Goal: Contribute content: Contribute content

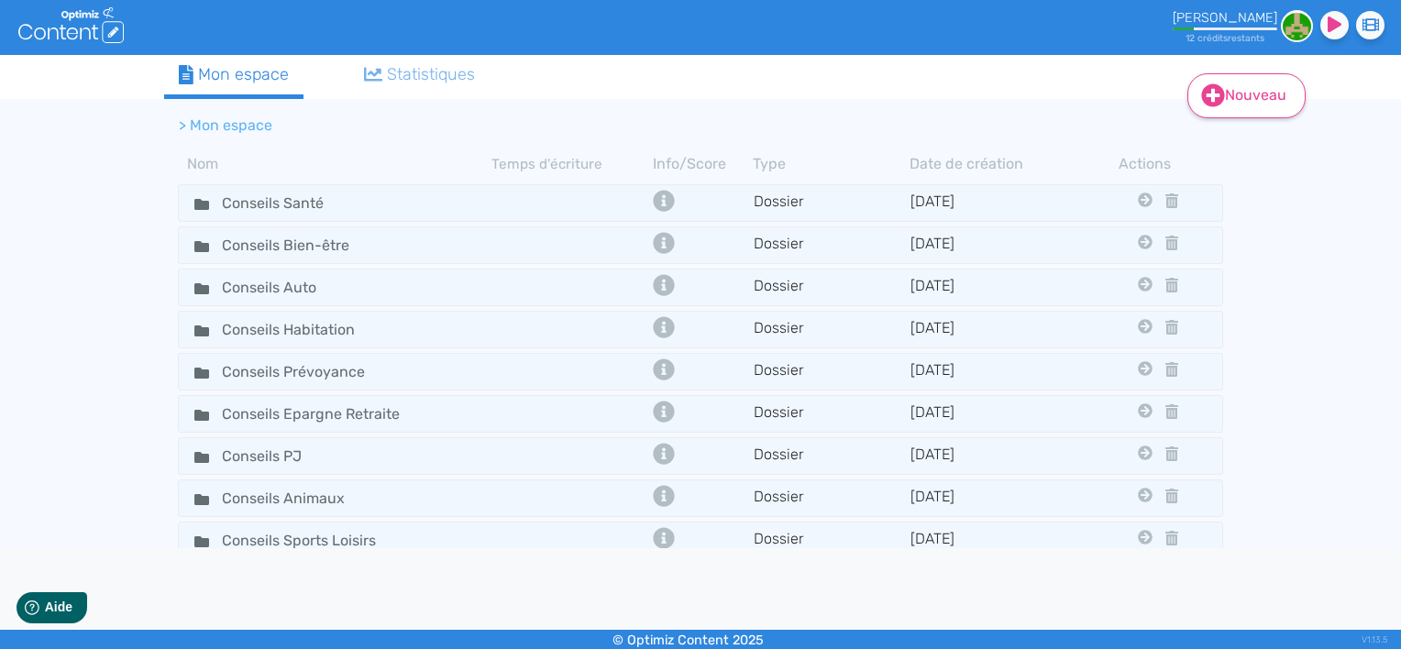
click at [1254, 104] on link "Nouveau" at bounding box center [1247, 95] width 118 height 45
click at [1214, 100] on icon at bounding box center [1213, 95] width 23 height 23
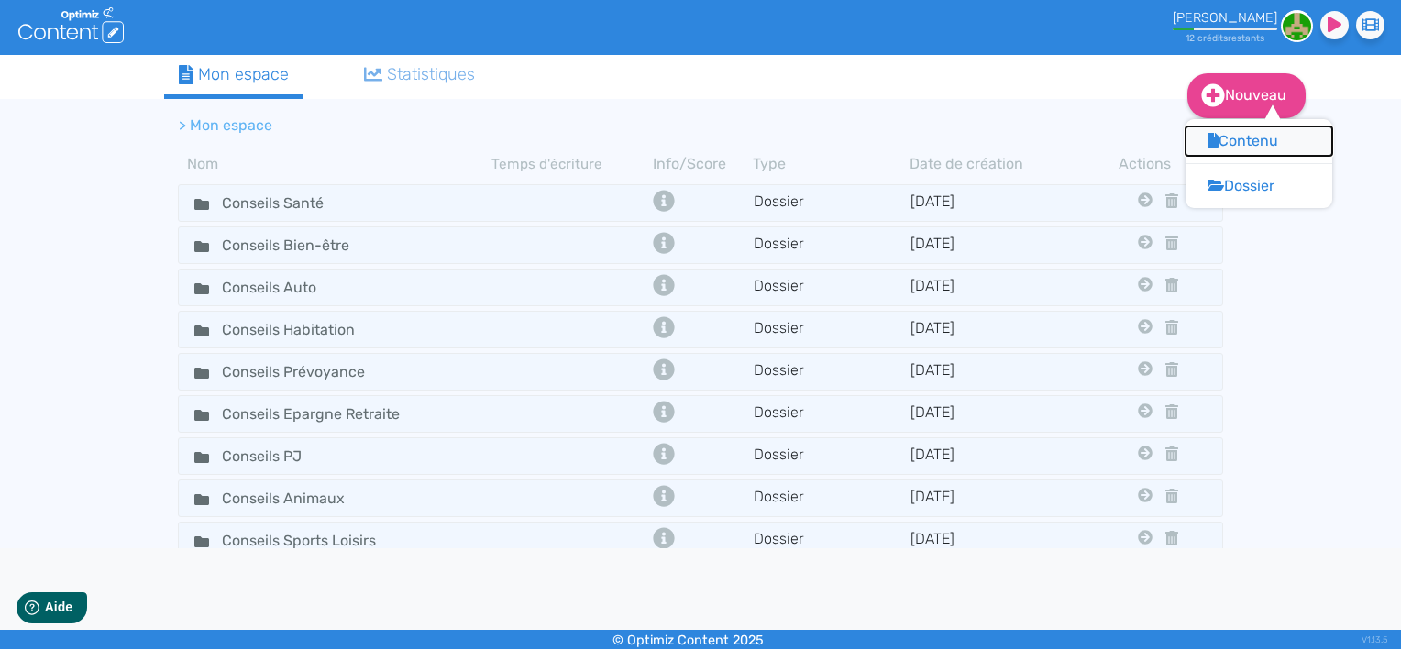
click at [1221, 136] on button "Contenu" at bounding box center [1259, 141] width 147 height 29
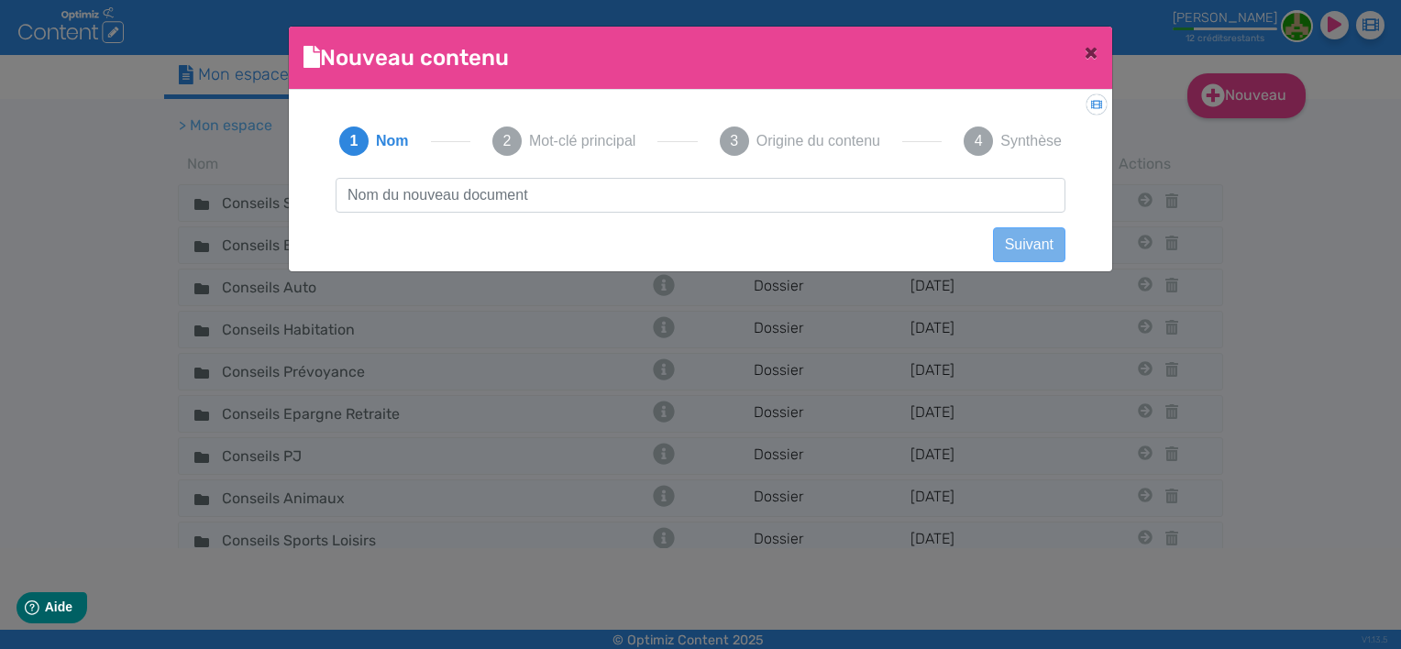
click at [448, 192] on input "text" at bounding box center [701, 195] width 730 height 35
type input "obésité"
drag, startPoint x: 446, startPoint y: 192, endPoint x: 340, endPoint y: 197, distance: 105.6
click at [340, 197] on input "obésité" at bounding box center [701, 195] width 730 height 35
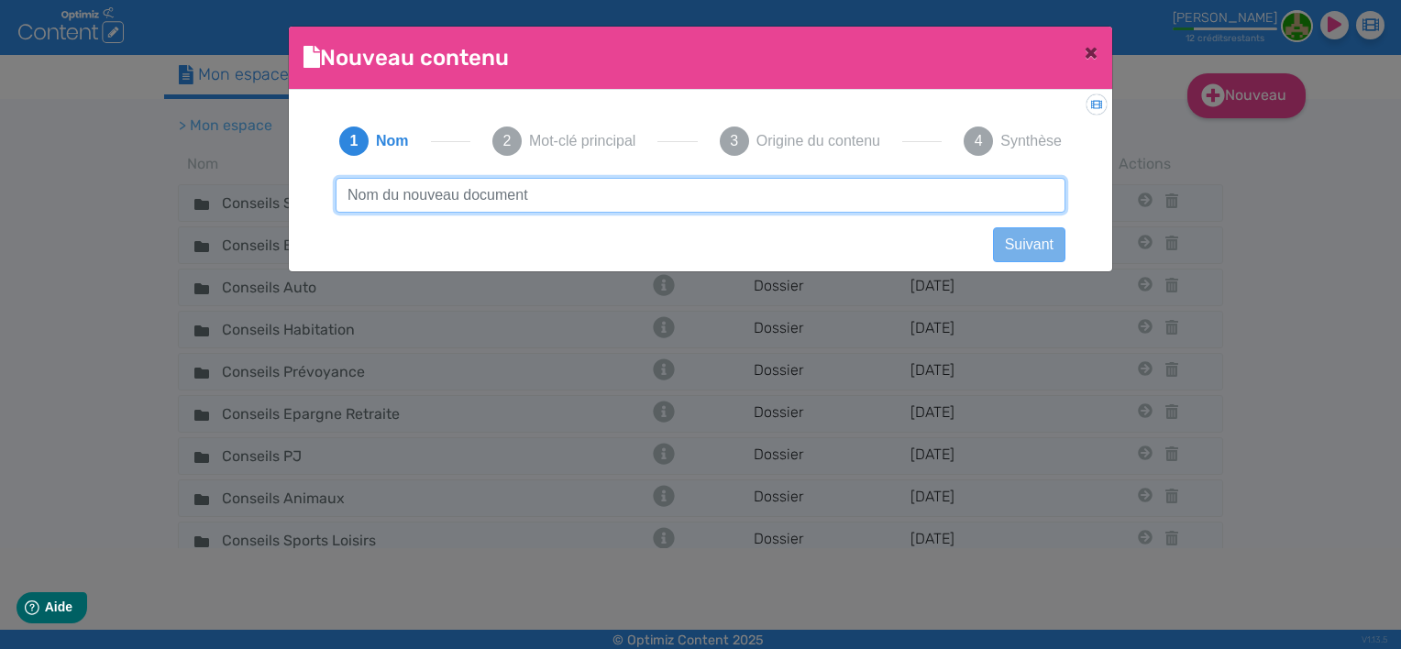
click at [428, 188] on input "text" at bounding box center [701, 195] width 730 height 35
paste input "L’obésité : quelle prise en charge adaptée ?"
type input "L’obésité : quelle prise en charge adaptée ?"
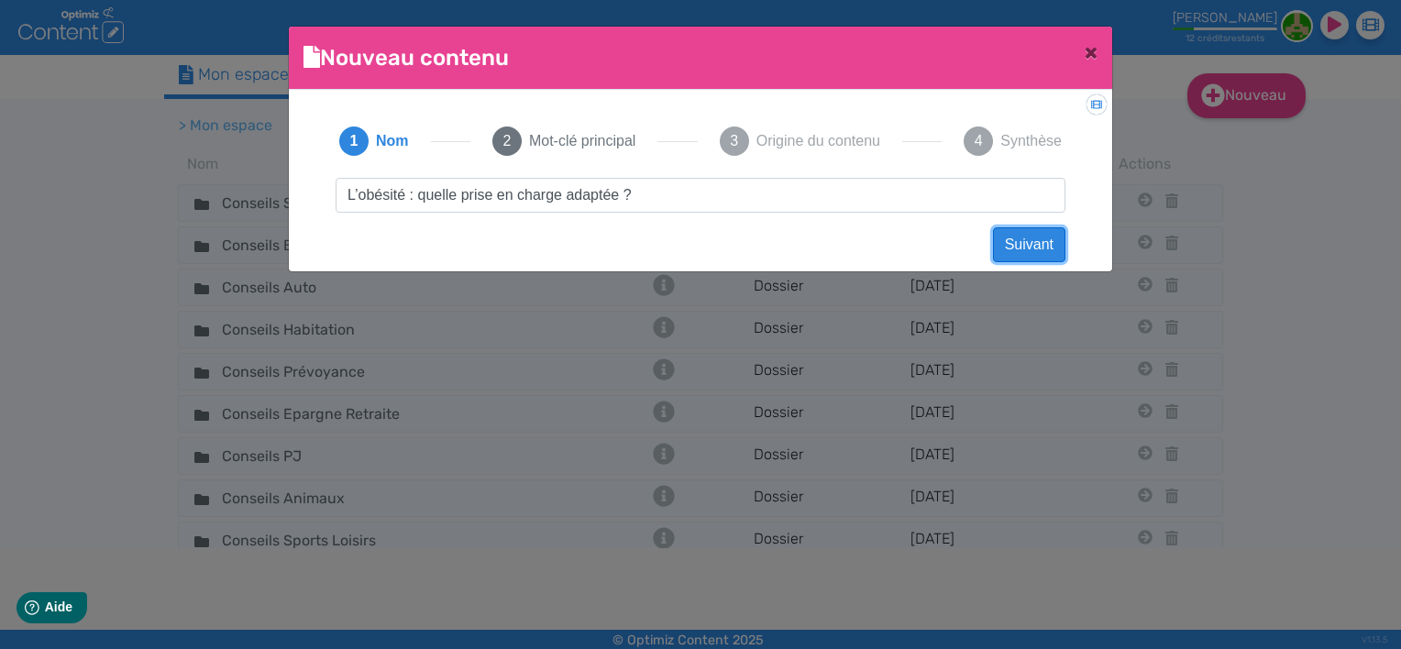
click at [1042, 241] on button "Suivant" at bounding box center [1029, 244] width 72 height 35
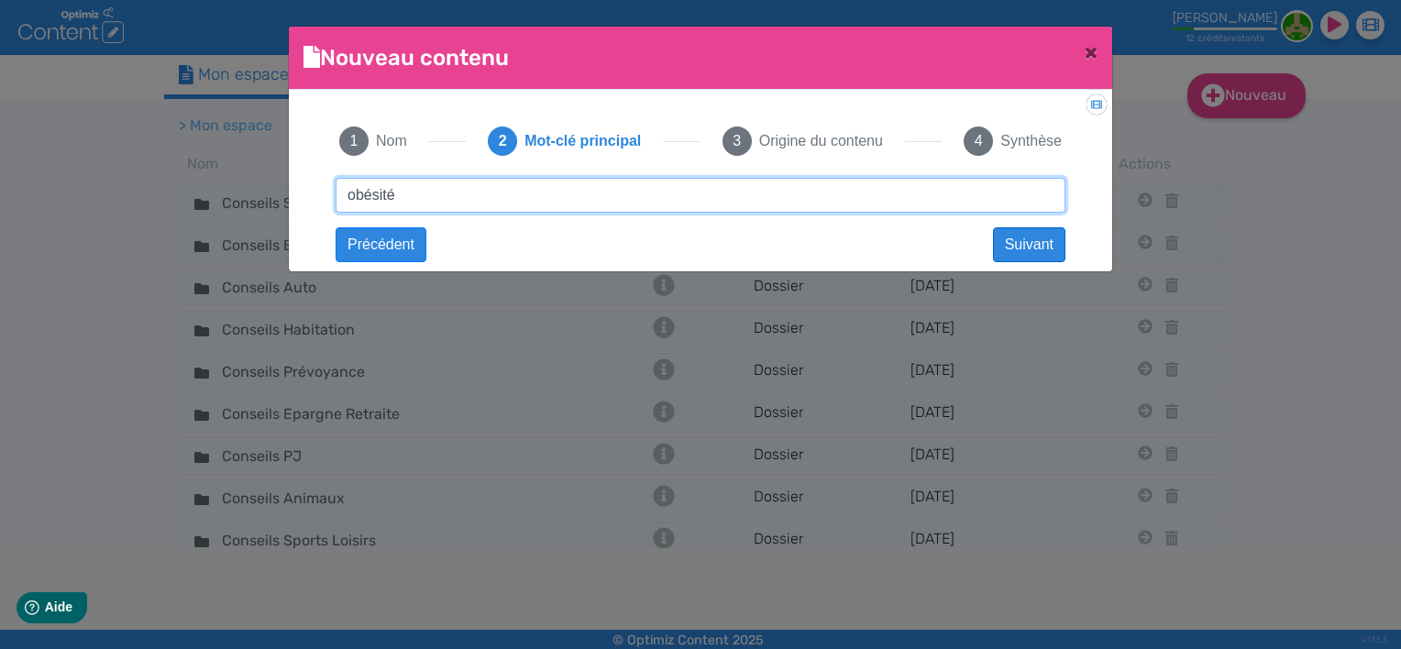
type input "obésité"
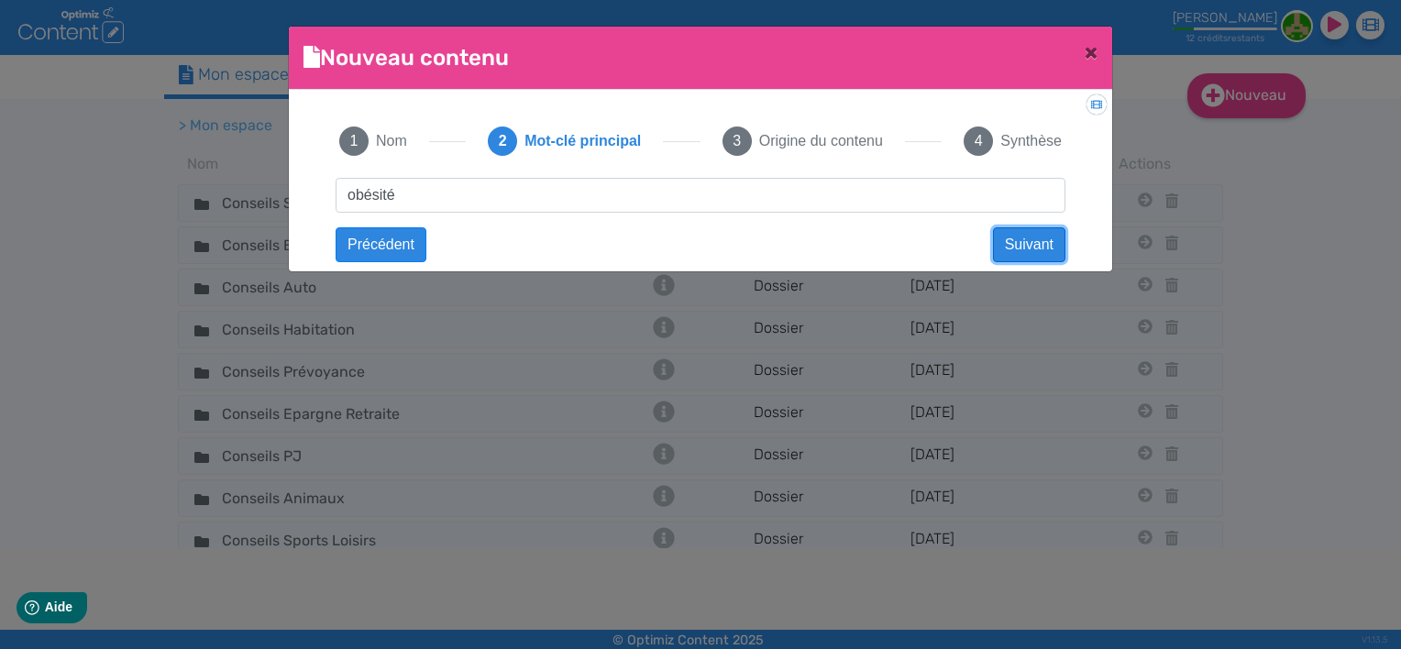
click at [1013, 246] on button "Suivant" at bounding box center [1029, 244] width 72 height 35
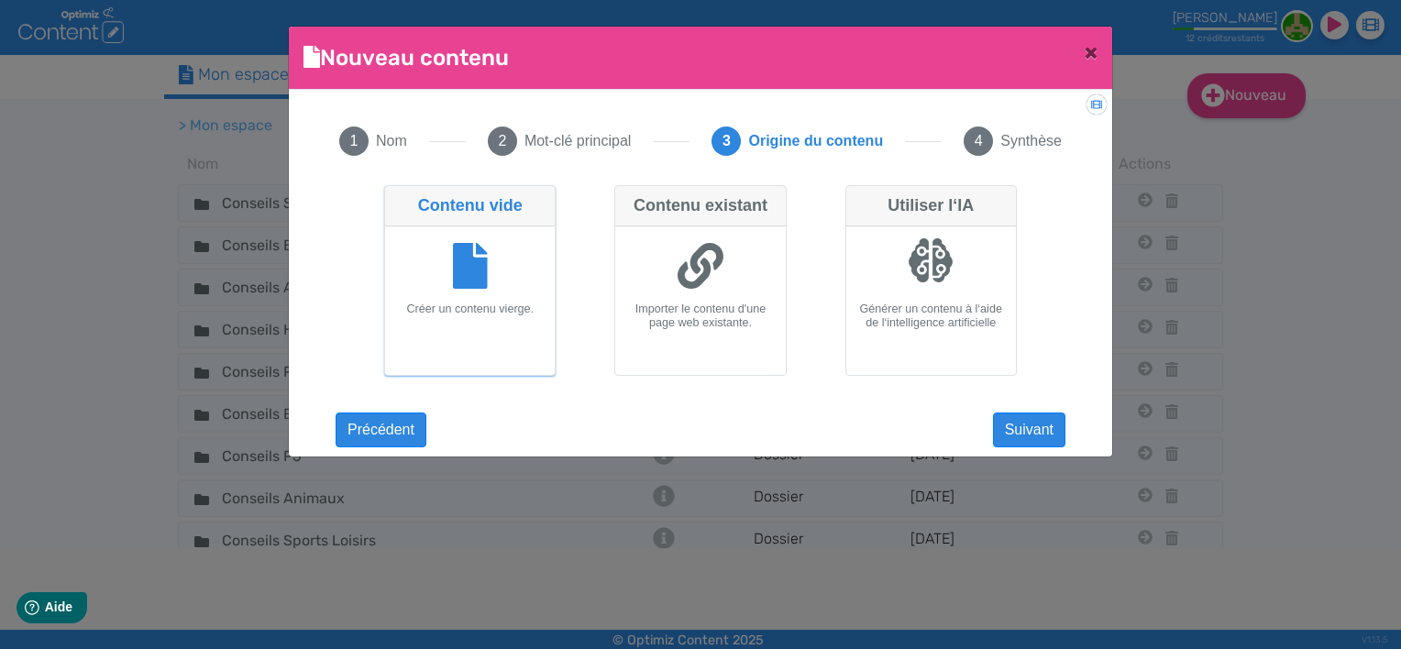
click at [459, 270] on icon at bounding box center [470, 266] width 35 height 46
click at [396, 197] on input "Contenu vide Créer un contenu vierge." at bounding box center [390, 191] width 12 height 12
click at [1032, 433] on button "Suivant" at bounding box center [1029, 430] width 72 height 35
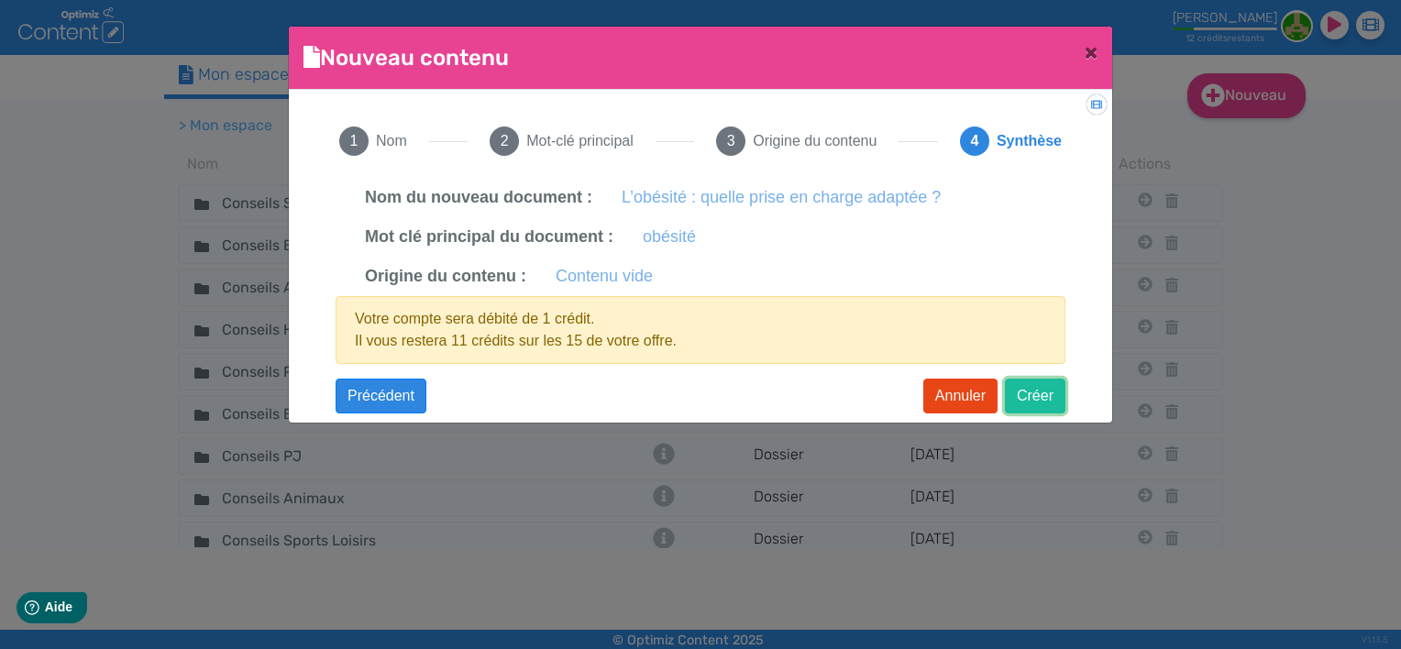
click at [1042, 398] on button "Créer" at bounding box center [1035, 396] width 61 height 35
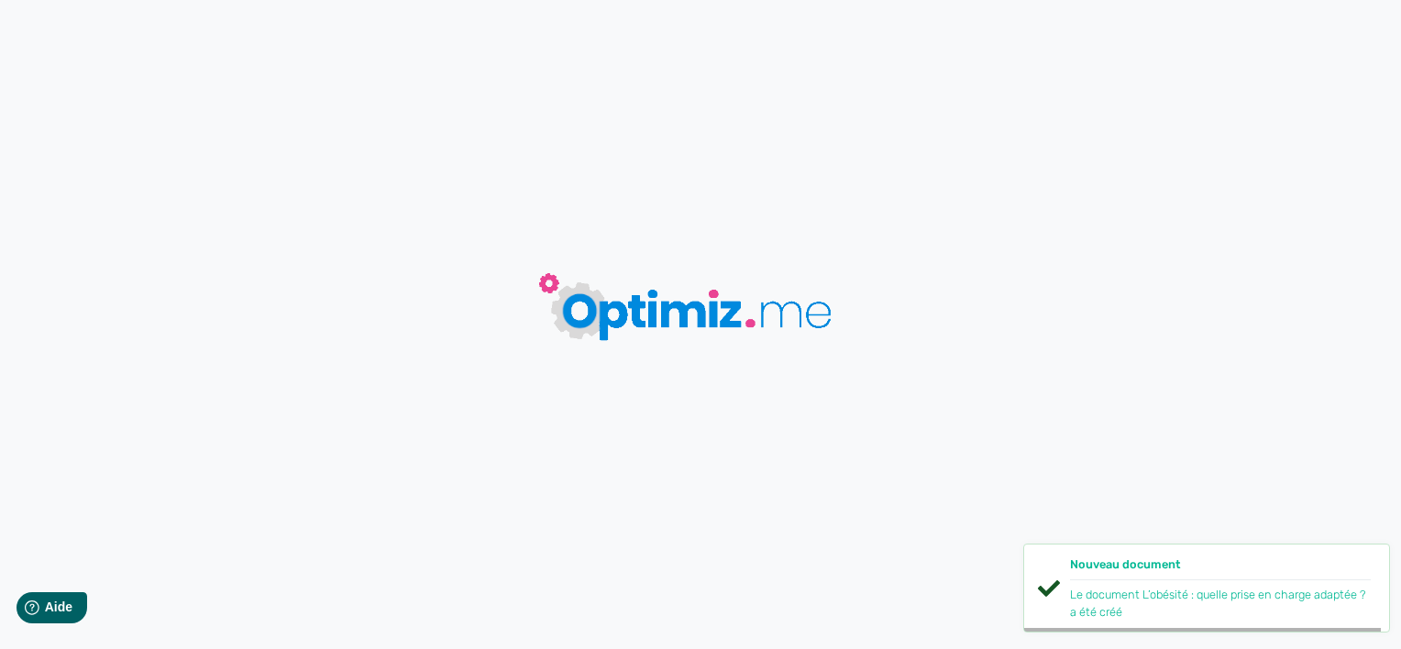
type input "L’obésité : quelle prise en charge adaptée ?"
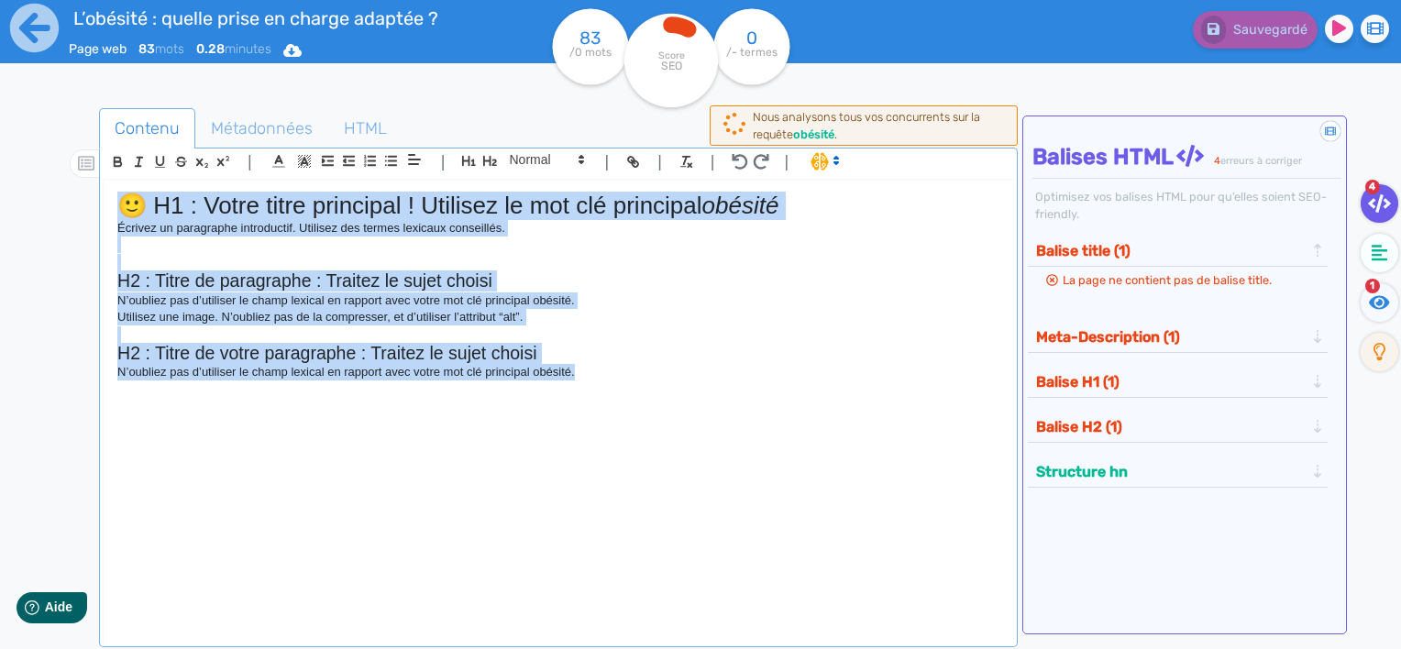
drag, startPoint x: 662, startPoint y: 529, endPoint x: -3, endPoint y: 148, distance: 766.6
click at [0, 148] on html "L’obésité : quelle prise en charge adaptée ? Page web 83 mots 0.28 minutes Html…" at bounding box center [700, 324] width 1401 height 649
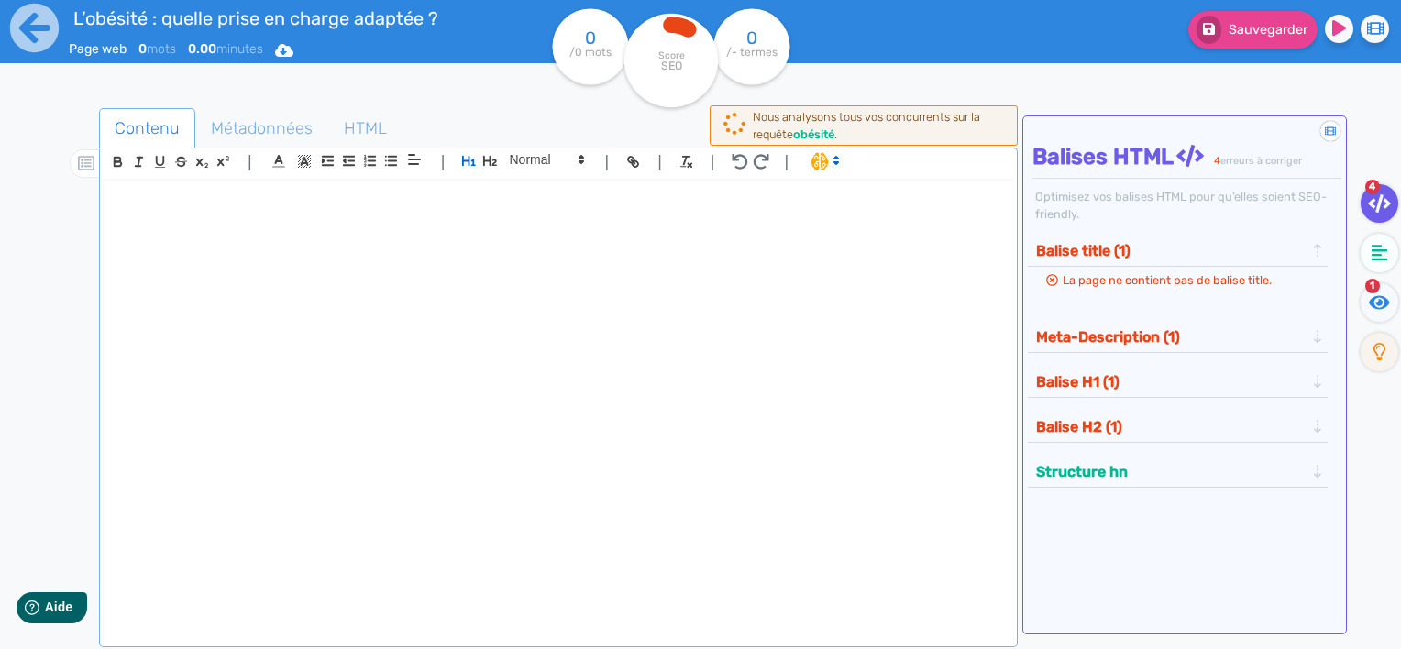
scroll to position [1715, 0]
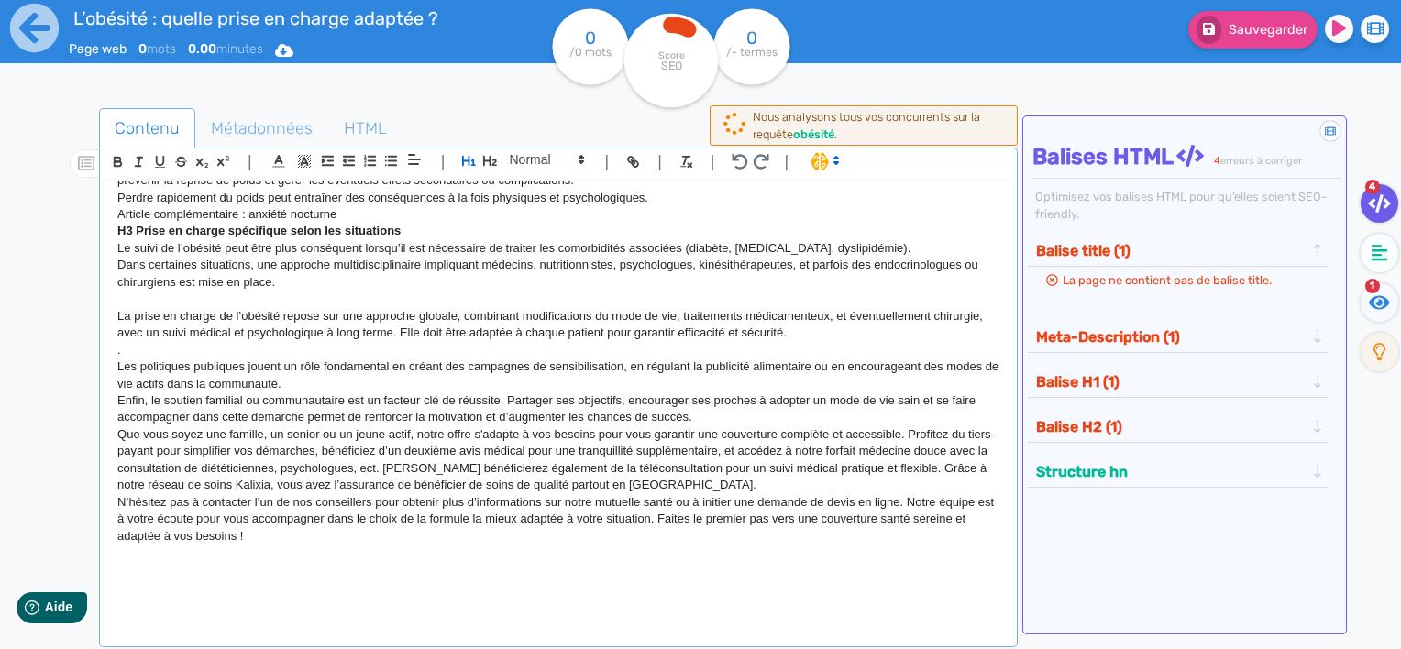
click at [824, 448] on p "Que vous soyez une famille, un senior ou un jeune actif, notre offre s'adapte à…" at bounding box center [558, 460] width 882 height 68
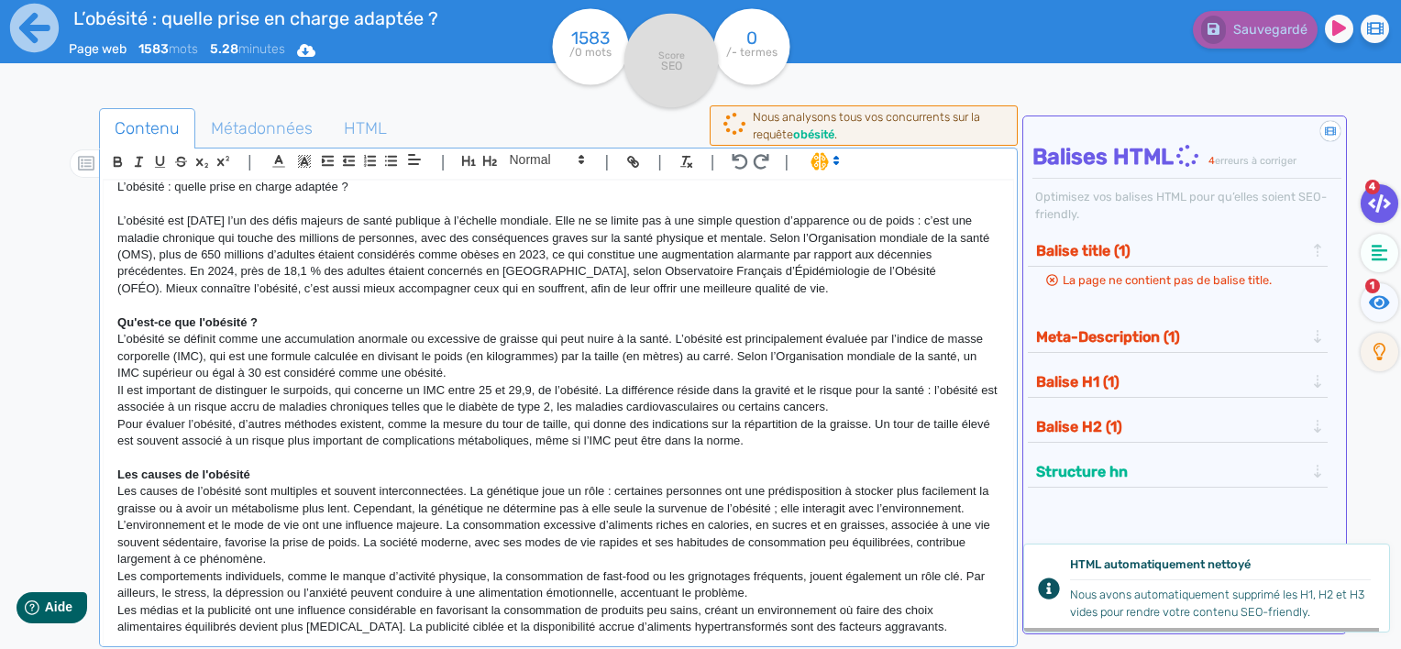
scroll to position [0, 0]
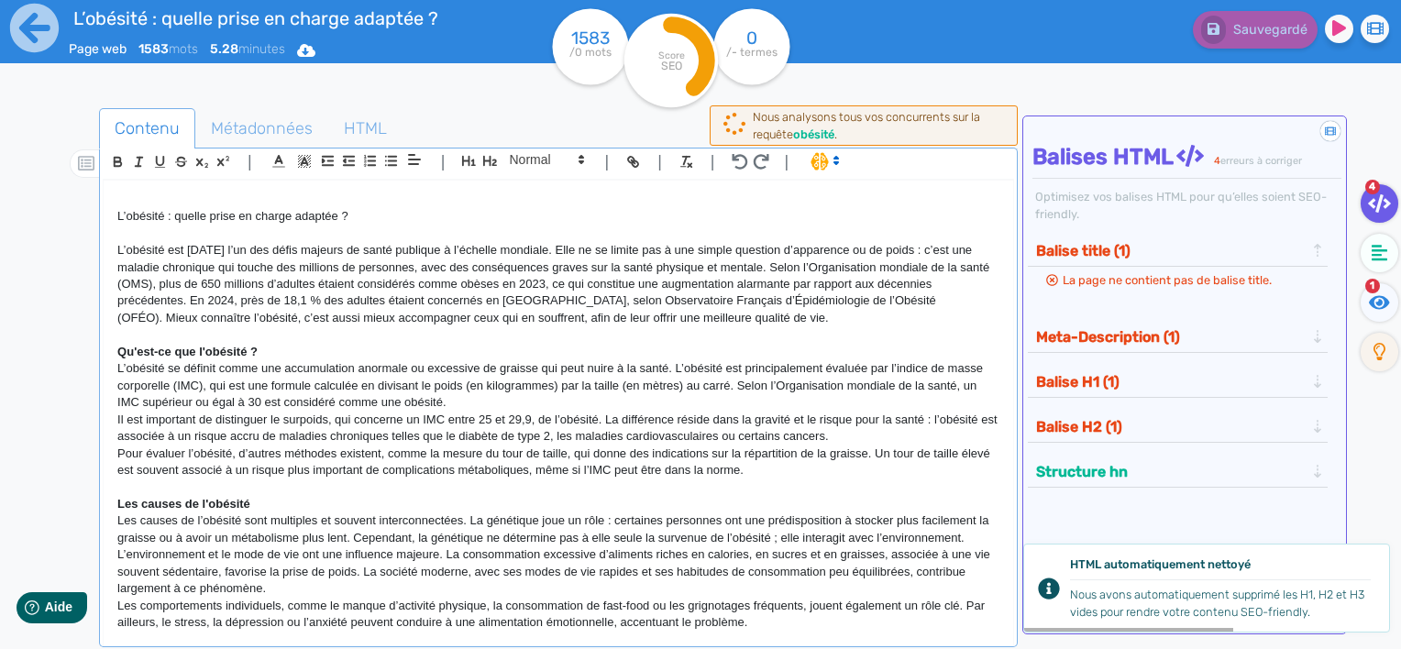
drag, startPoint x: 371, startPoint y: 222, endPoint x: 224, endPoint y: 213, distance: 147.0
click at [224, 213] on p "L’obésité : quelle prise en charge adaptée ?" at bounding box center [558, 216] width 882 height 17
click at [360, 338] on p at bounding box center [558, 335] width 882 height 17
drag, startPoint x: 386, startPoint y: 217, endPoint x: 11, endPoint y: 187, distance: 376.3
click at [11, 187] on div "L’obésité : quelle prise en charge adaptée ? Page web 1583 mots 5.28 minutes Ht…" at bounding box center [700, 382] width 1401 height 765
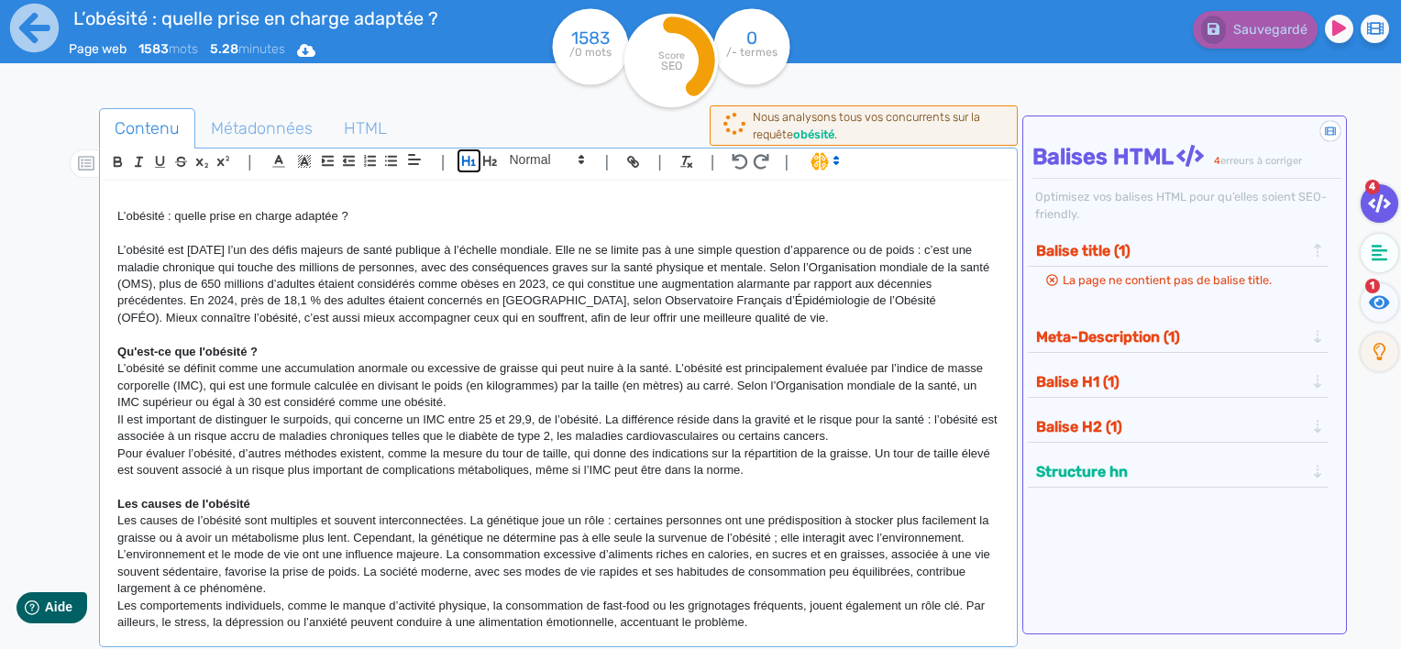
click at [461, 155] on icon "button" at bounding box center [469, 161] width 16 height 16
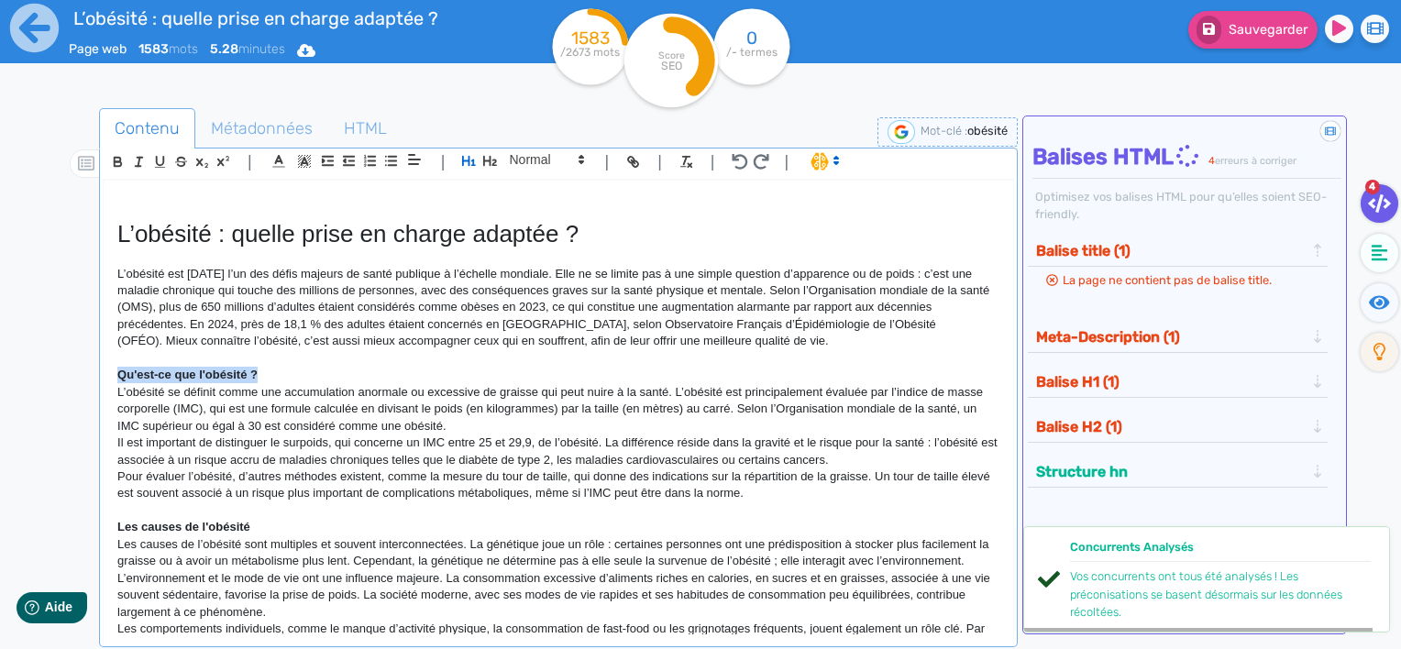
drag, startPoint x: 271, startPoint y: 376, endPoint x: 98, endPoint y: 367, distance: 172.7
click at [98, 367] on div "Contenu Métadonnées HTML | | H3 H4 H5 H6 Normal | | | | L’obésité : quelle pris…" at bounding box center [727, 434] width 1348 height 661
click at [499, 156] on button "button" at bounding box center [490, 160] width 21 height 21
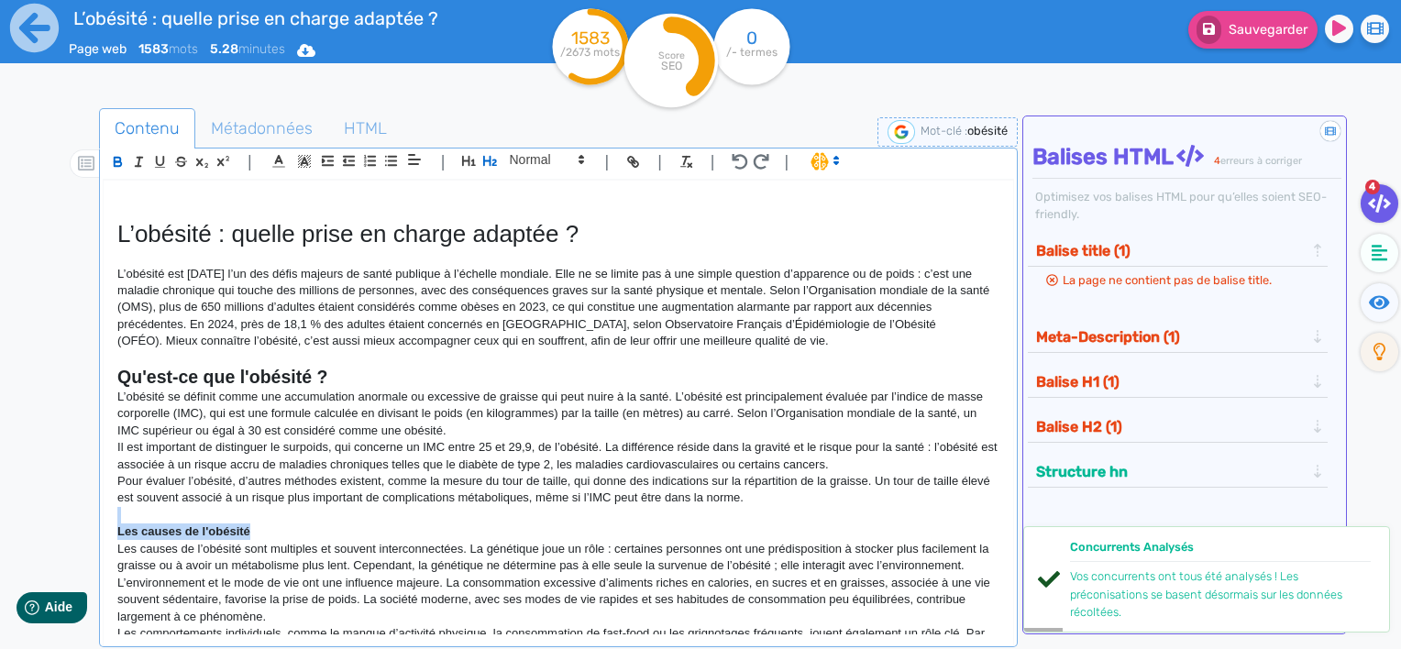
drag, startPoint x: 265, startPoint y: 526, endPoint x: 108, endPoint y: 521, distance: 156.9
click at [108, 521] on div "L’obésité : quelle prise en charge adaptée ? L’obésité est [DATE] l’un des défi…" at bounding box center [559, 408] width 910 height 455
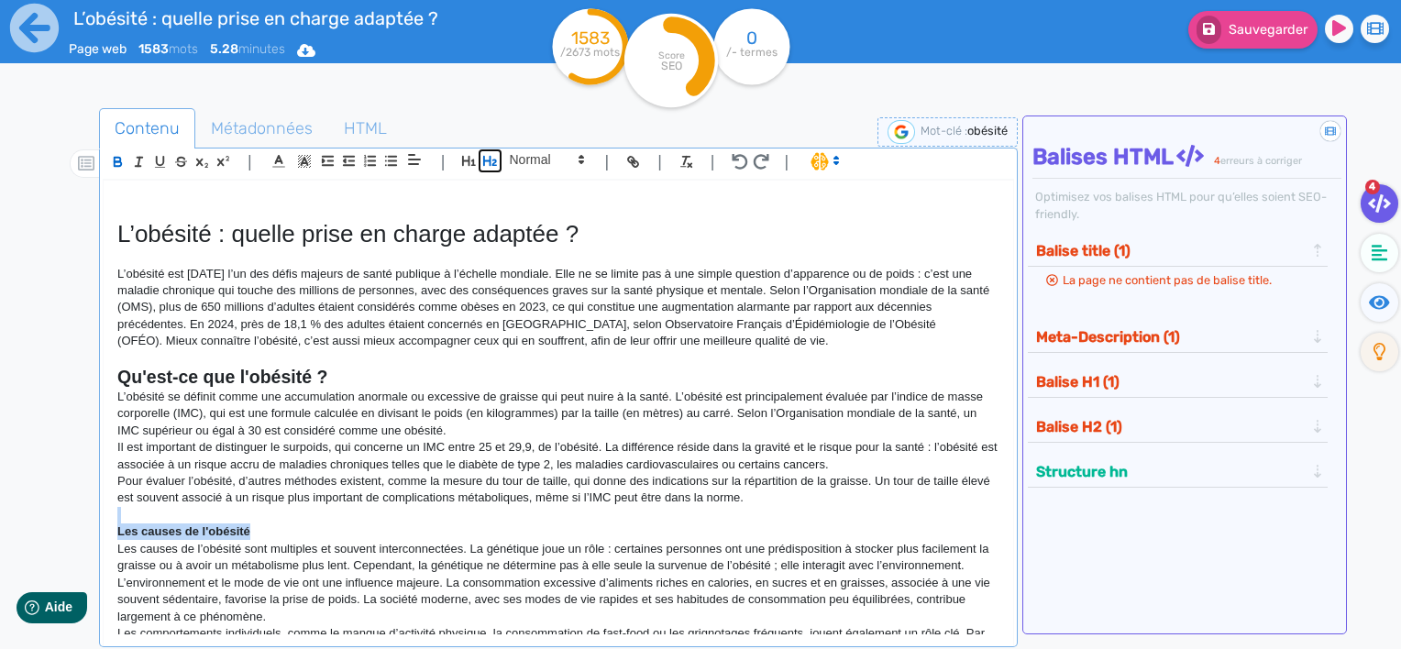
click at [491, 160] on icon "button" at bounding box center [490, 161] width 14 height 10
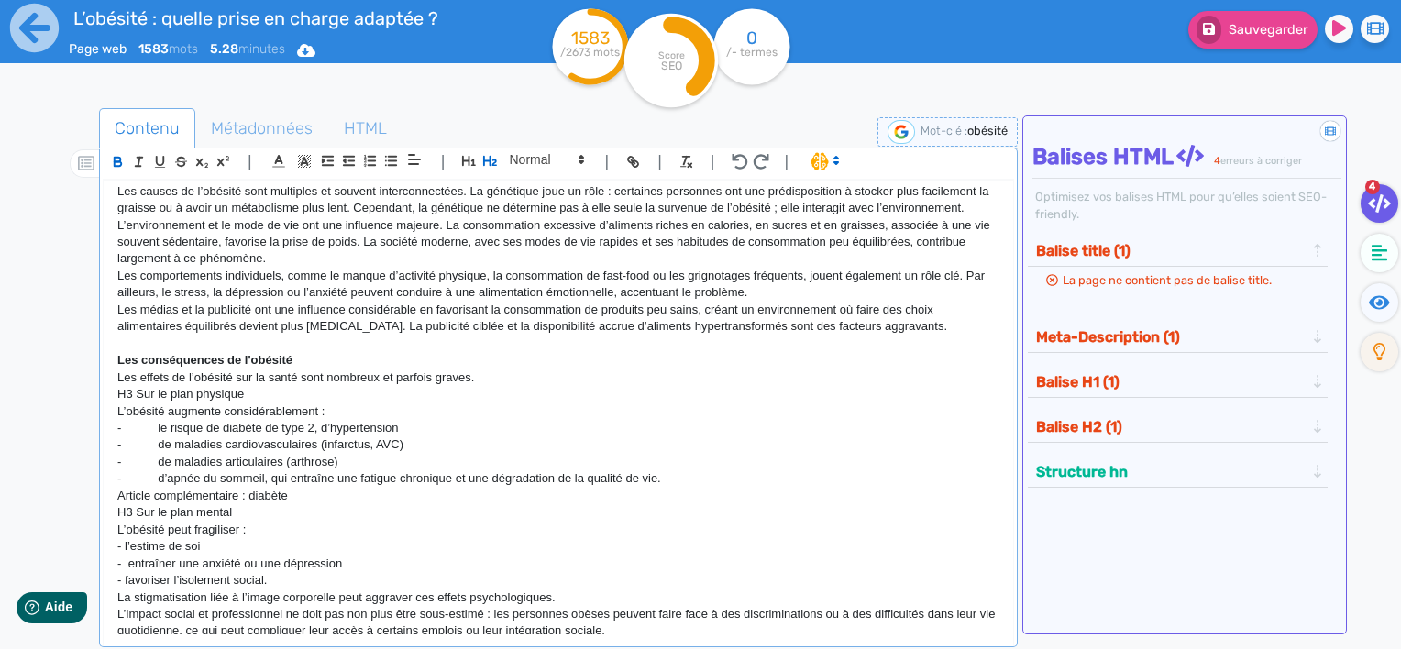
scroll to position [183, 0]
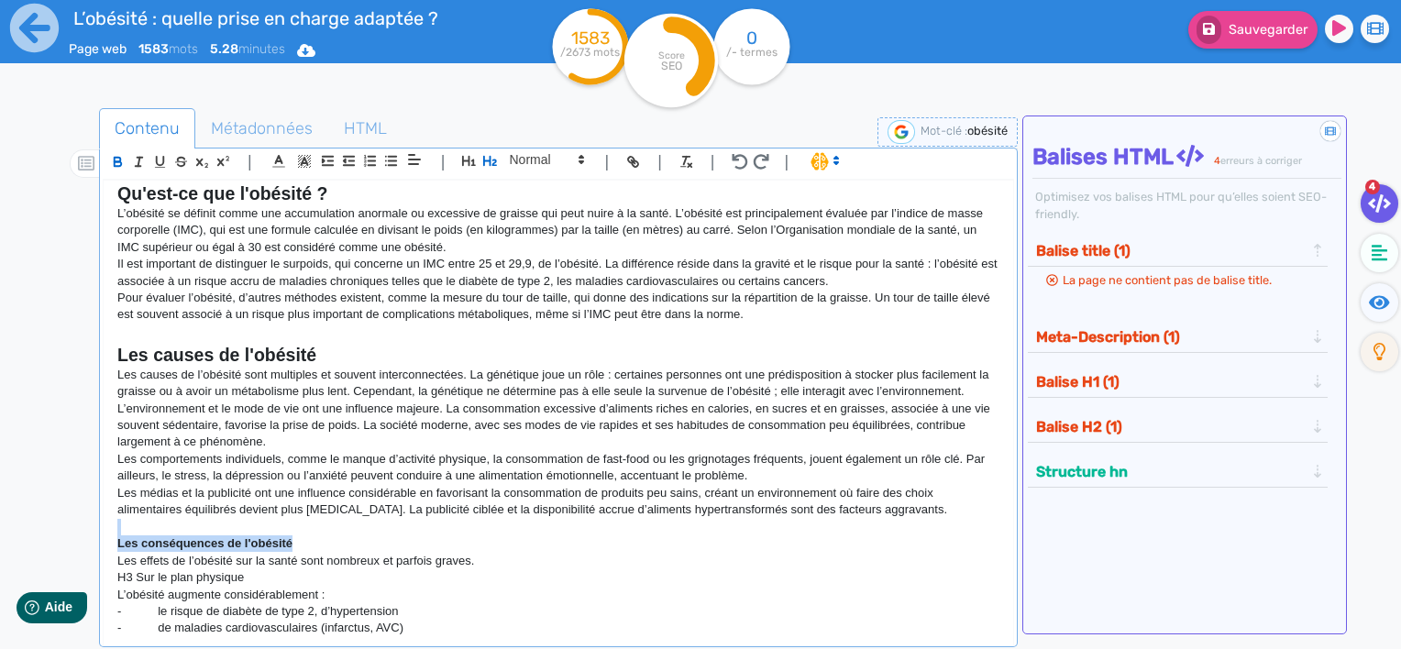
drag, startPoint x: 320, startPoint y: 536, endPoint x: 74, endPoint y: 532, distance: 245.8
click at [74, 532] on div "Contenu Métadonnées HTML | | H3 H4 H5 H6 Normal | | | | L’obésité : quelle pris…" at bounding box center [727, 434] width 1348 height 661
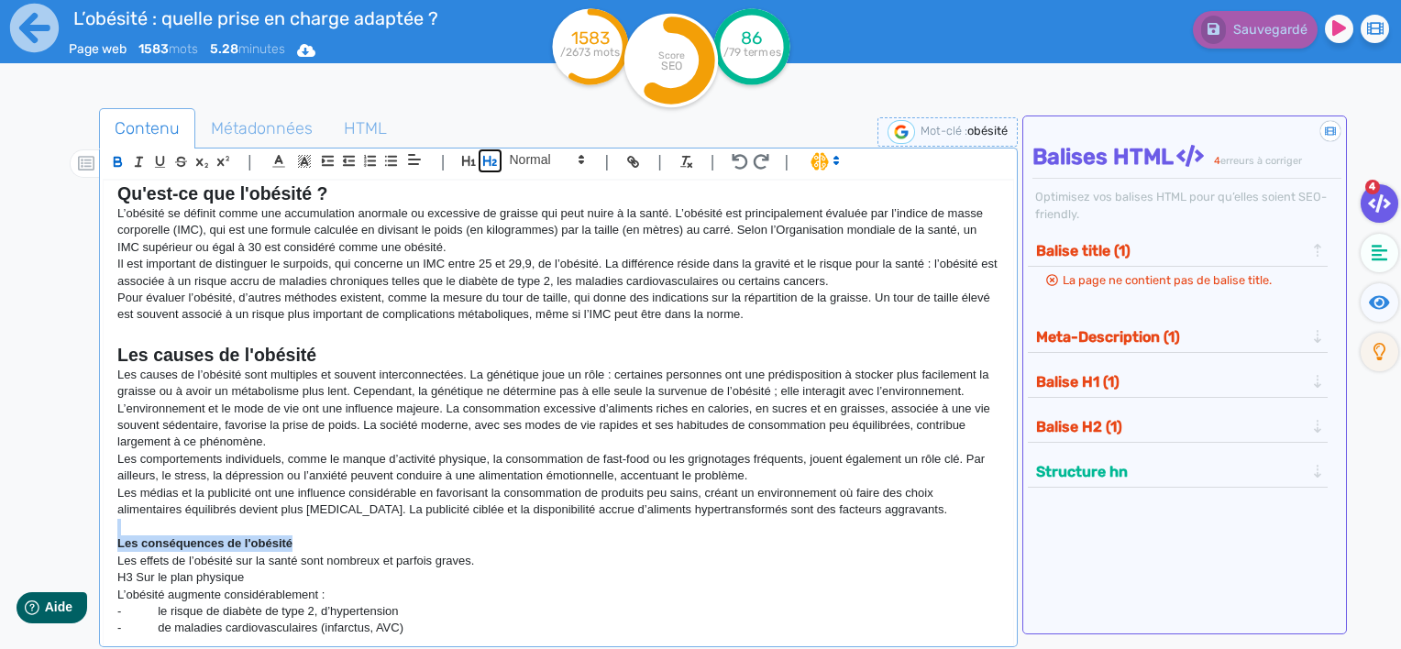
click at [499, 156] on button "button" at bounding box center [490, 160] width 21 height 21
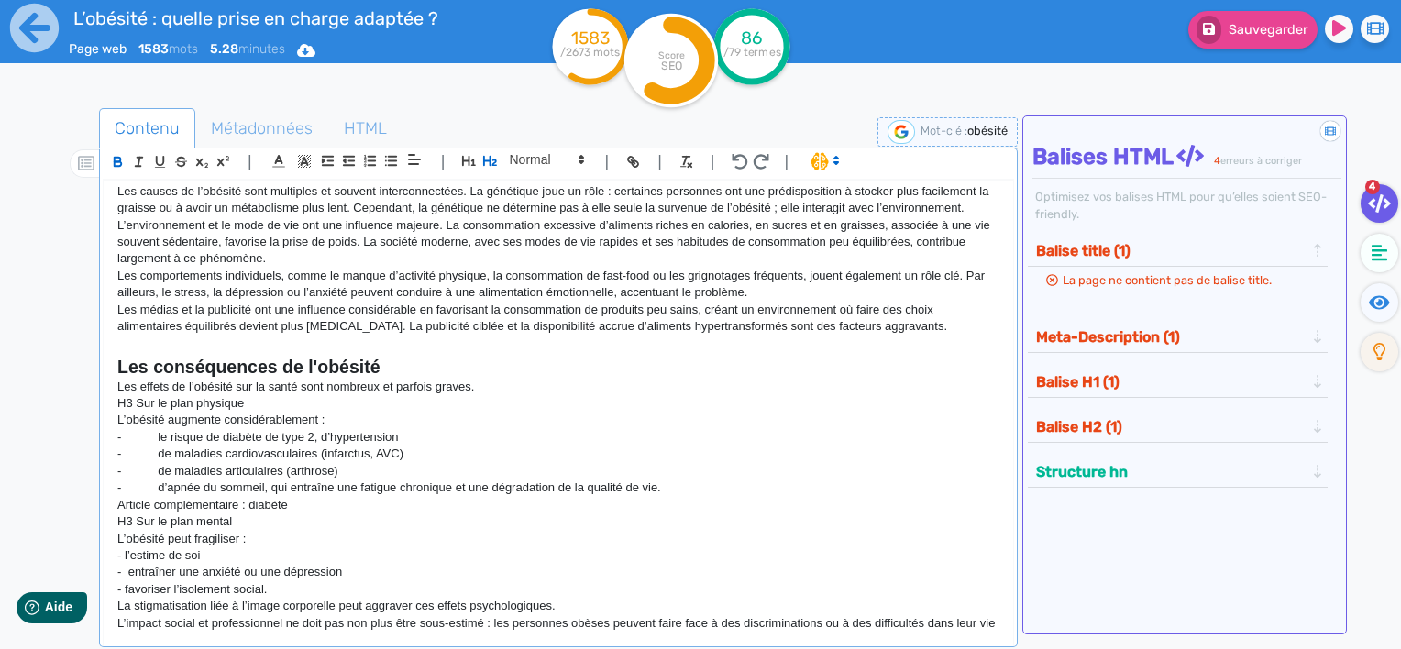
scroll to position [734, 0]
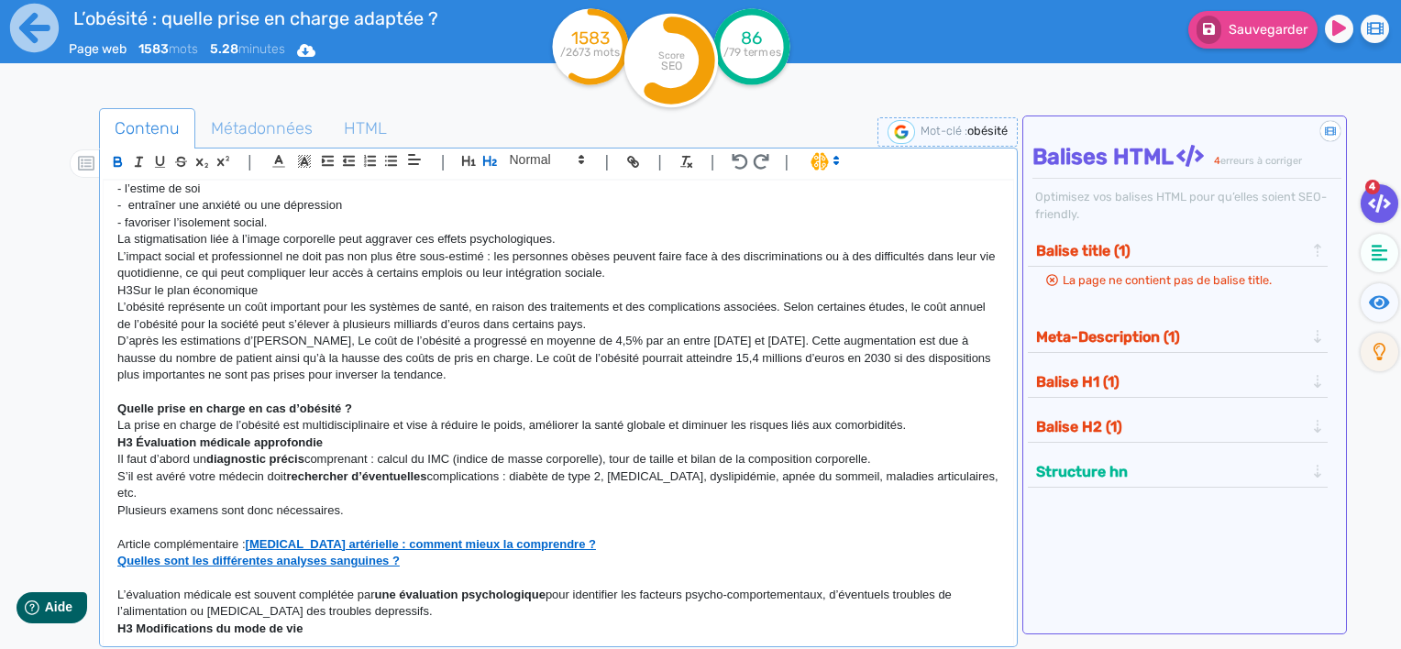
drag, startPoint x: 380, startPoint y: 401, endPoint x: 98, endPoint y: 400, distance: 281.6
click at [98, 400] on div "Contenu Métadonnées HTML | | H3 H4 H5 H6 Normal | | | | L’obésité : quelle pris…" at bounding box center [727, 434] width 1348 height 661
click at [496, 157] on icon "button" at bounding box center [490, 161] width 16 height 16
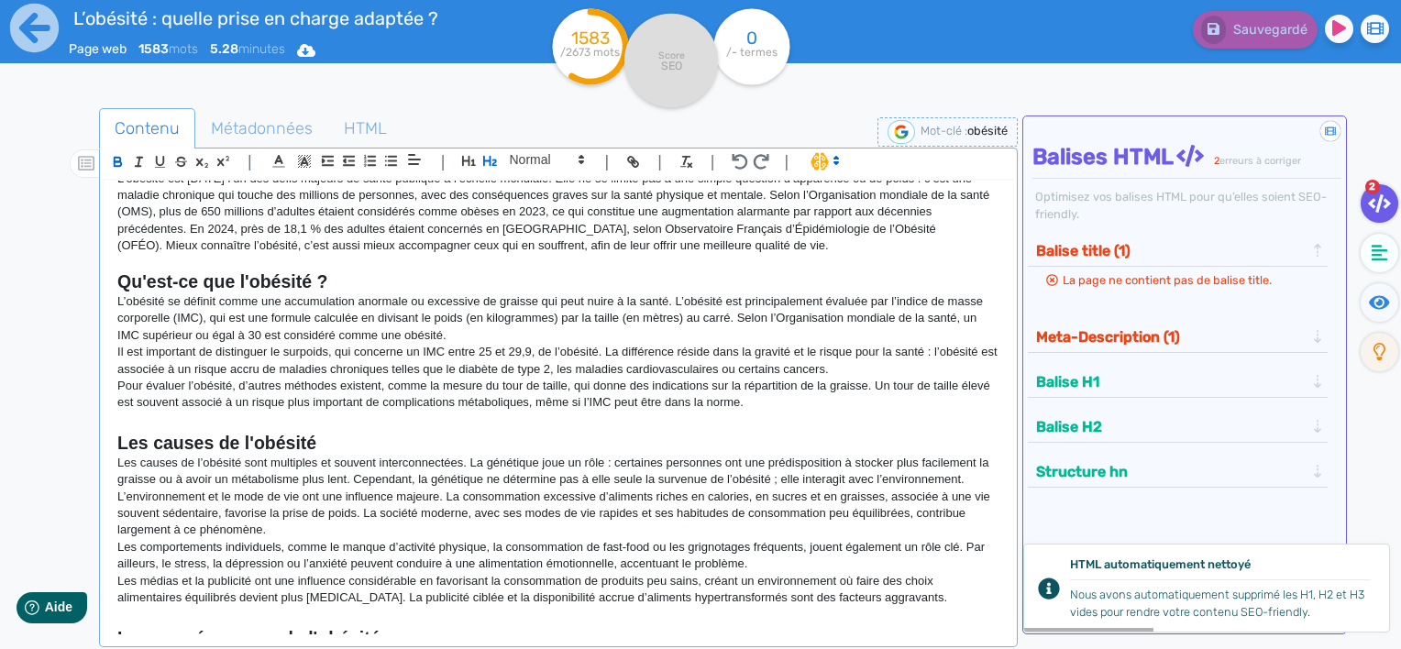
scroll to position [92, 0]
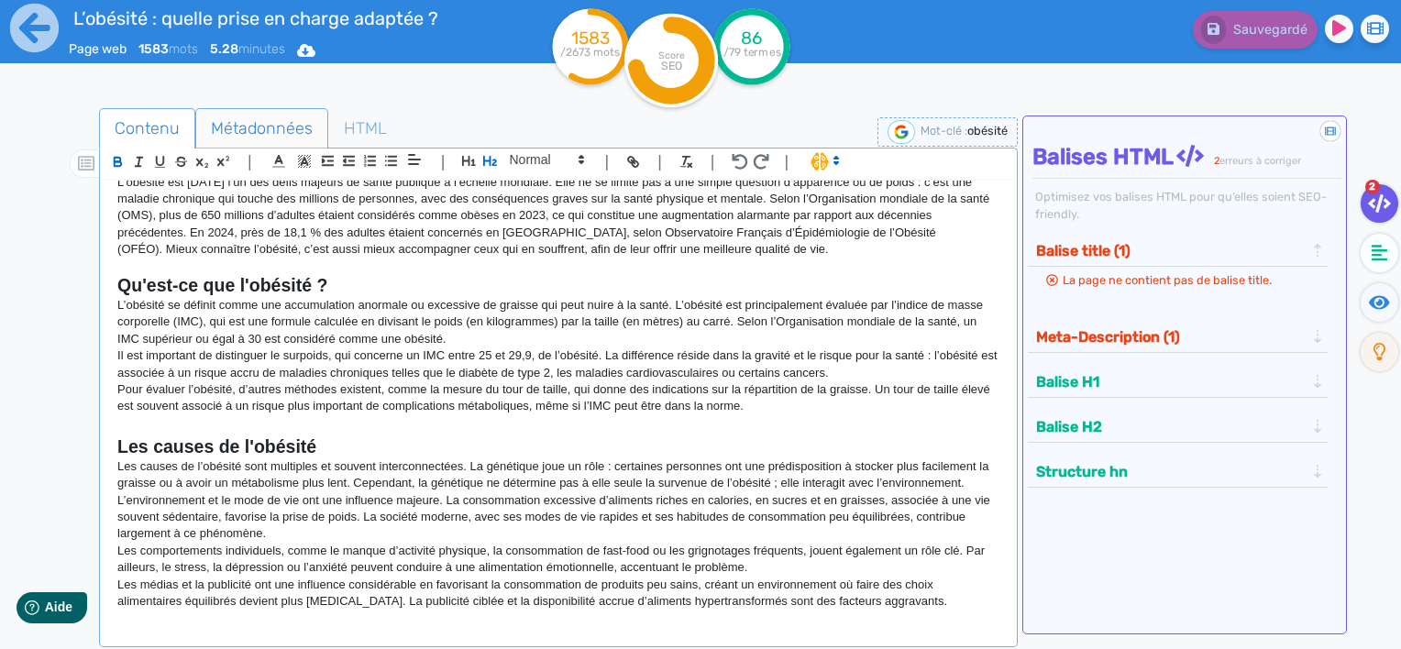
click at [236, 132] on span "Métadonnées" at bounding box center [261, 129] width 131 height 50
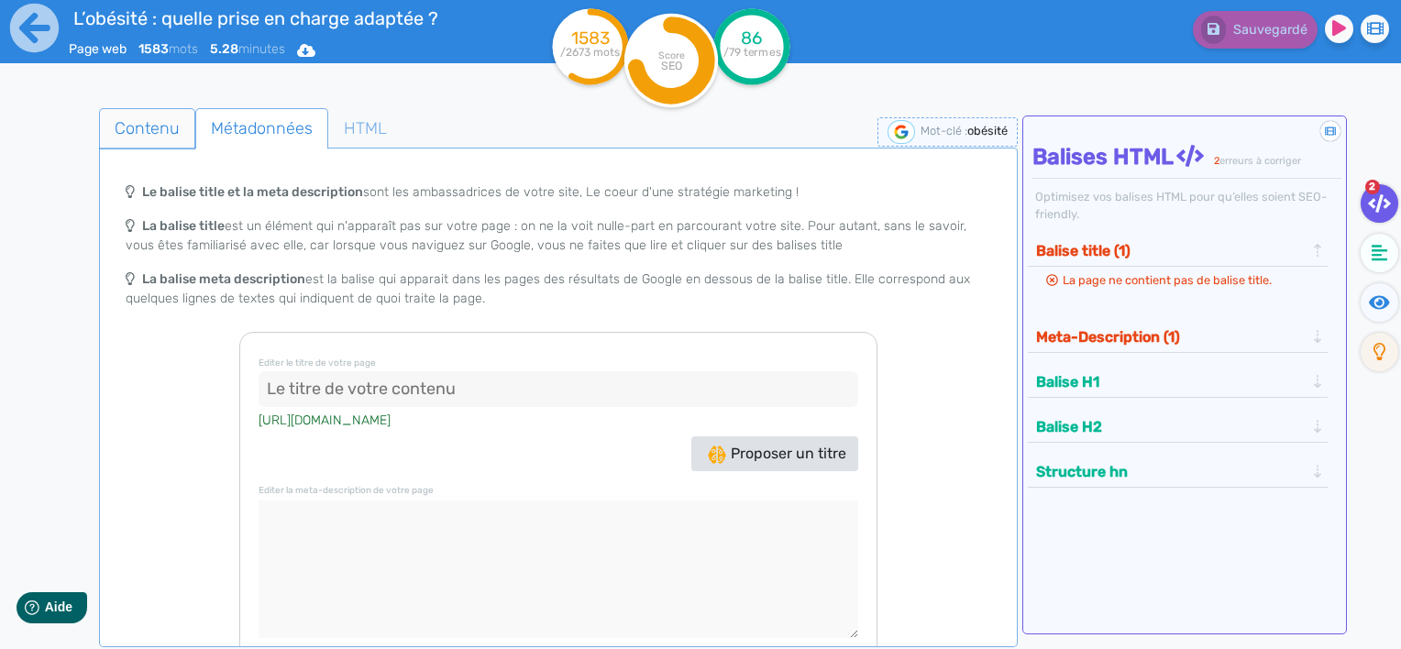
click at [158, 125] on span "Contenu" at bounding box center [147, 129] width 94 height 50
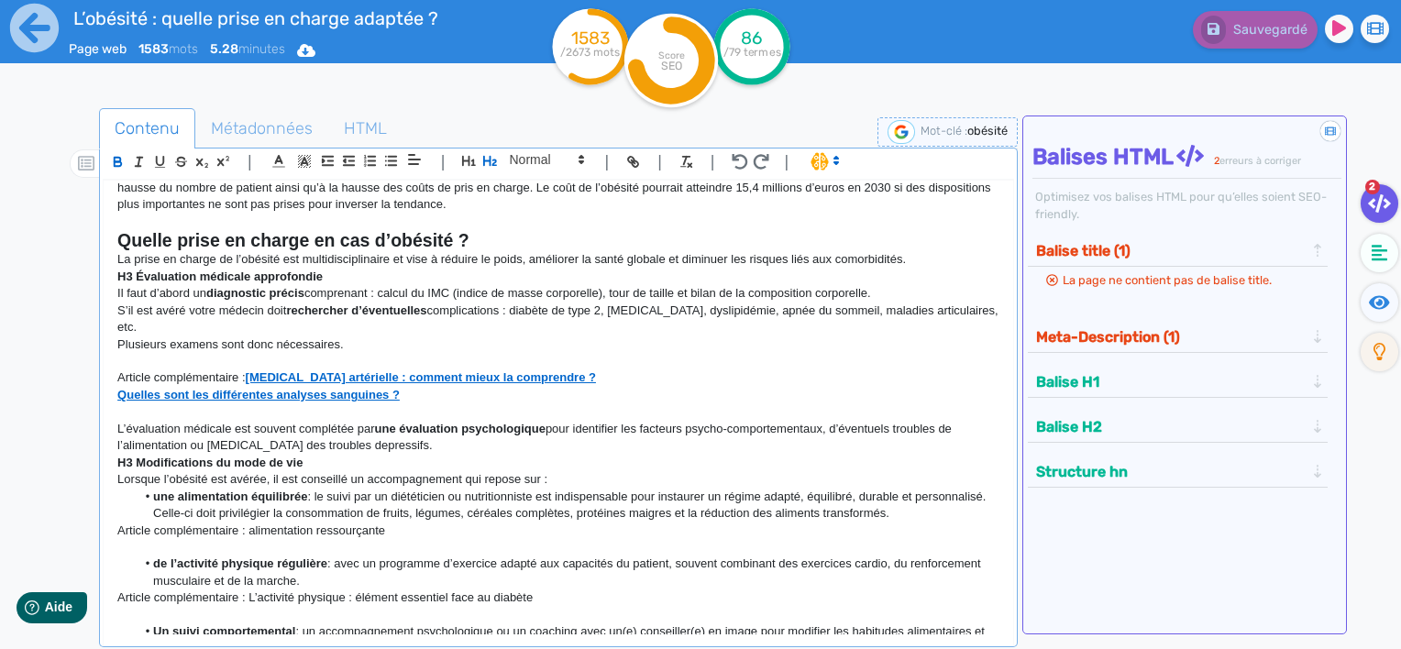
scroll to position [917, 0]
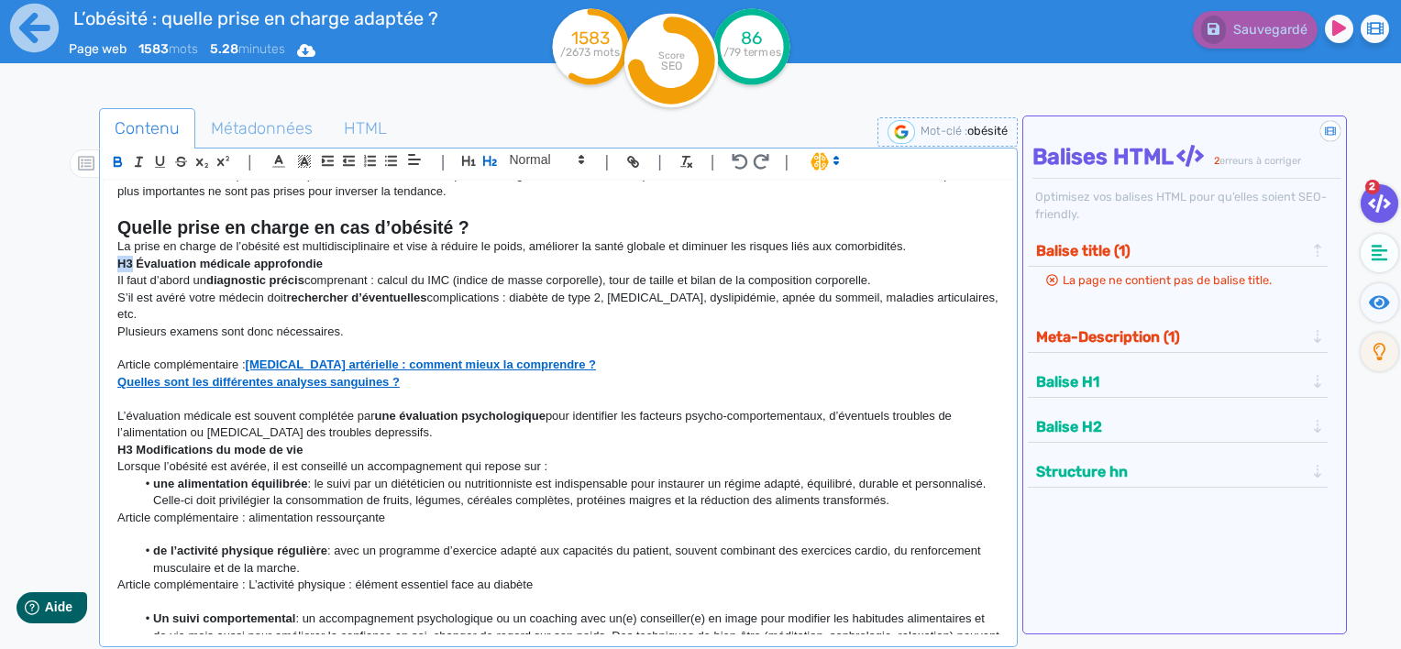
drag, startPoint x: 132, startPoint y: 266, endPoint x: 97, endPoint y: 266, distance: 34.9
click at [97, 266] on div "Contenu Métadonnées HTML | | H3 H4 H5 H6 Normal | | | | L’obésité : quelle pris…" at bounding box center [727, 434] width 1348 height 661
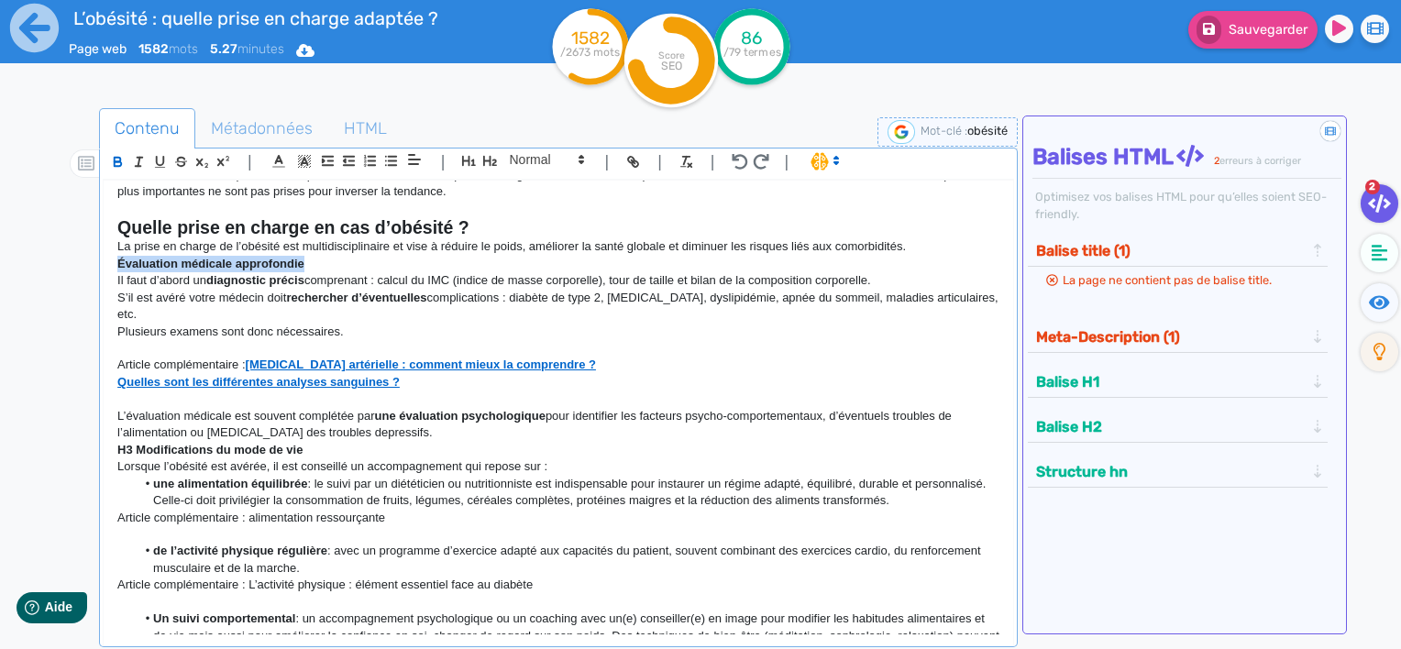
drag, startPoint x: 319, startPoint y: 263, endPoint x: 119, endPoint y: 264, distance: 199.9
click at [119, 264] on p "Évaluation médicale approfondie" at bounding box center [558, 264] width 882 height 17
click at [557, 160] on span at bounding box center [546, 160] width 90 height 22
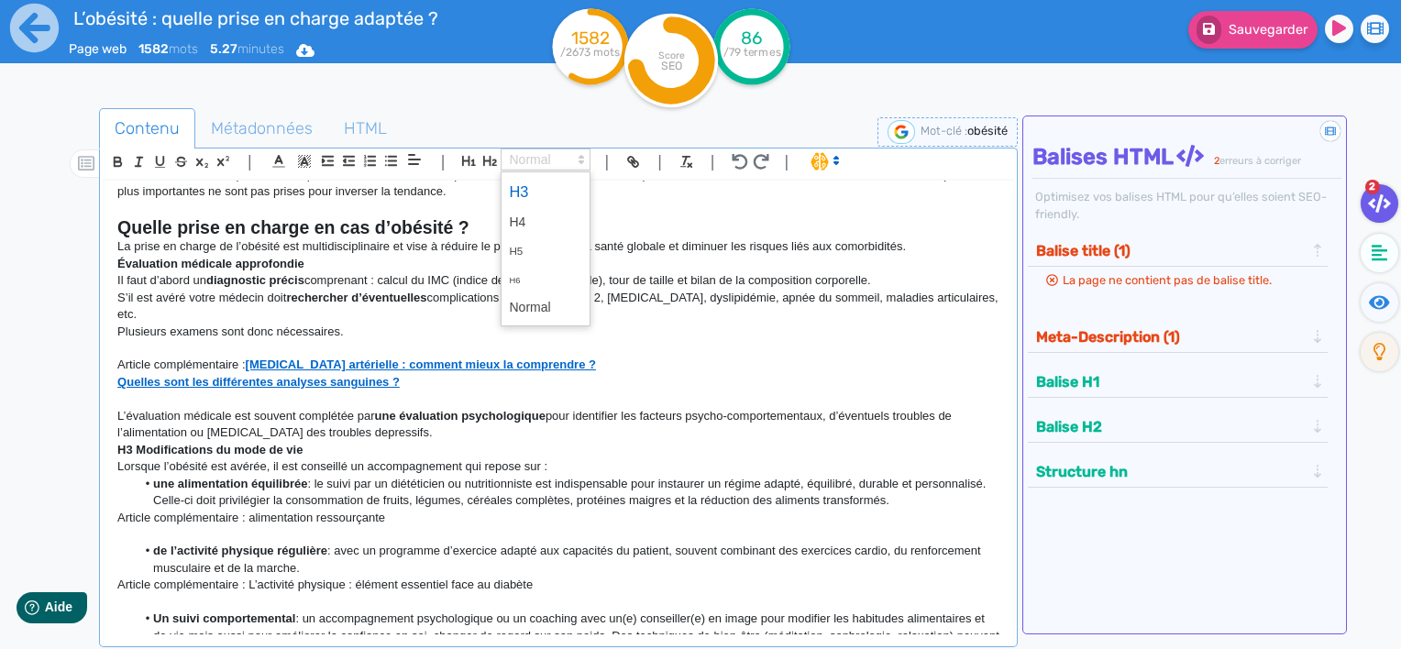
click at [546, 184] on span at bounding box center [545, 192] width 73 height 32
drag, startPoint x: 138, startPoint y: 448, endPoint x: 112, endPoint y: 446, distance: 25.7
click at [112, 446] on div "L’obésité : quelle prise en charge adaptée ? L’obésité est [DATE] l’un des défi…" at bounding box center [559, 408] width 910 height 455
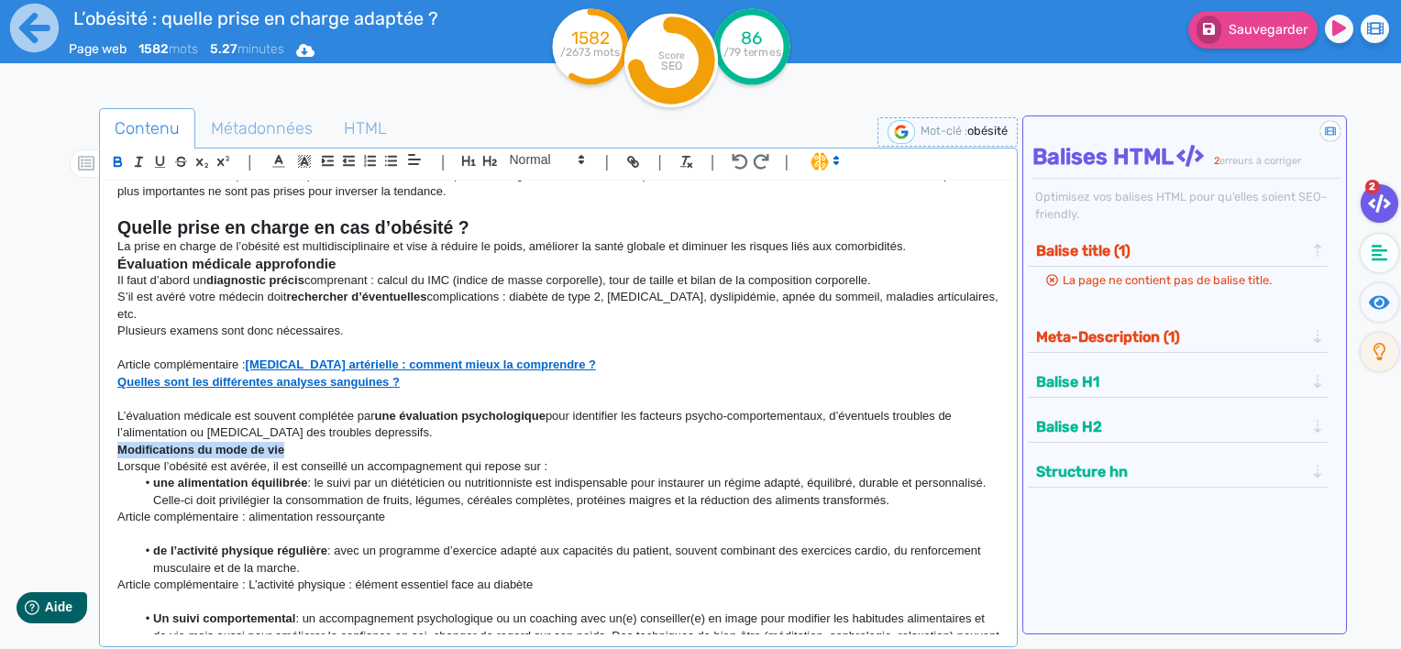
drag, startPoint x: 295, startPoint y: 450, endPoint x: 111, endPoint y: 444, distance: 184.5
click at [111, 444] on div "L’obésité : quelle prise en charge adaptée ? L’obésité est [DATE] l’un des défi…" at bounding box center [559, 408] width 910 height 455
click at [536, 158] on span at bounding box center [546, 160] width 90 height 22
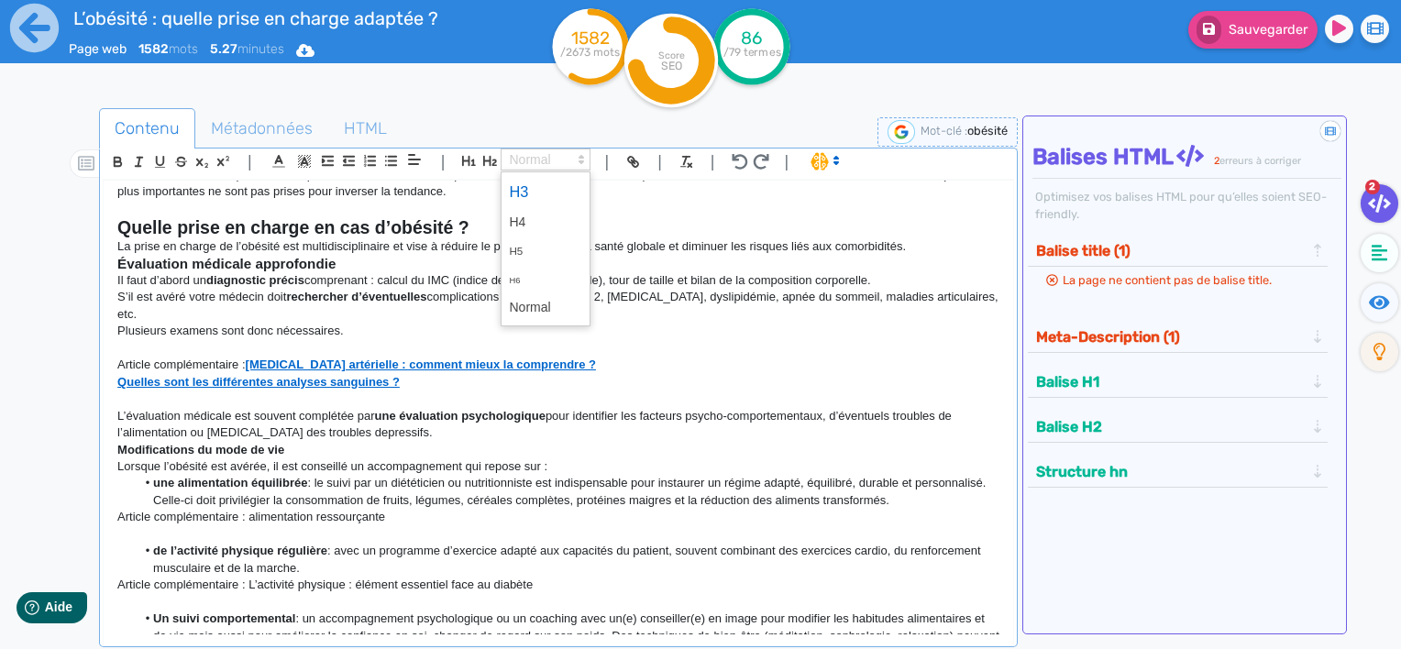
click at [537, 185] on span at bounding box center [545, 192] width 73 height 32
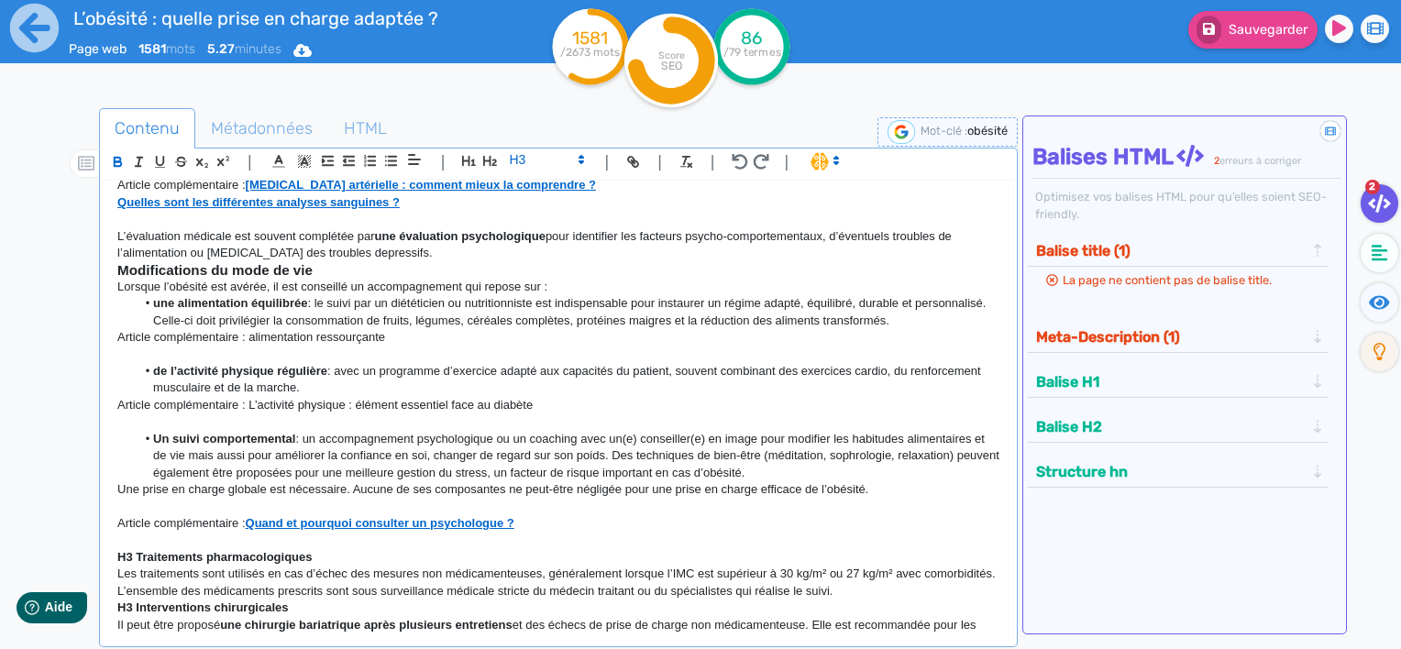
scroll to position [1101, 0]
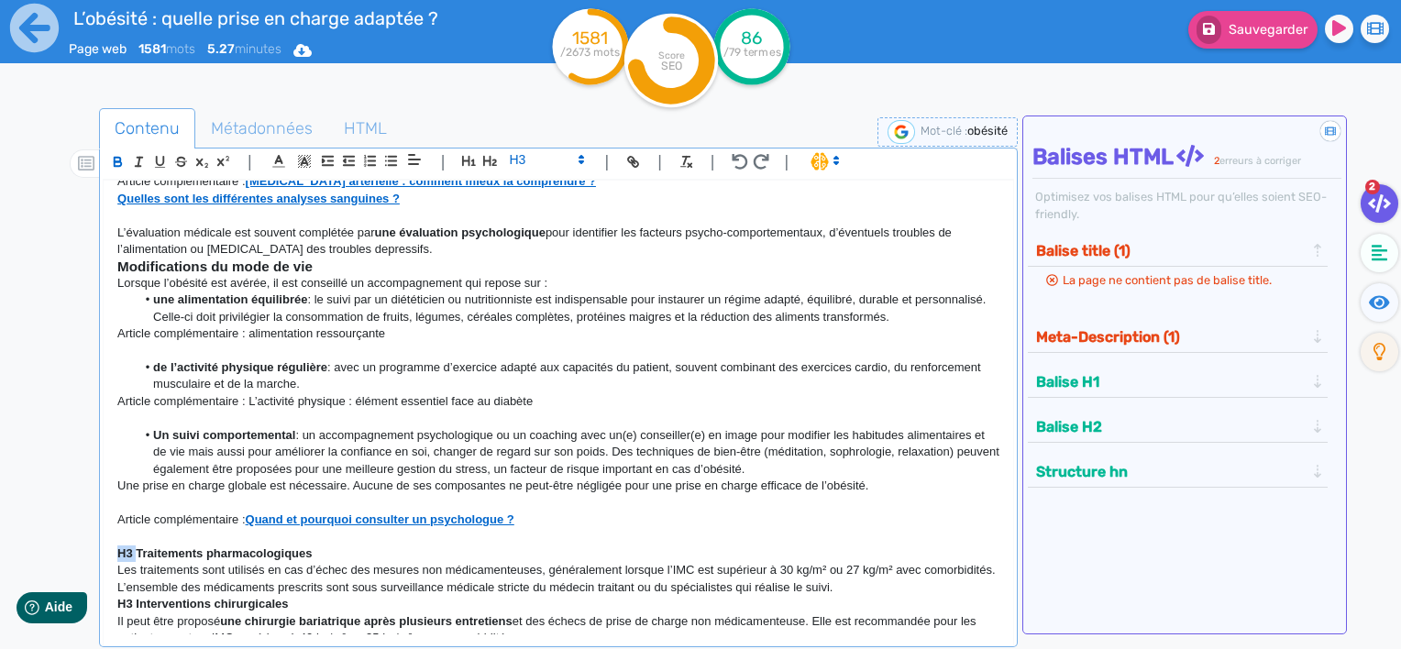
drag, startPoint x: 137, startPoint y: 546, endPoint x: 115, endPoint y: 544, distance: 22.1
click at [115, 545] on div "L’obésité : quelle prise en charge adaptée ? L’obésité est [DATE] l’un des défi…" at bounding box center [559, 408] width 910 height 455
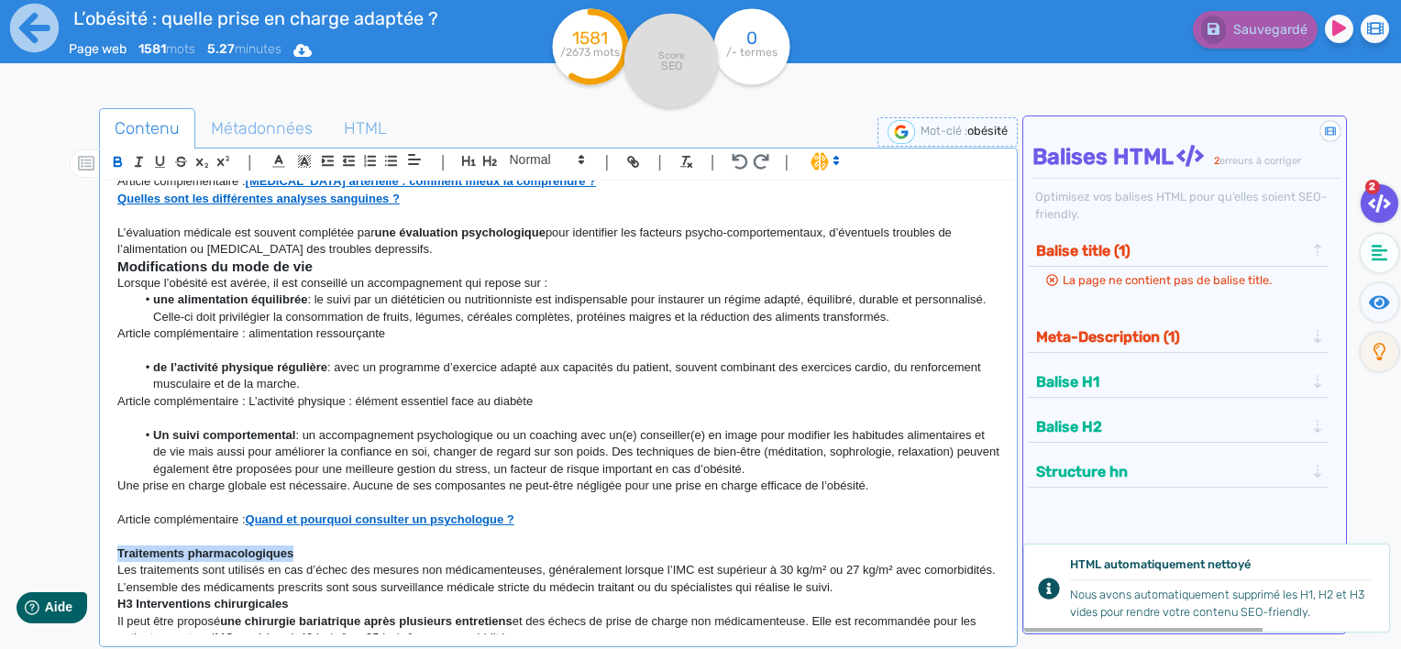
drag, startPoint x: 311, startPoint y: 547, endPoint x: 113, endPoint y: 554, distance: 198.2
click at [113, 554] on div "L’obésité : quelle prise en charge adaptée ? L’obésité est [DATE] l’un des défi…" at bounding box center [559, 408] width 910 height 455
click at [532, 157] on span at bounding box center [546, 160] width 90 height 22
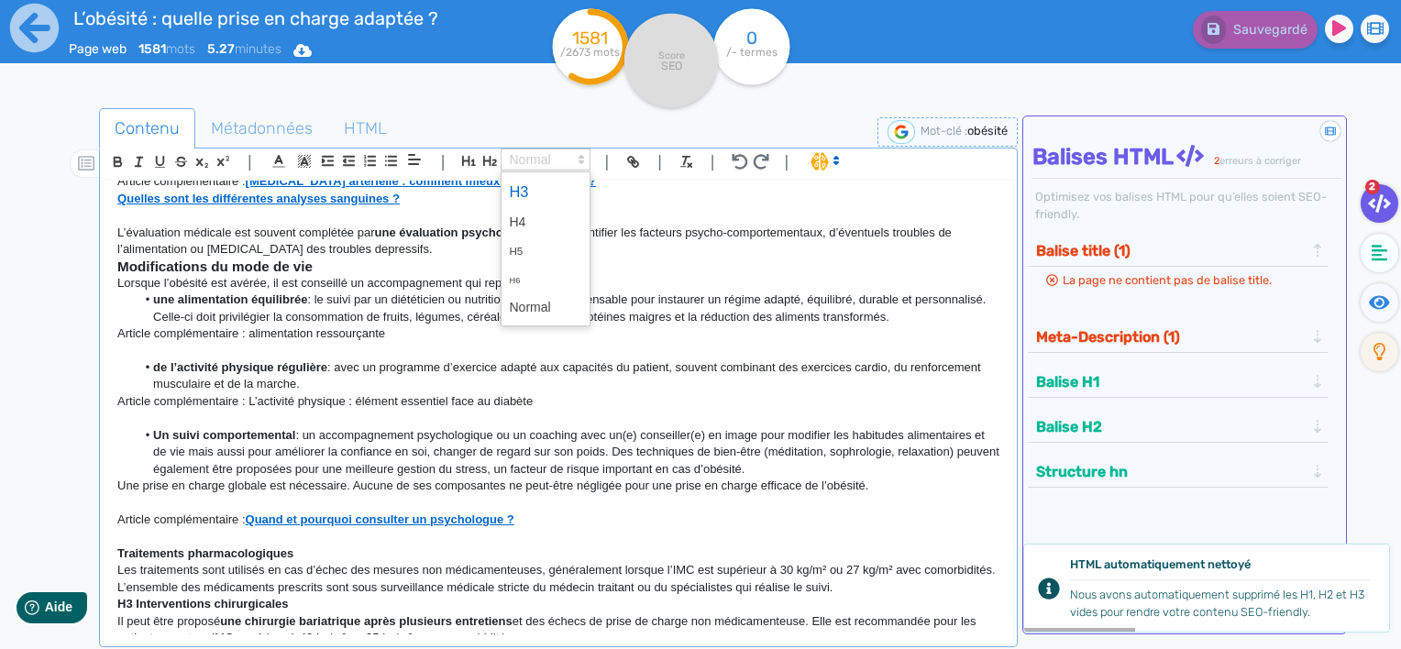
click at [526, 190] on span at bounding box center [545, 192] width 73 height 32
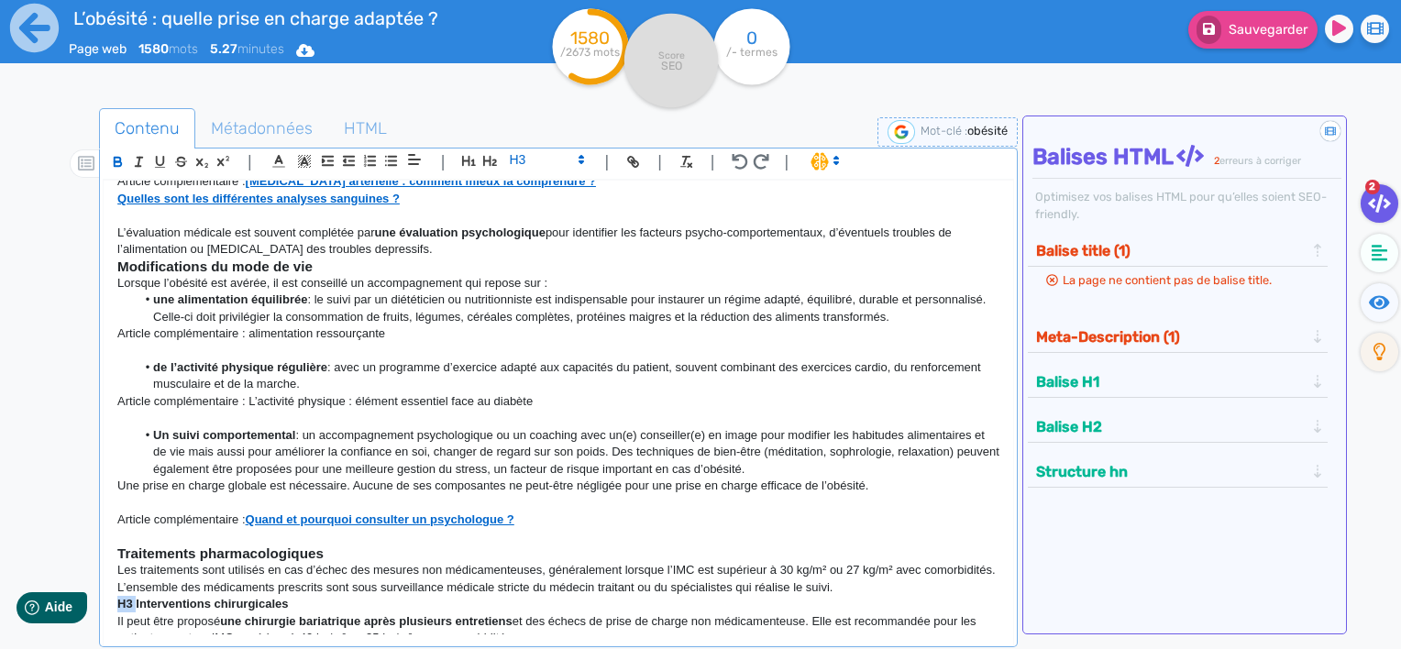
drag, startPoint x: 134, startPoint y: 616, endPoint x: 106, endPoint y: 616, distance: 27.5
click at [105, 616] on div "L’obésité : quelle prise en charge adaptée ? L’obésité est [DATE] l’un des défi…" at bounding box center [559, 408] width 910 height 455
drag, startPoint x: 284, startPoint y: 616, endPoint x: 115, endPoint y: 617, distance: 169.7
click at [115, 617] on div "L’obésité : quelle prise en charge adaptée ? L’obésité est [DATE] l’un des défi…" at bounding box center [559, 408] width 910 height 455
click at [537, 154] on span at bounding box center [546, 160] width 90 height 22
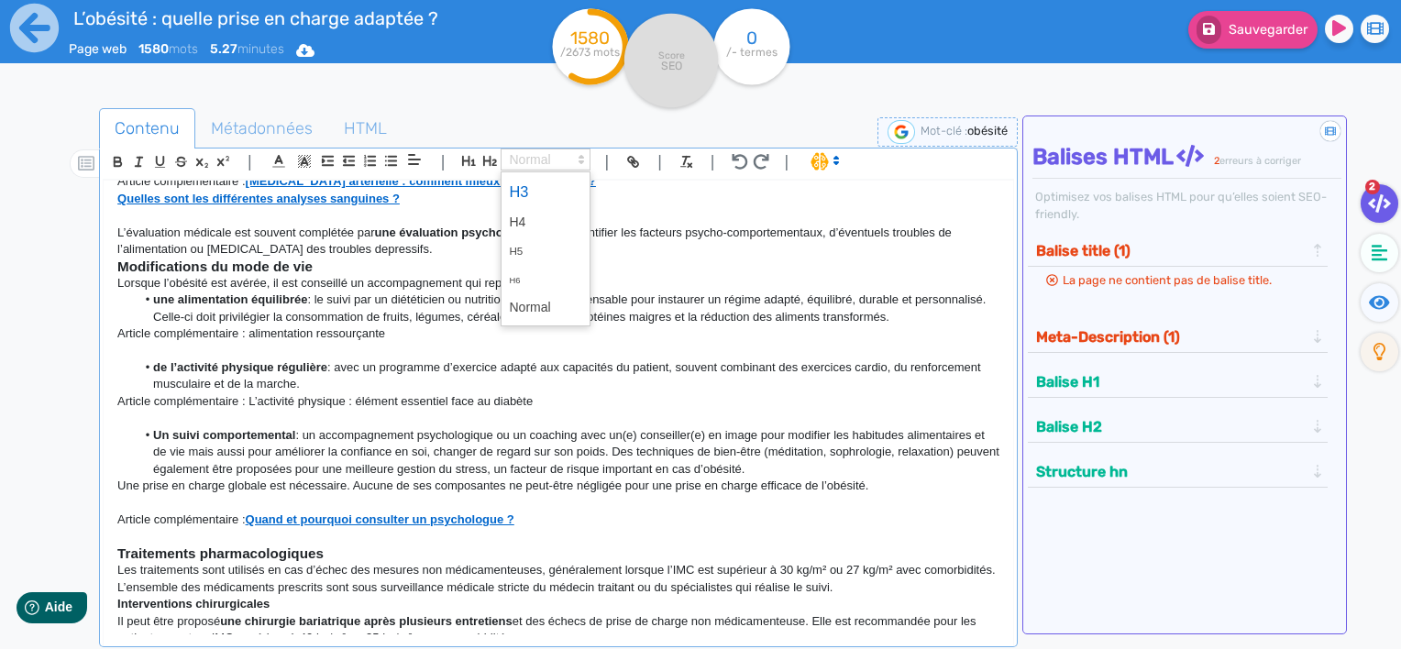
click at [535, 188] on span at bounding box center [545, 192] width 73 height 32
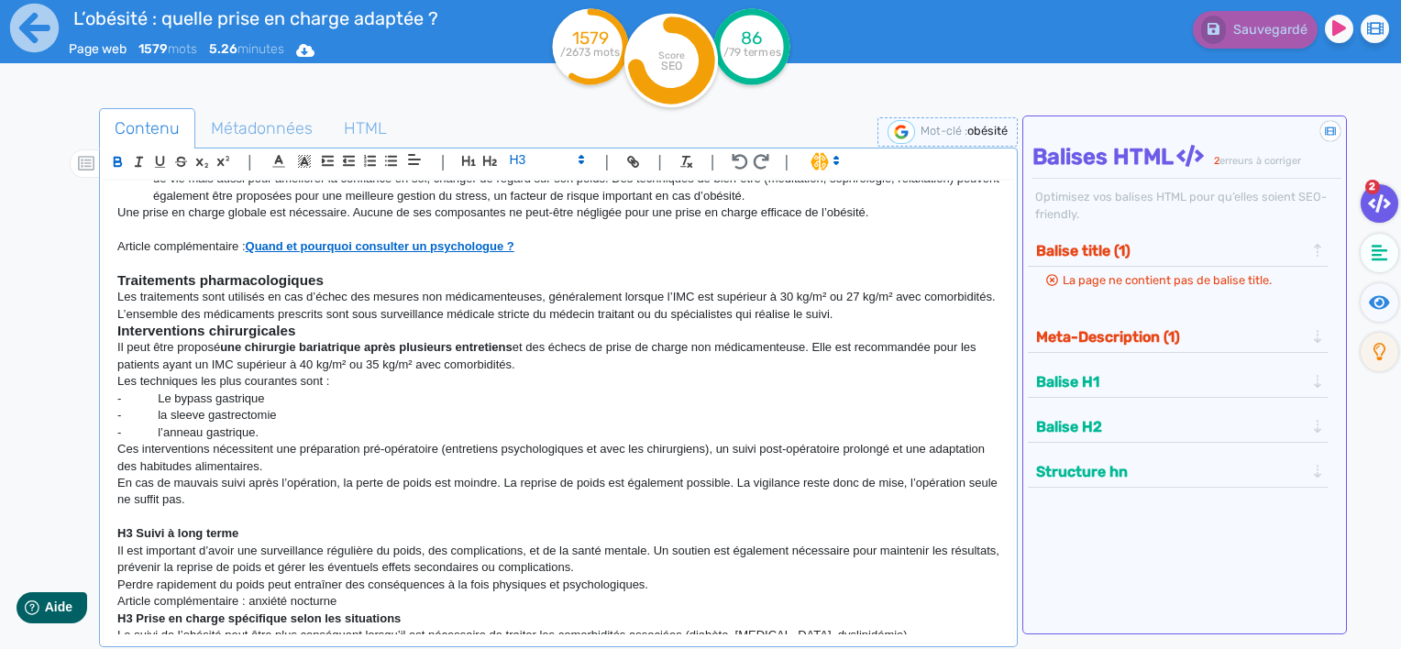
scroll to position [1467, 0]
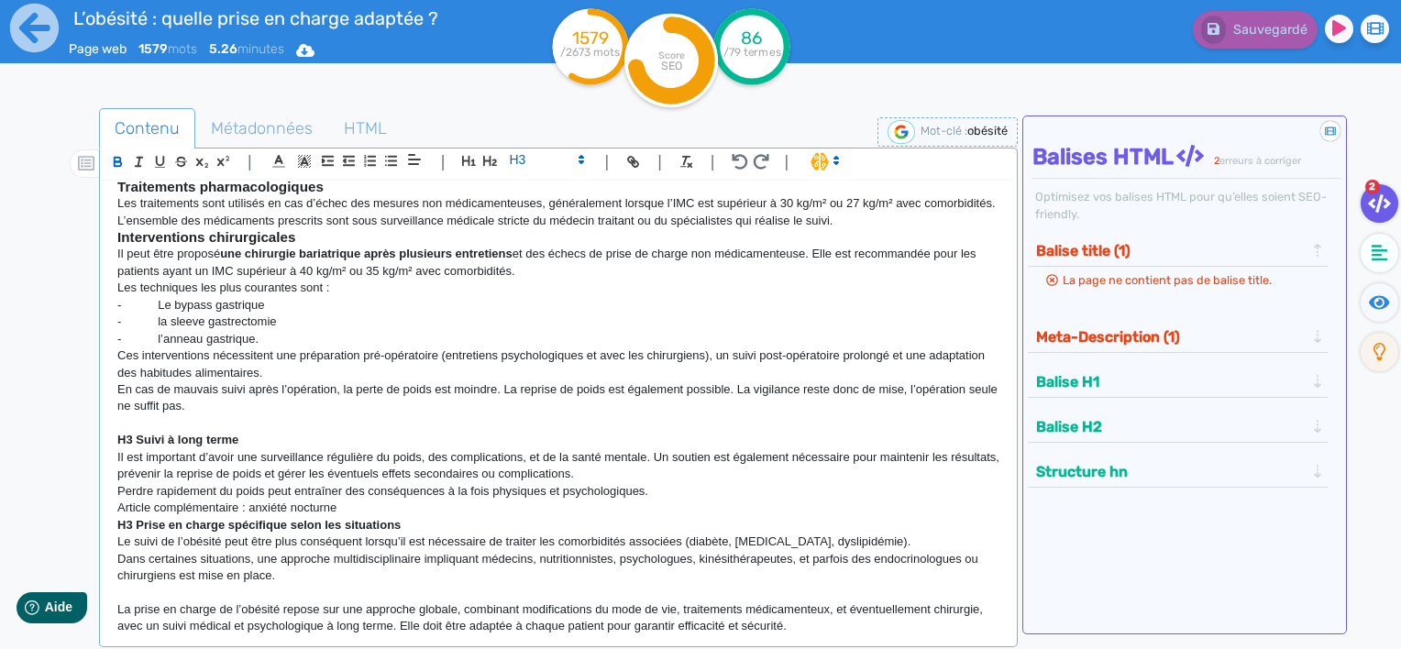
click at [136, 447] on strong "H3 Suivi à long terme" at bounding box center [177, 440] width 121 height 14
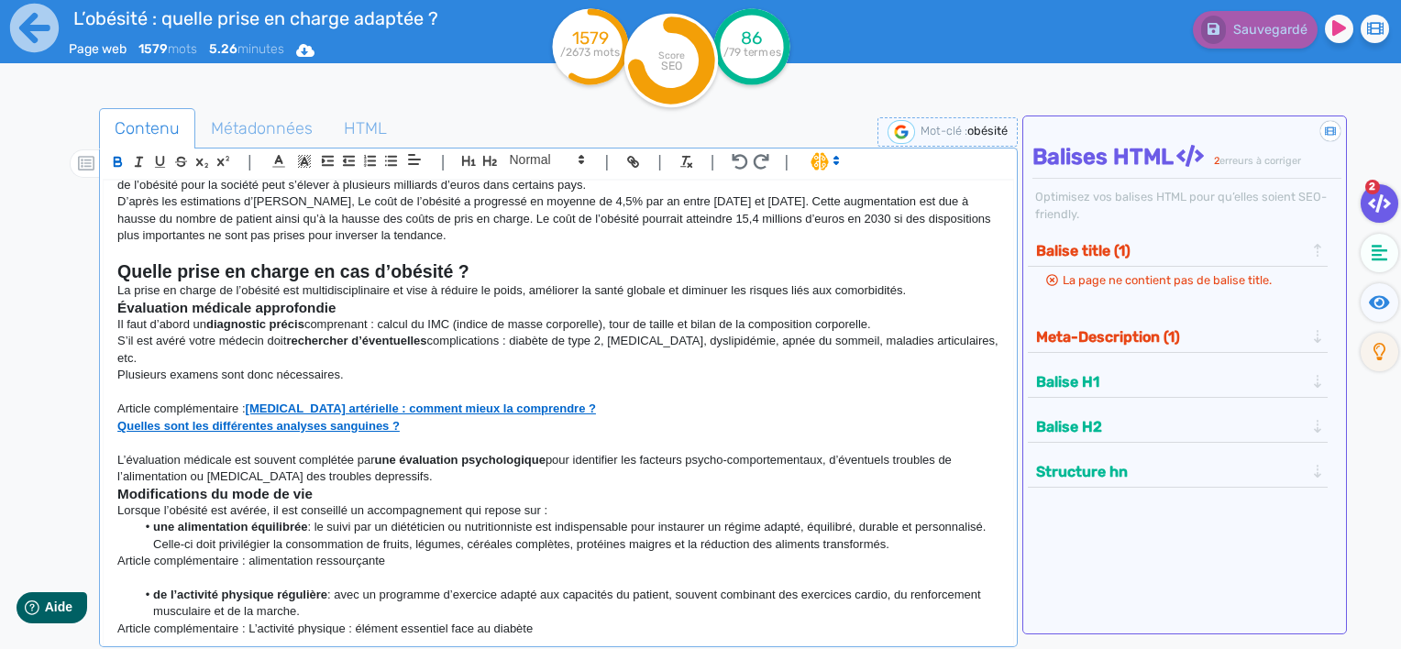
scroll to position [917, 0]
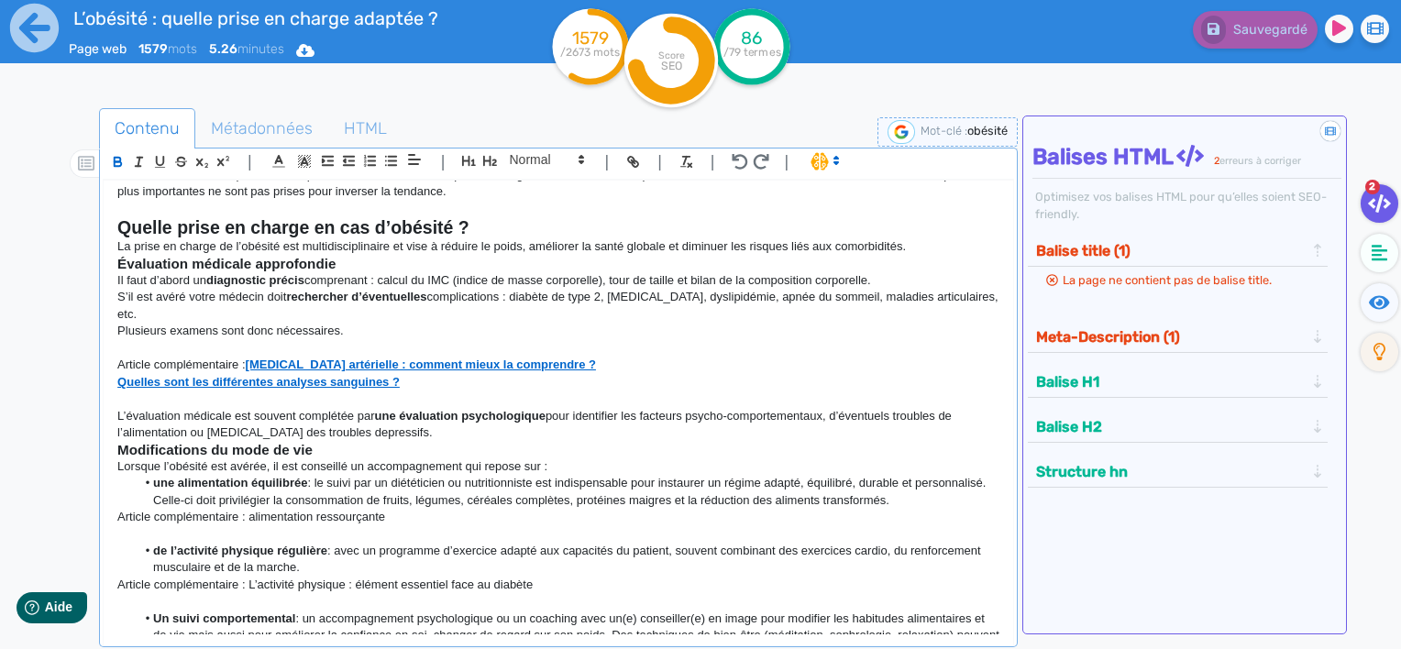
click at [290, 445] on strong "Modifications du mode de vie" at bounding box center [214, 450] width 195 height 16
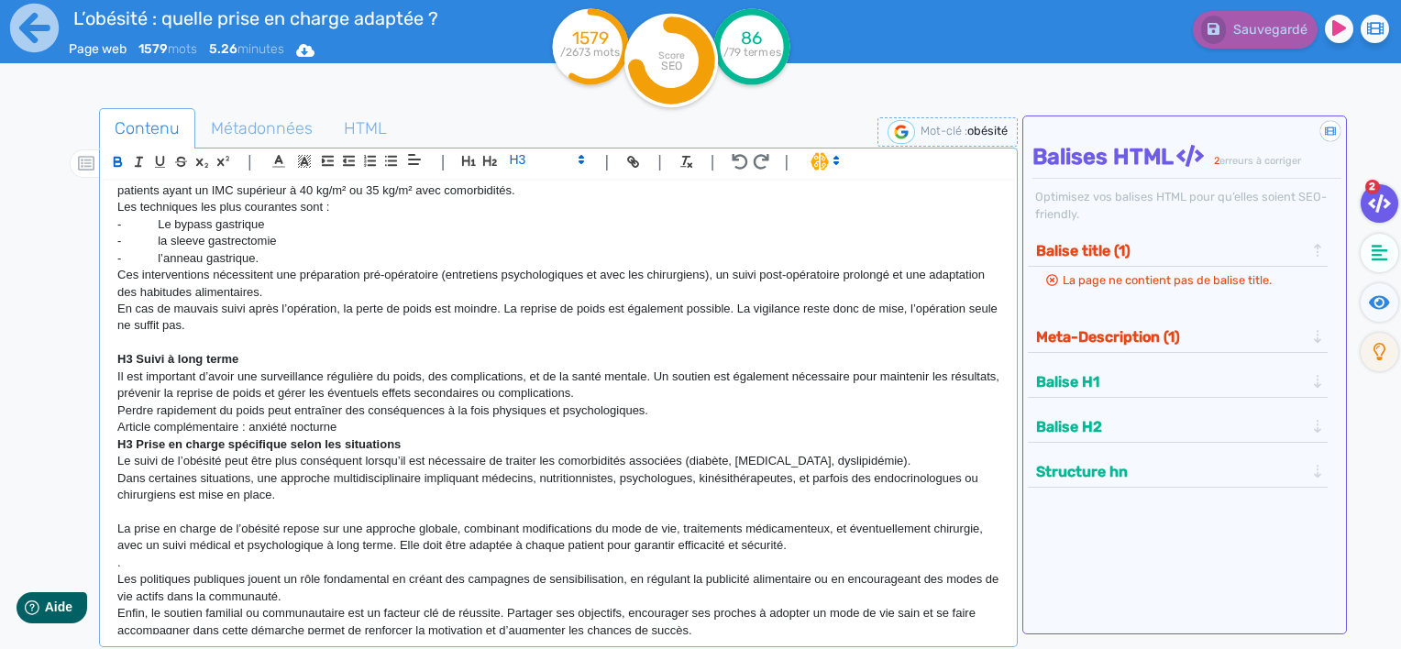
scroll to position [1559, 0]
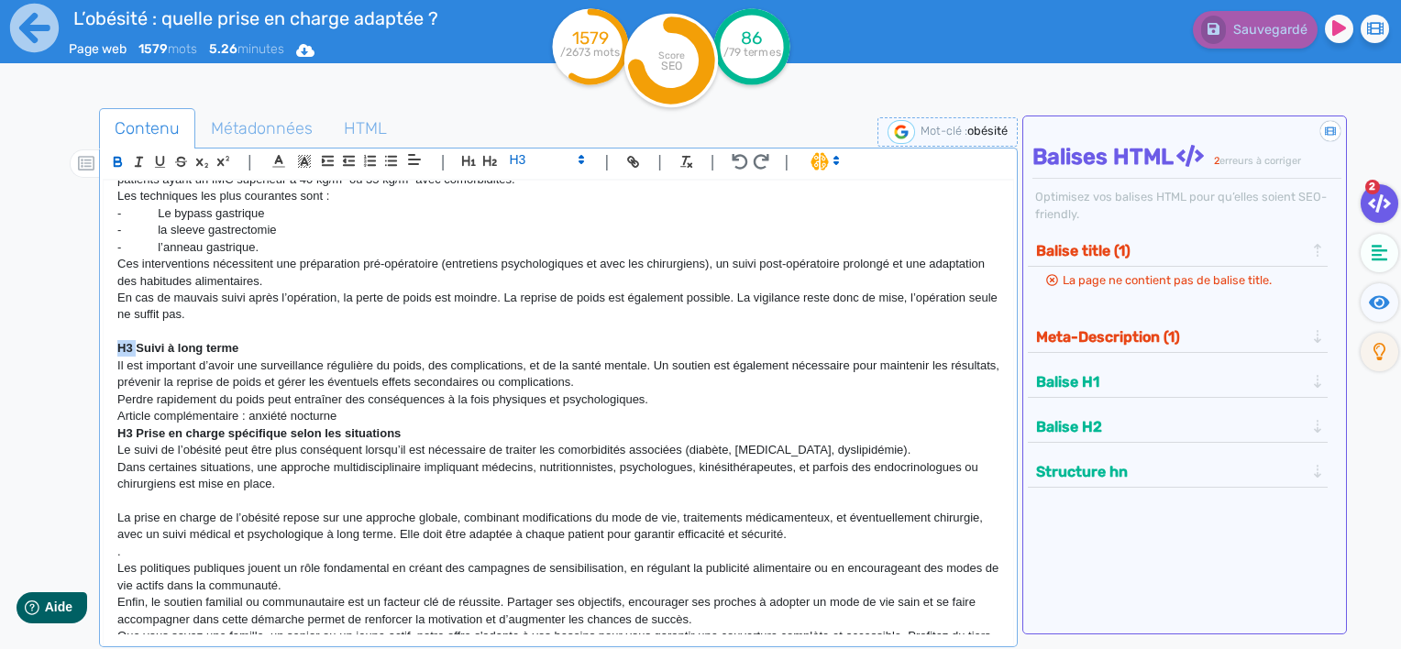
drag, startPoint x: 138, startPoint y: 367, endPoint x: 73, endPoint y: 369, distance: 65.1
click at [73, 369] on div "Contenu Métadonnées HTML | | H3 H4 H5 H6 Normal | | | | L’obésité : quelle pris…" at bounding box center [727, 434] width 1348 height 661
drag, startPoint x: 228, startPoint y: 366, endPoint x: 100, endPoint y: 367, distance: 128.4
click at [97, 367] on div "Contenu Métadonnées HTML | | H3 H4 H5 H6 Normal | | | | L’obésité : quelle pris…" at bounding box center [727, 434] width 1348 height 661
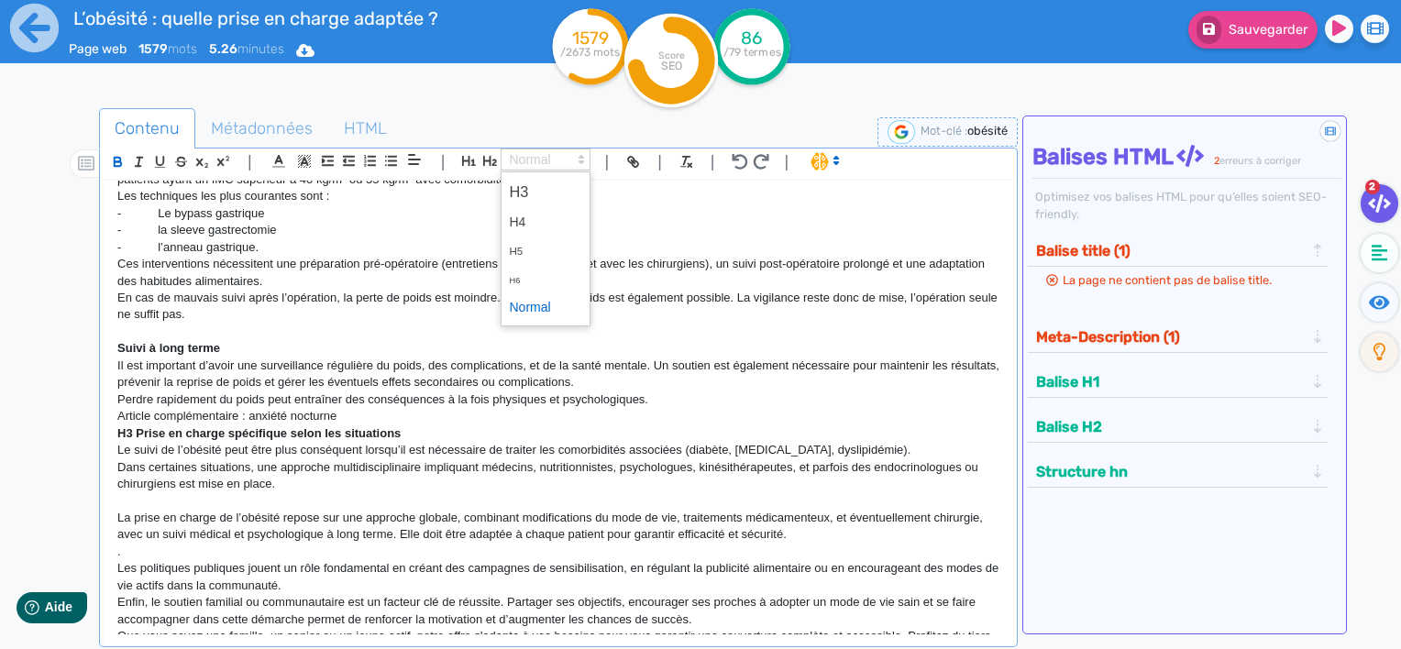
click at [532, 156] on span at bounding box center [546, 160] width 90 height 22
click at [529, 190] on span at bounding box center [545, 192] width 73 height 32
drag, startPoint x: 138, startPoint y: 448, endPoint x: 89, endPoint y: 448, distance: 48.6
click at [89, 448] on div "Contenu Métadonnées HTML | | H3 H4 H5 H6 Normal | | | | L’obésité : quelle pris…" at bounding box center [727, 434] width 1348 height 661
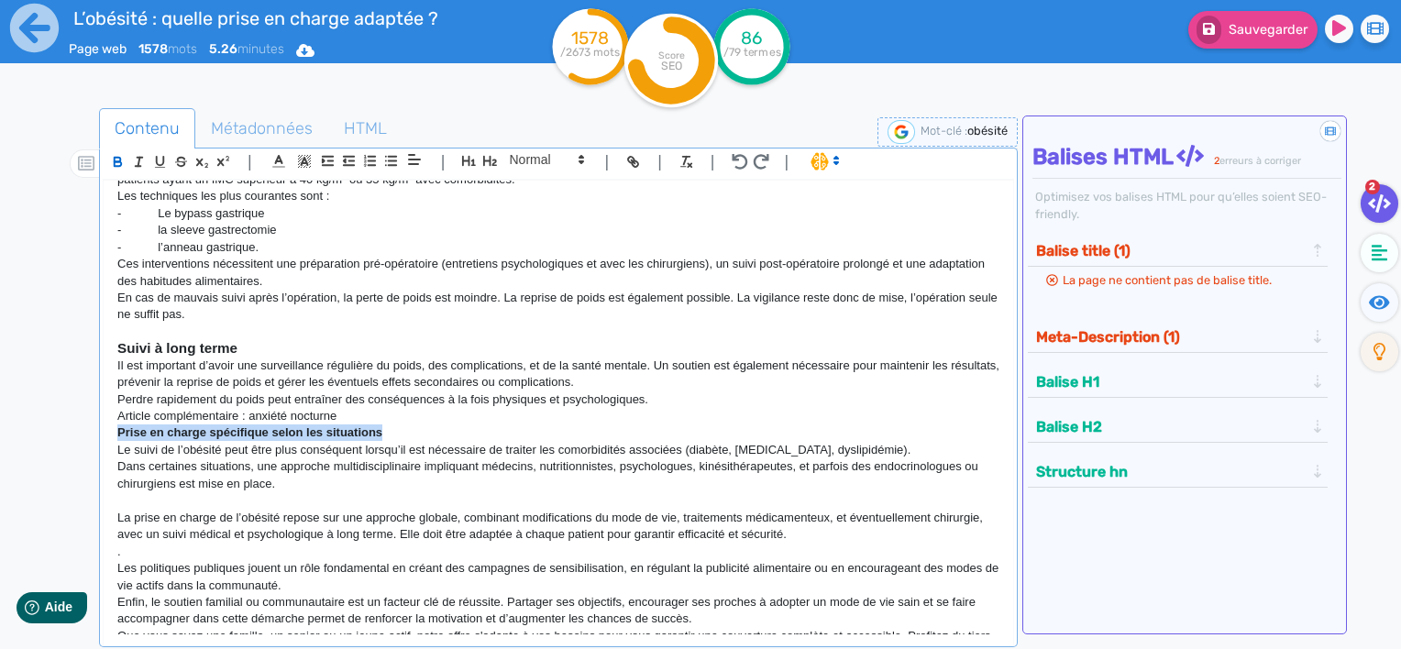
drag, startPoint x: 405, startPoint y: 447, endPoint x: 156, endPoint y: 436, distance: 249.7
click at [117, 441] on p "Prise en charge spécifique selon les situations" at bounding box center [558, 433] width 882 height 17
click at [553, 165] on span at bounding box center [546, 160] width 90 height 22
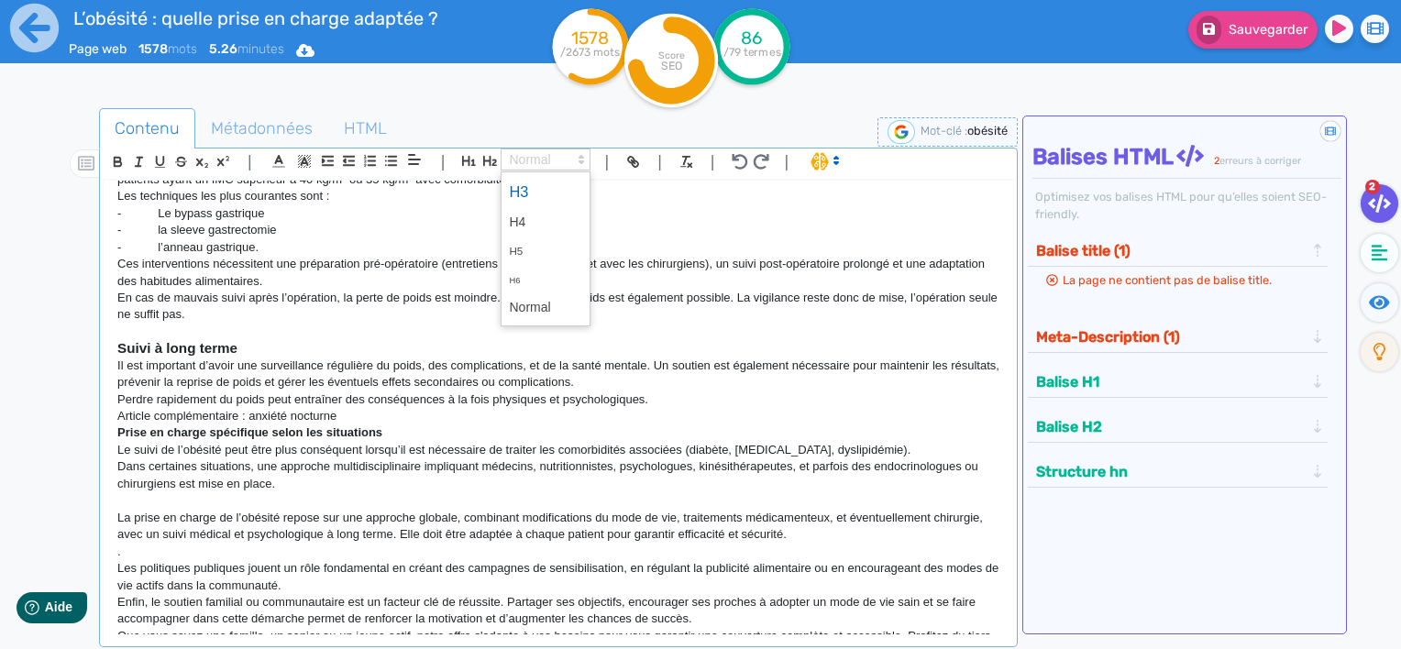
click at [548, 187] on span at bounding box center [545, 192] width 73 height 32
click at [538, 340] on p at bounding box center [558, 332] width 882 height 17
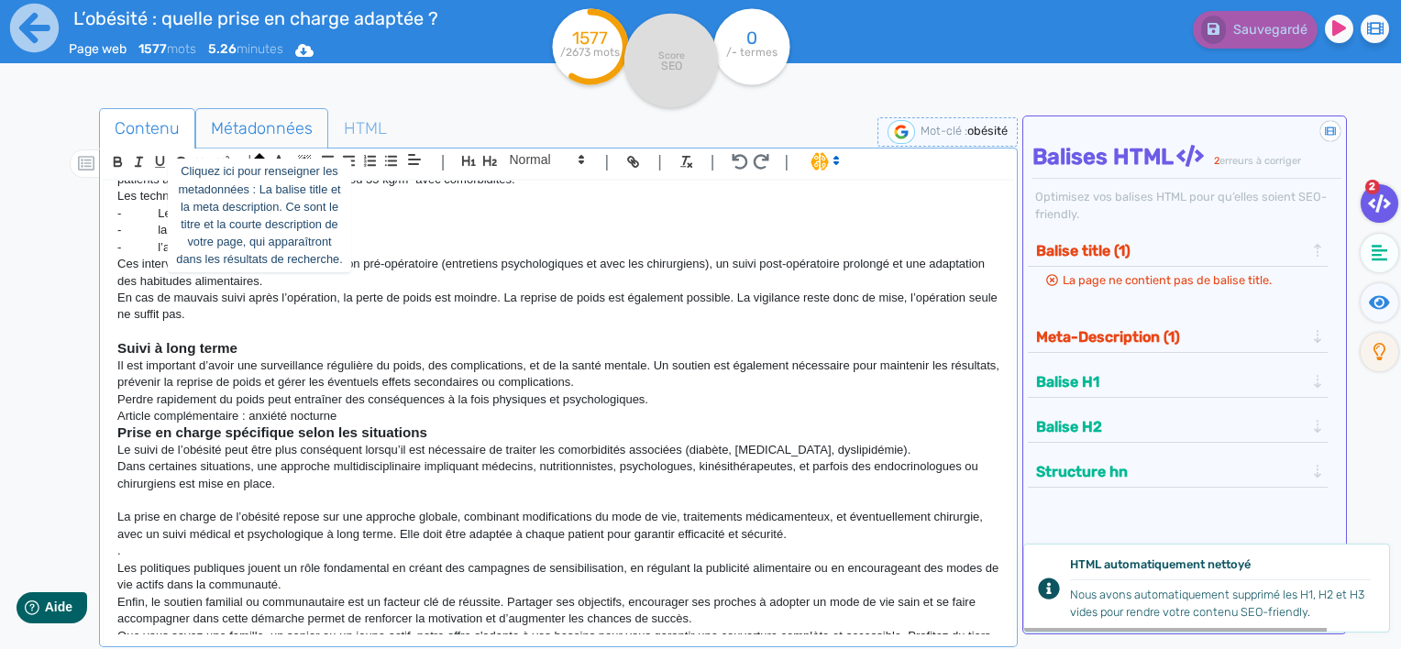
click at [281, 138] on span "Métadonnées" at bounding box center [261, 129] width 131 height 50
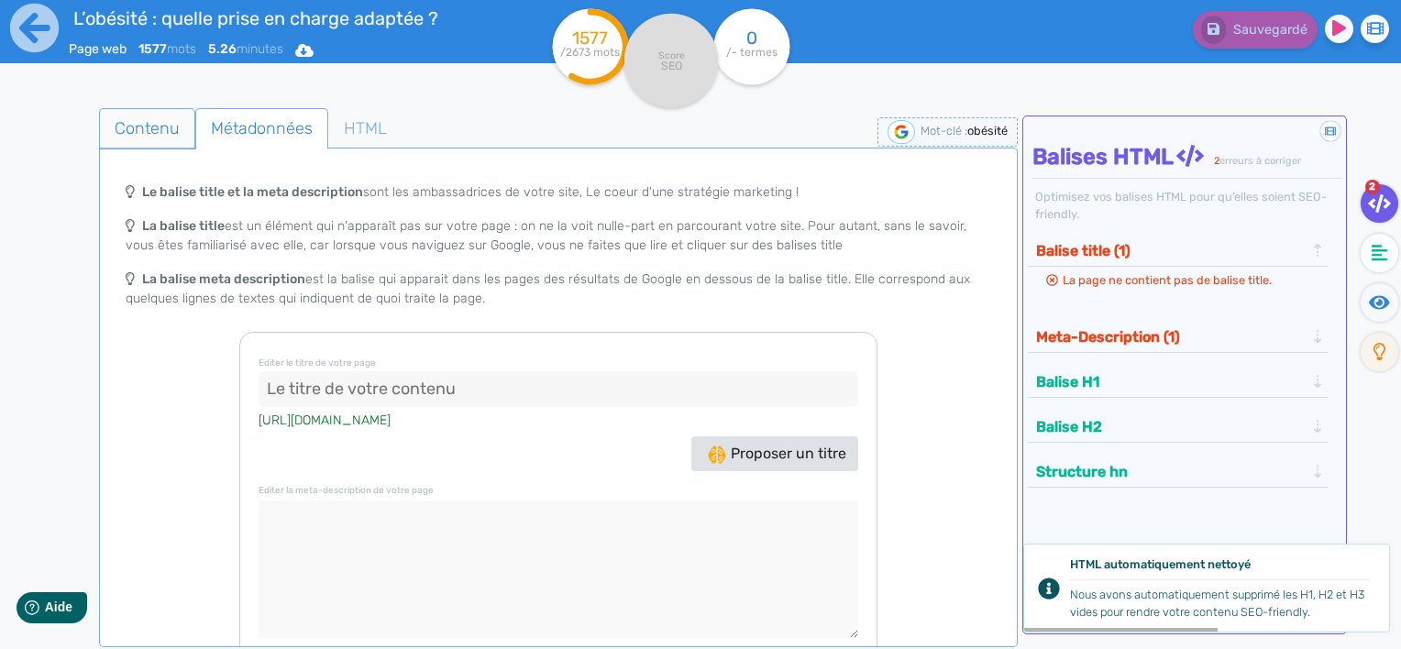
click at [116, 128] on span "Contenu" at bounding box center [147, 129] width 94 height 50
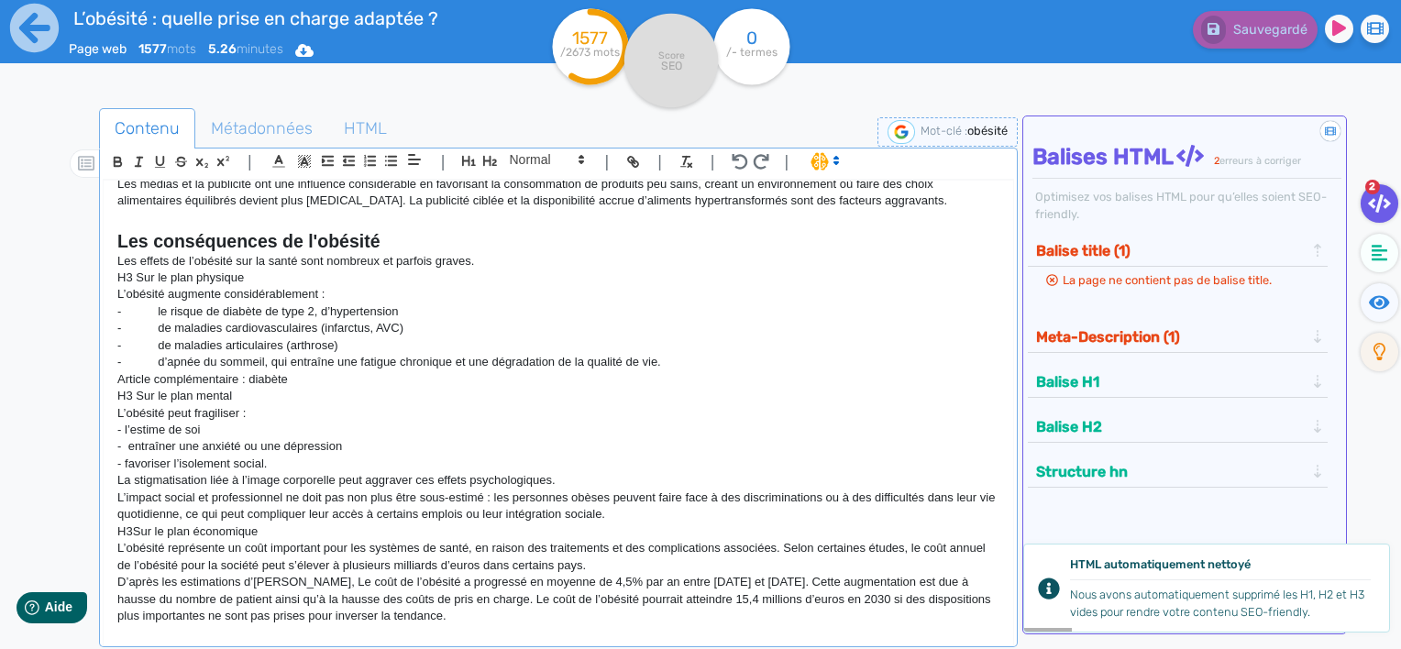
scroll to position [0, 0]
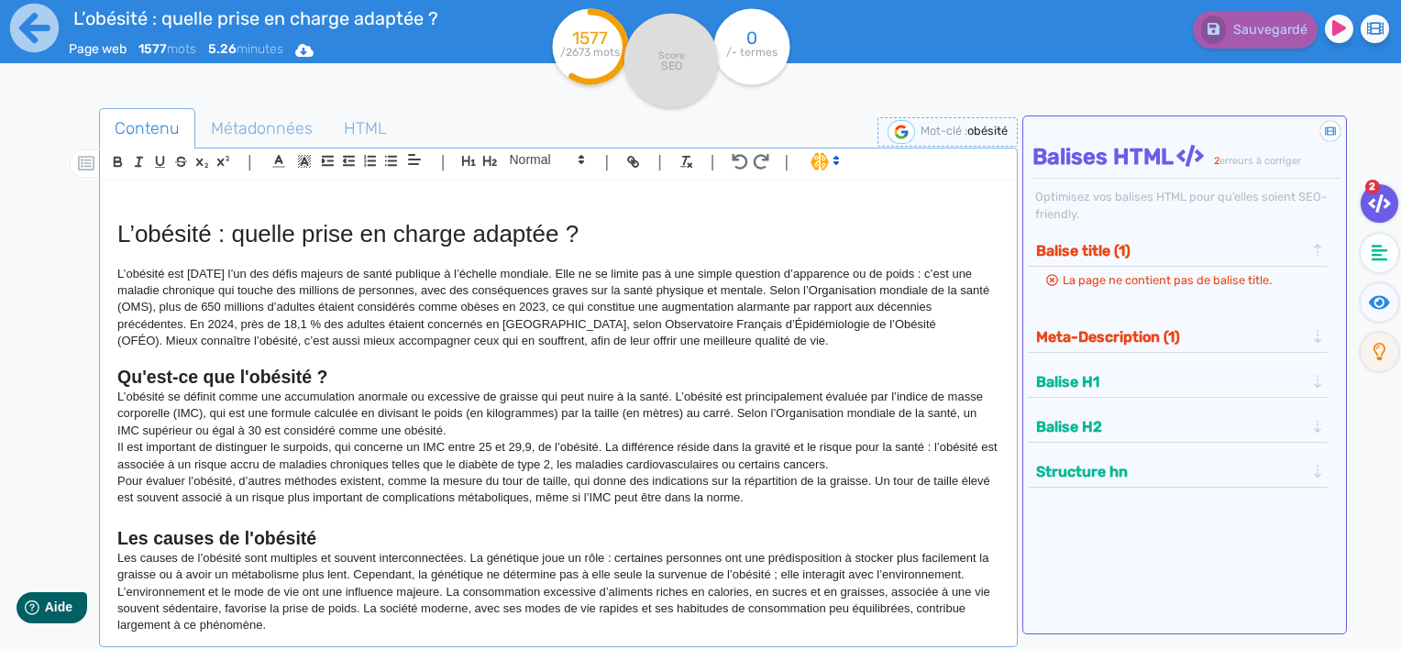
drag, startPoint x: 627, startPoint y: 232, endPoint x: 61, endPoint y: 238, distance: 565.9
click at [62, 238] on div "Contenu Métadonnées HTML | | H3 H4 H5 H6 Normal | | | | L’obésité : quelle pris…" at bounding box center [727, 434] width 1348 height 661
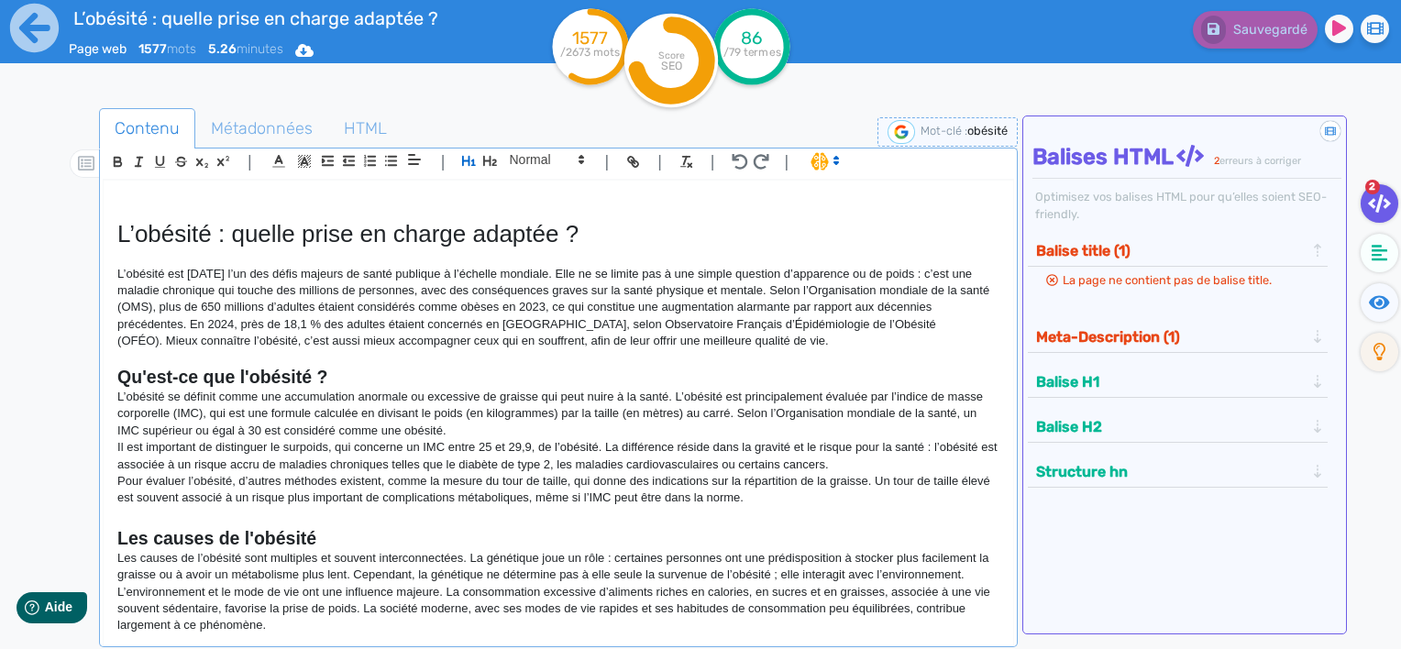
copy h1 "L’obésité : quelle prise en charge adaptée ?"
click at [249, 130] on span "Métadonnées" at bounding box center [261, 129] width 131 height 50
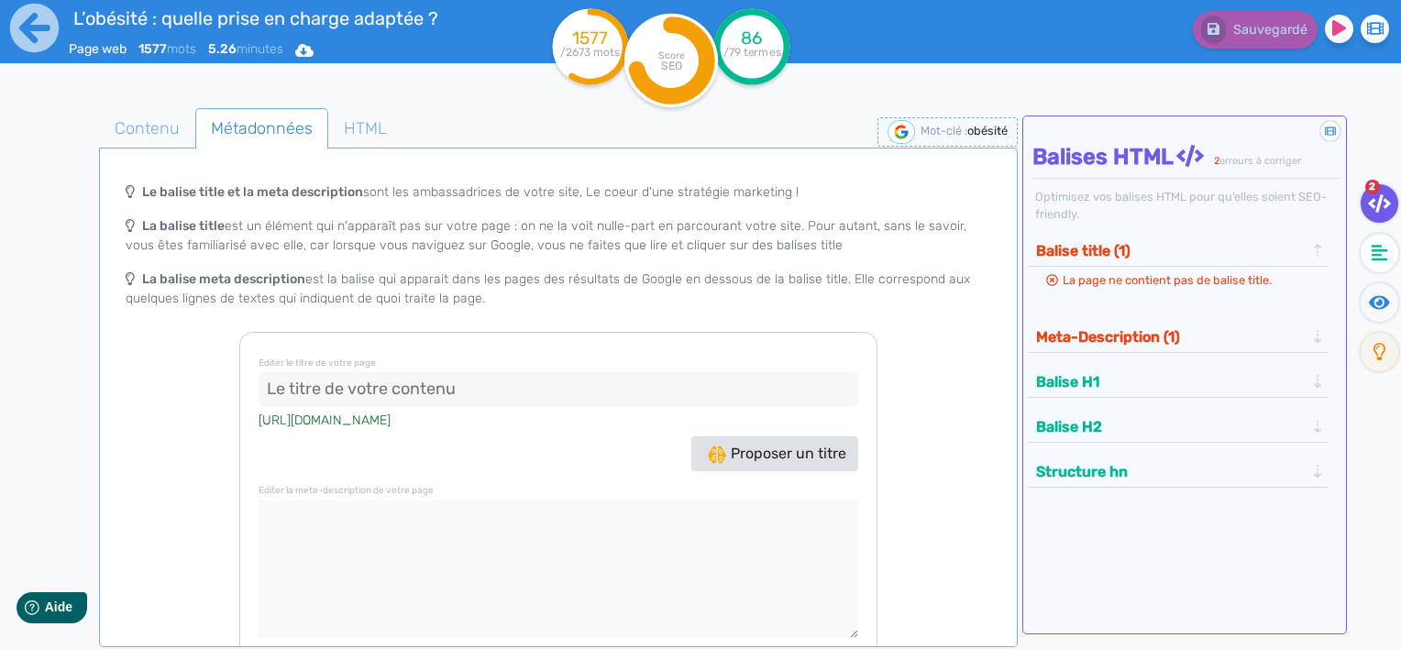
click at [314, 380] on input at bounding box center [559, 389] width 600 height 37
paste input "L’obésité : quelle prise en charge adaptée ?"
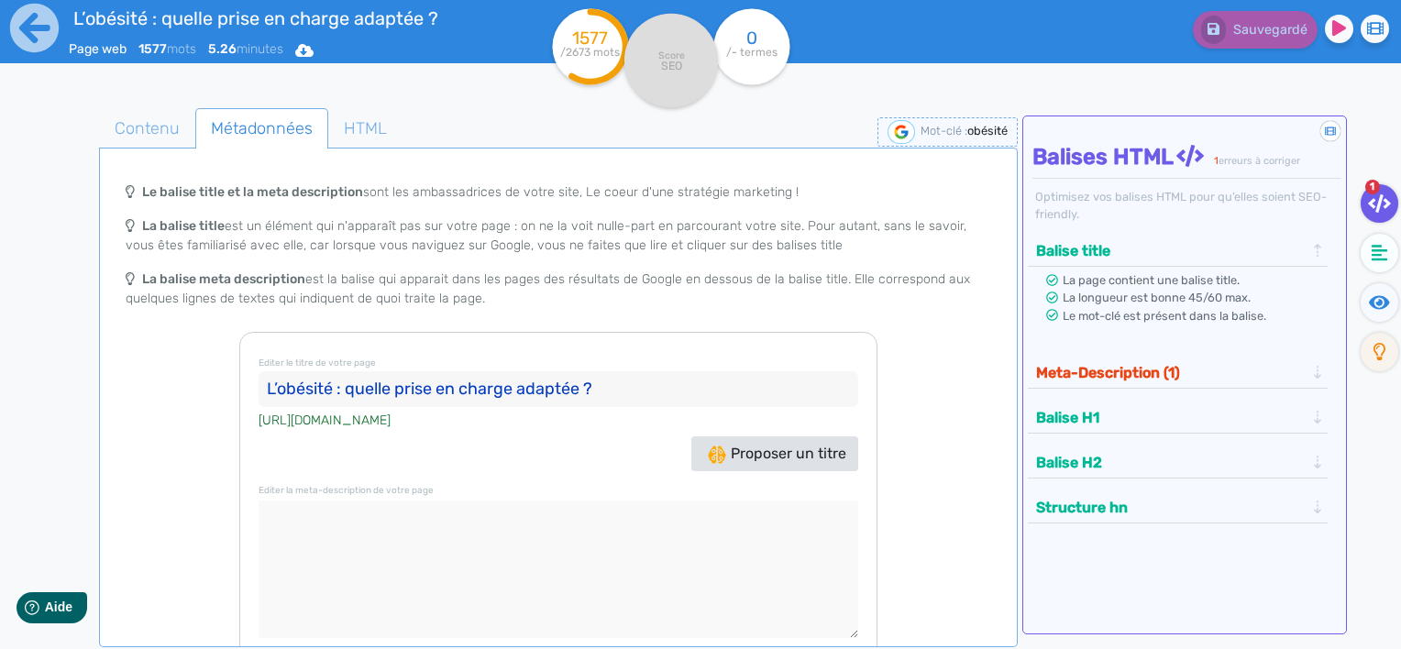
type input "L’obésité : quelle prise en charge adaptée ?"
click at [578, 524] on textarea at bounding box center [559, 570] width 600 height 138
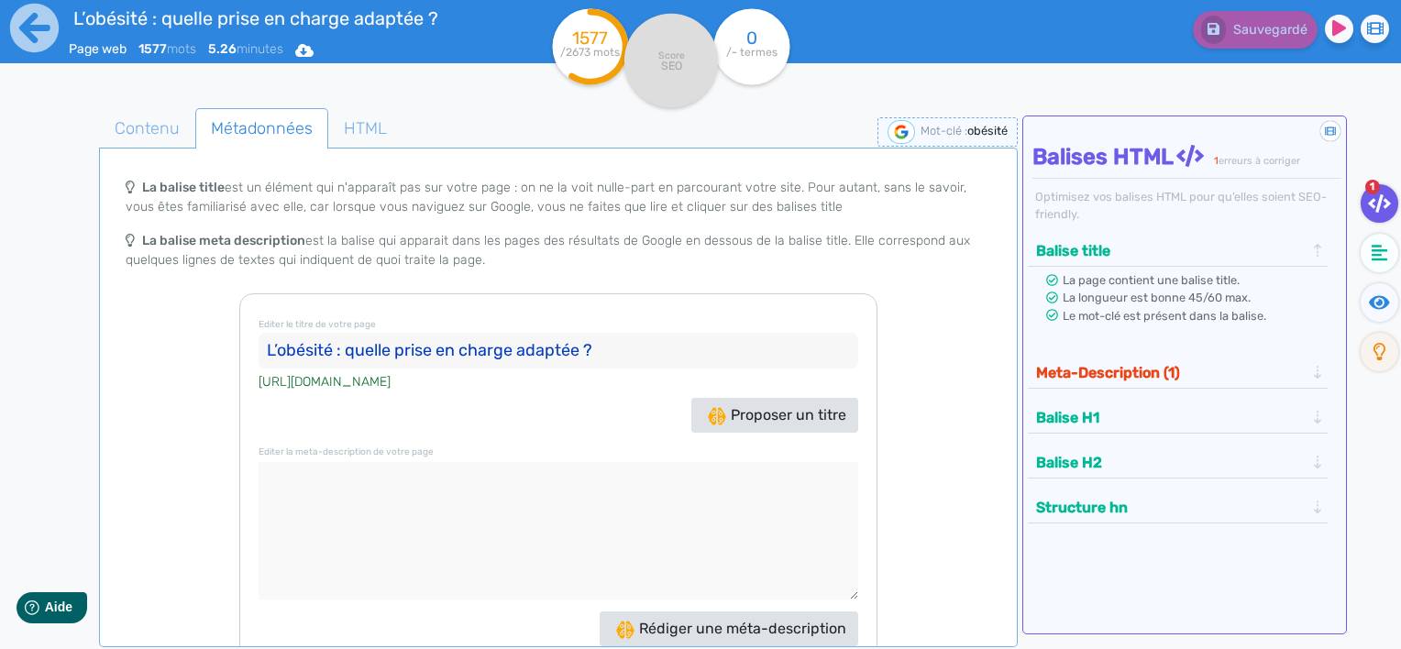
scroll to position [57, 0]
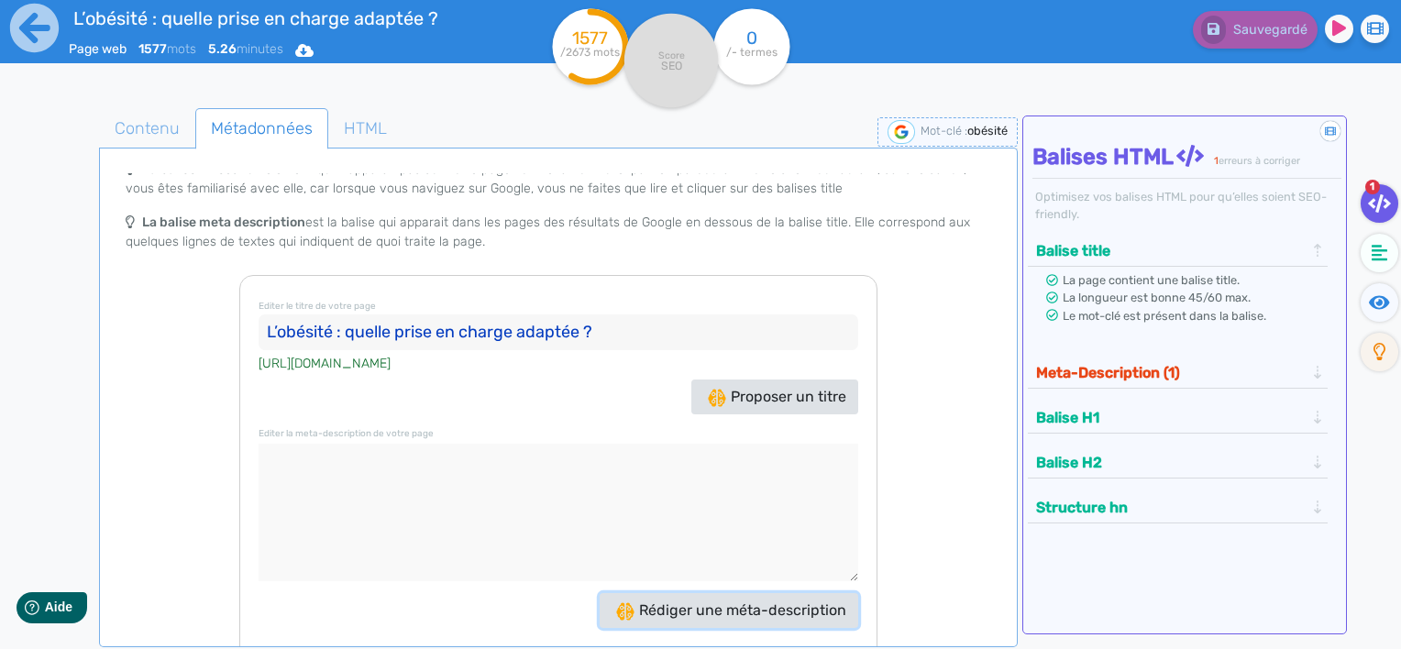
click at [694, 602] on span "Rédiger une méta-description" at bounding box center [731, 610] width 230 height 17
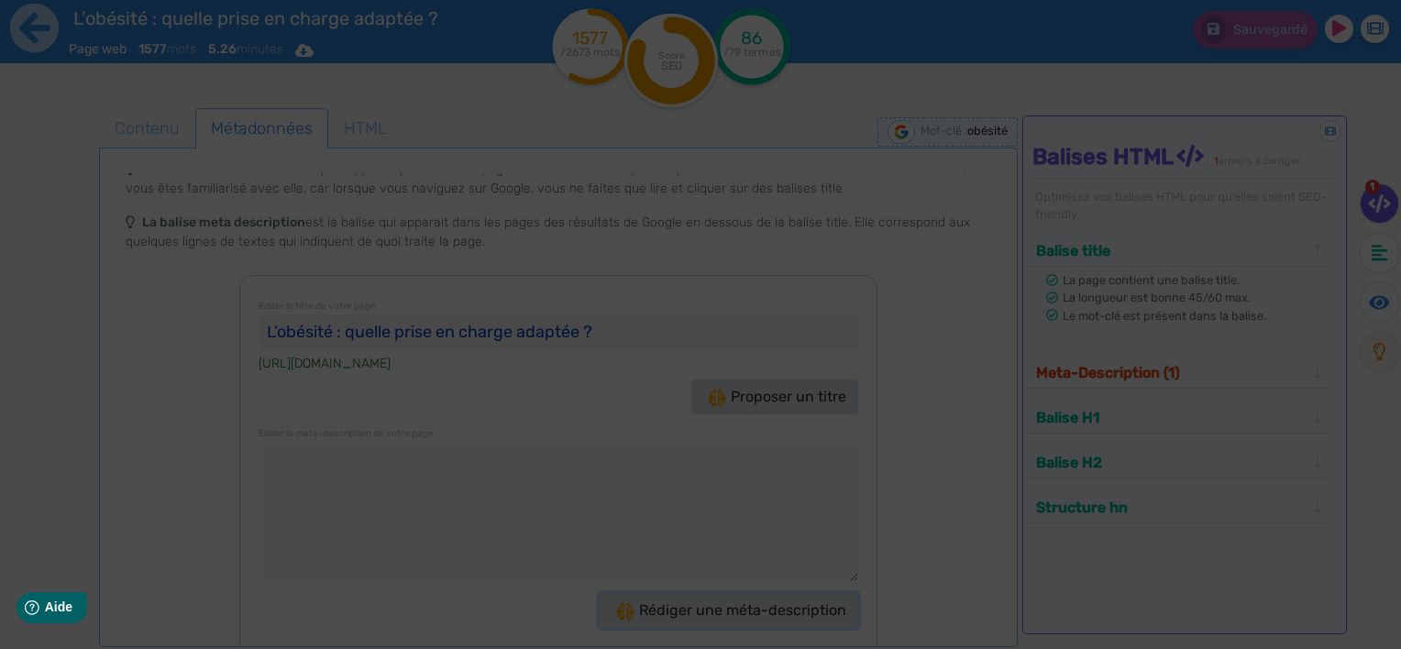
type textarea "Découvrez notre guide sur l'obésité : prise en charge personnalisée, conseils s…"
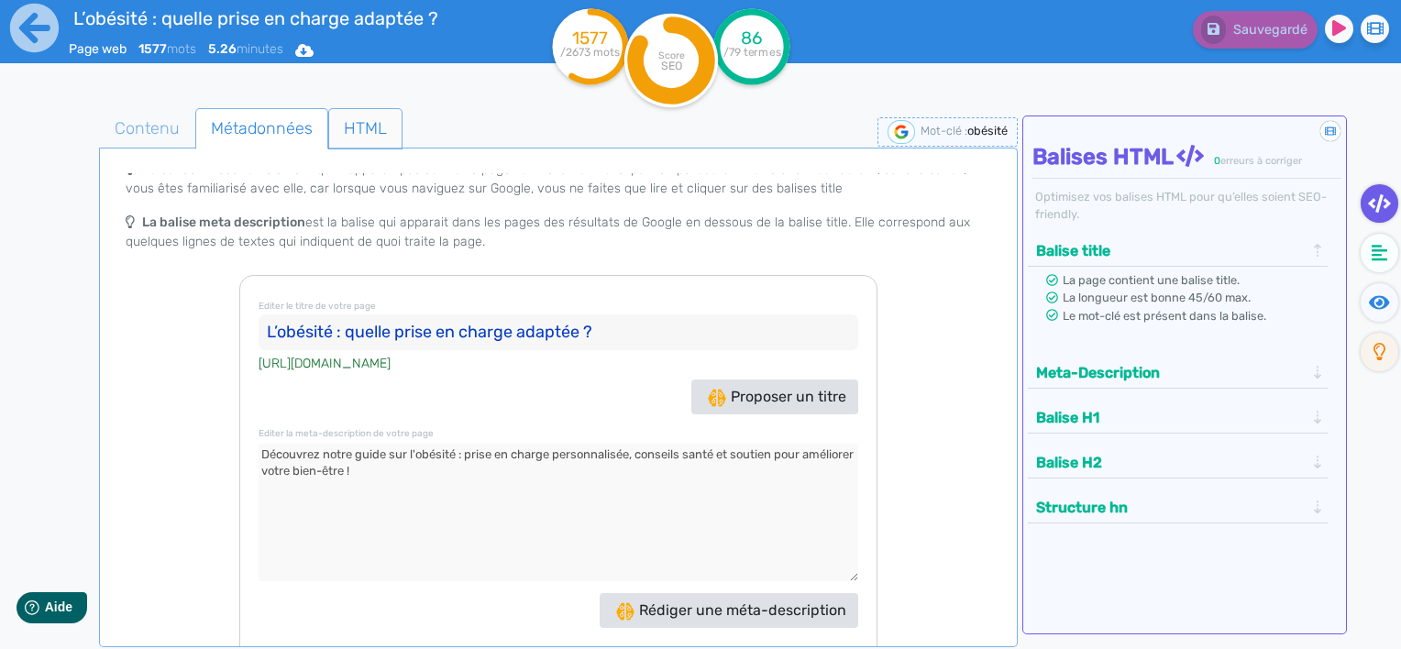
click at [360, 128] on span "HTML" at bounding box center [365, 129] width 72 height 50
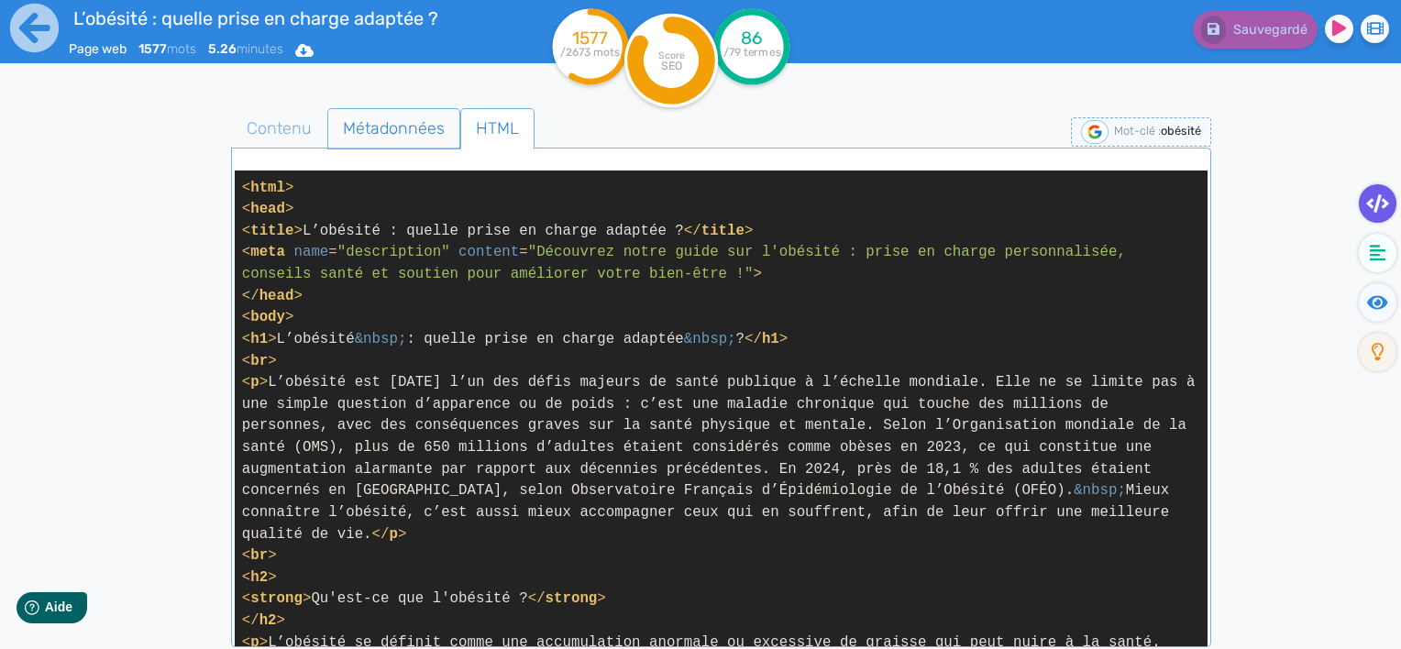
click at [373, 125] on span "Métadonnées" at bounding box center [393, 129] width 131 height 50
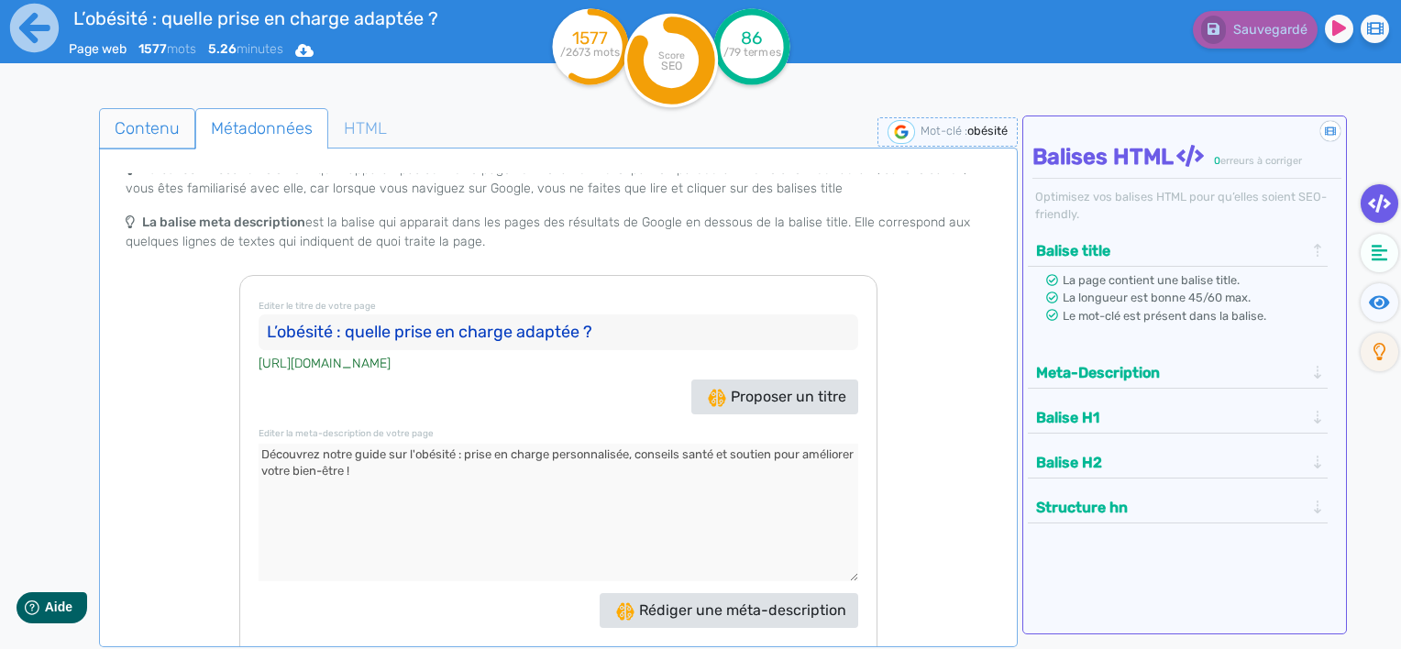
click at [159, 128] on span "Contenu" at bounding box center [147, 129] width 94 height 50
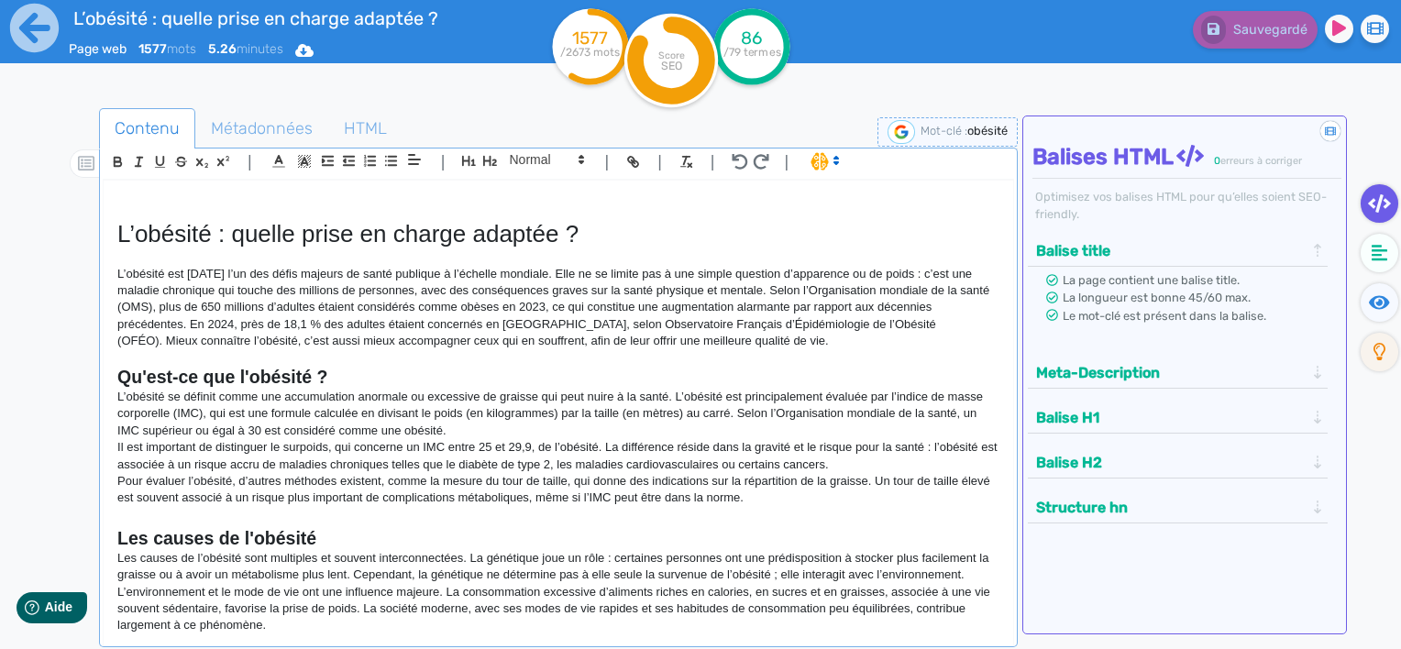
click at [646, 396] on p "L’obésité se définit comme une accumulation anormale ou excessive de graisse qu…" at bounding box center [558, 414] width 882 height 50
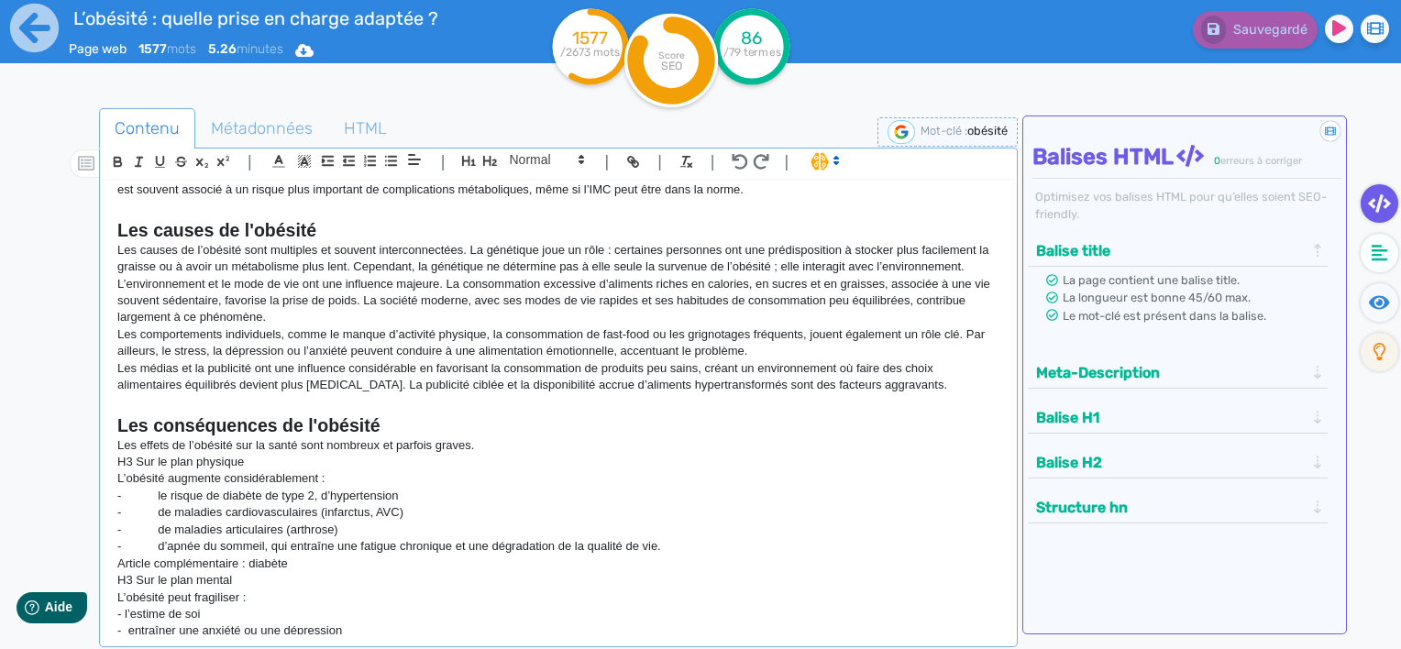
scroll to position [367, 0]
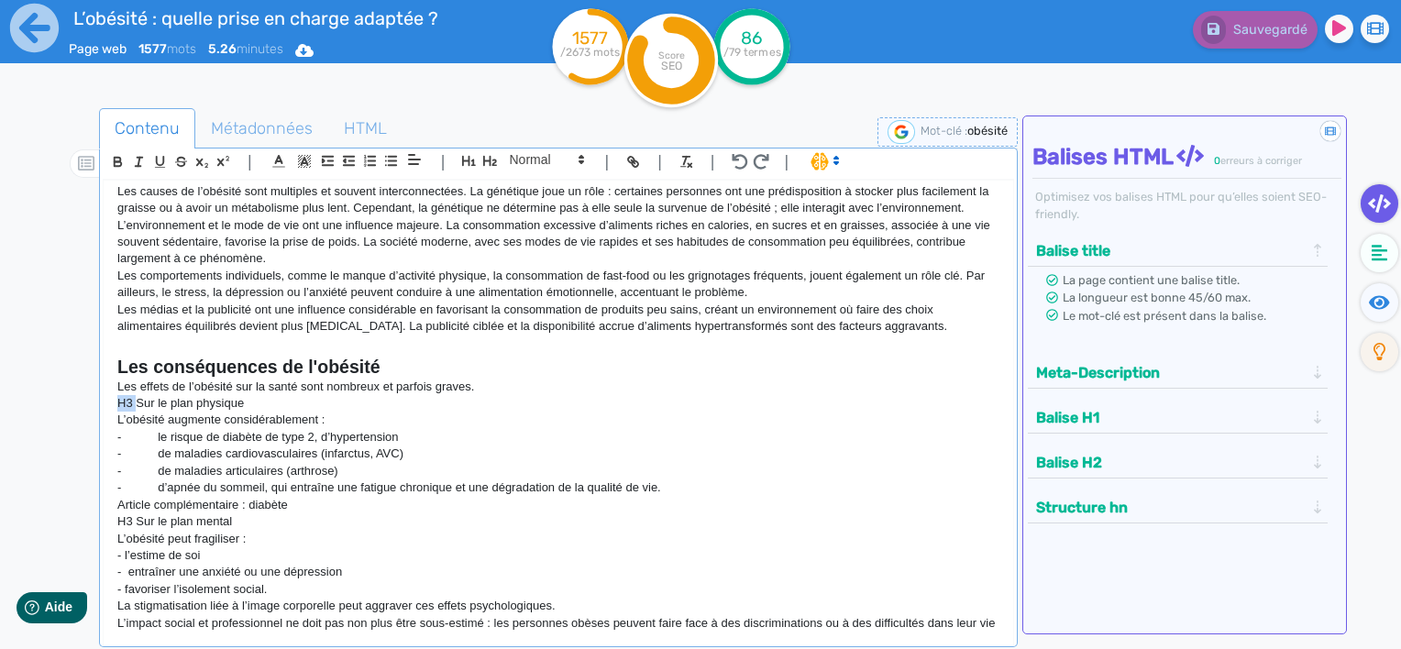
drag, startPoint x: 135, startPoint y: 407, endPoint x: 113, endPoint y: 407, distance: 22.0
click at [114, 407] on div "L’obésité : quelle prise en charge adaptée ? L’obésité est [DATE] l’un des défi…" at bounding box center [559, 408] width 910 height 455
drag, startPoint x: 249, startPoint y: 400, endPoint x: 117, endPoint y: 399, distance: 132.1
click at [117, 399] on p "Sur le plan physique" at bounding box center [558, 403] width 882 height 17
click at [569, 159] on span at bounding box center [546, 160] width 90 height 22
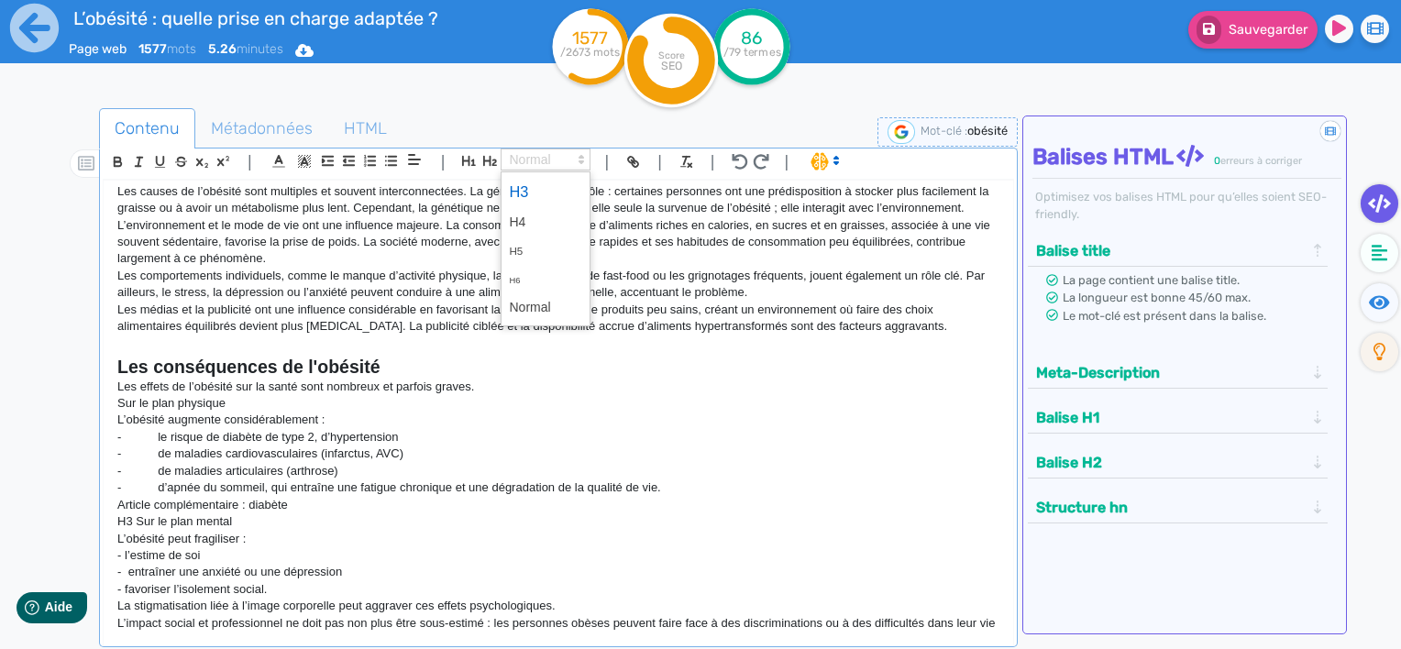
click at [537, 184] on span at bounding box center [545, 192] width 73 height 32
drag, startPoint x: 138, startPoint y: 523, endPoint x: 121, endPoint y: 523, distance: 17.4
click at [121, 523] on p "H3 Sur le plan mental" at bounding box center [558, 522] width 882 height 17
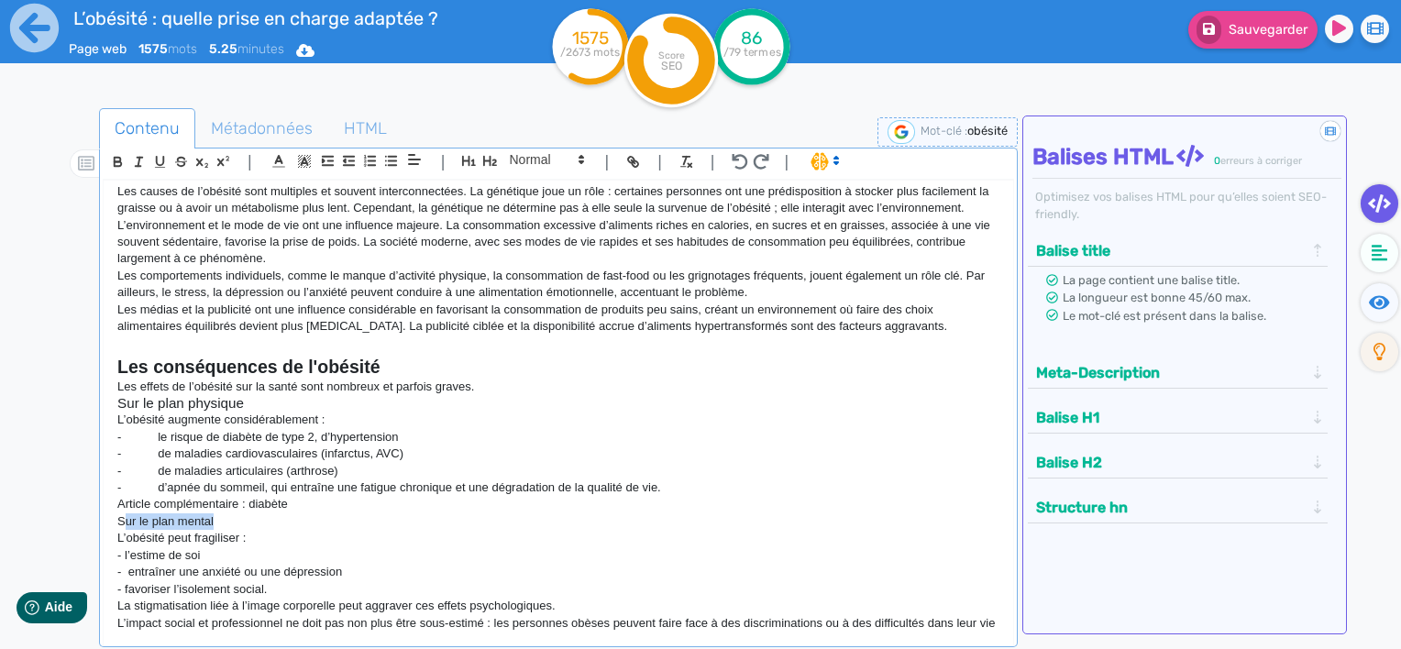
drag, startPoint x: 226, startPoint y: 519, endPoint x: 122, endPoint y: 525, distance: 103.8
click at [122, 525] on p "Sur le plan mental" at bounding box center [558, 522] width 882 height 17
click at [282, 524] on p "Sur le plan mental" at bounding box center [558, 522] width 882 height 17
drag, startPoint x: 233, startPoint y: 520, endPoint x: 149, endPoint y: 540, distance: 85.9
click at [149, 540] on div "L’obésité : quelle prise en charge adaptée ? L’obésité est [DATE] l’un des défi…" at bounding box center [559, 408] width 910 height 455
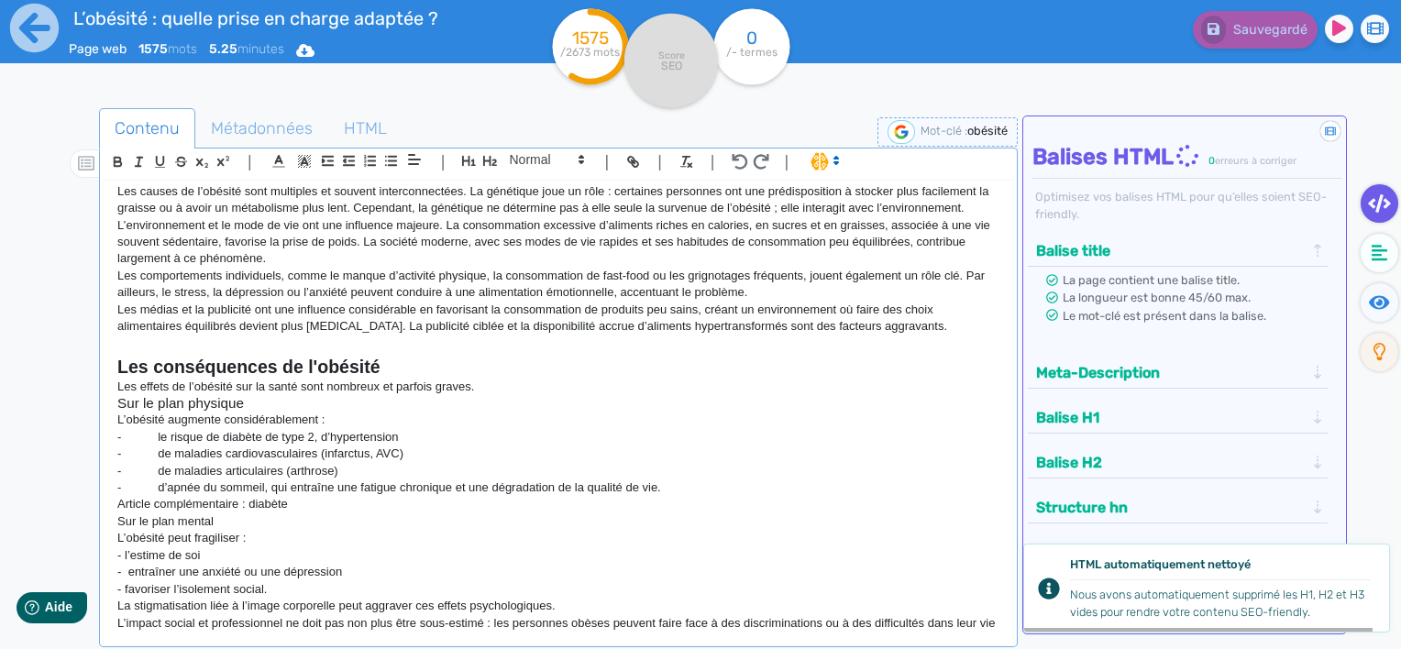
click at [371, 542] on p "L’obésité peut fragiliser :" at bounding box center [558, 538] width 882 height 17
drag, startPoint x: 221, startPoint y: 517, endPoint x: 101, endPoint y: 525, distance: 120.4
click at [101, 525] on div "| | H3 H4 H5 H6 Normal | | | | L’obésité : quelle prise en charge adaptée ? Qu'…" at bounding box center [558, 398] width 919 height 500
click at [537, 154] on span at bounding box center [546, 160] width 90 height 22
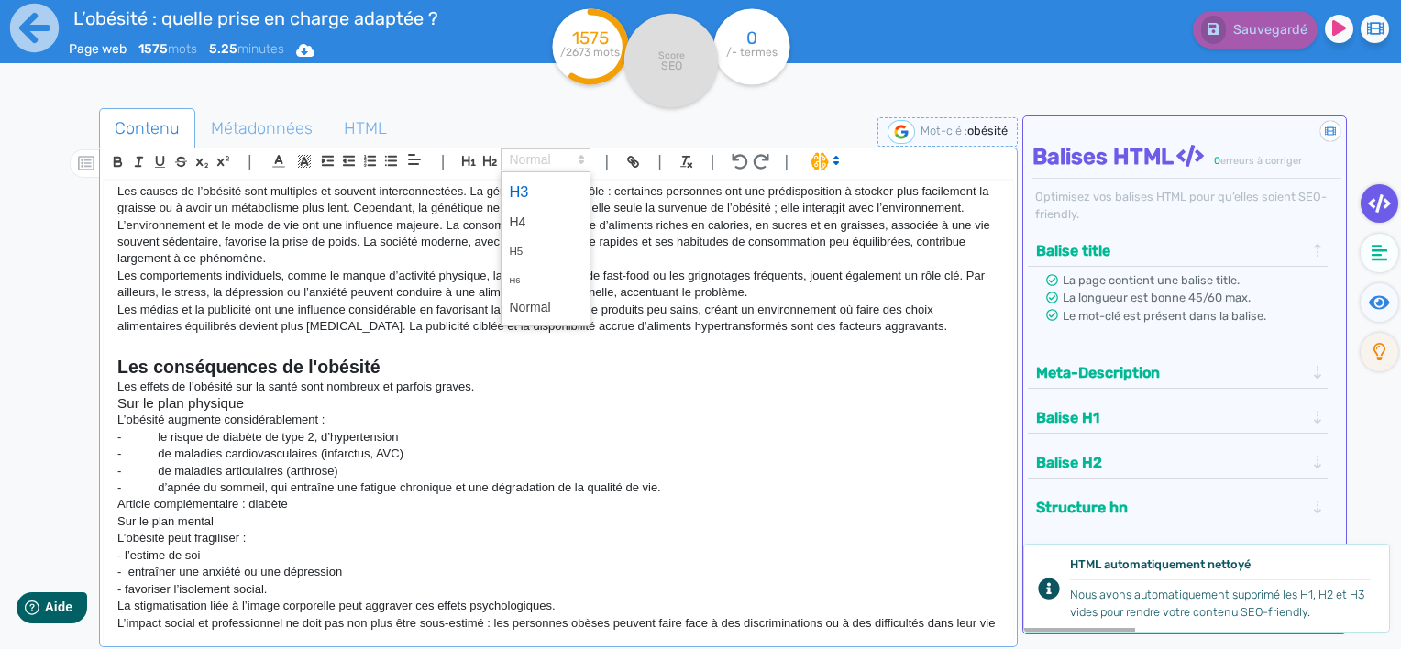
click at [537, 187] on span at bounding box center [545, 192] width 73 height 32
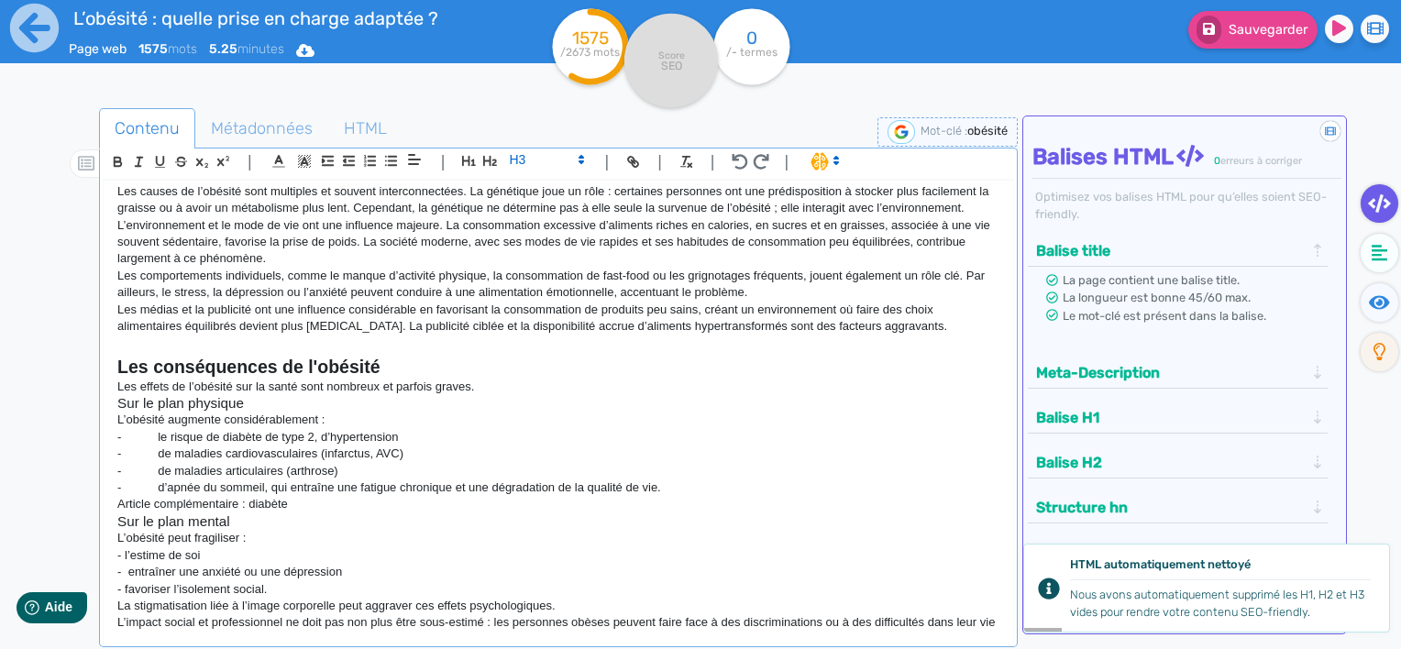
click at [355, 520] on h3 "Sur le plan mental" at bounding box center [558, 522] width 882 height 17
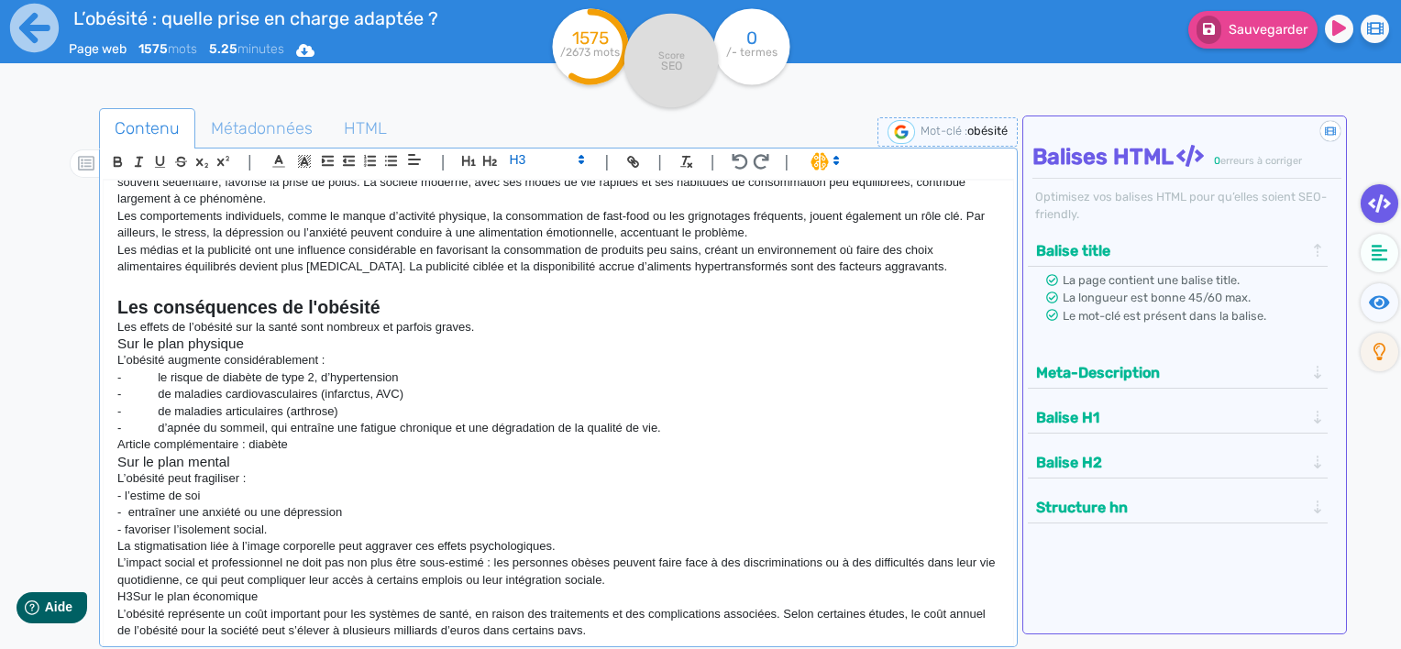
scroll to position [550, 0]
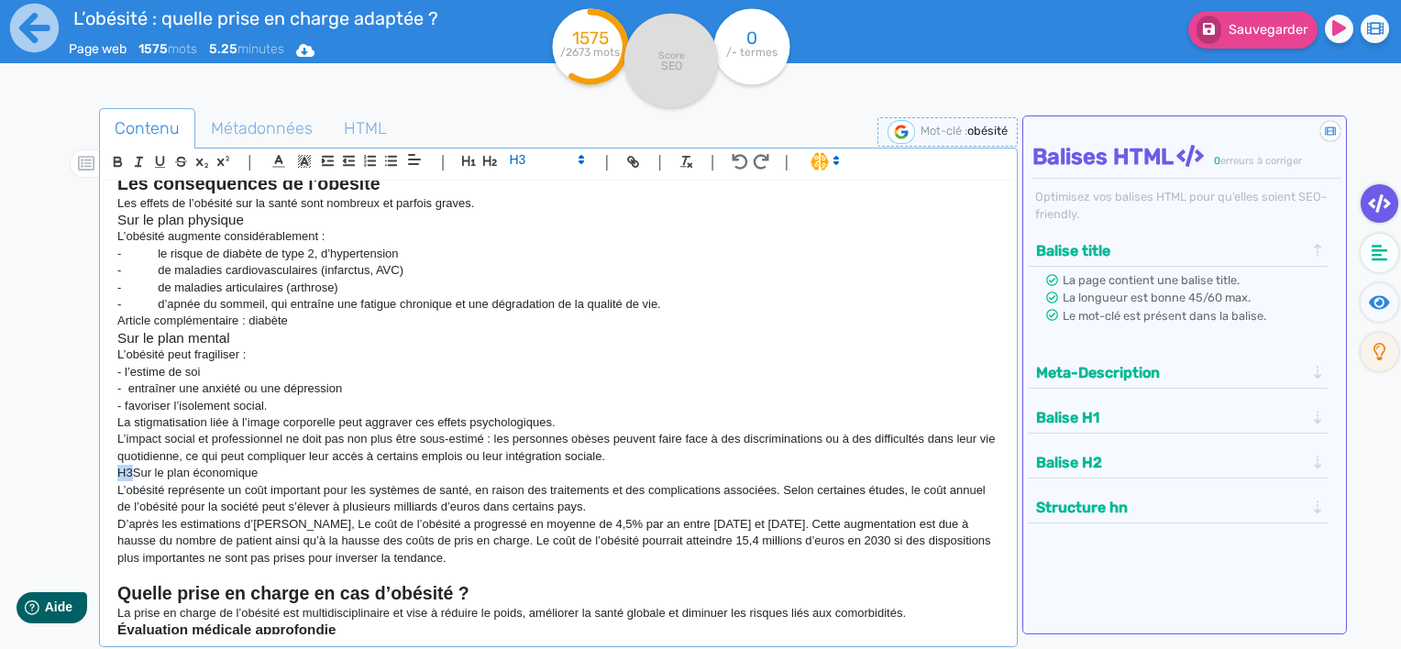
drag, startPoint x: 131, startPoint y: 468, endPoint x: 102, endPoint y: 470, distance: 29.4
click at [104, 469] on div "L’obésité : quelle prise en charge adaptée ? L’obésité est [DATE] l’un des défi…" at bounding box center [559, 408] width 910 height 455
drag, startPoint x: 262, startPoint y: 470, endPoint x: 109, endPoint y: 471, distance: 153.2
click at [109, 471] on div "L’obésité : quelle prise en charge adaptée ? L’obésité est [DATE] l’un des défi…" at bounding box center [559, 408] width 910 height 455
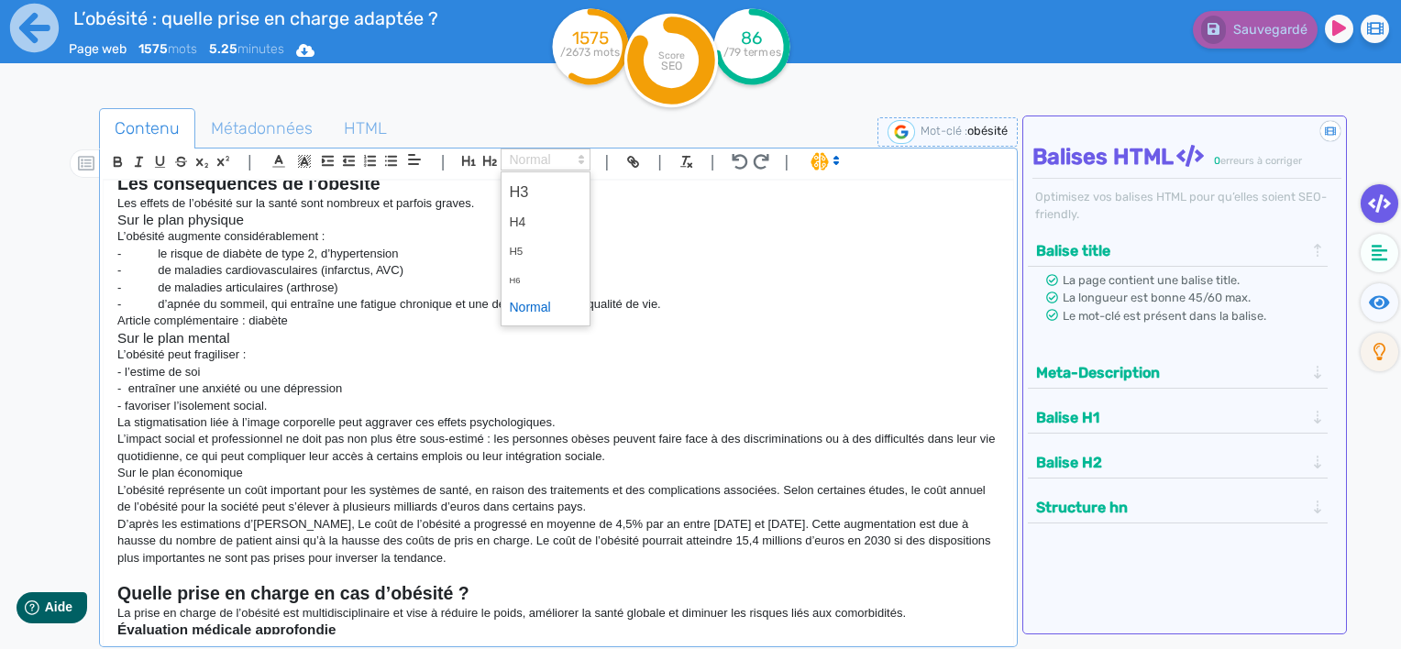
click at [535, 165] on span at bounding box center [546, 160] width 90 height 22
click at [527, 194] on span at bounding box center [545, 192] width 73 height 32
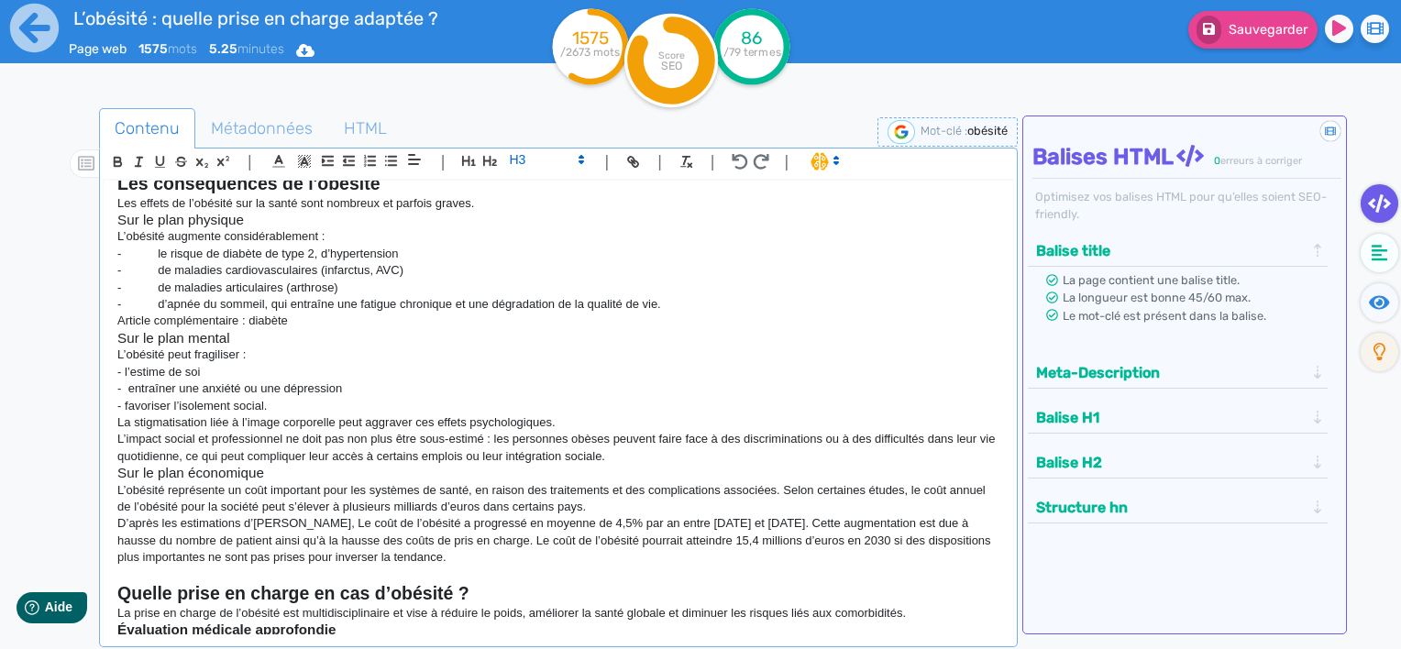
click at [451, 537] on p "D’après les estimations d’[PERSON_NAME], Le coût de l’obésité a progressé en mo…" at bounding box center [558, 540] width 882 height 50
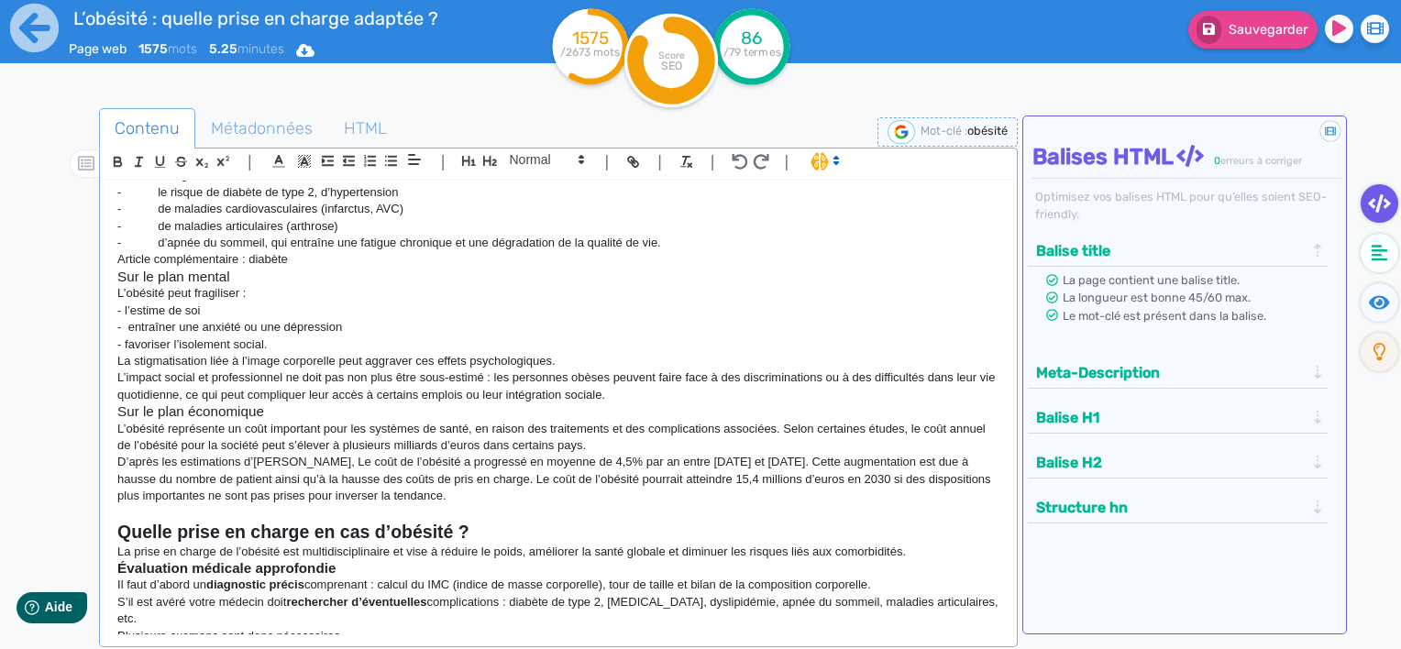
scroll to position [642, 0]
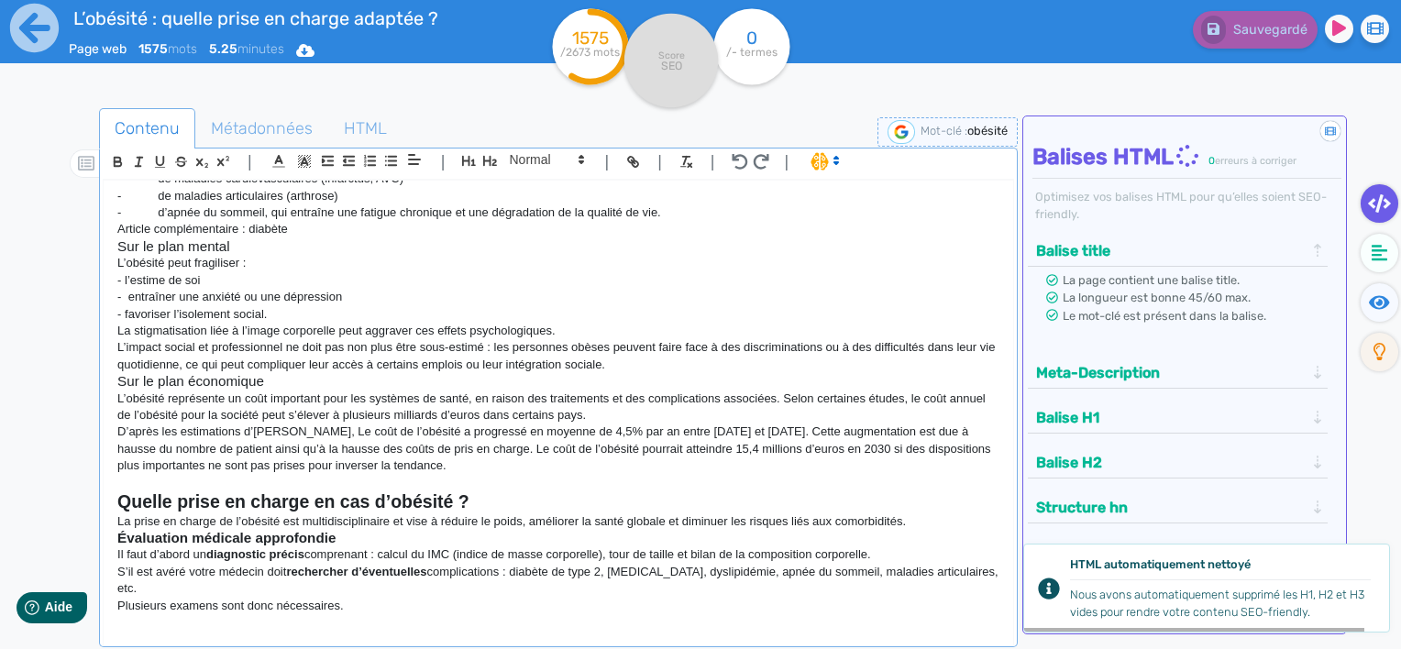
click at [196, 536] on strong "Évaluation médicale approfondie" at bounding box center [226, 538] width 218 height 16
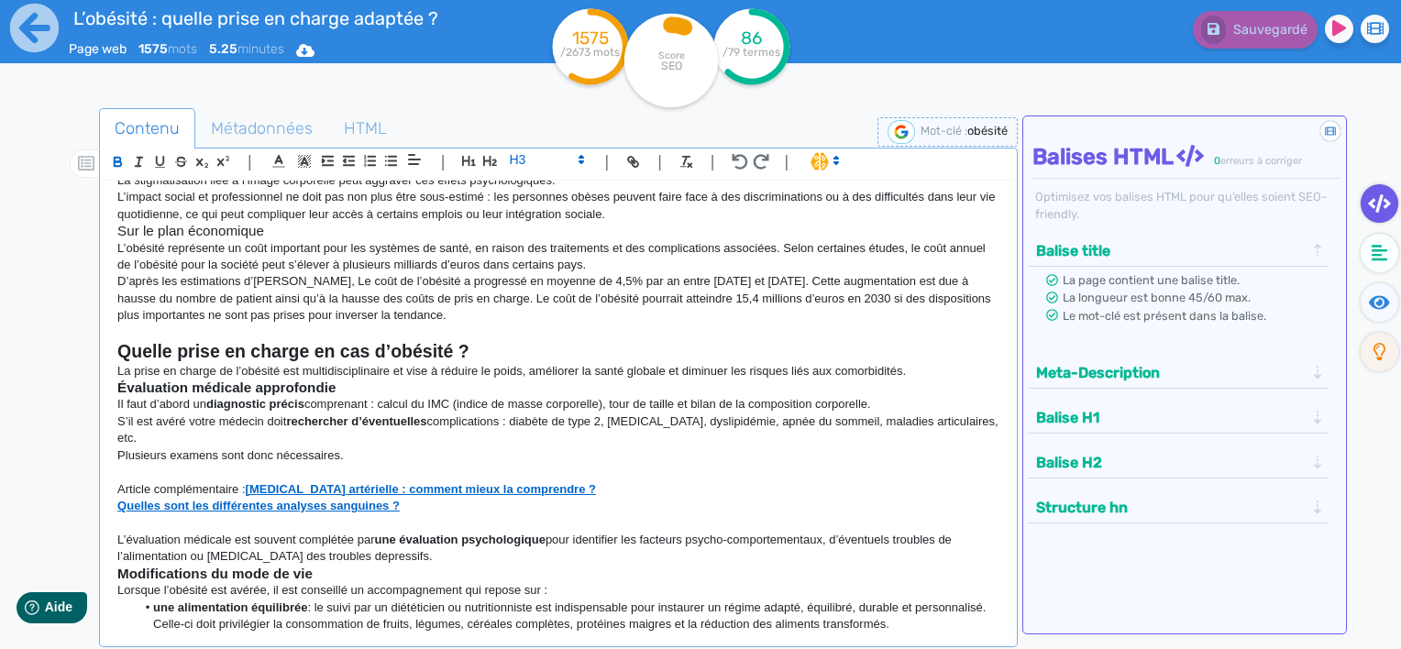
scroll to position [825, 0]
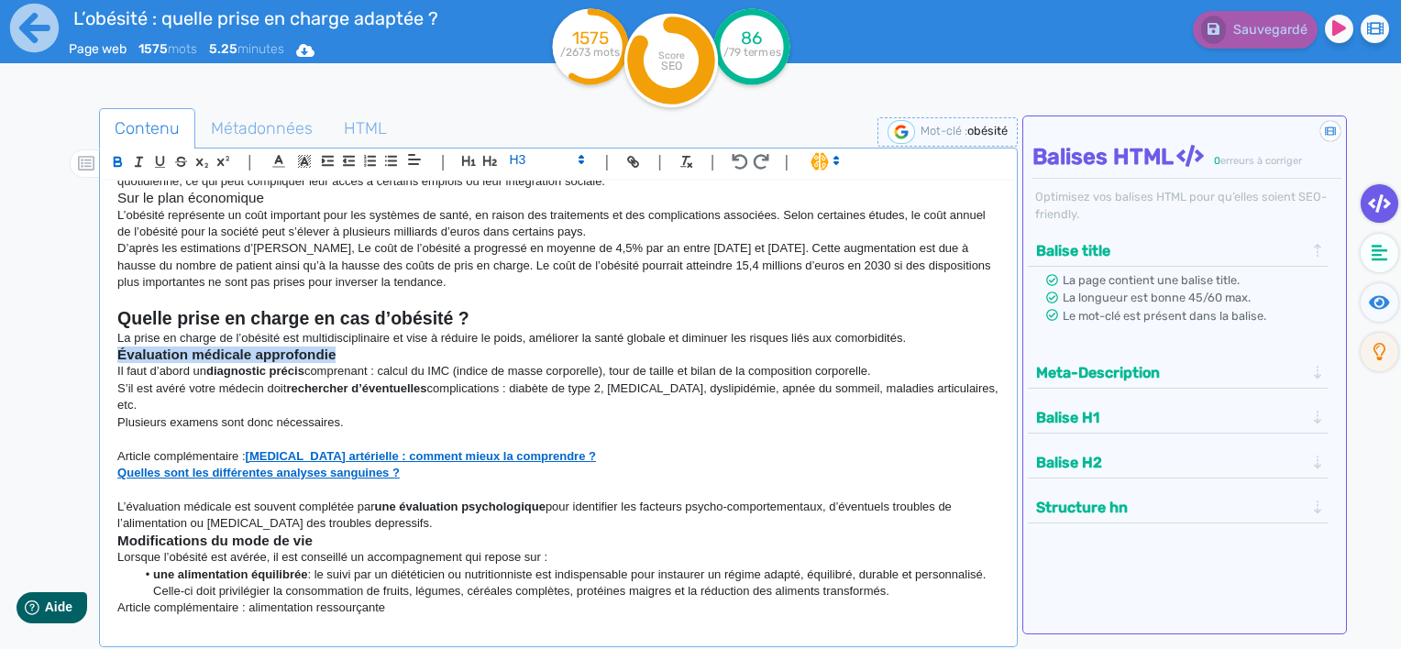
drag, startPoint x: 337, startPoint y: 356, endPoint x: 84, endPoint y: 356, distance: 252.2
click at [84, 356] on div "Contenu Métadonnées HTML | | H3 H4 H5 H6 Normal | | | | L’obésité : quelle pris…" at bounding box center [727, 434] width 1348 height 661
copy strong "Évaluation médicale approfondie"
click at [363, 363] on p "Il faut d’abord un diagnostic précis comprenant : calcul du IMC (indice de mass…" at bounding box center [558, 371] width 882 height 17
click at [193, 376] on p "Il faut d’abord un diagnostic précis comprenant : calcul du IMC (indice de mass…" at bounding box center [558, 371] width 882 height 17
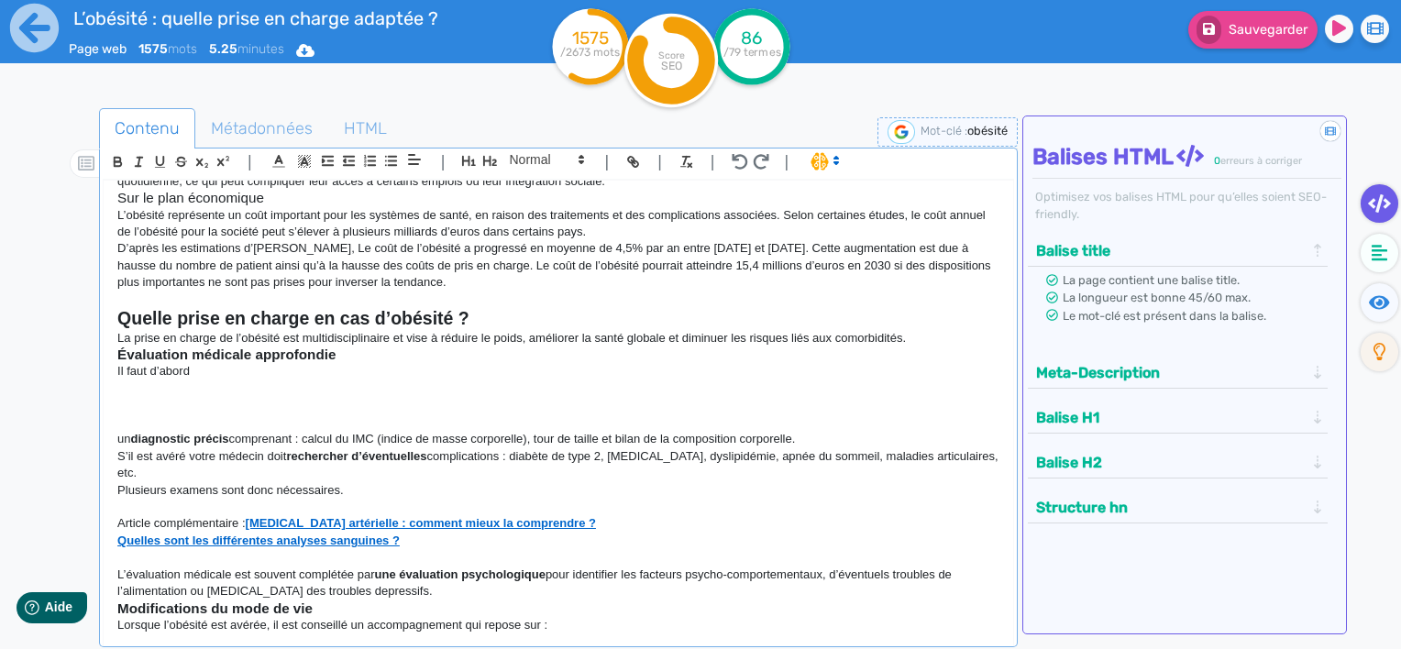
click at [130, 406] on p at bounding box center [558, 405] width 882 height 17
click at [136, 389] on p at bounding box center [558, 389] width 882 height 17
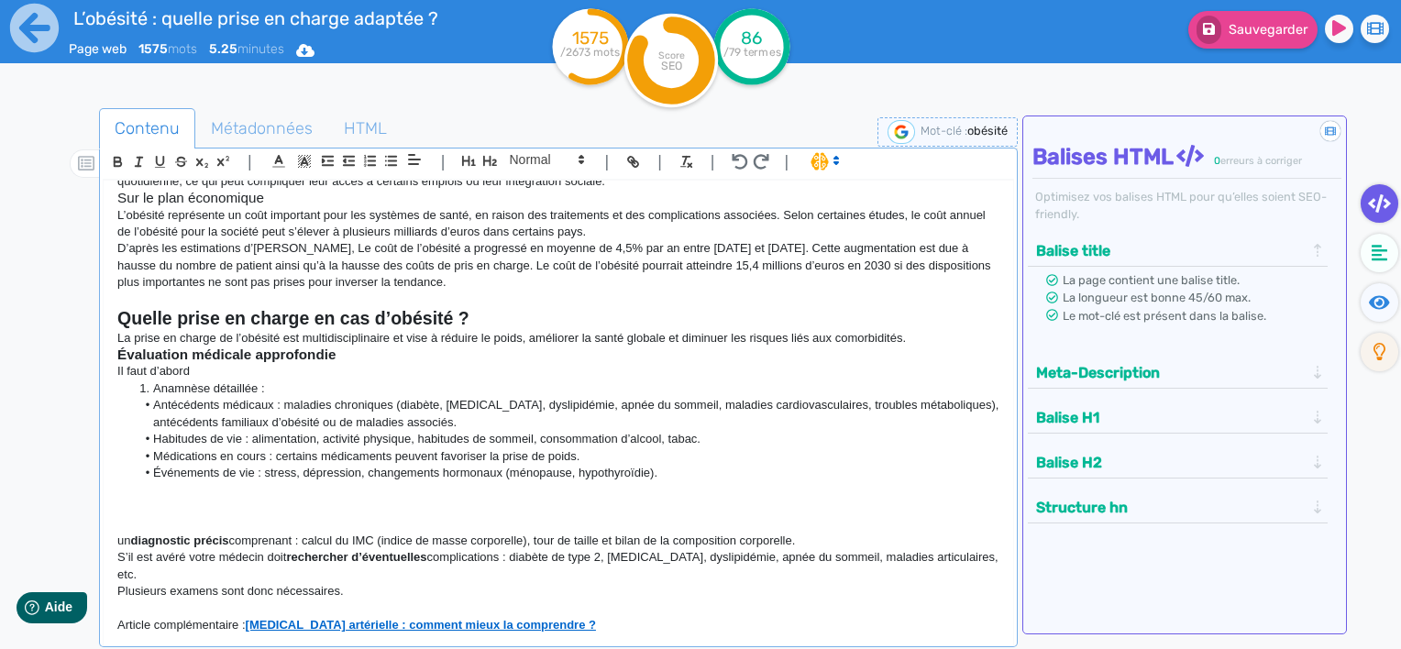
click at [150, 387] on li "Anamnèse détaillée :" at bounding box center [568, 389] width 865 height 17
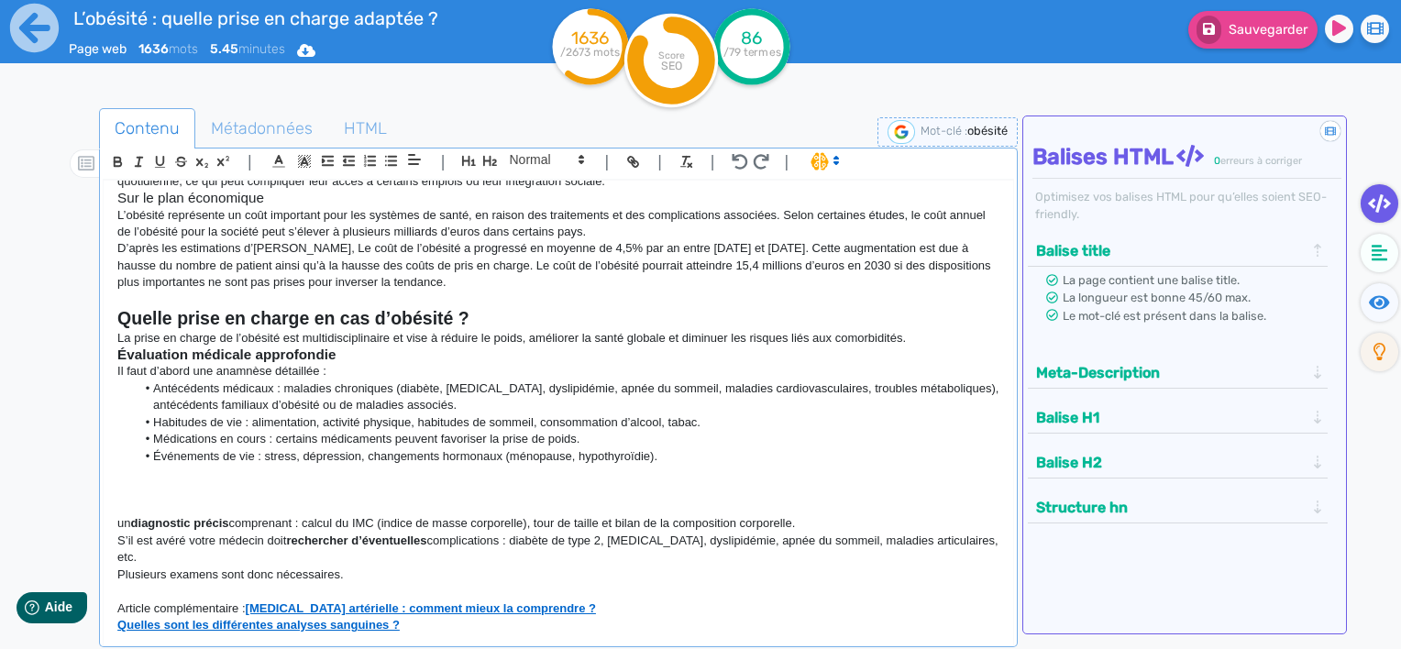
click at [401, 360] on h3 "Évaluation médicale approfondie" at bounding box center [558, 355] width 882 height 17
drag, startPoint x: 316, startPoint y: 374, endPoint x: 382, endPoint y: 363, distance: 66.9
click at [316, 374] on p "Il faut d’abord une anamnèse détaillée :" at bounding box center [558, 371] width 882 height 17
click at [586, 482] on p at bounding box center [558, 490] width 882 height 17
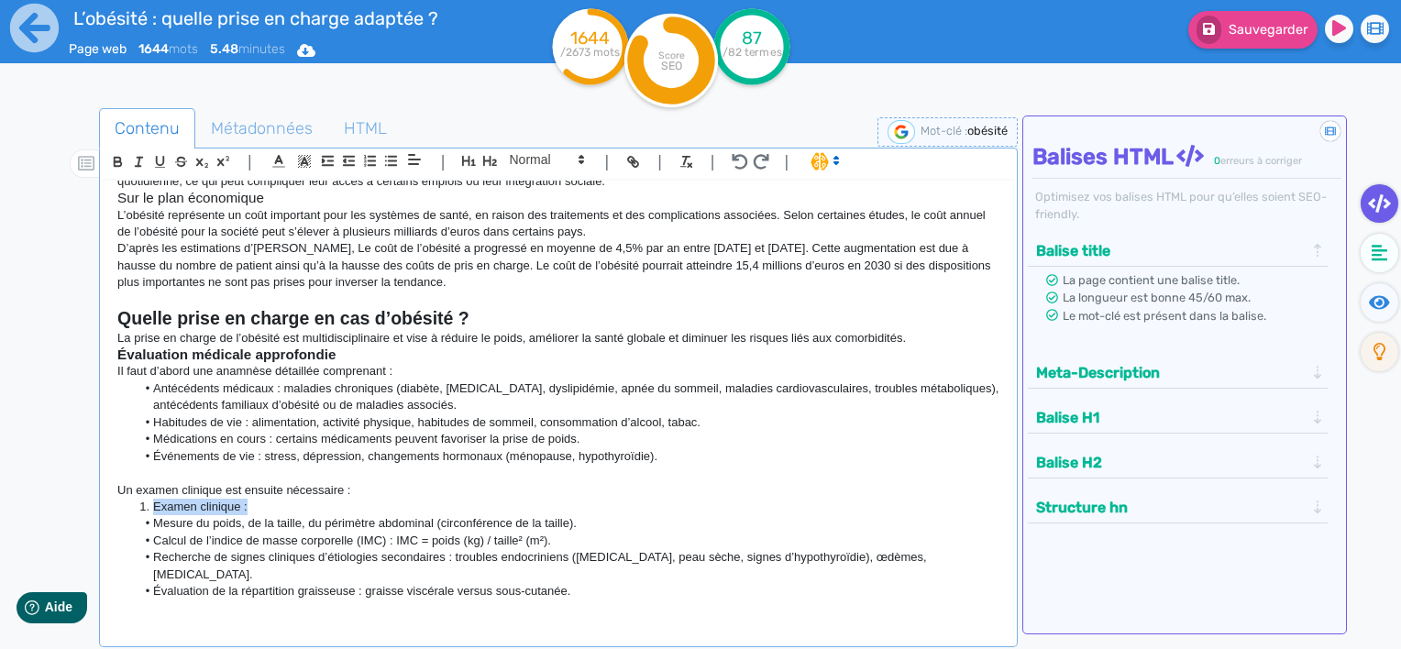
drag, startPoint x: 260, startPoint y: 511, endPoint x: 132, endPoint y: 514, distance: 127.5
click at [132, 514] on ol "Examen clinique :" at bounding box center [558, 507] width 882 height 17
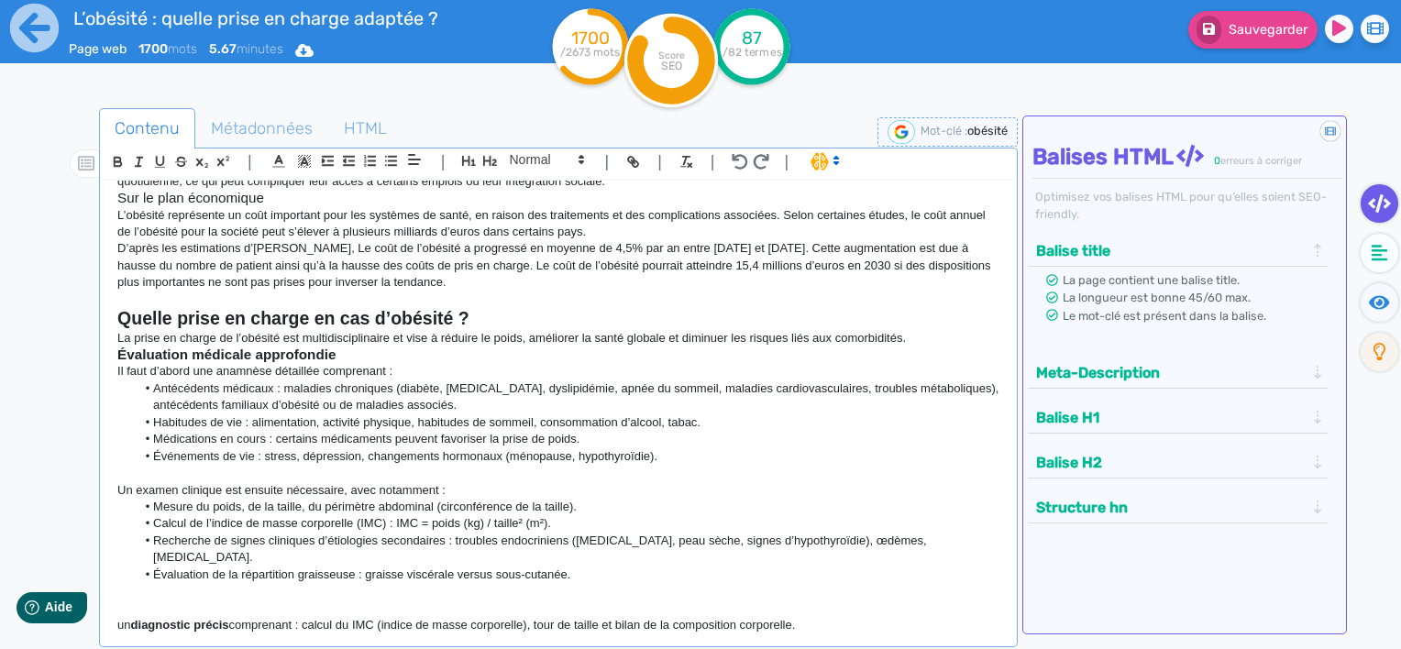
click at [486, 522] on li "Calcul de l’indice de masse corporelle (IMC) : IMC = poids (kg) / taille² (m²)." at bounding box center [568, 523] width 865 height 17
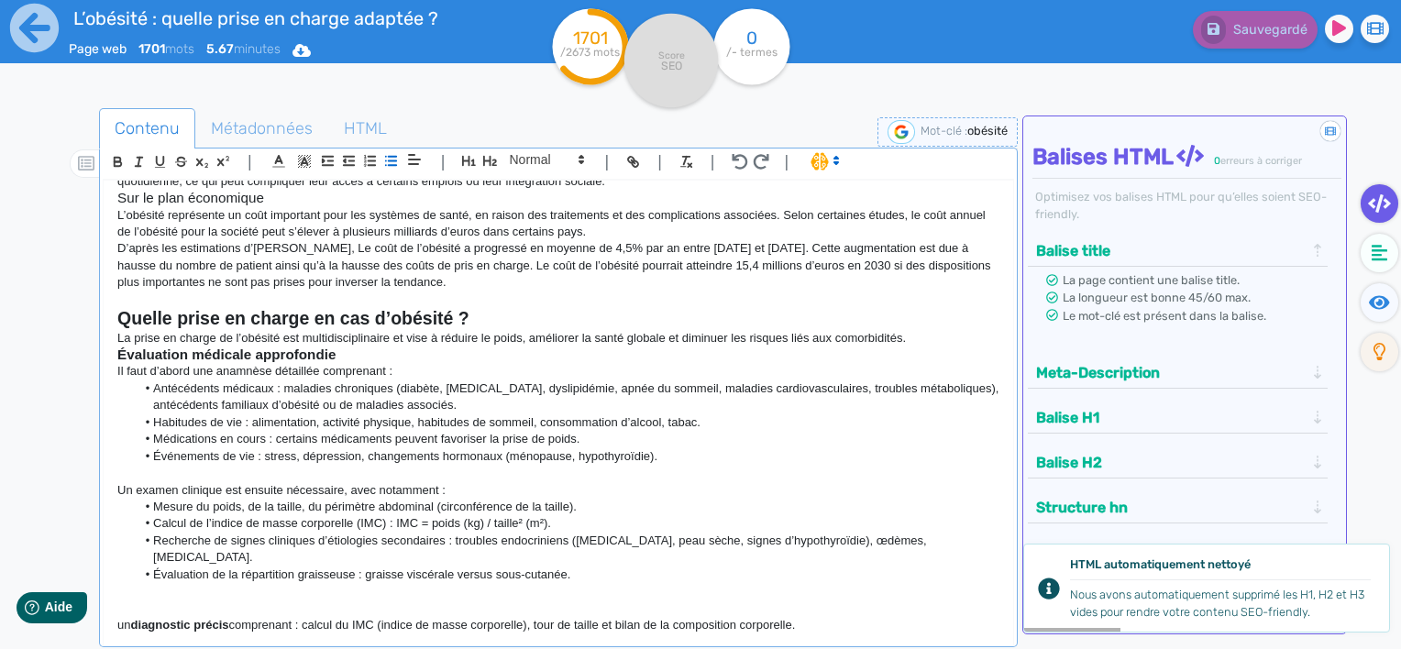
click at [605, 601] on p at bounding box center [558, 609] width 882 height 17
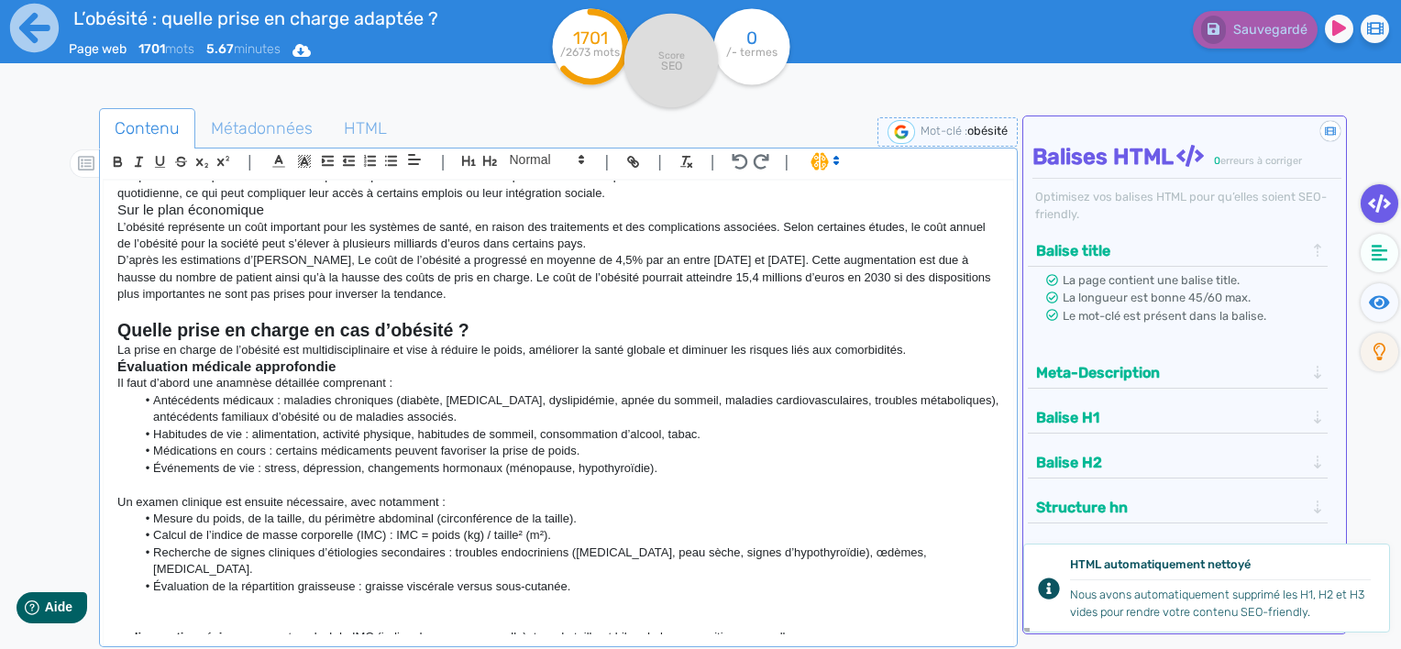
scroll to position [917, 0]
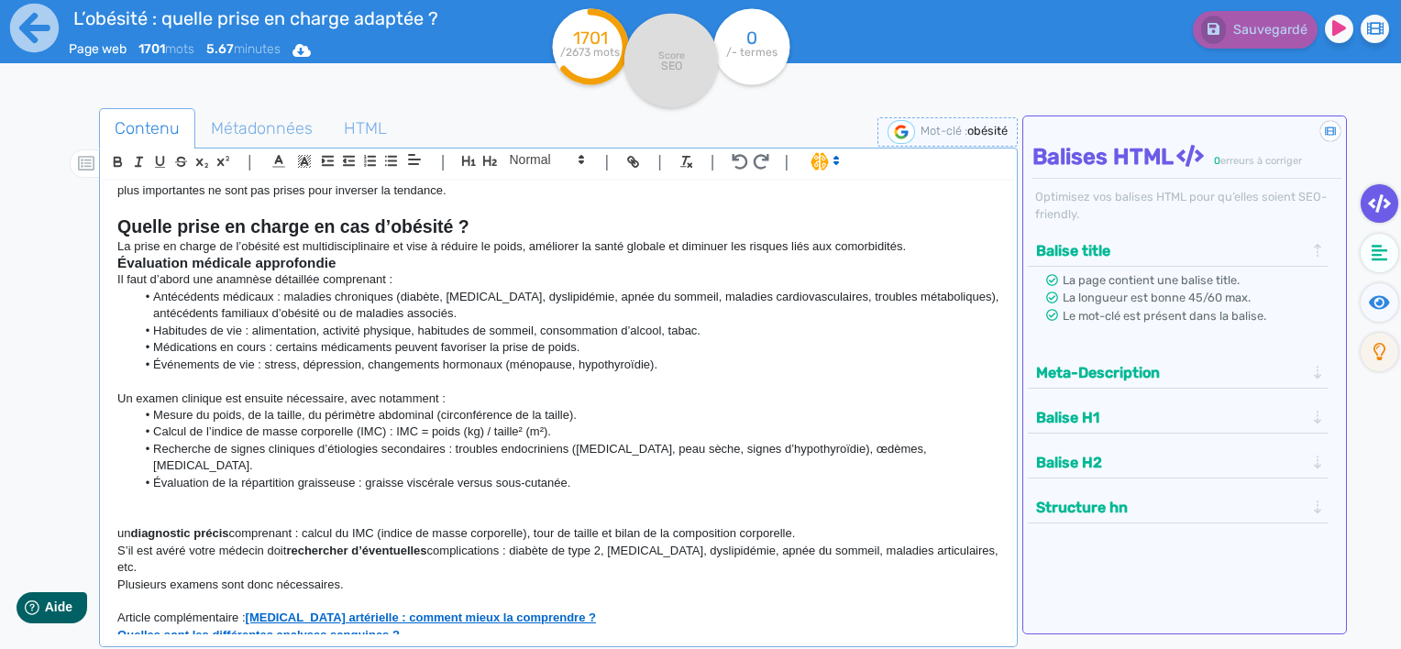
drag, startPoint x: 393, startPoint y: 571, endPoint x: 110, endPoint y: 510, distance: 289.1
click at [110, 510] on div "L’obésité : quelle prise en charge adaptée ? L’obésité est [DATE] l’un des défi…" at bounding box center [559, 408] width 910 height 455
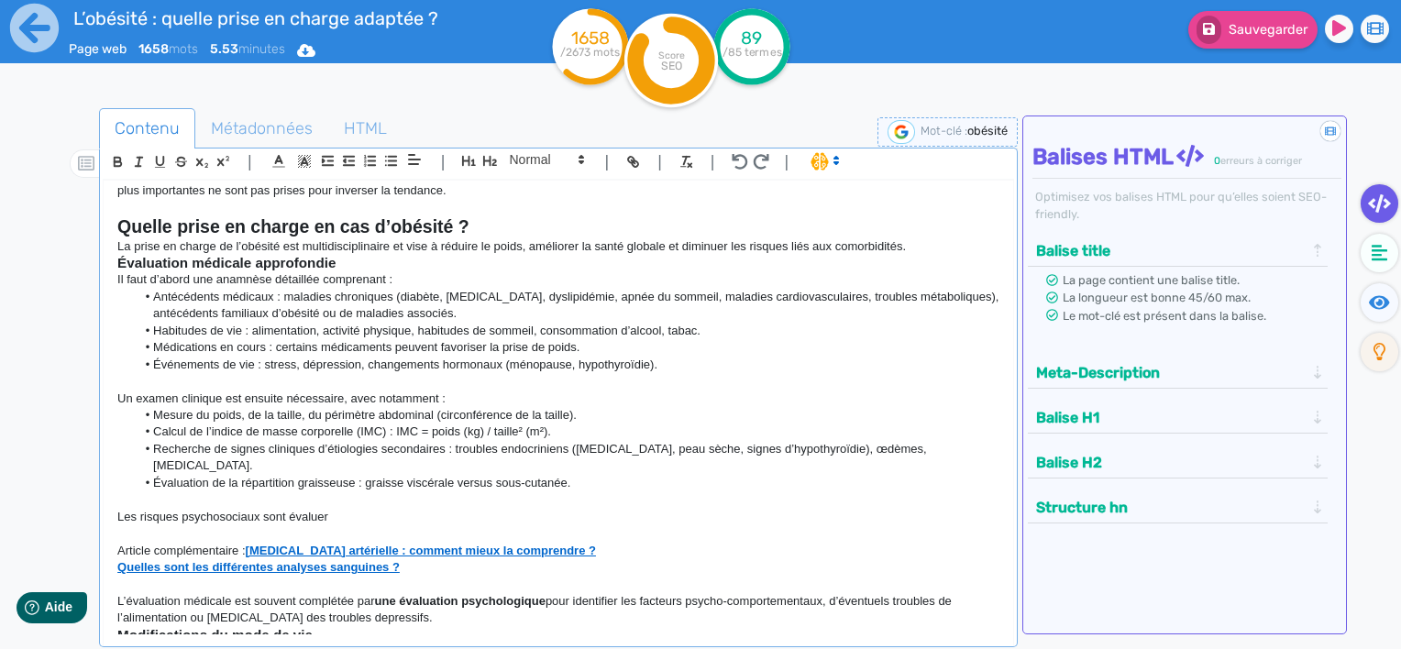
drag, startPoint x: 352, startPoint y: 506, endPoint x: 72, endPoint y: 490, distance: 281.1
click at [72, 490] on div "Contenu Métadonnées HTML | | H3 H4 H5 H6 Normal | | | | L’obésité : quelle pris…" at bounding box center [727, 434] width 1348 height 661
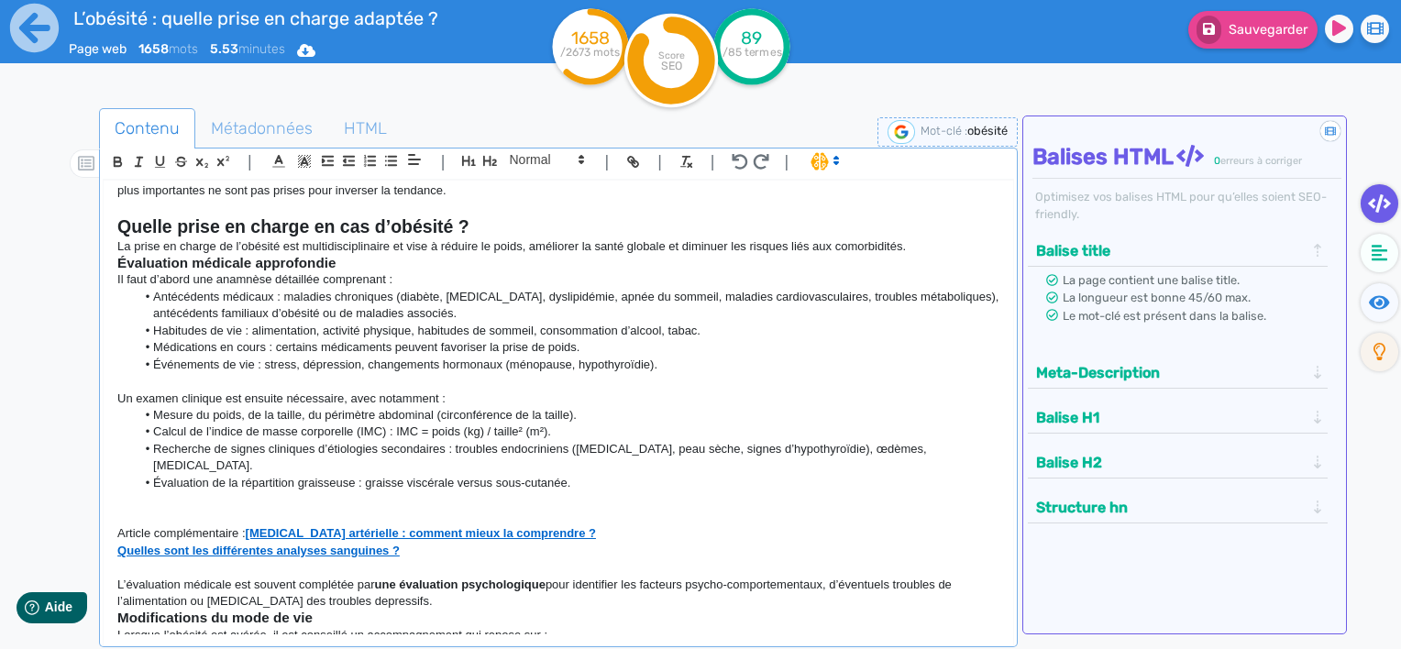
click at [119, 509] on p at bounding box center [558, 517] width 882 height 17
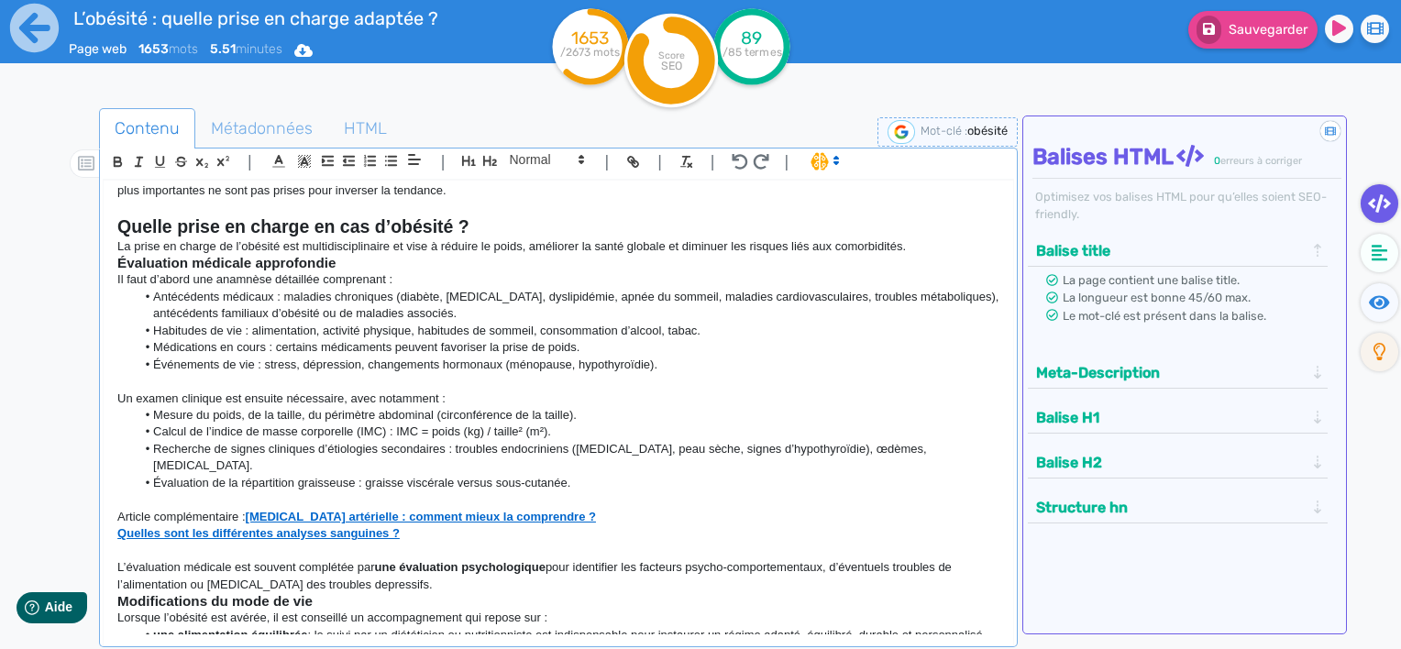
click at [398, 560] on p "L’évaluation médicale est souvent complétée par une évaluation psychologique po…" at bounding box center [558, 576] width 882 height 34
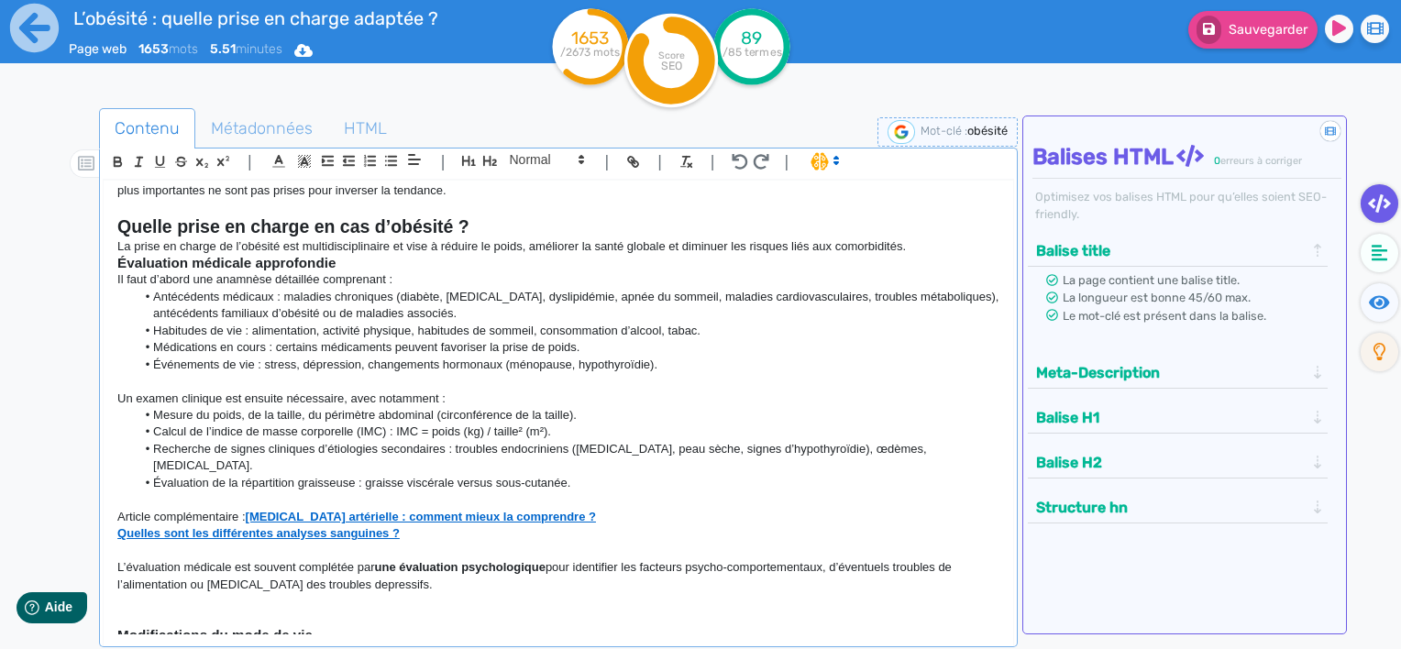
scroll to position [958, 0]
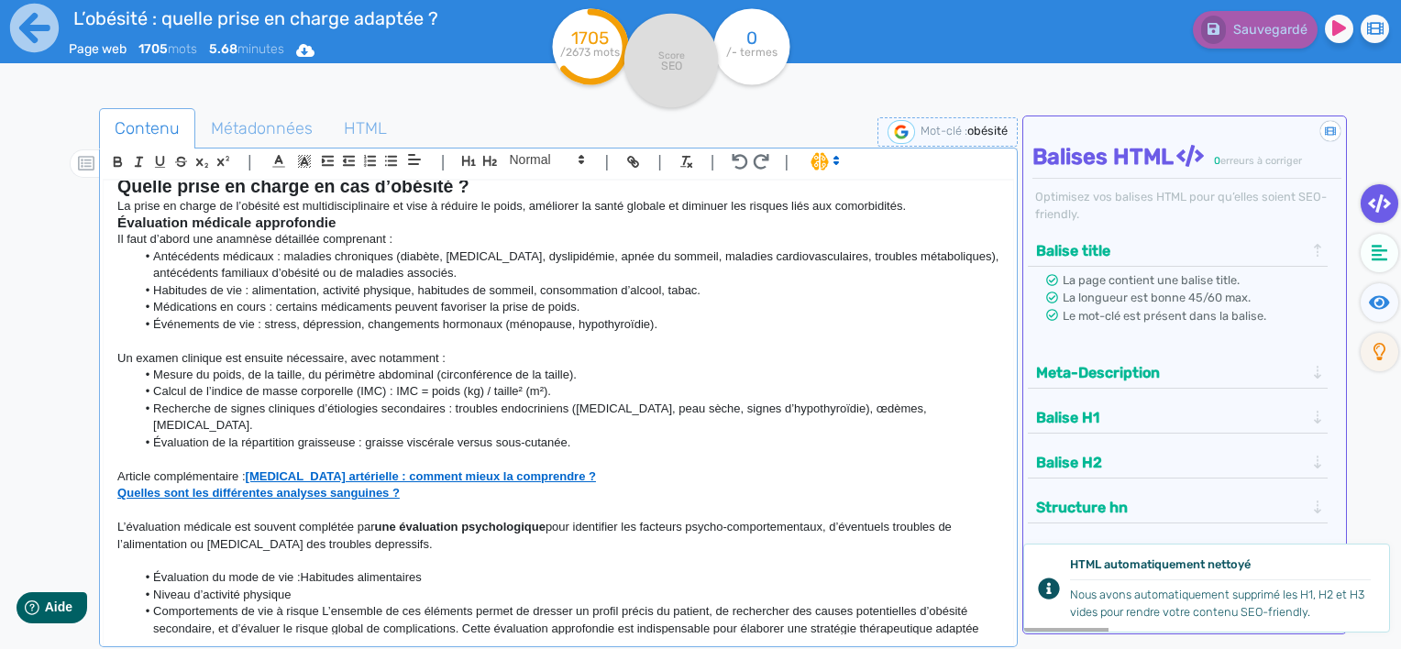
click at [154, 570] on li "Évaluation du mode de vie :Habitudes alimentaires" at bounding box center [568, 578] width 865 height 17
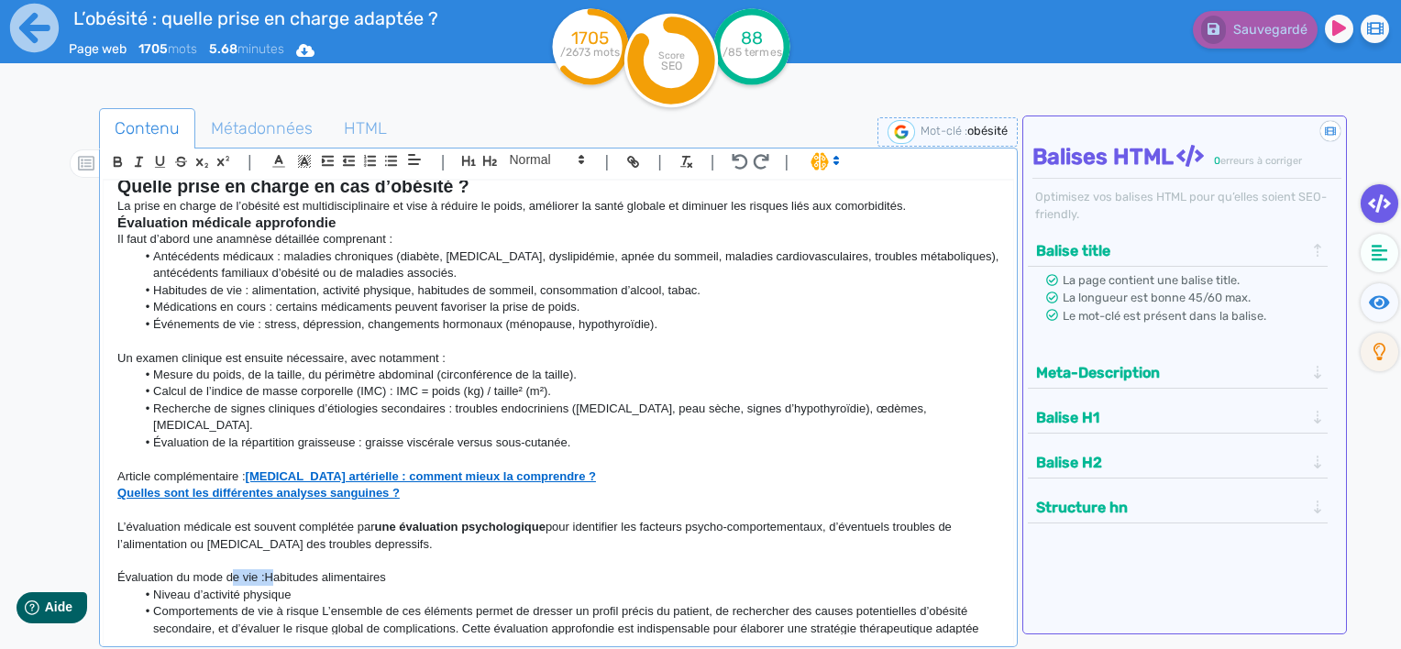
drag, startPoint x: 270, startPoint y: 554, endPoint x: 230, endPoint y: 559, distance: 39.8
click at [230, 570] on p "Évaluation du mode de vie :Habitudes alimentaires" at bounding box center [558, 578] width 882 height 17
click at [271, 570] on p "Évaluation du mode de vie :Habitudes alimentaires" at bounding box center [558, 578] width 882 height 17
click at [151, 587] on li "Niveau d’activité physique" at bounding box center [568, 595] width 865 height 17
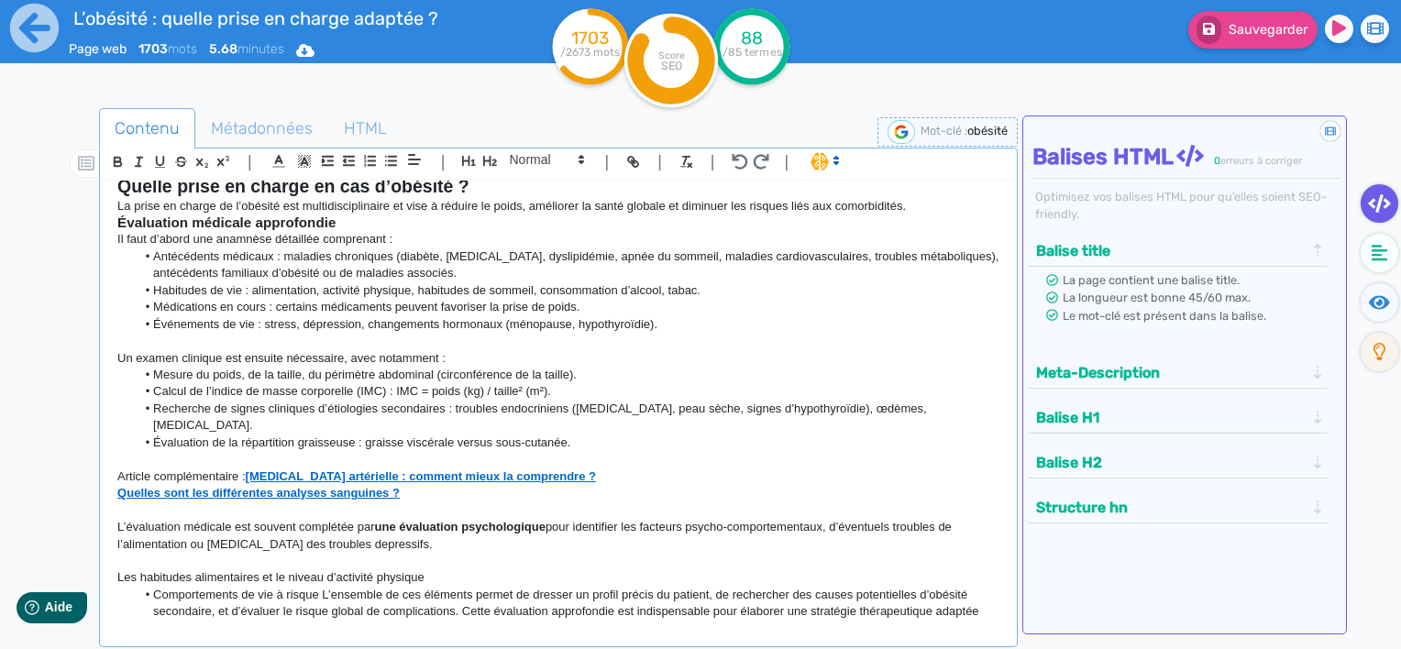
click at [468, 570] on p "Les habitudes alimentaires et le niveau d’activité physique" at bounding box center [558, 578] width 882 height 17
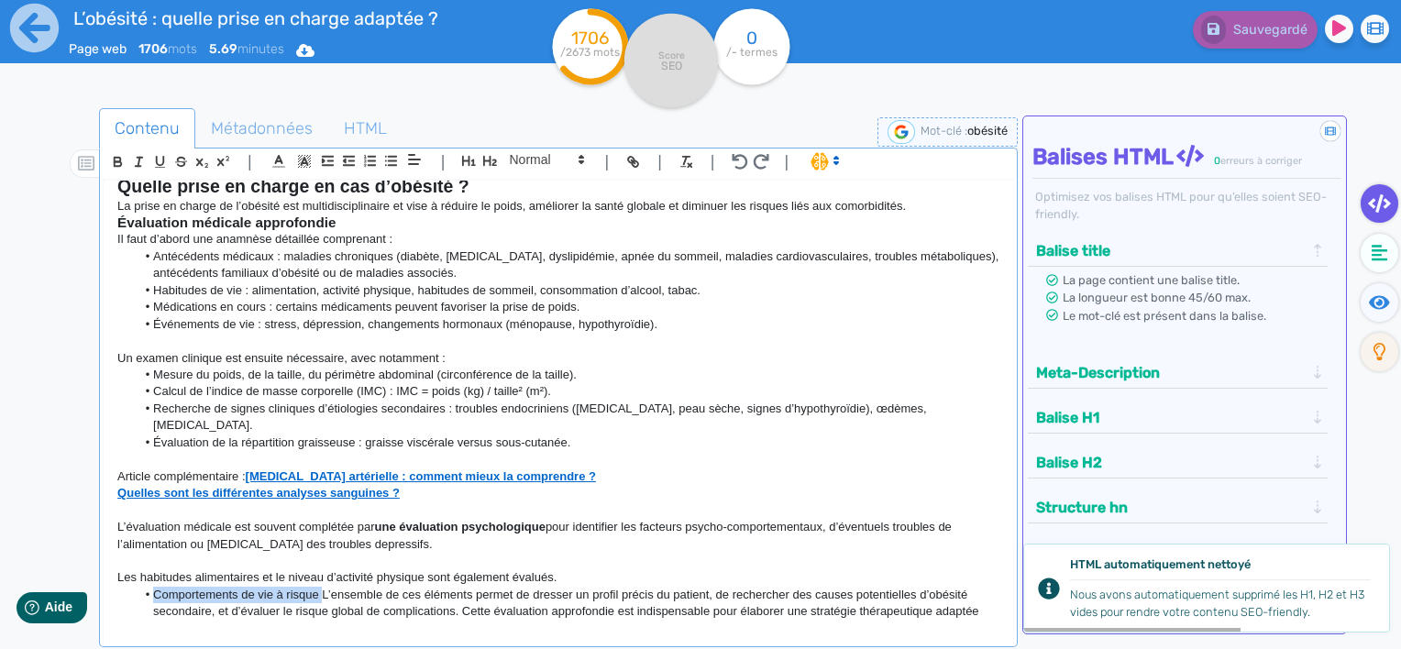
drag, startPoint x: 322, startPoint y: 576, endPoint x: 132, endPoint y: 583, distance: 190.0
click at [132, 587] on ul "Comportements de vie à risque L’ensemble de ces éléments permet de dresser un p…" at bounding box center [558, 604] width 882 height 34
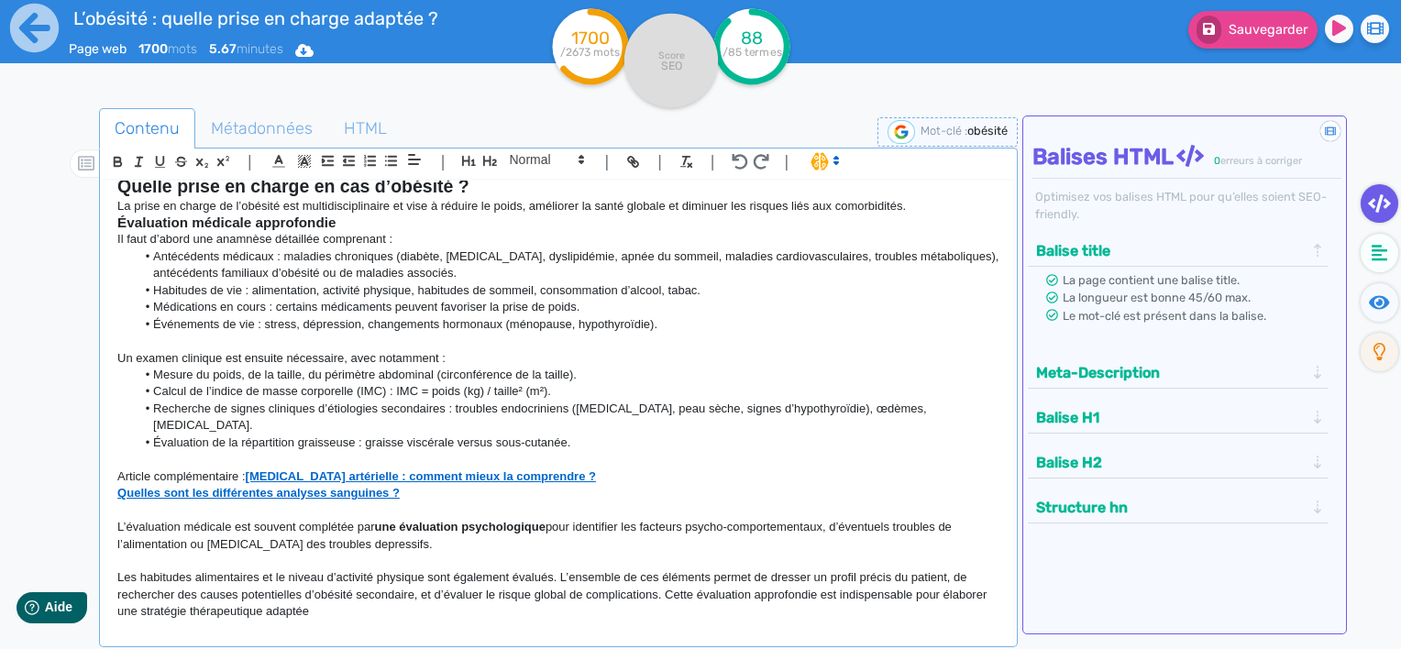
click at [268, 600] on p "Les habitudes alimentaires et le niveau d’activité physique sont également éval…" at bounding box center [558, 595] width 882 height 50
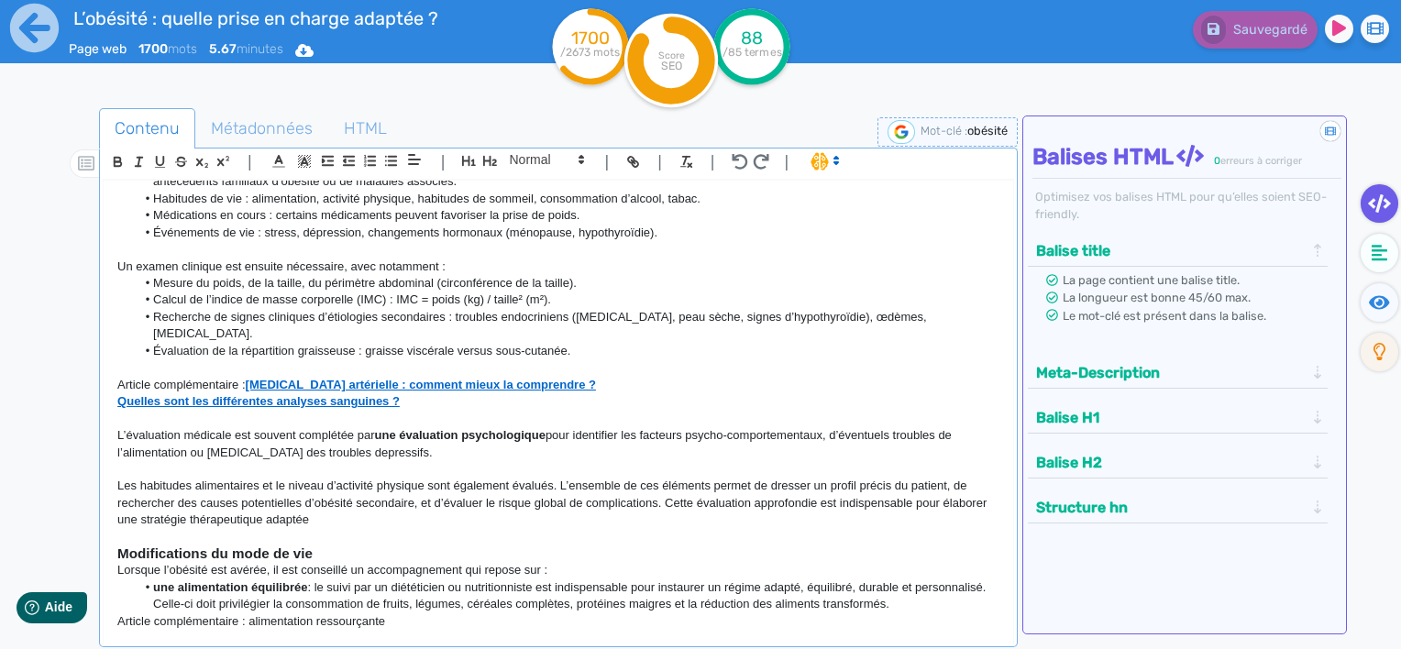
scroll to position [1141, 0]
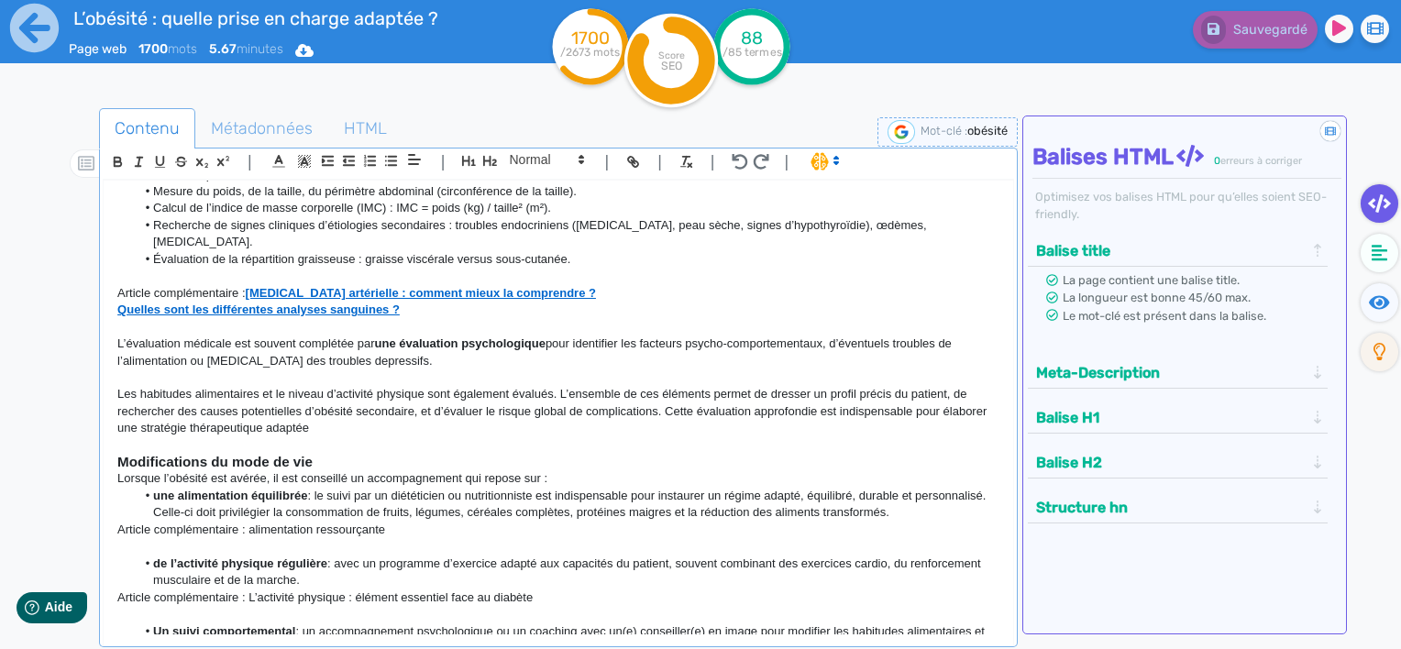
click at [358, 522] on p "Article complémentaire : alimentation ressourçante" at bounding box center [558, 530] width 882 height 17
drag, startPoint x: 358, startPoint y: 508, endPoint x: 200, endPoint y: 451, distance: 167.7
click at [205, 454] on strong "Modifications du mode de vie" at bounding box center [214, 462] width 195 height 16
click at [115, 510] on div "L’obésité : quelle prise en charge adaptée ? L’obésité est [DATE] l’un des défi…" at bounding box center [559, 408] width 910 height 455
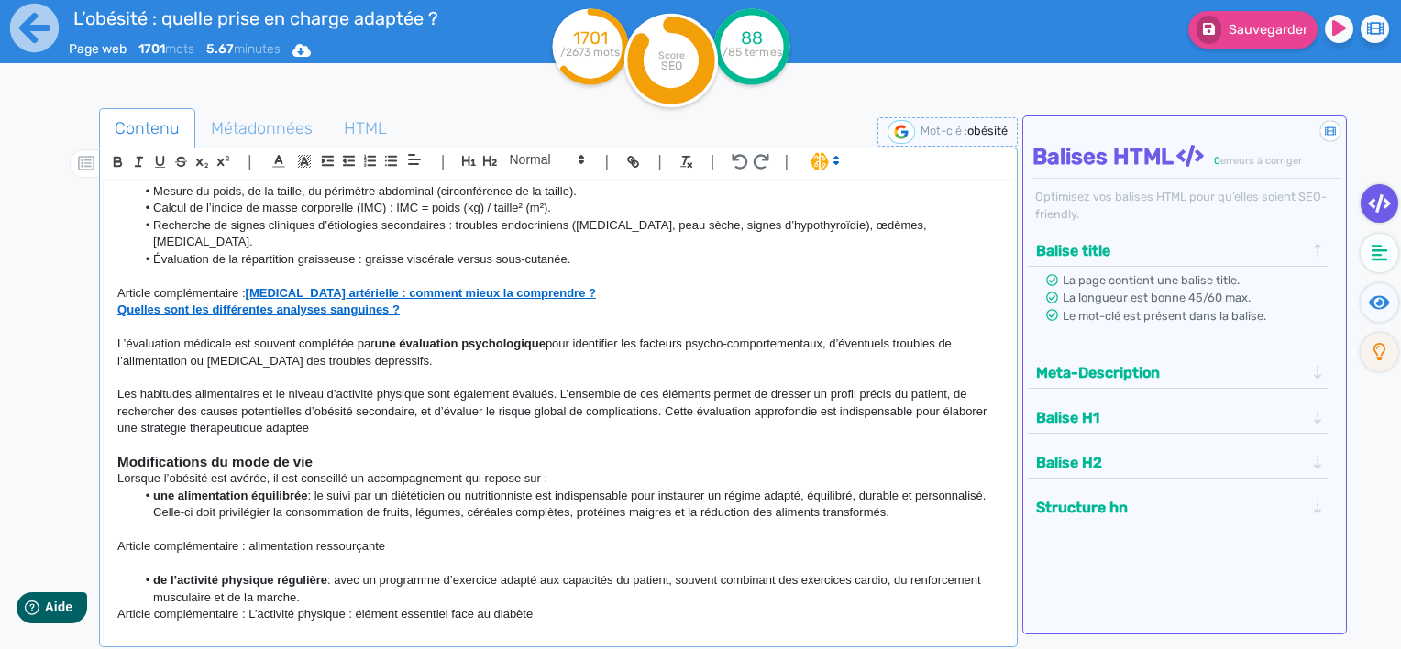
click at [493, 522] on p at bounding box center [558, 530] width 882 height 17
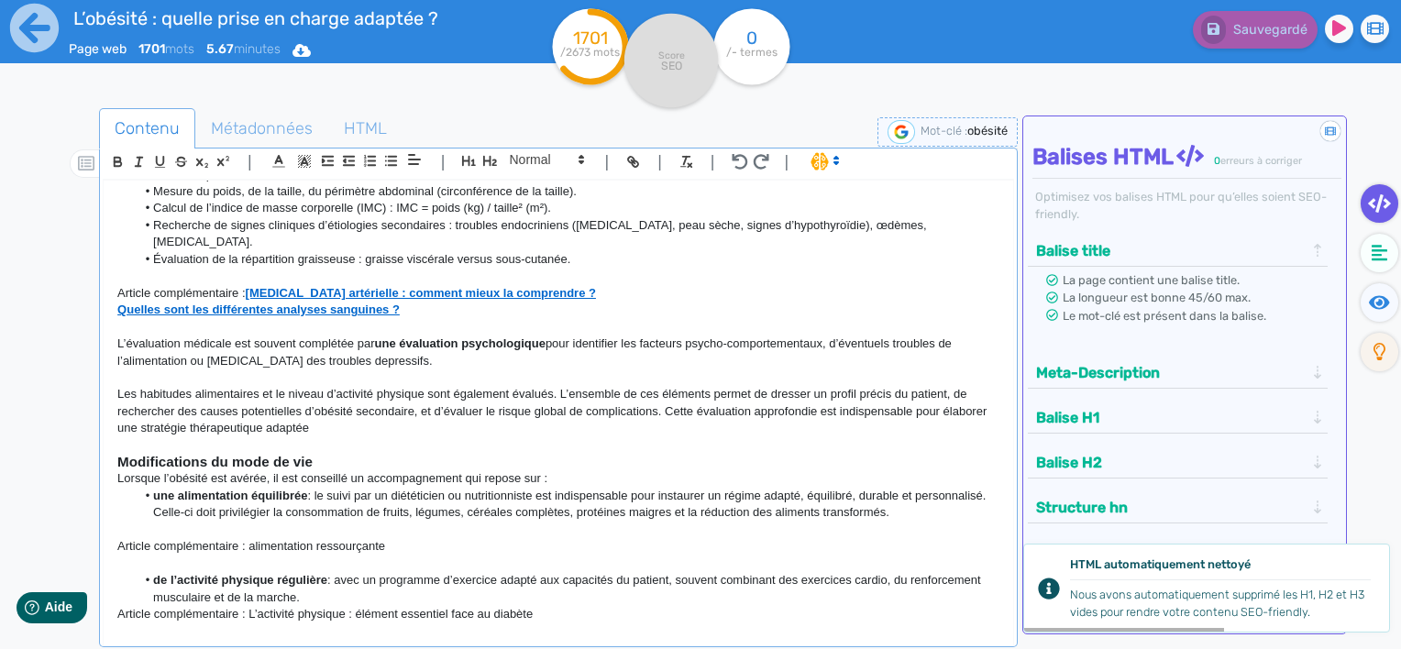
scroll to position [1324, 0]
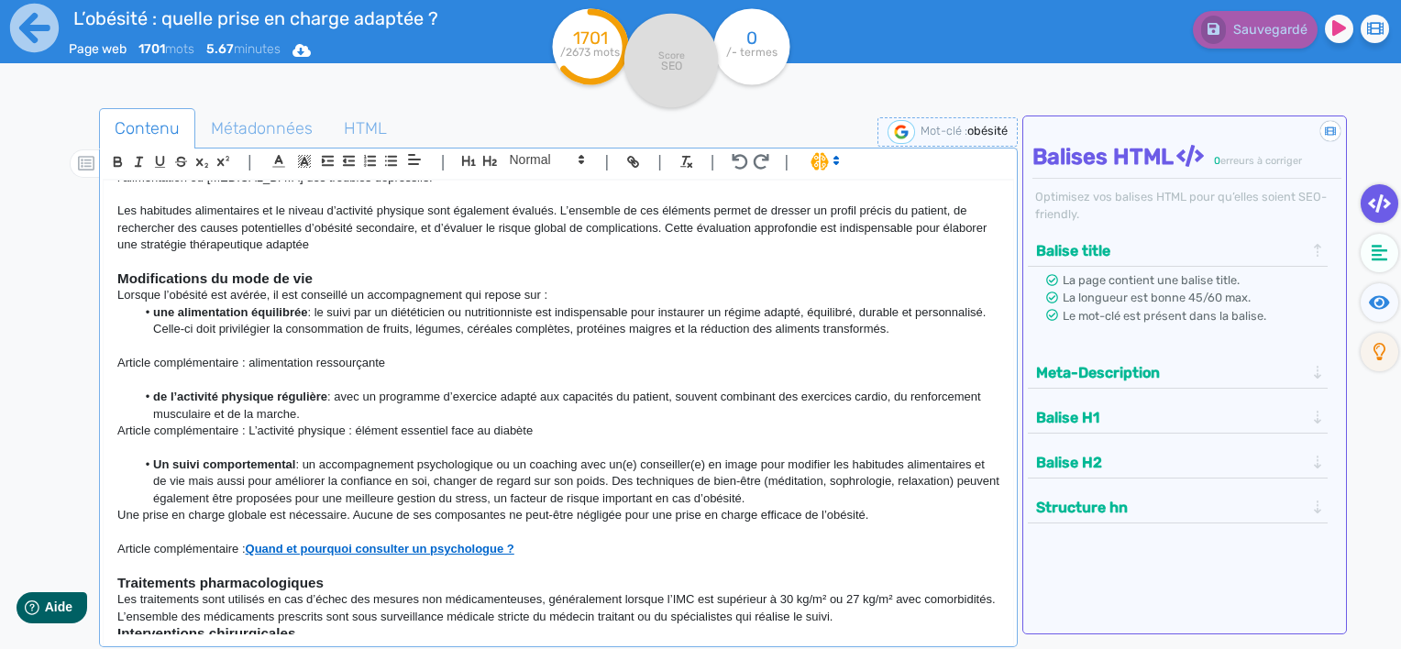
click at [352, 287] on p "Lorsque l’obésité est avérée, il est conseillé un accompagnement qui repose sur…" at bounding box center [558, 295] width 882 height 17
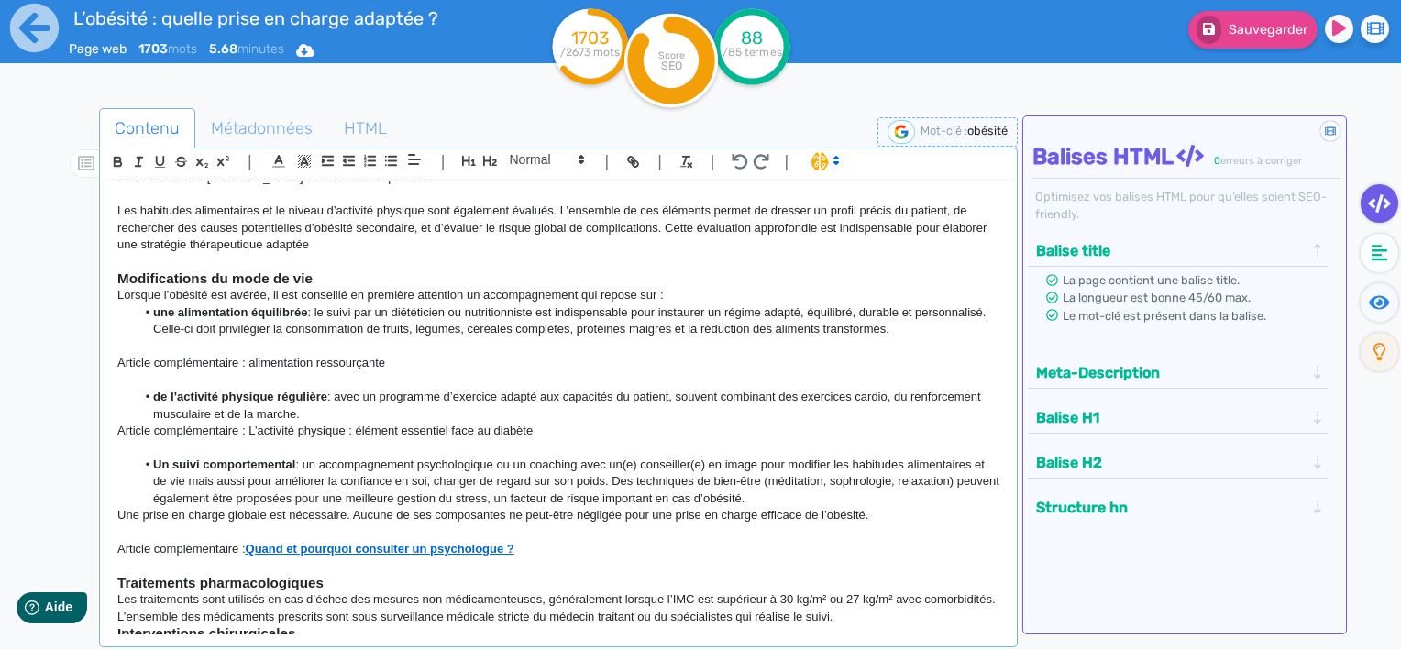
click at [419, 287] on p "Lorsque l’obésité est avérée, il est conseillé en première attention un accompa…" at bounding box center [558, 295] width 882 height 17
click at [605, 440] on p at bounding box center [558, 448] width 882 height 17
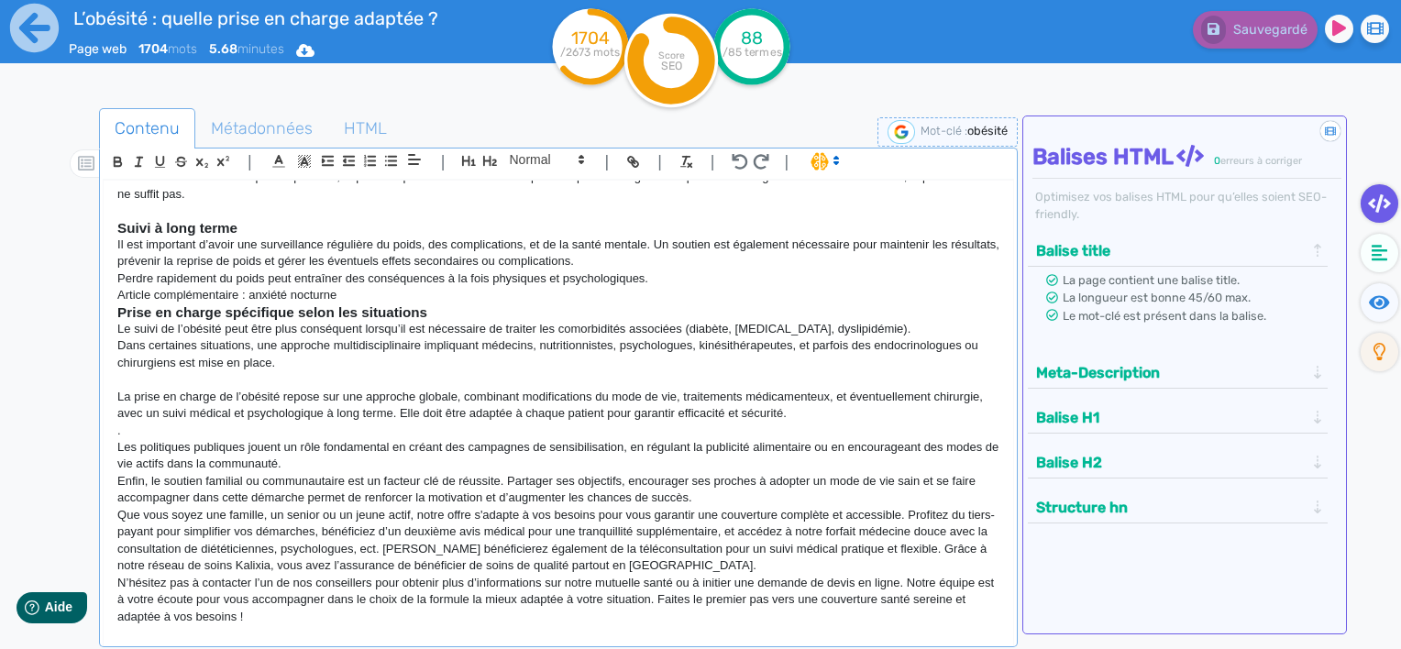
scroll to position [1831, 0]
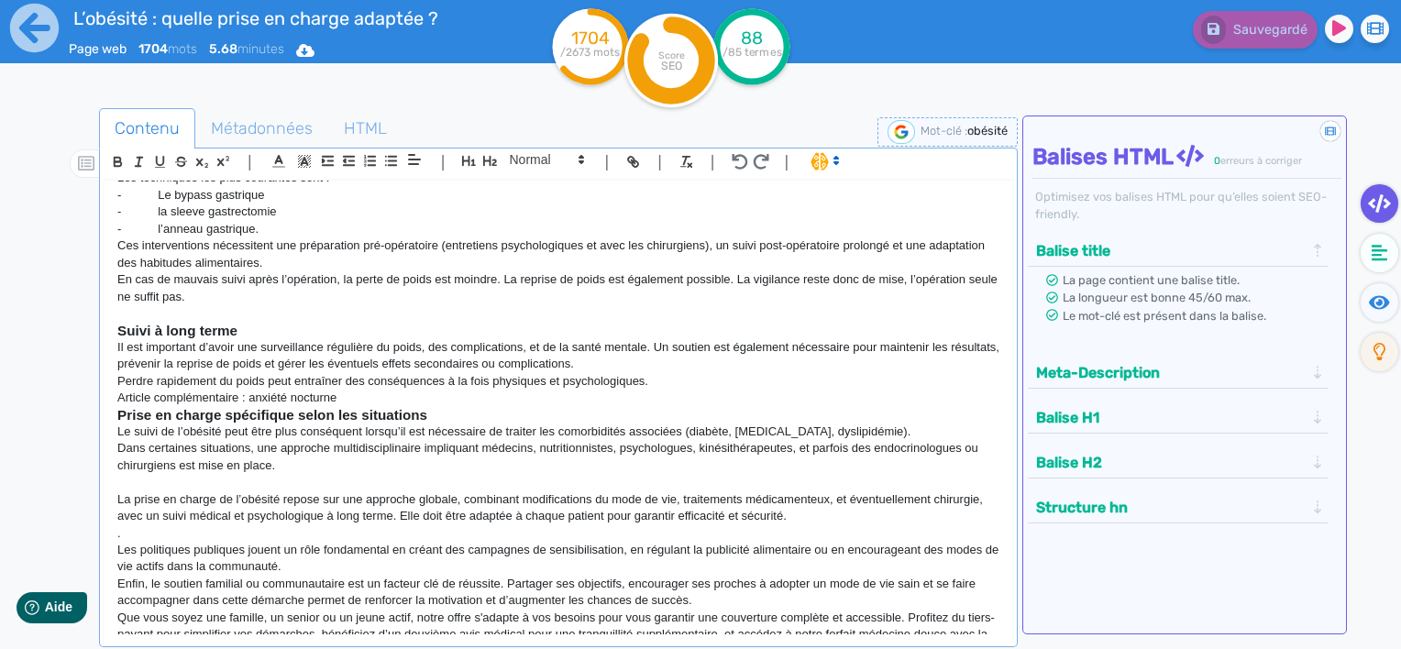
click at [293, 469] on p "Dans certaines situations, une approche multidisciplinaire impliquant médecins,…" at bounding box center [558, 457] width 882 height 34
click at [872, 503] on p "La prise en charge de l’obésité repose sur une approche globale, combinant modi…" at bounding box center [558, 509] width 882 height 34
click at [844, 519] on p "La prise en charge de l’obésité repose sur une approche globale, combinant modi…" at bounding box center [558, 509] width 882 height 34
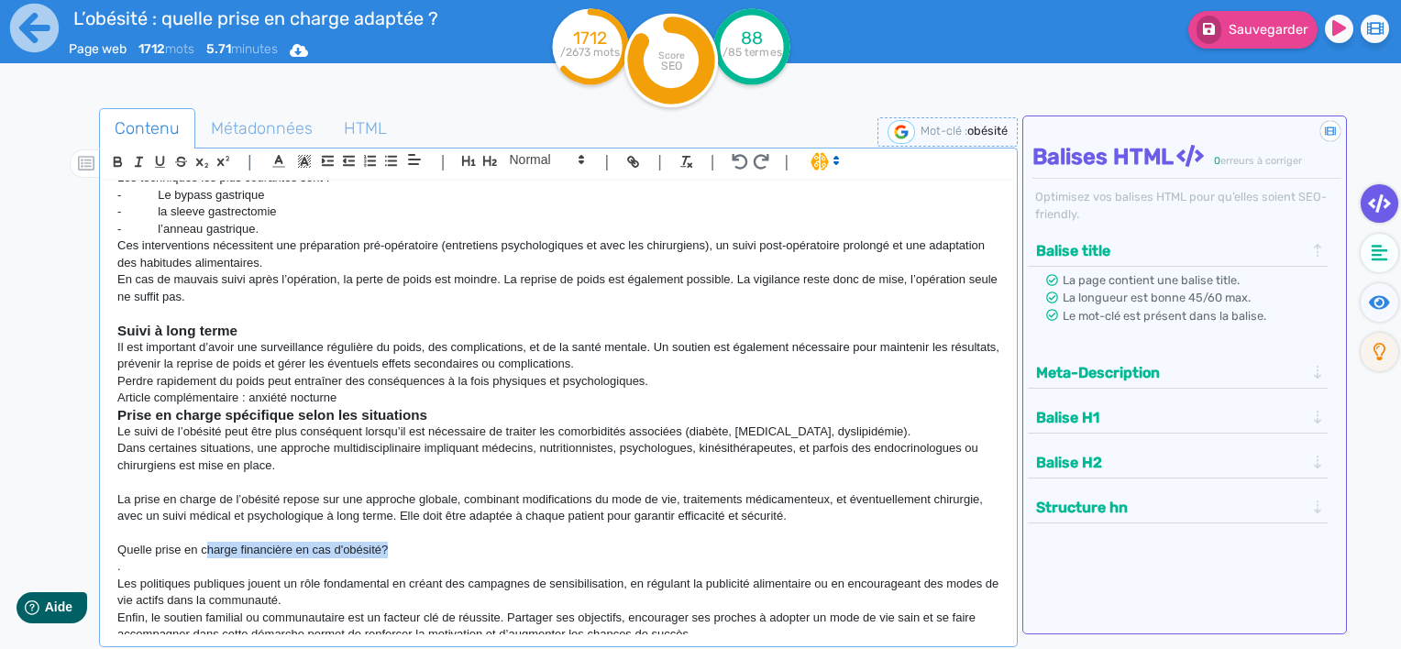
drag, startPoint x: 393, startPoint y: 552, endPoint x: 208, endPoint y: 541, distance: 185.6
click at [208, 542] on p "Quelle prise en charge financière en cas d'obésité?" at bounding box center [558, 550] width 882 height 17
click at [393, 547] on p "Quelle prise en charge financière en cas d'obésité?" at bounding box center [558, 550] width 882 height 17
drag, startPoint x: 429, startPoint y: 554, endPoint x: 106, endPoint y: 543, distance: 323.0
click at [106, 543] on div "L’obésité : quelle prise en charge adaptée ? L’obésité est [DATE] l’un des défi…" at bounding box center [559, 408] width 910 height 455
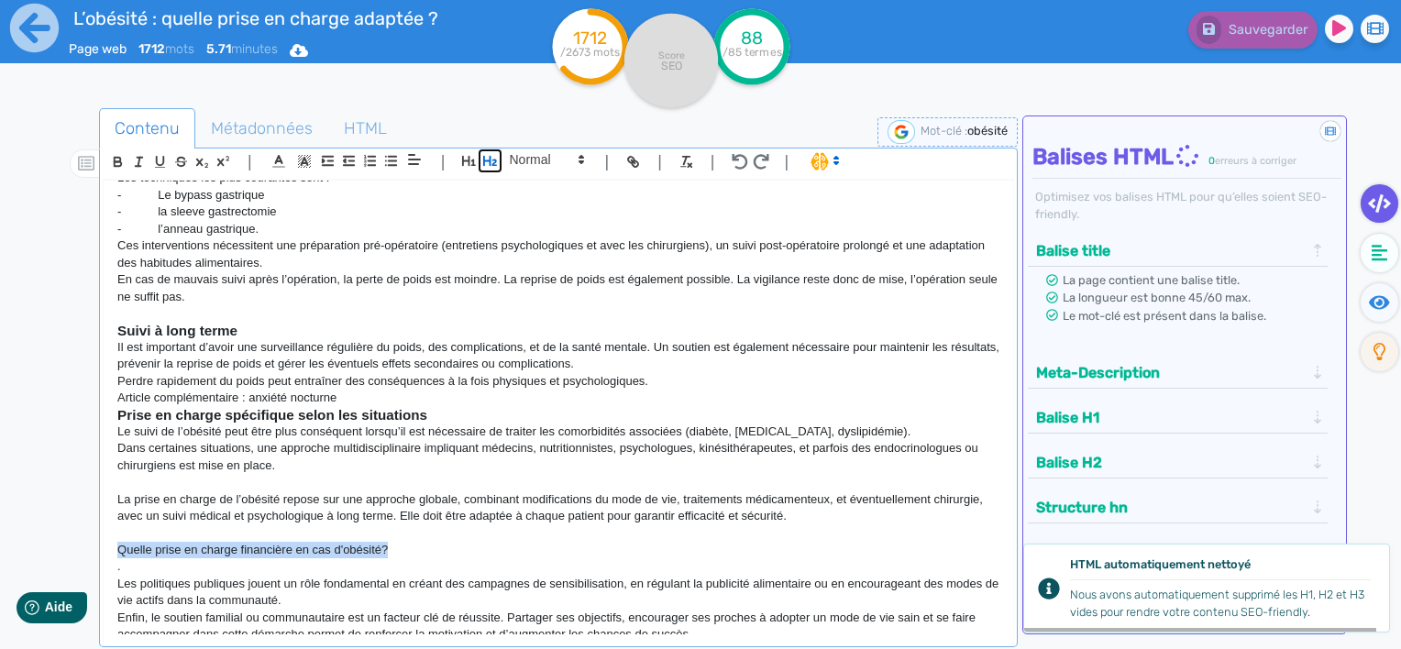
click at [496, 157] on icon "button" at bounding box center [490, 161] width 16 height 16
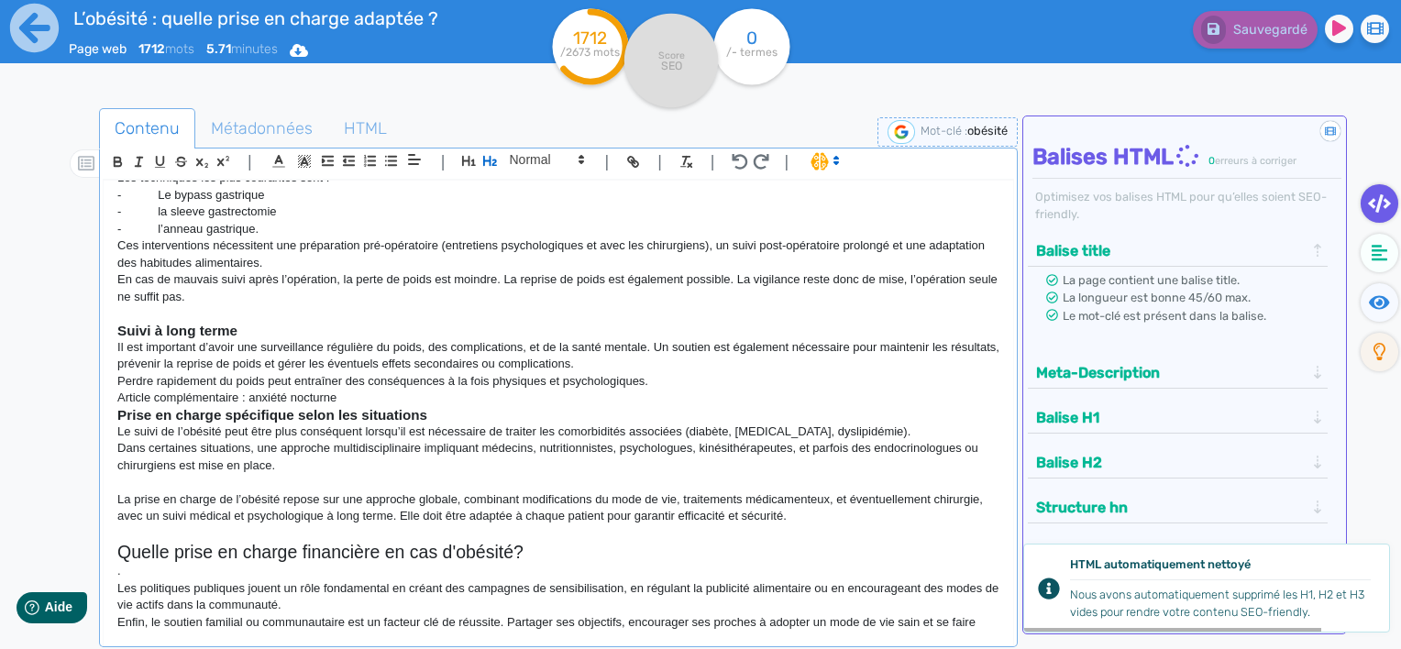
click at [555, 555] on h2 "Quelle prise en charge financière en cas d'obésité?" at bounding box center [558, 552] width 882 height 21
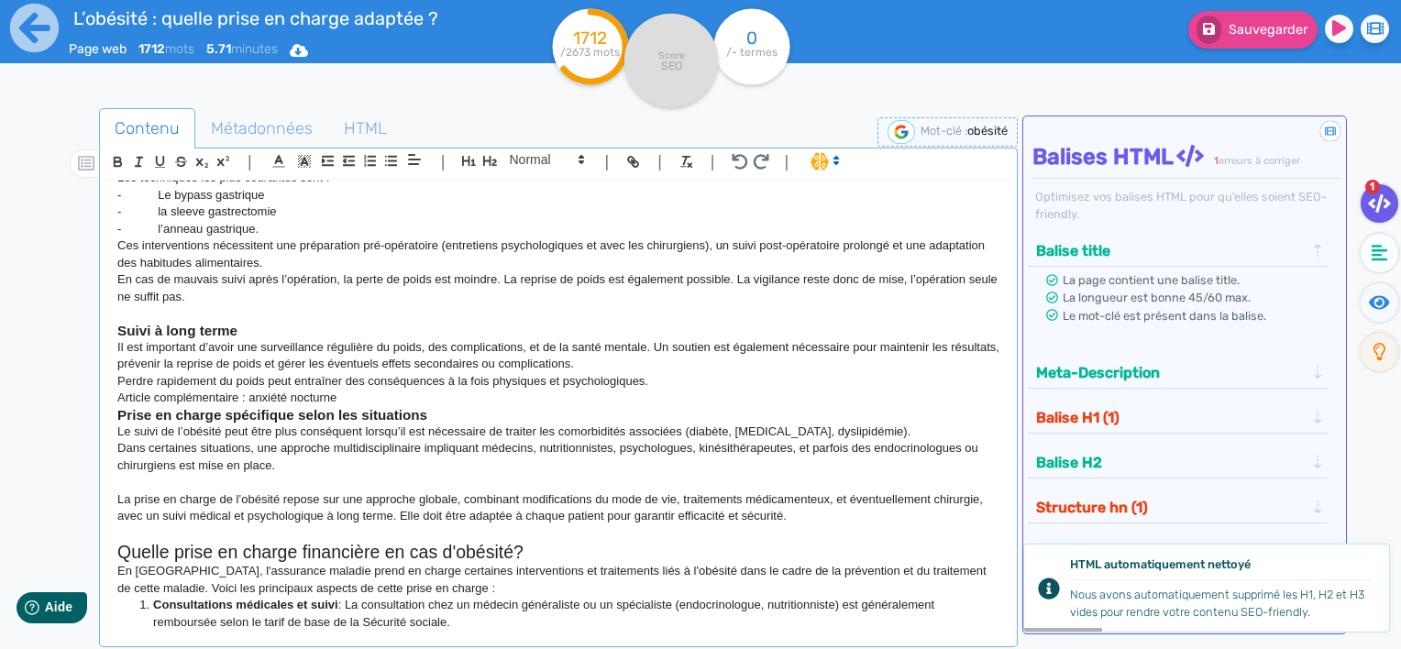
scroll to position [2027, 0]
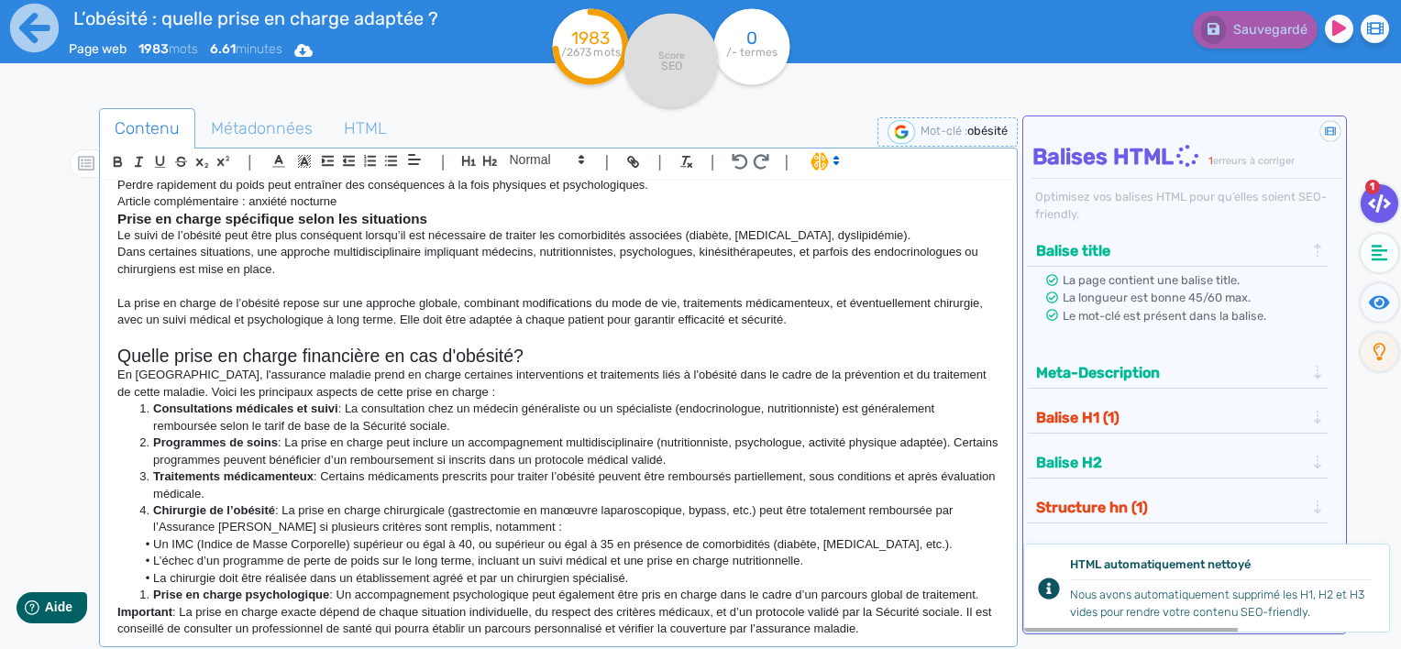
click at [1086, 411] on button "Balise H1 (1)" at bounding box center [1170, 418] width 279 height 30
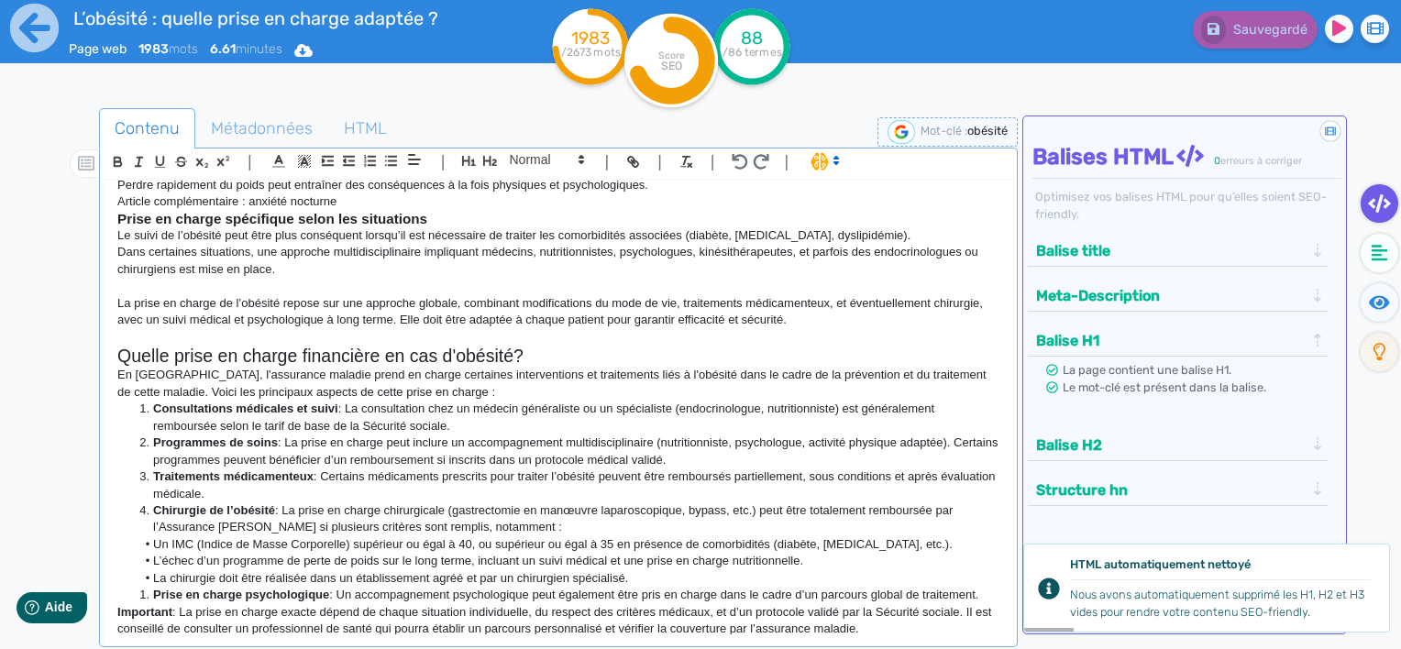
click at [685, 440] on li "Programmes de soins : La prise en charge peut inclure un accompagnement multidi…" at bounding box center [568, 452] width 865 height 34
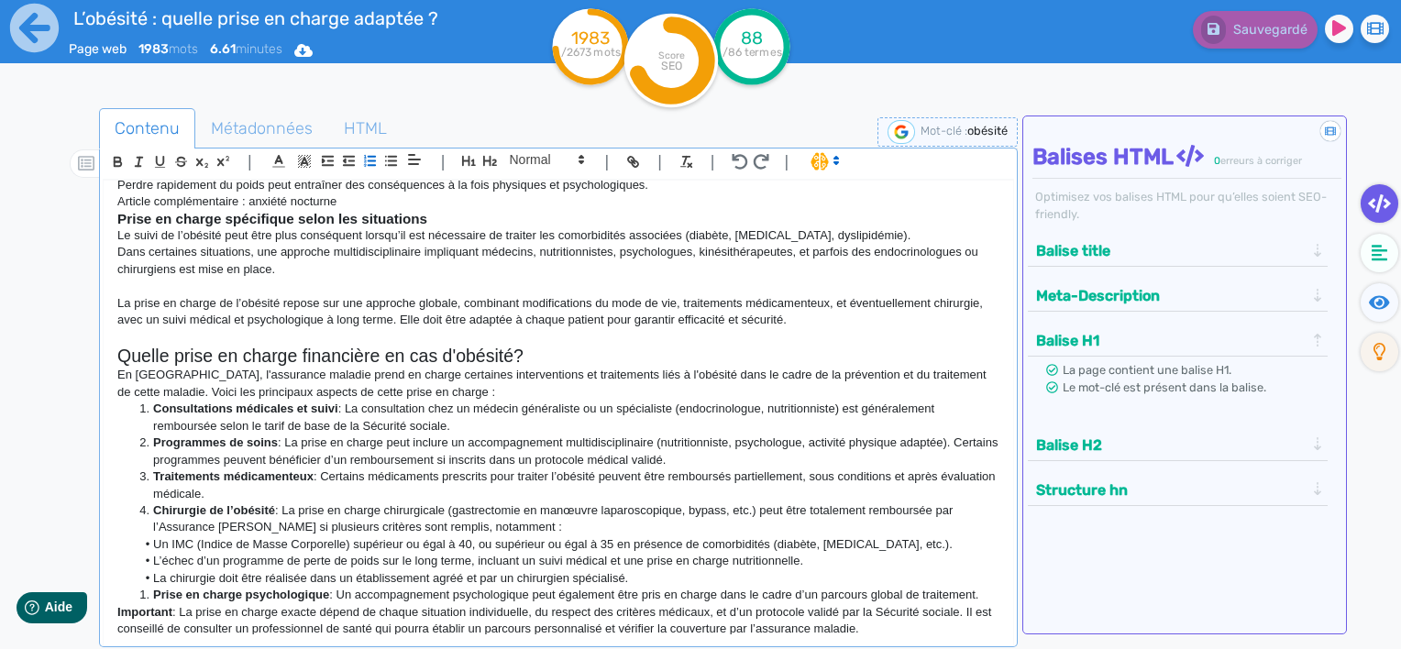
click at [418, 451] on li "Programmes de soins : La prise en charge peut inclure un accompagnement multidi…" at bounding box center [568, 452] width 865 height 34
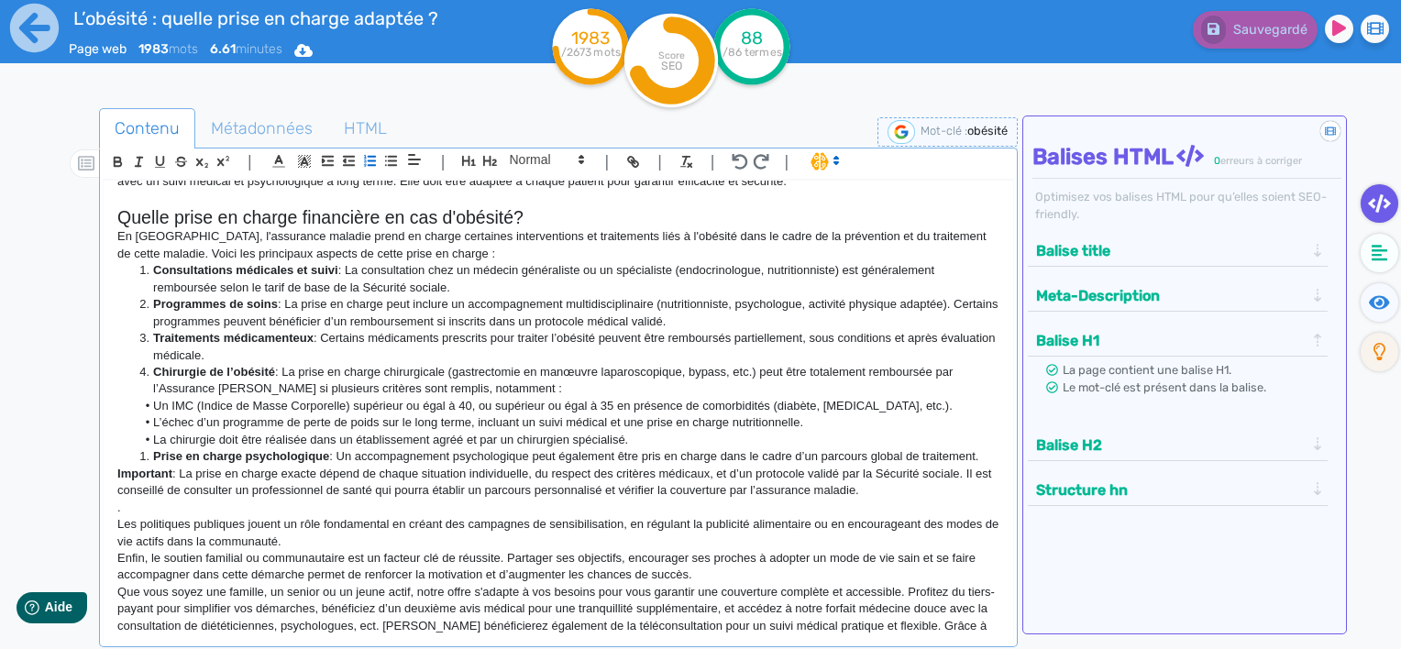
scroll to position [2119, 0]
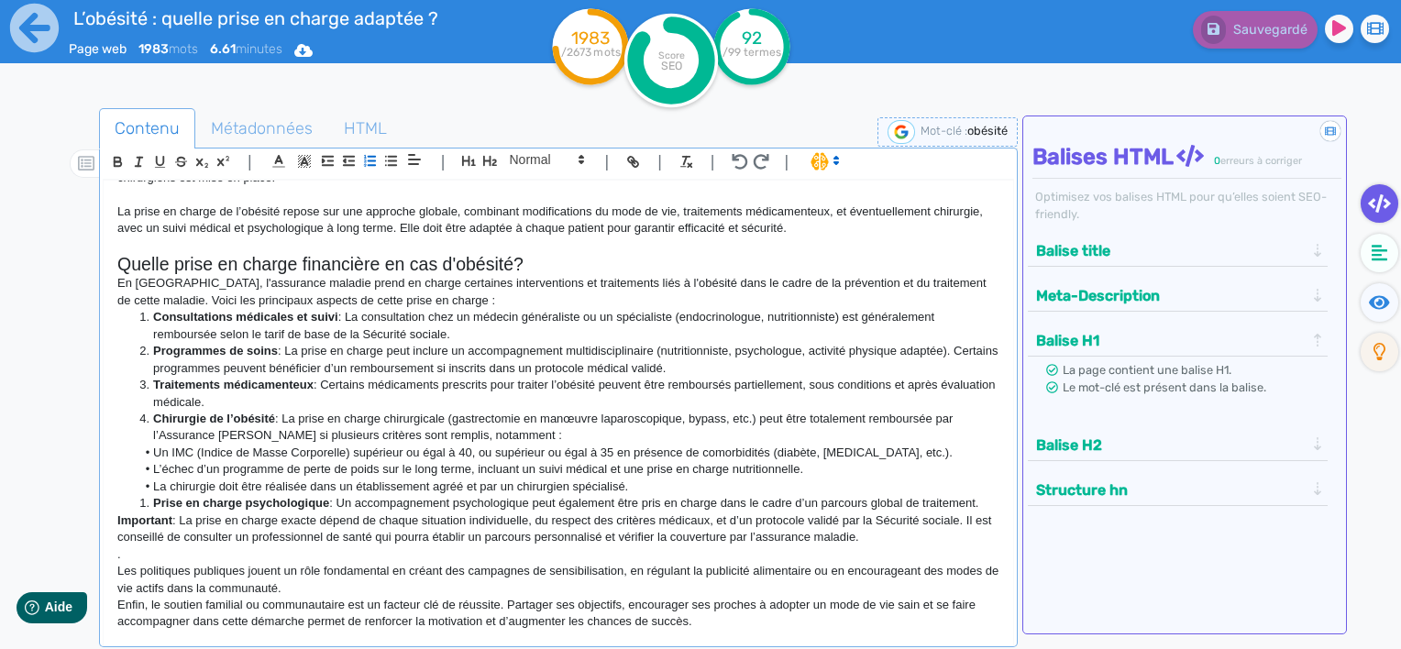
click at [273, 404] on li "Traitements médicamenteux : Certains médicaments prescrits pour traiter l’obési…" at bounding box center [568, 394] width 865 height 34
click at [270, 437] on li "Chirurgie de l’obésité : La prise en charge chirurgicale (gastrectomie en manœu…" at bounding box center [568, 428] width 865 height 34
drag, startPoint x: 185, startPoint y: 524, endPoint x: 161, endPoint y: 523, distance: 23.9
click at [161, 523] on p "Important : La prise en charge exacte dépend de chaque situation individuelle, …" at bounding box center [558, 530] width 882 height 34
click at [170, 517] on strong "Important" at bounding box center [144, 521] width 55 height 14
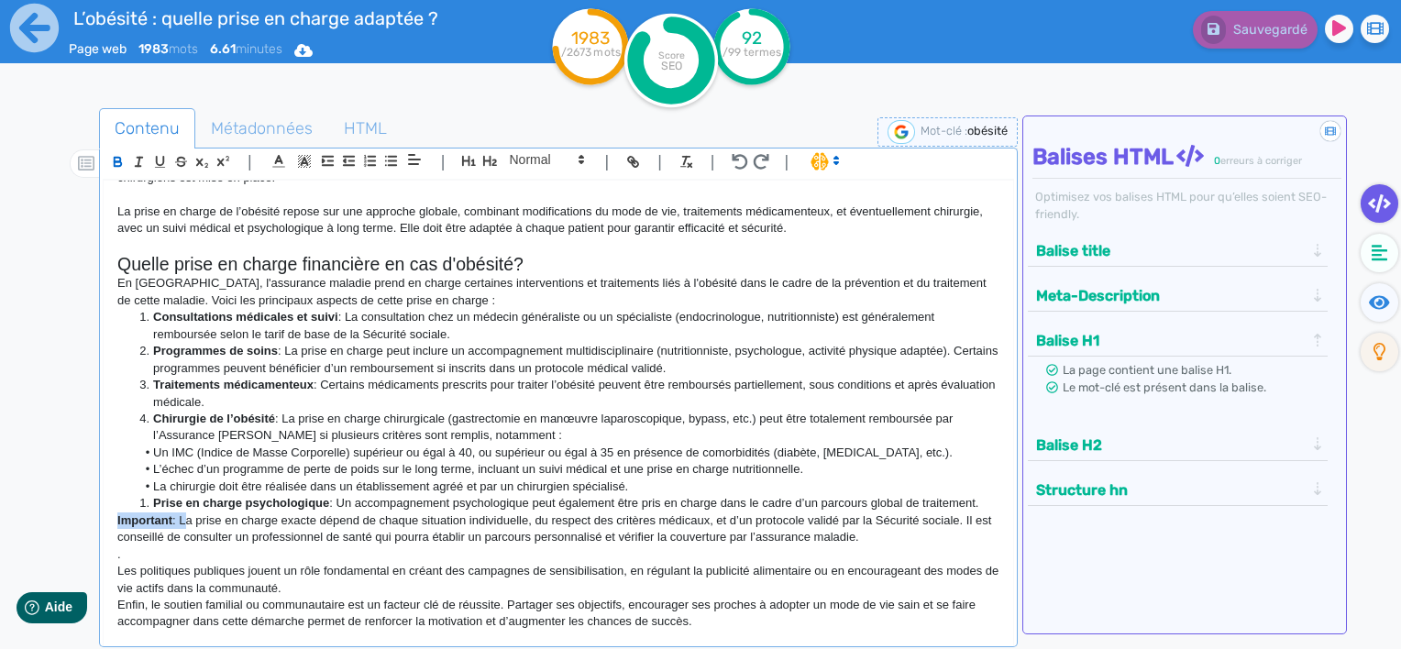
drag, startPoint x: 180, startPoint y: 513, endPoint x: 116, endPoint y: 523, distance: 64.1
click at [117, 523] on p "Important : La prise en charge exacte dépend de chaque situation individuelle, …" at bounding box center [558, 530] width 882 height 34
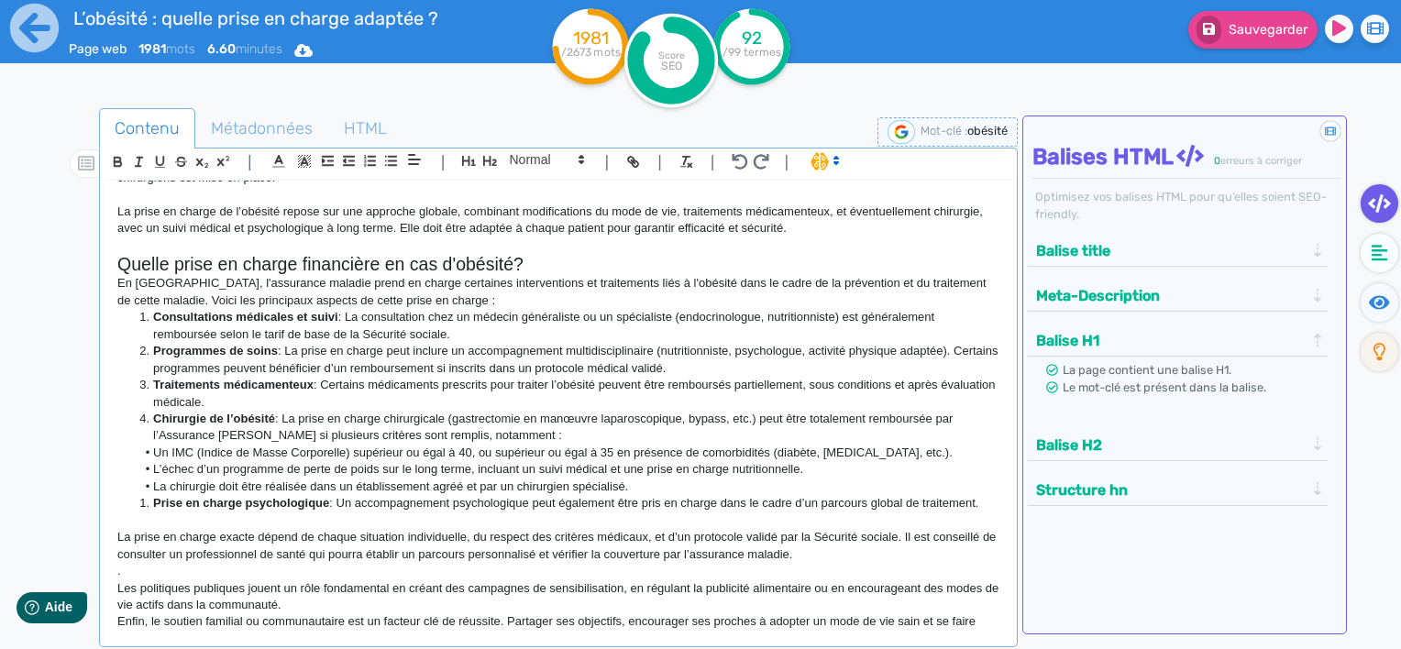
click at [407, 539] on p "La prise en charge exacte dépend de chaque situation individuelle, du respect d…" at bounding box center [558, 546] width 882 height 34
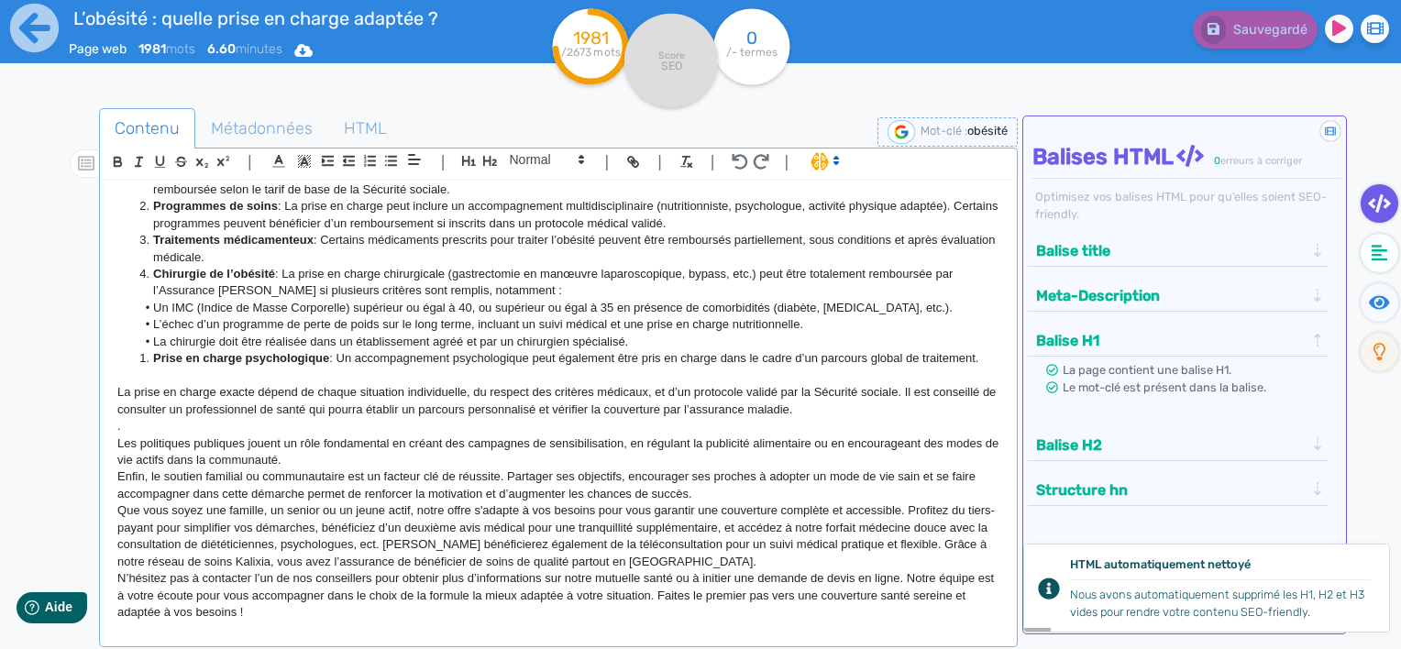
scroll to position [2302, 0]
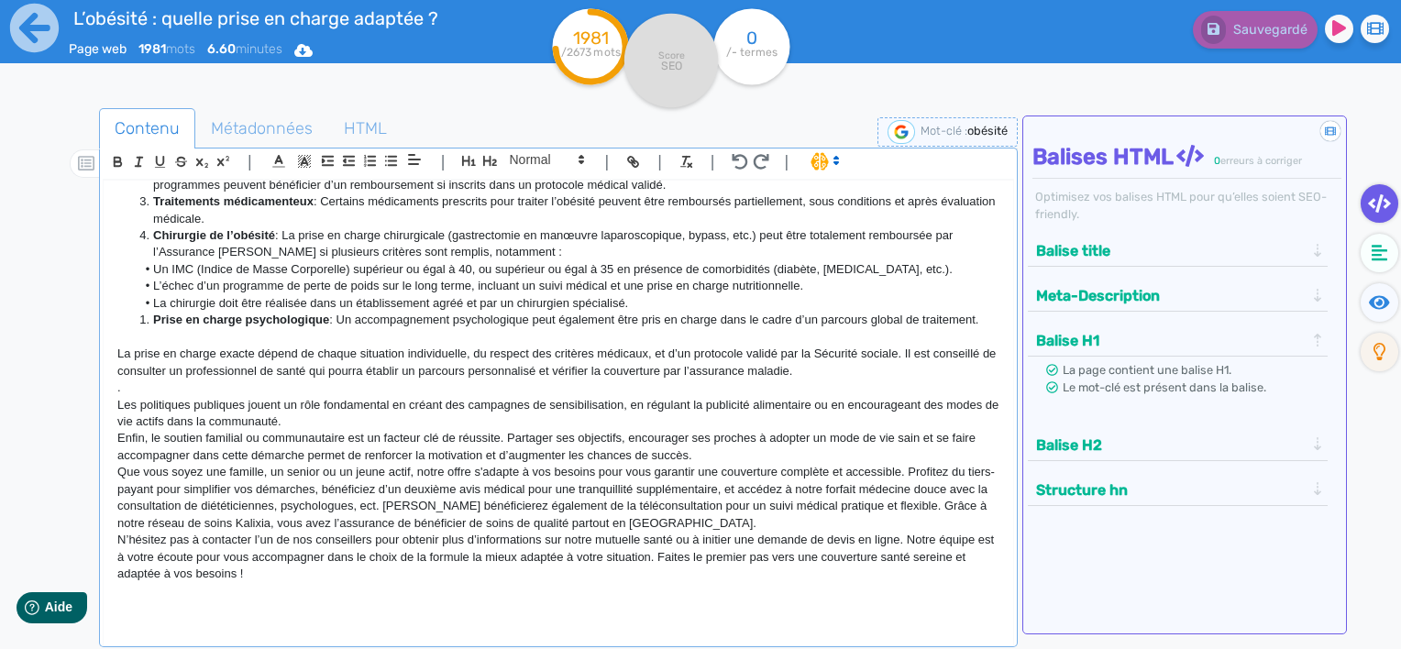
click at [302, 418] on p "Les politiques publiques jouent un rôle fondamental en créant des campagnes de …" at bounding box center [558, 414] width 882 height 34
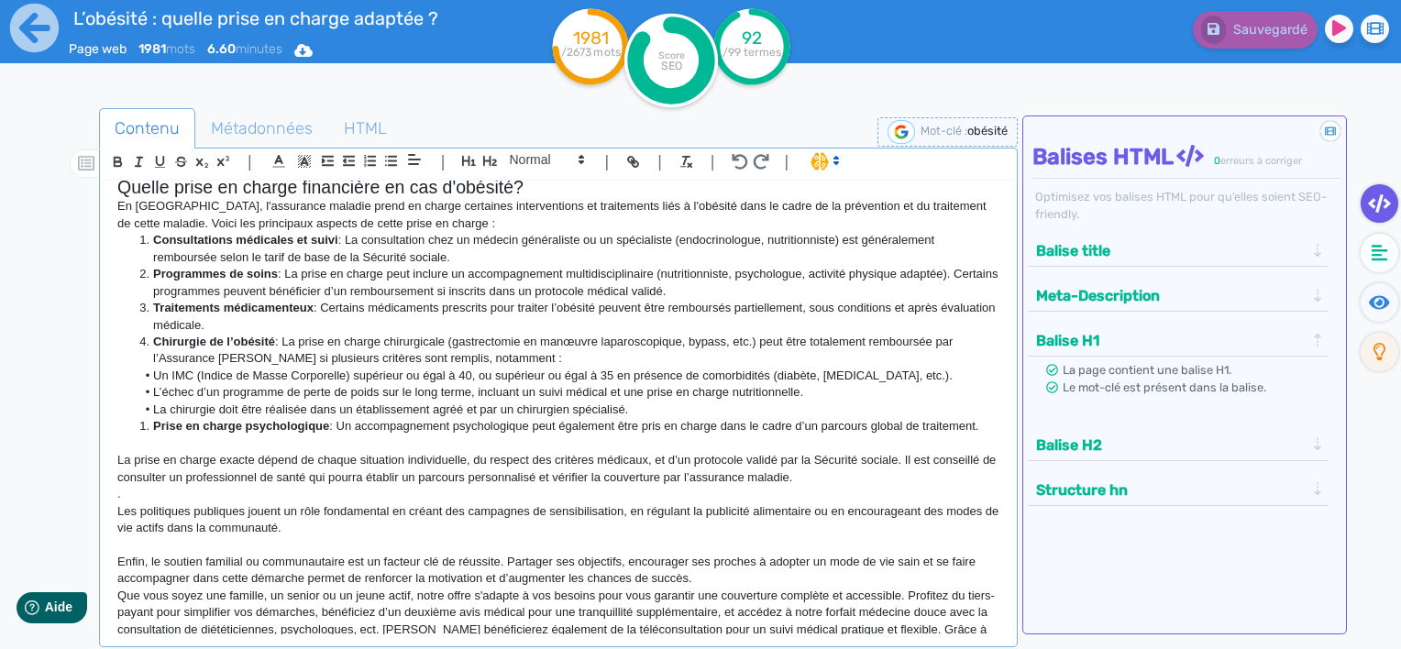
scroll to position [2027, 0]
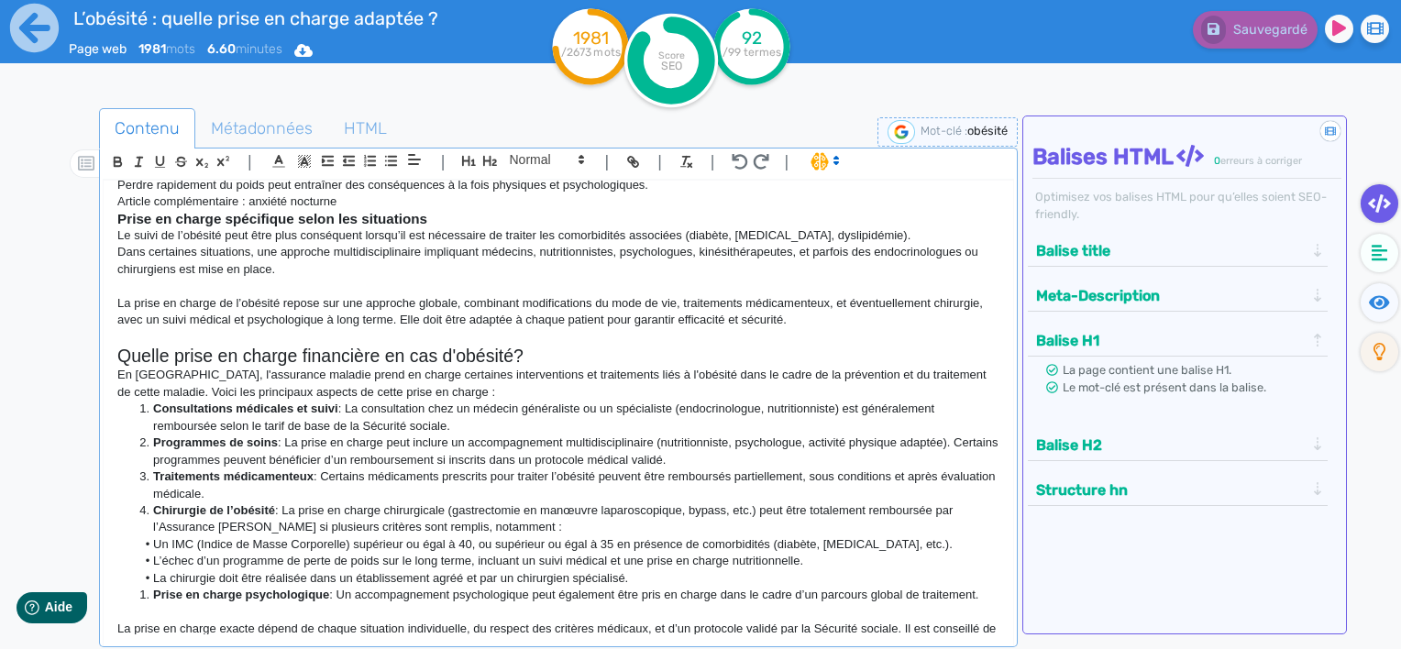
click at [529, 418] on li "Consultations médicales et suivi : La consultation chez un médecin généraliste …" at bounding box center [568, 418] width 865 height 34
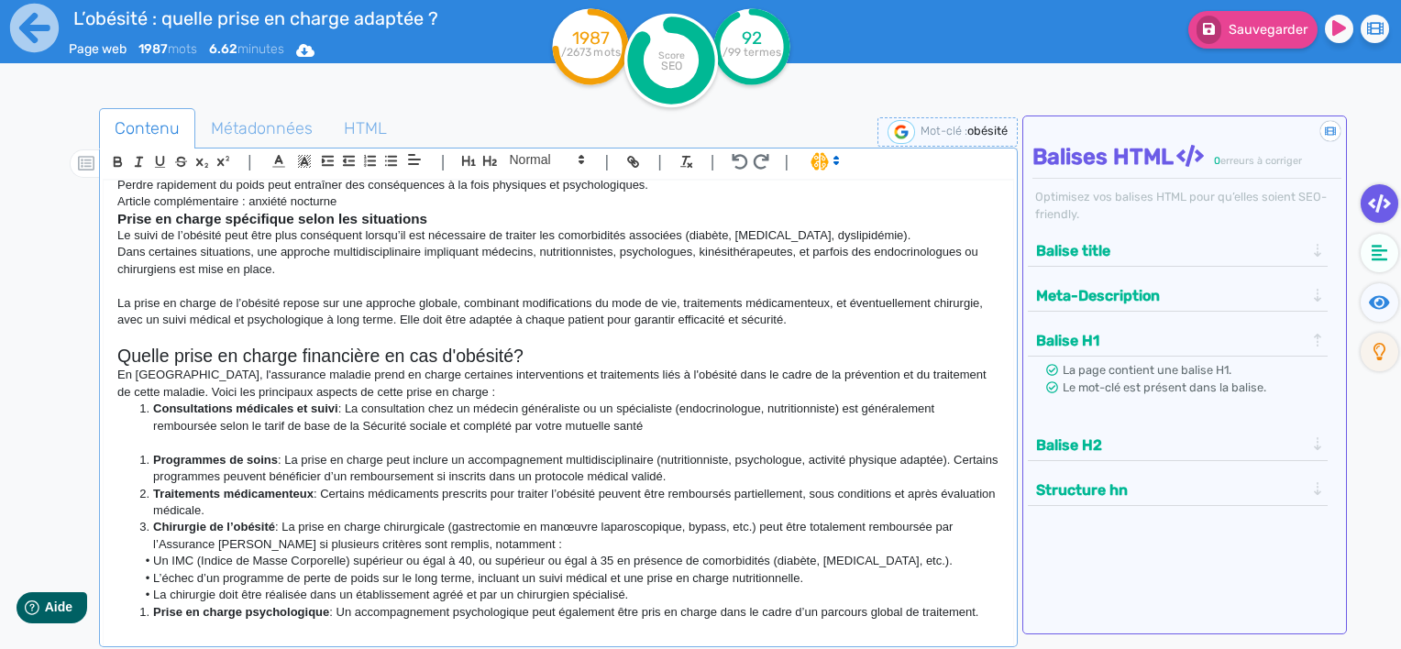
click at [658, 431] on li "Consultations médicales et suivi : La consultation chez un médecin généraliste …" at bounding box center [568, 418] width 865 height 34
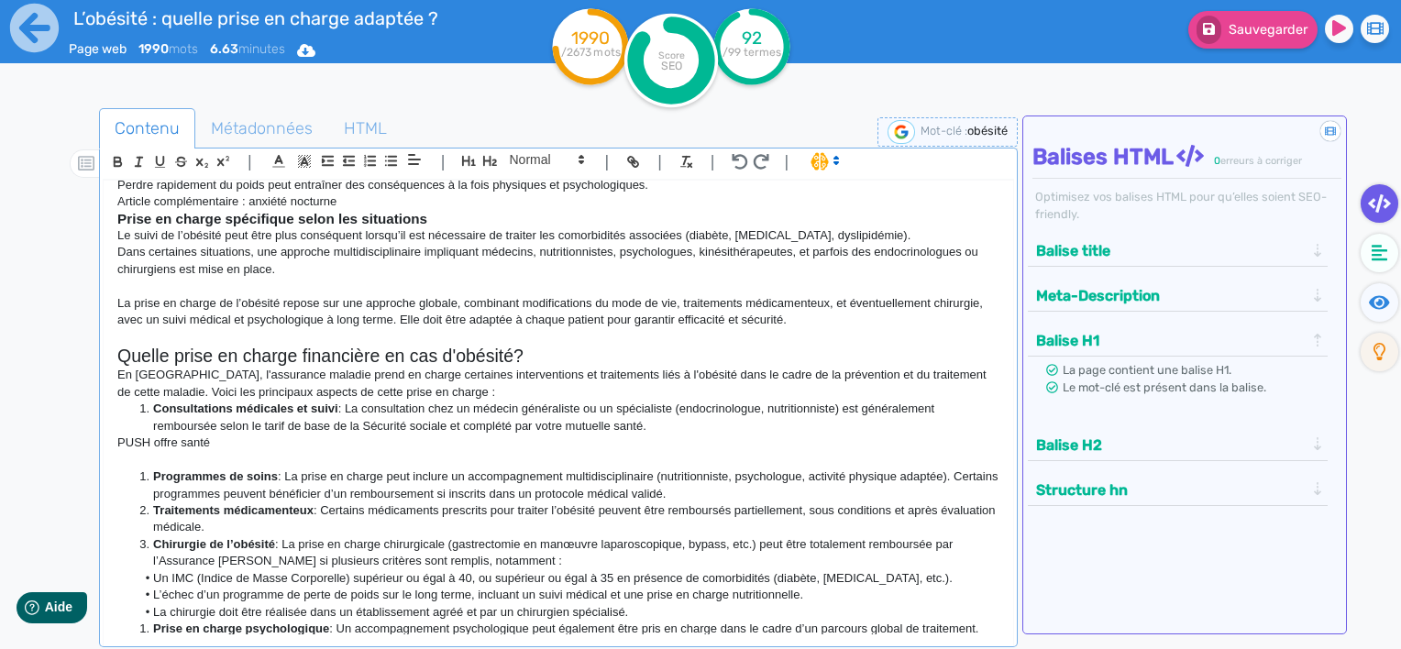
click at [154, 404] on strong "Consultations médicales et suivi" at bounding box center [245, 409] width 185 height 14
click at [158, 477] on strong "Programmes de soins" at bounding box center [215, 477] width 125 height 14
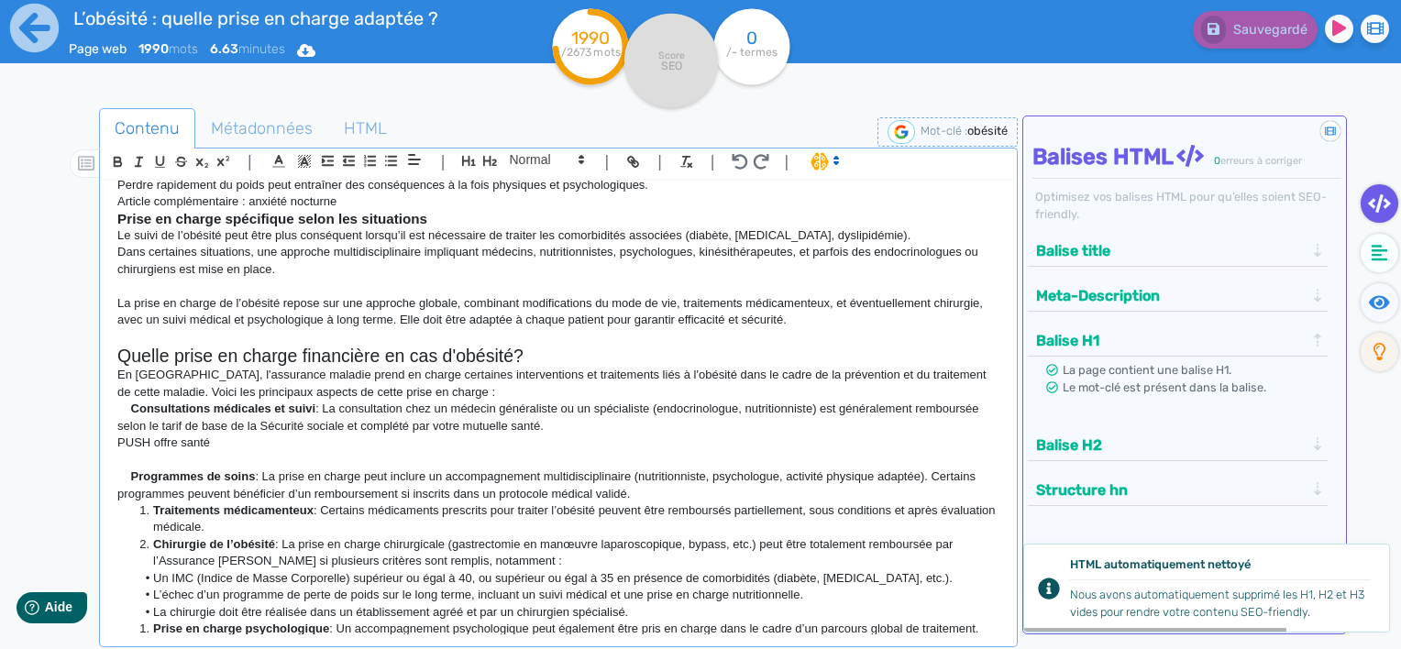
click at [153, 513] on strong "Traitements médicamenteux" at bounding box center [233, 511] width 161 height 14
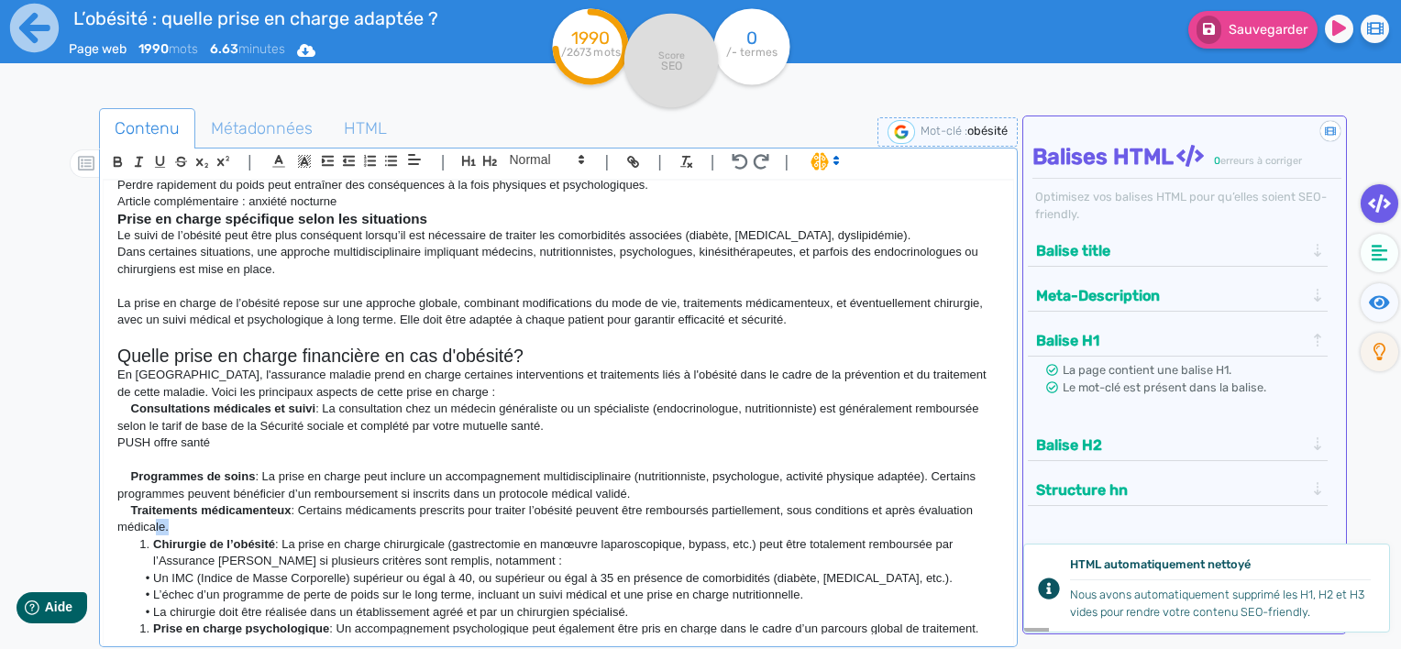
click at [150, 536] on div "L’obésité : quelle prise en charge adaptée ? L’obésité est [DATE] l’un des défi…" at bounding box center [559, 408] width 910 height 455
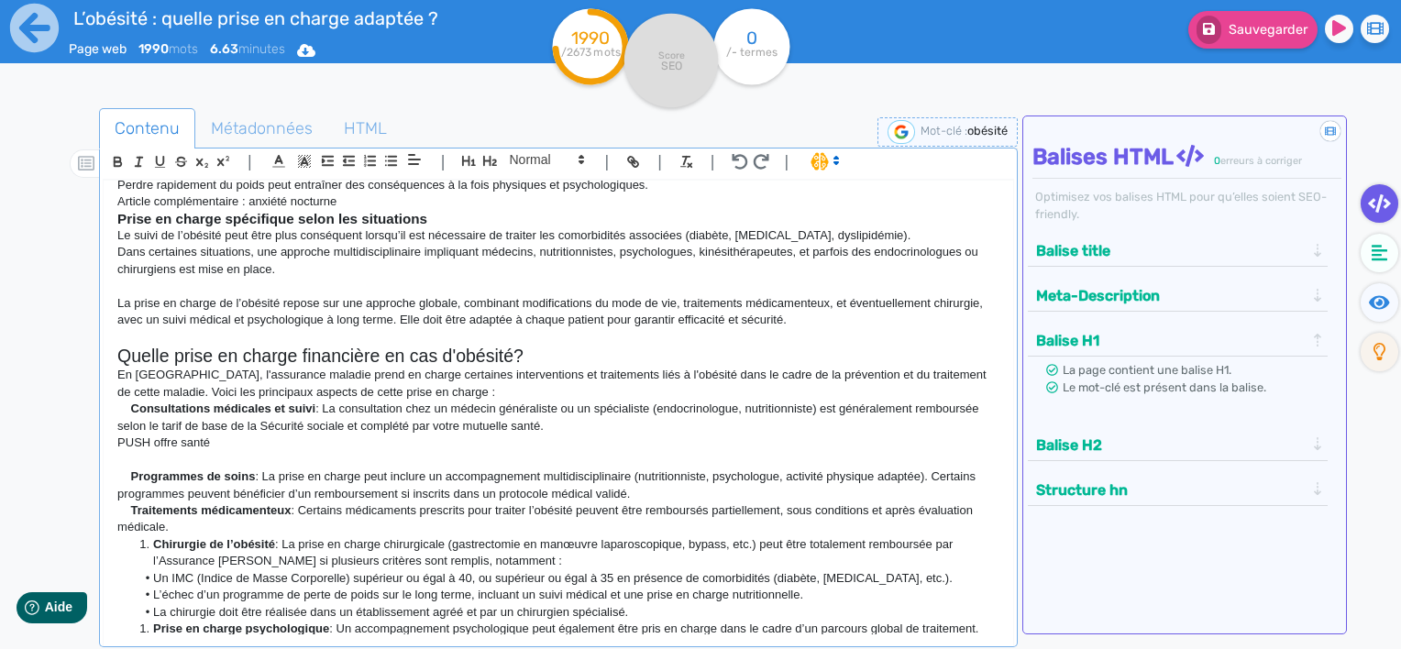
click at [290, 550] on li "Chirurgie de l’obésité : La prise en charge chirurgicale (gastrectomie en manœu…" at bounding box center [568, 554] width 865 height 34
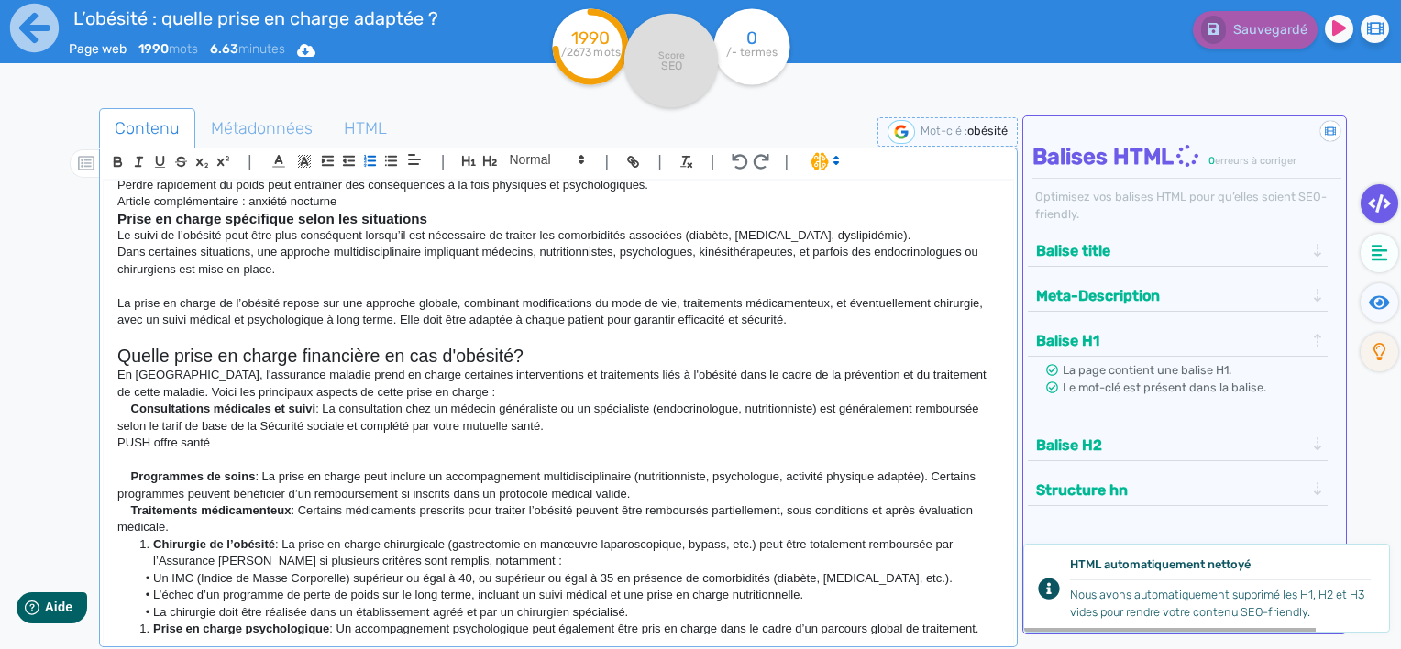
click at [131, 405] on strong "Consultations médicales et suivi" at bounding box center [223, 409] width 185 height 14
click at [386, 159] on icon "button" at bounding box center [391, 161] width 16 height 16
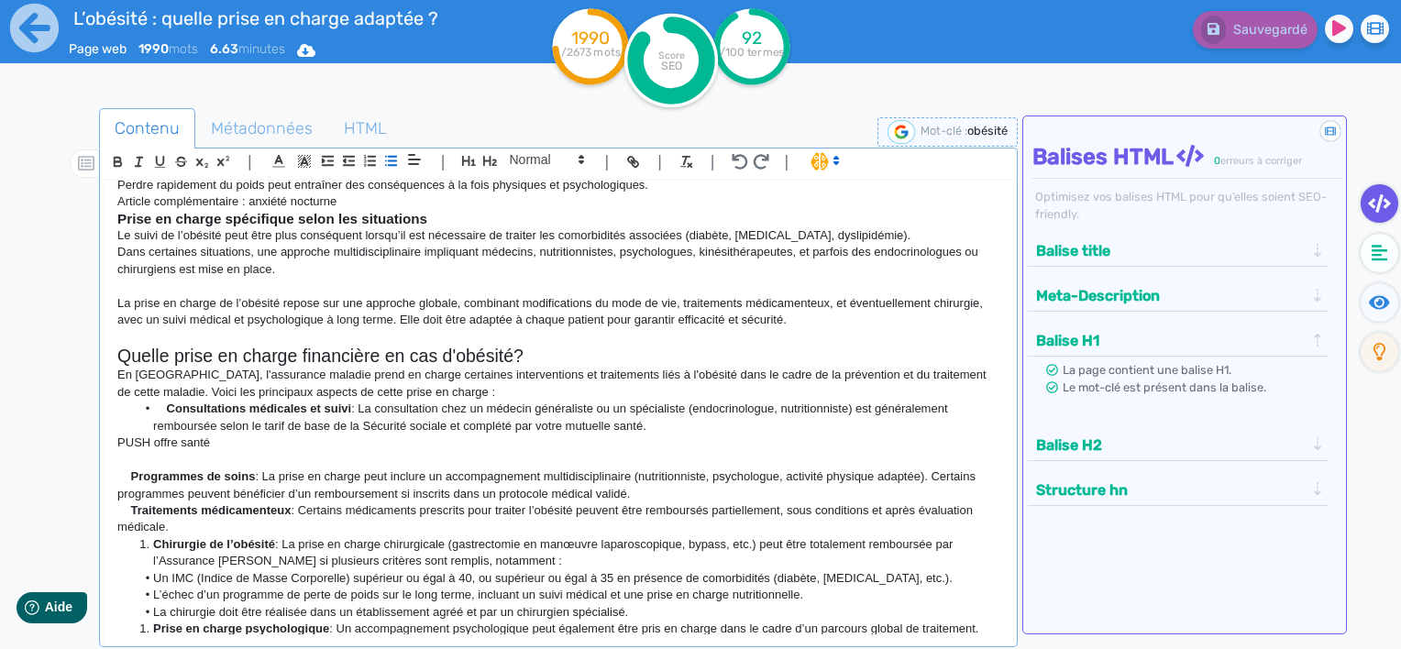
click at [128, 471] on p "Programmes de soins : La prise en charge peut inclure un accompagnement multidi…" at bounding box center [558, 486] width 882 height 34
click at [385, 163] on icon "button" at bounding box center [391, 161] width 16 height 16
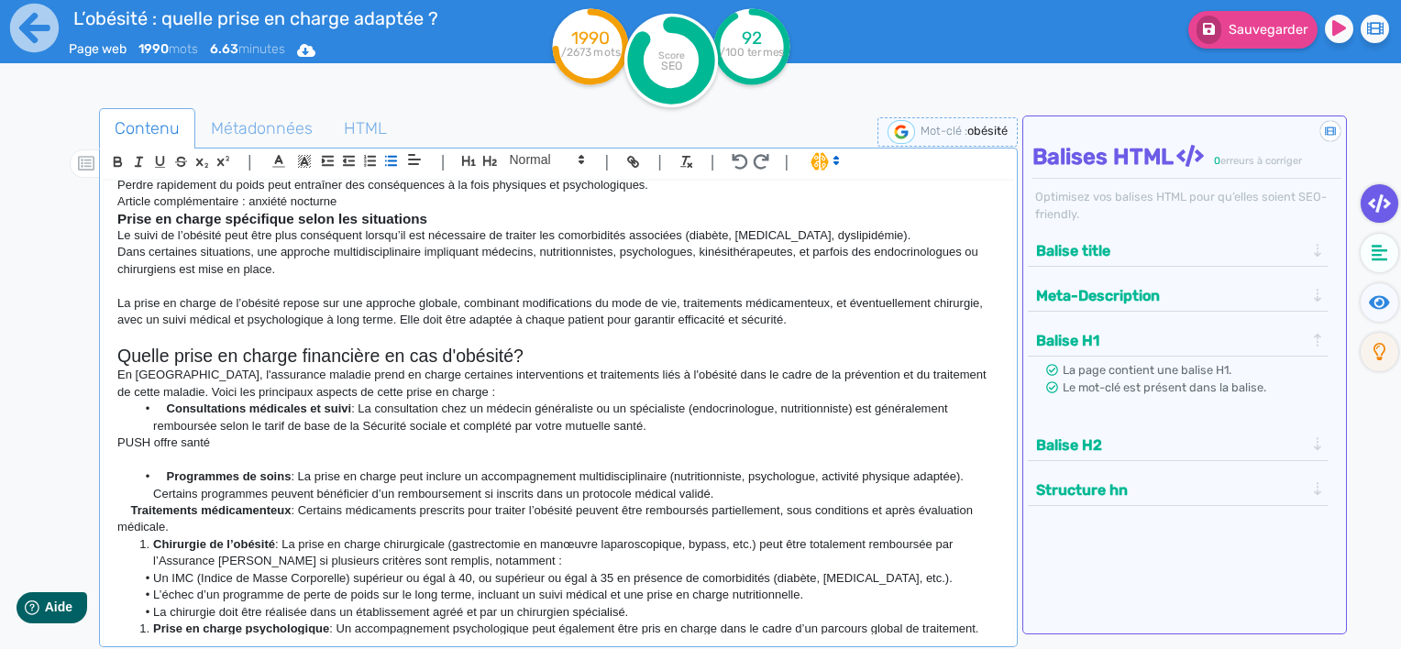
click at [157, 544] on strong "Chirurgie de l’obésité" at bounding box center [214, 544] width 122 height 14
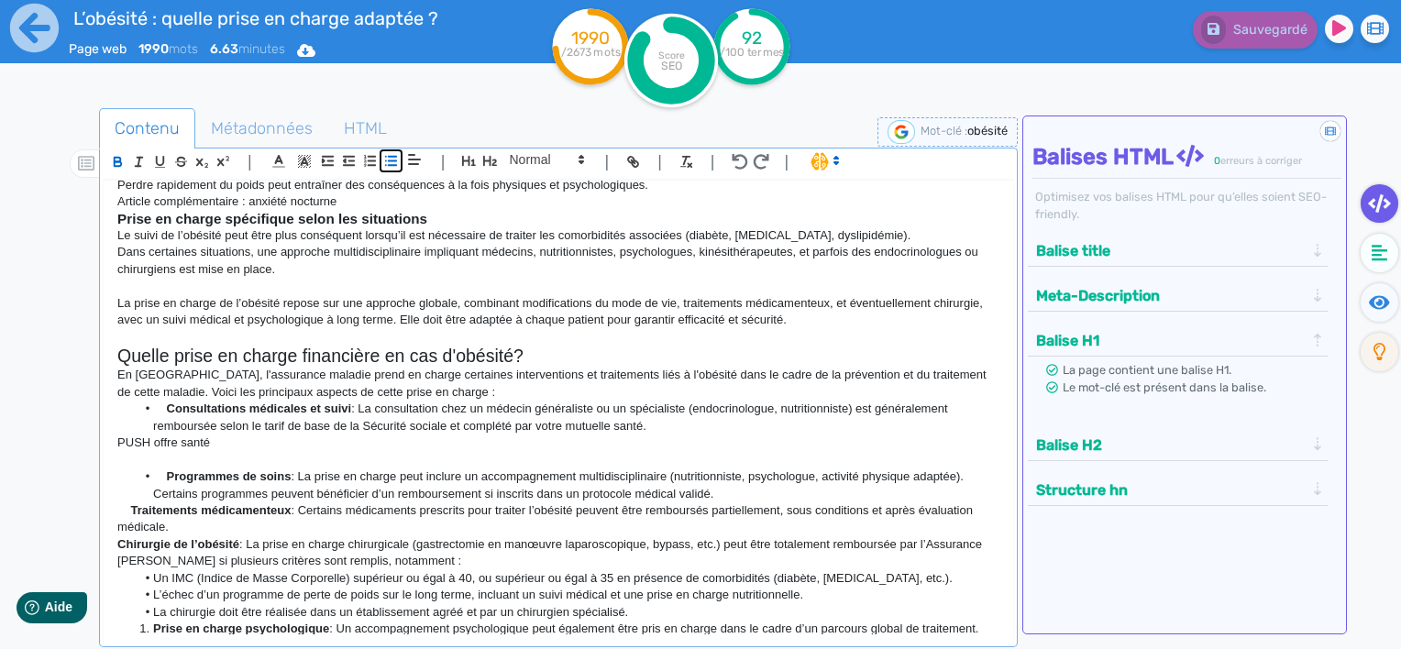
click at [388, 153] on icon "button" at bounding box center [391, 161] width 16 height 16
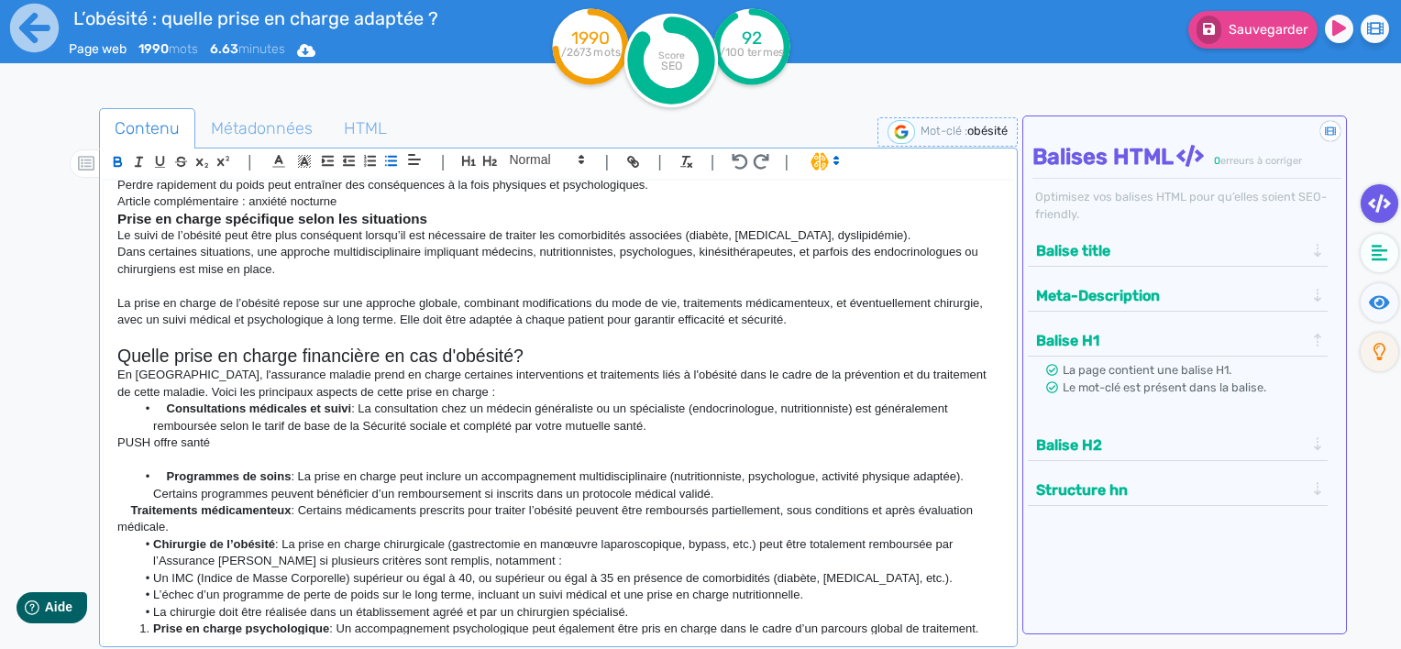
click at [167, 407] on strong "Consultations médicales et suivi" at bounding box center [259, 409] width 185 height 14
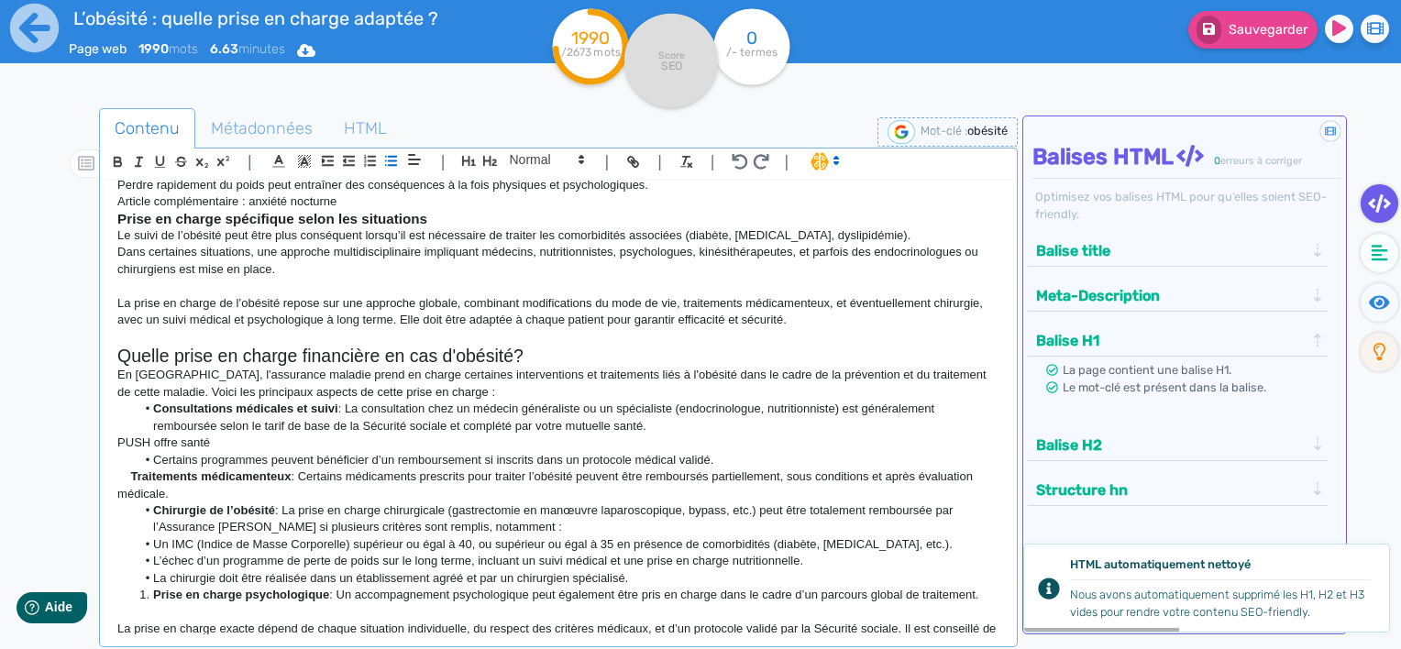
click at [290, 493] on p "Traitements médicamenteux : Certains médicaments prescrits pour traiter l’obési…" at bounding box center [558, 486] width 882 height 34
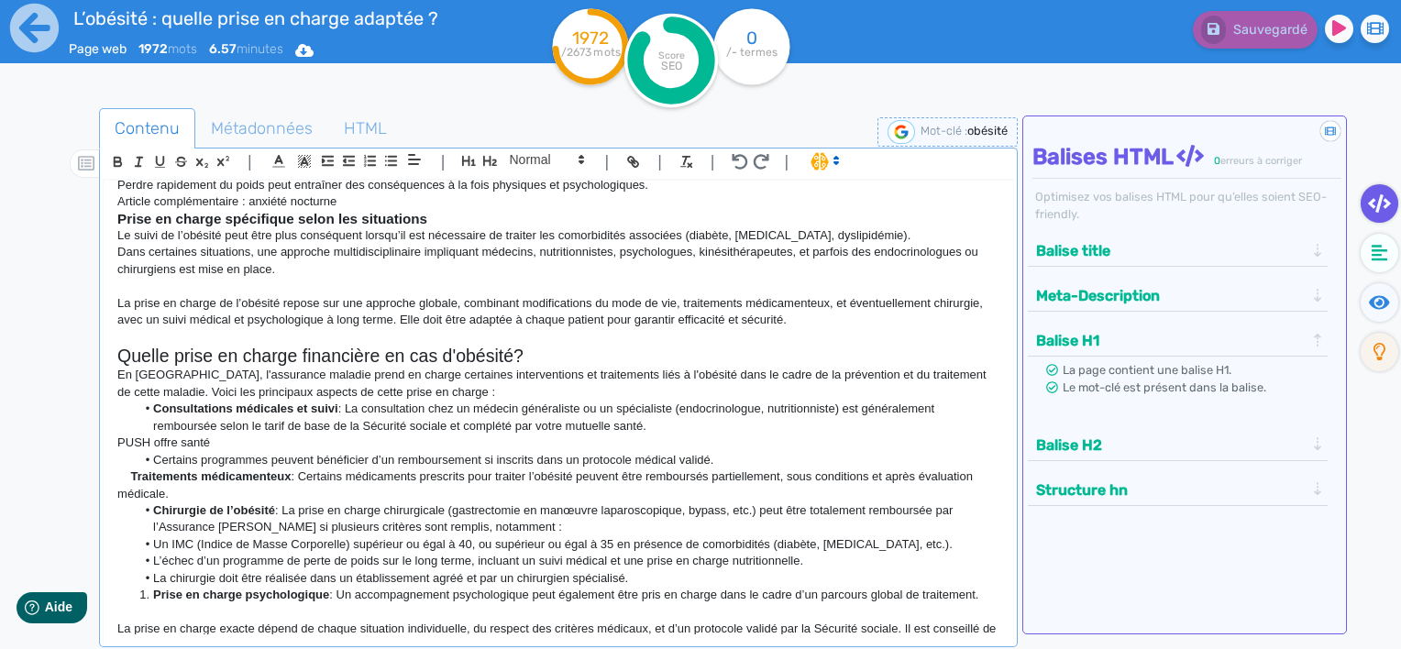
click at [156, 503] on li "Chirurgie de l’obésité : La prise en charge chirurgicale (gastrectomie en manœu…" at bounding box center [568, 520] width 865 height 34
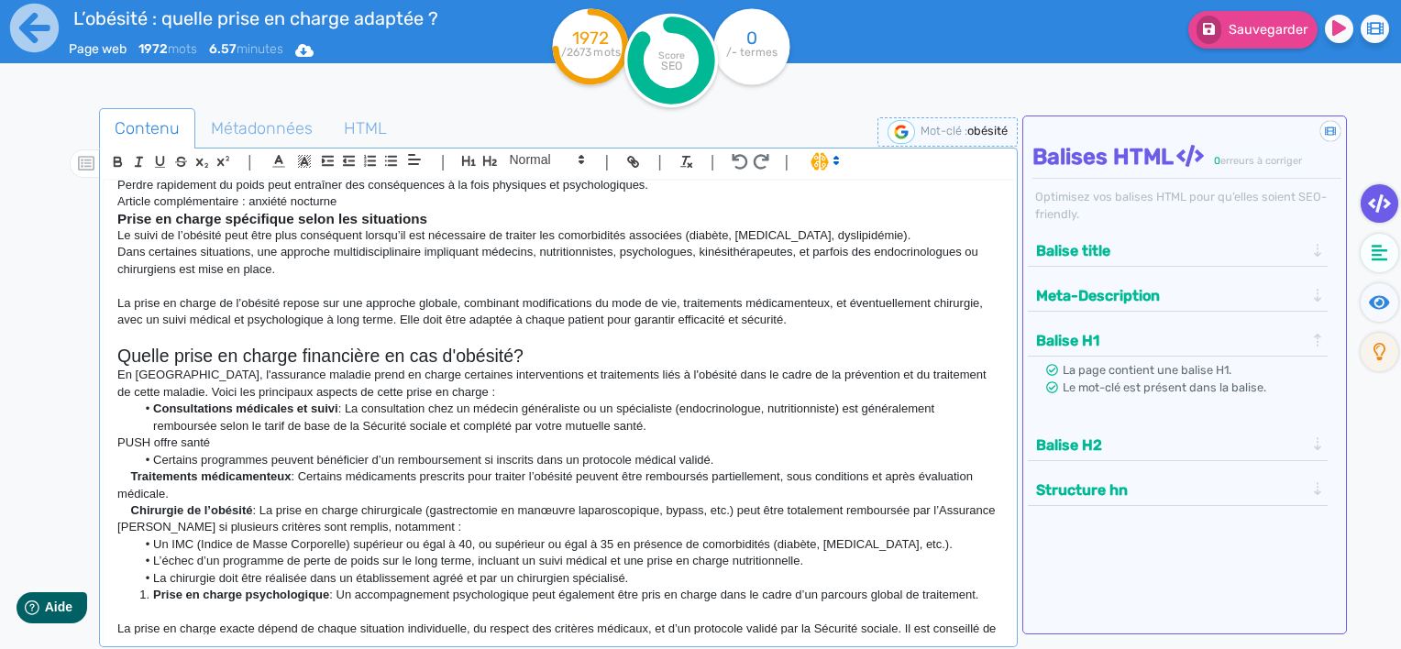
click at [152, 540] on li "Un IMC (Indice de Masse Corporelle) supérieur ou égal à 40, ou supérieur ou éga…" at bounding box center [568, 545] width 865 height 17
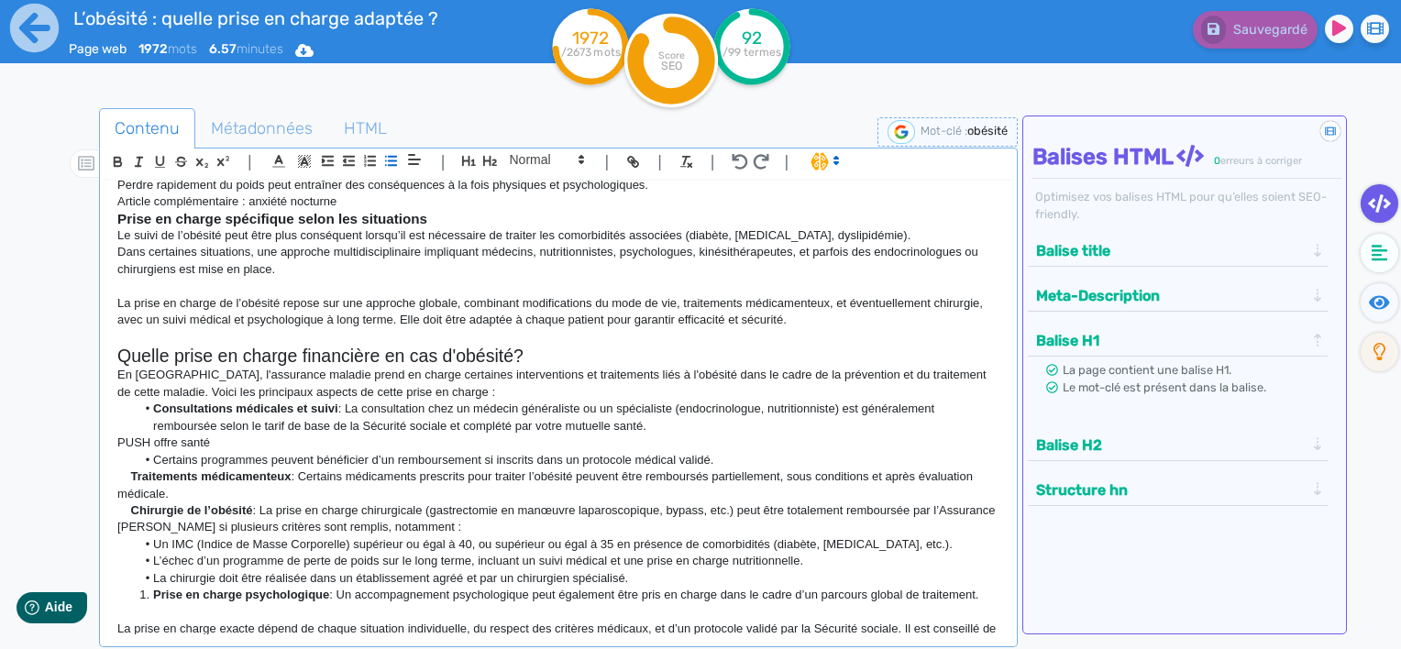
click at [164, 598] on strong "Prise en charge psychologique" at bounding box center [241, 595] width 176 height 14
click at [533, 594] on p "Prise en charge psychologique : Un accompagnement psychologique peut également …" at bounding box center [558, 595] width 882 height 17
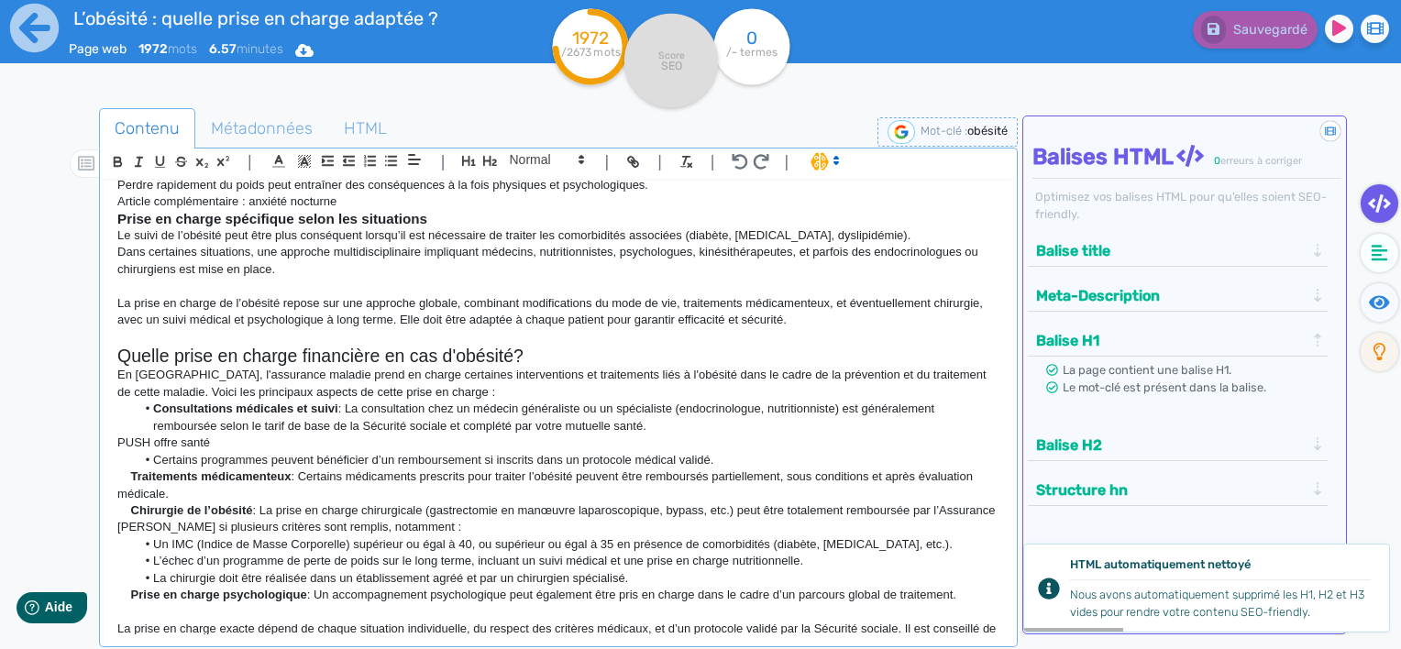
scroll to position [2119, 0]
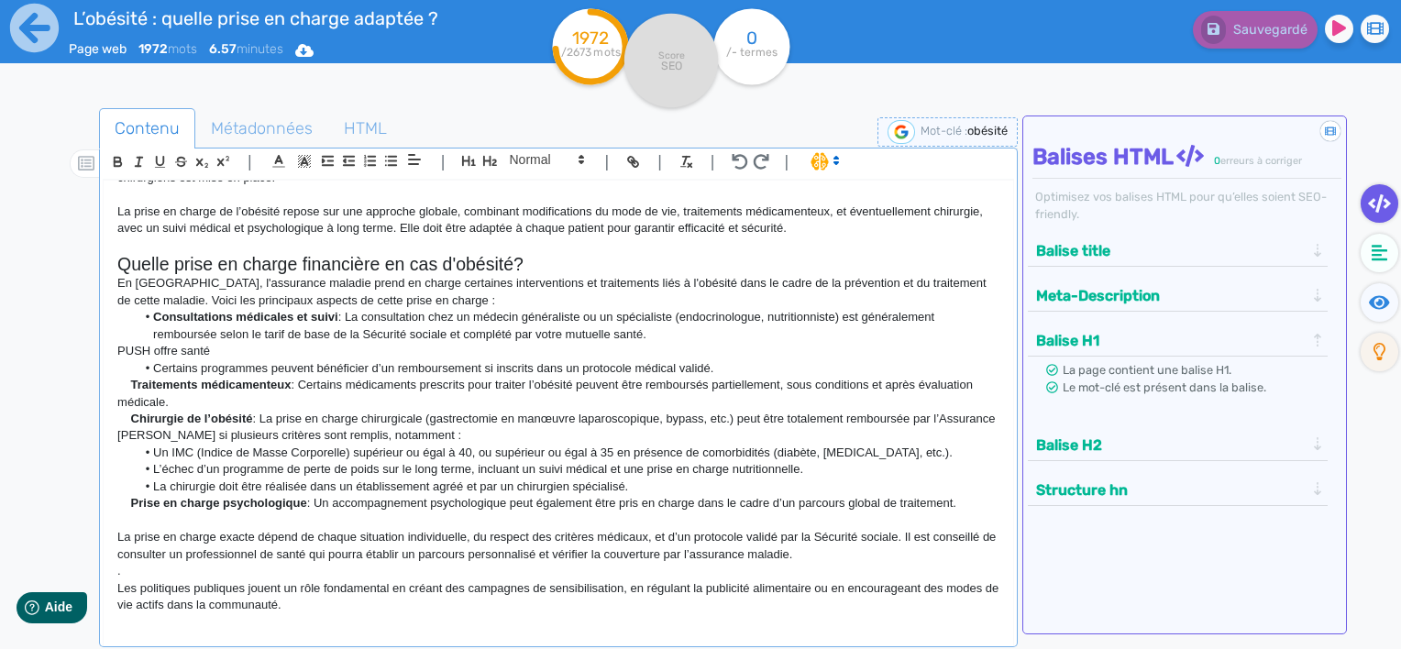
click at [694, 506] on p "Prise en charge psychologique : Un accompagnement psychologique peut également …" at bounding box center [558, 503] width 882 height 17
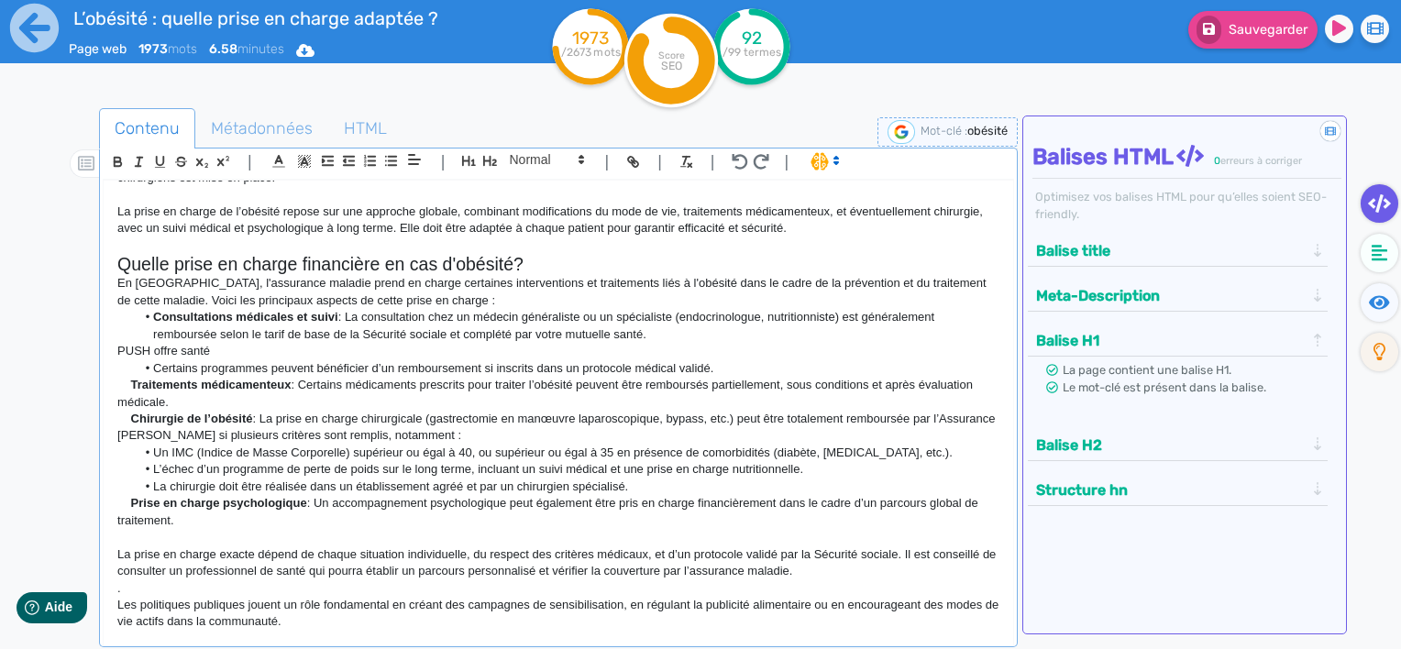
click at [825, 569] on p "La prise en charge exacte dépend de chaque situation individuelle, du respect d…" at bounding box center [558, 564] width 882 height 34
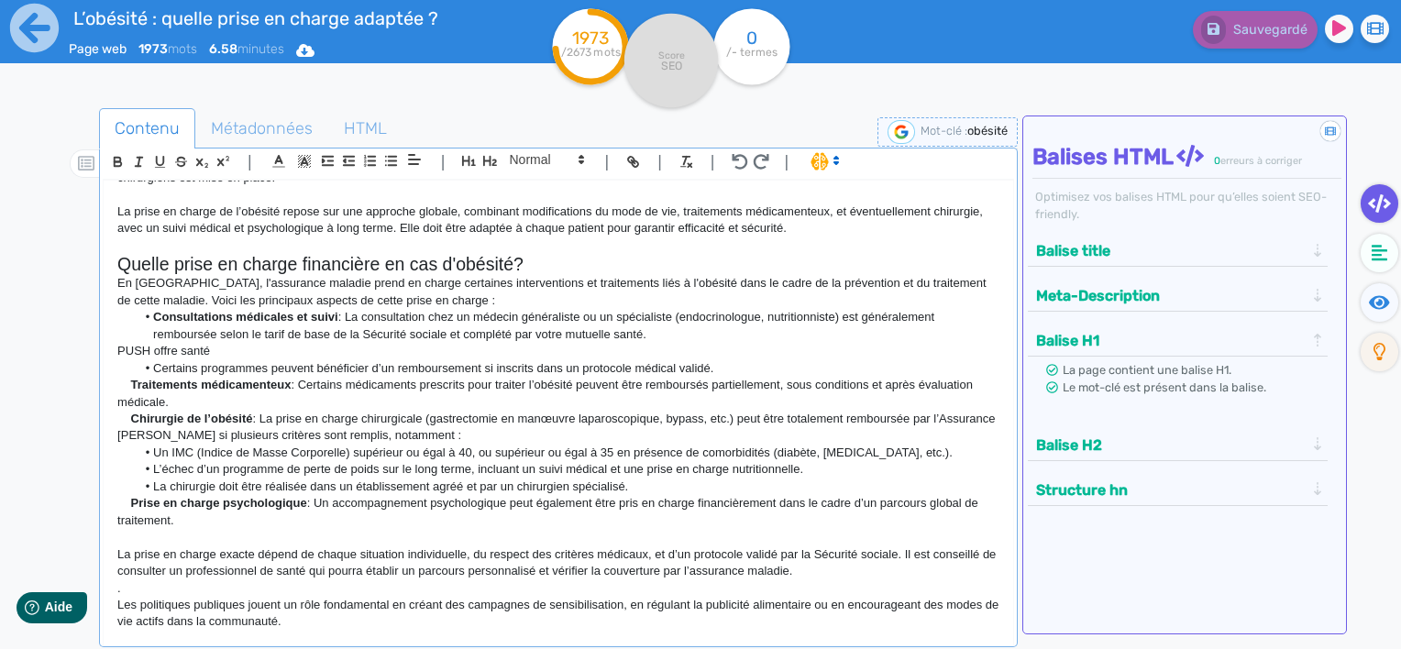
scroll to position [2210, 0]
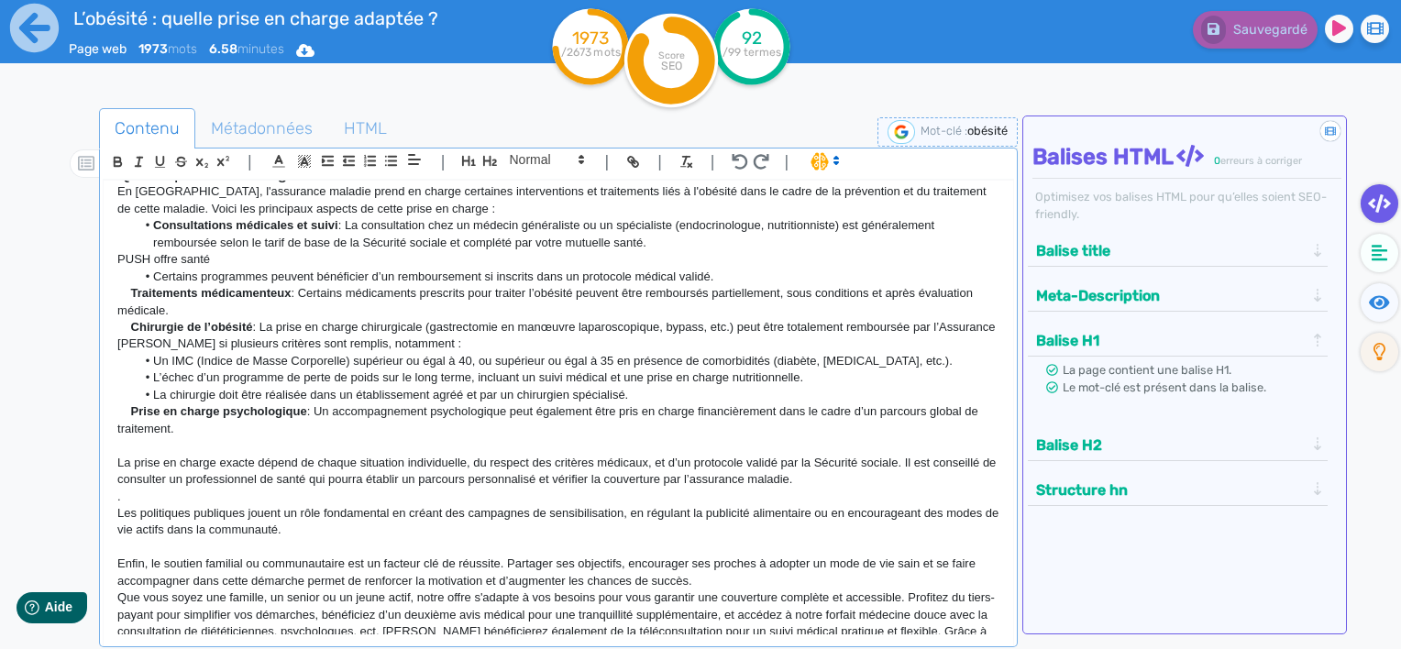
click at [114, 504] on div "L’obésité : quelle prise en charge adaptée ? L’obésité est [DATE] l’un des défi…" at bounding box center [559, 408] width 910 height 455
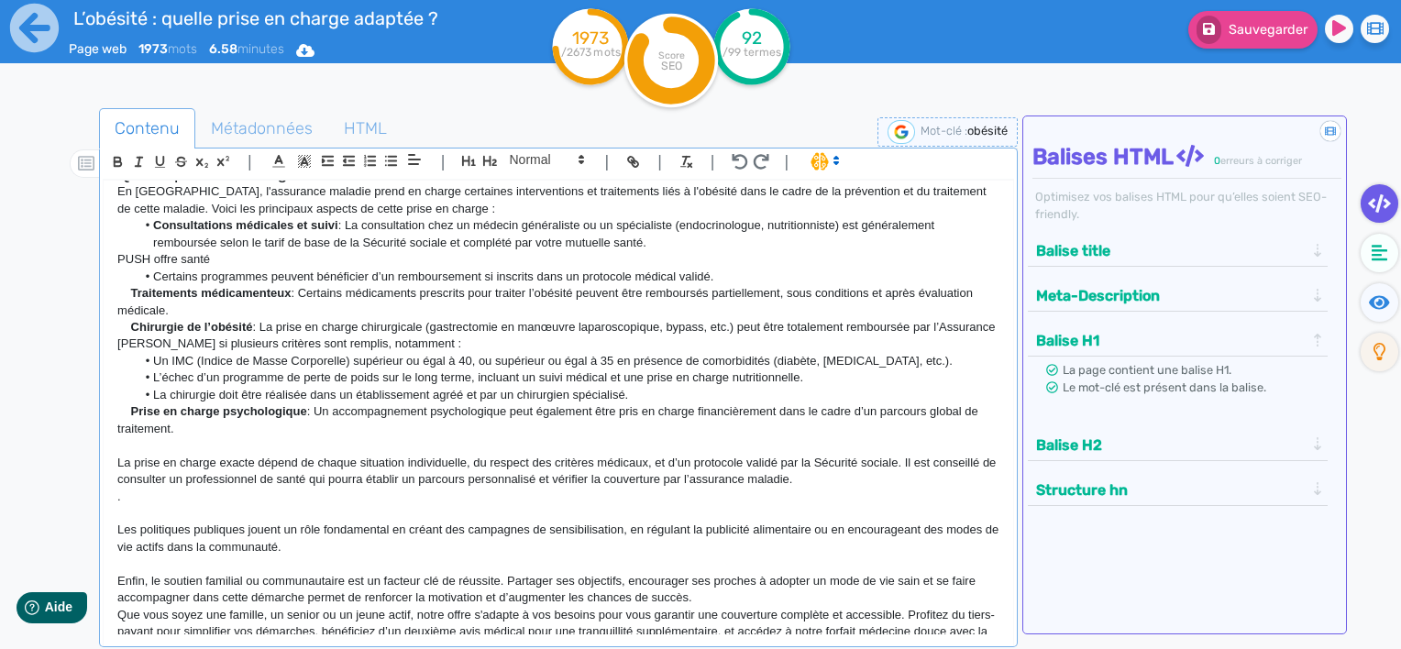
click at [107, 513] on div "L’obésité : quelle prise en charge adaptée ? L’obésité est [DATE] l’un des défi…" at bounding box center [559, 408] width 910 height 455
drag, startPoint x: 136, startPoint y: 501, endPoint x: 117, endPoint y: 500, distance: 18.4
click at [117, 500] on p "." at bounding box center [558, 497] width 882 height 17
click at [328, 554] on p "Les politiques publiques jouent un rôle fondamental en créant des campagnes de …" at bounding box center [558, 539] width 882 height 34
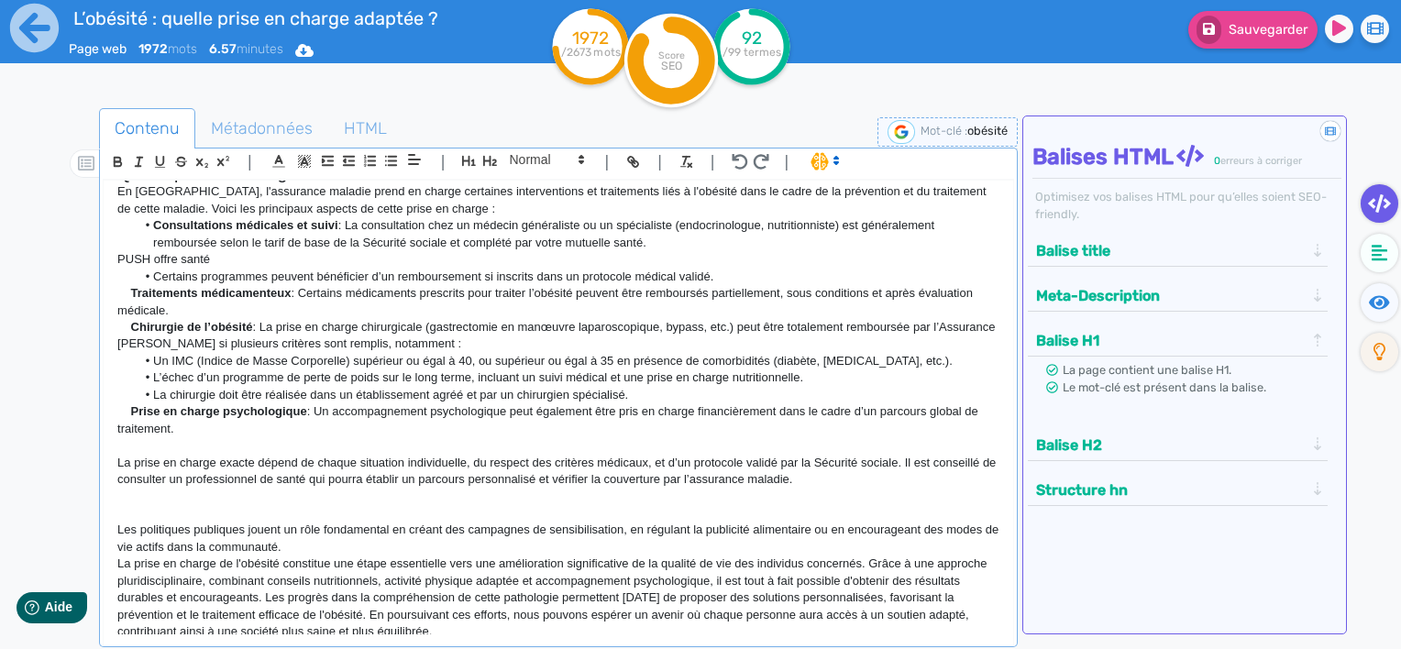
scroll to position [2213, 0]
click at [119, 555] on p "La prise en charge de l'obésité constitue une étape essentielle vers une amélio…" at bounding box center [558, 595] width 882 height 84
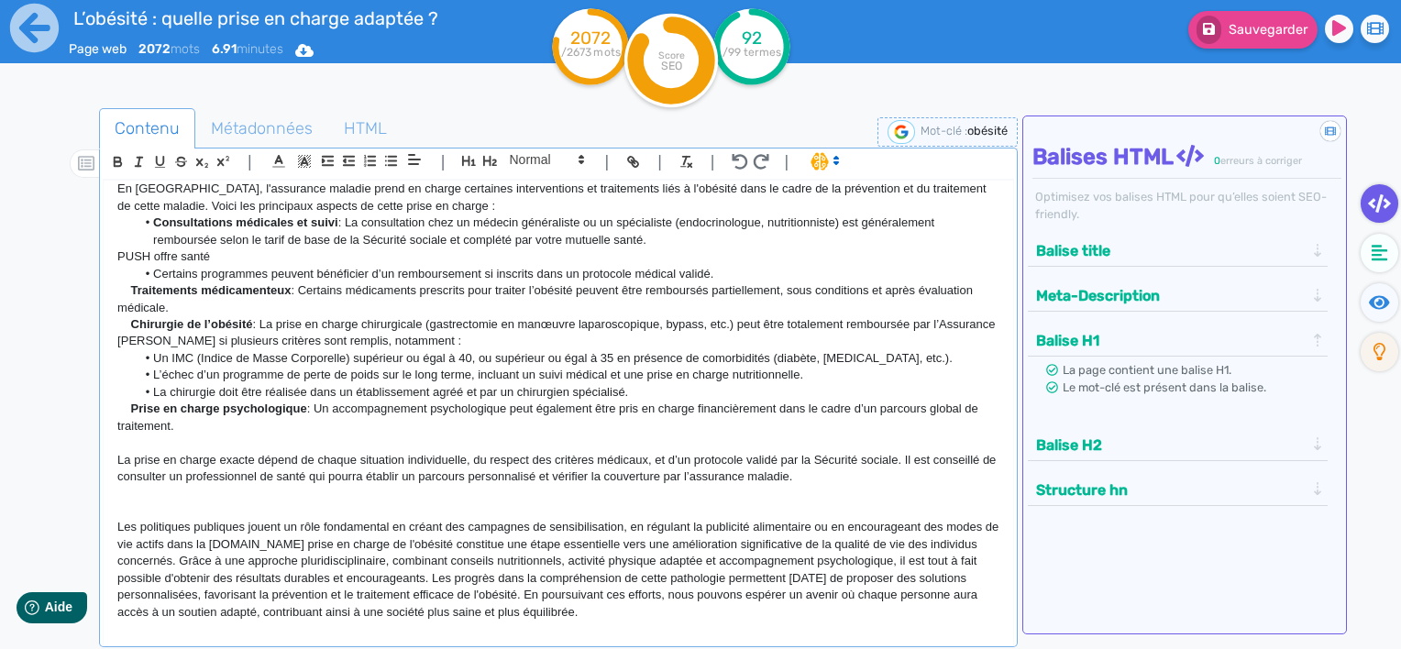
click at [698, 580] on p "Les politiques publiques jouent un rôle fondamental en créant des campagnes de …" at bounding box center [558, 570] width 882 height 102
click at [301, 548] on p "Les politiques publiques jouent un rôle fondamental en créant des campagnes de …" at bounding box center [558, 570] width 882 height 102
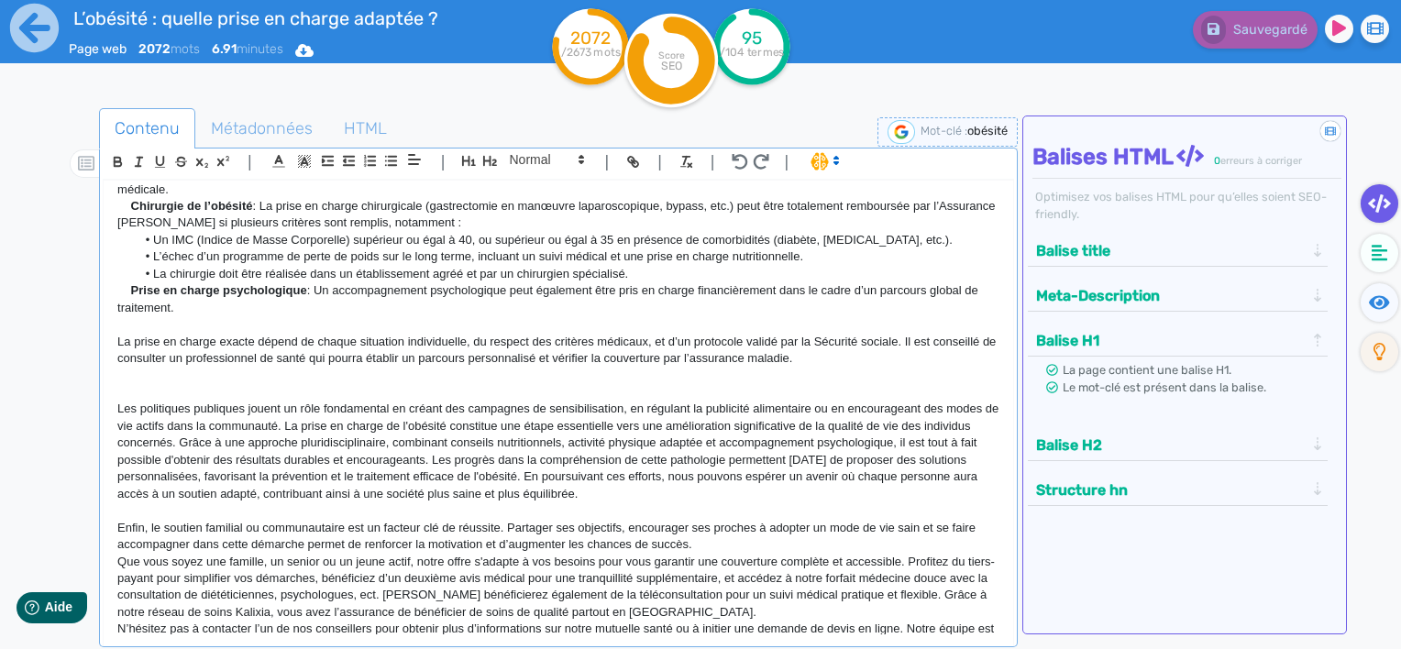
scroll to position [2458, 0]
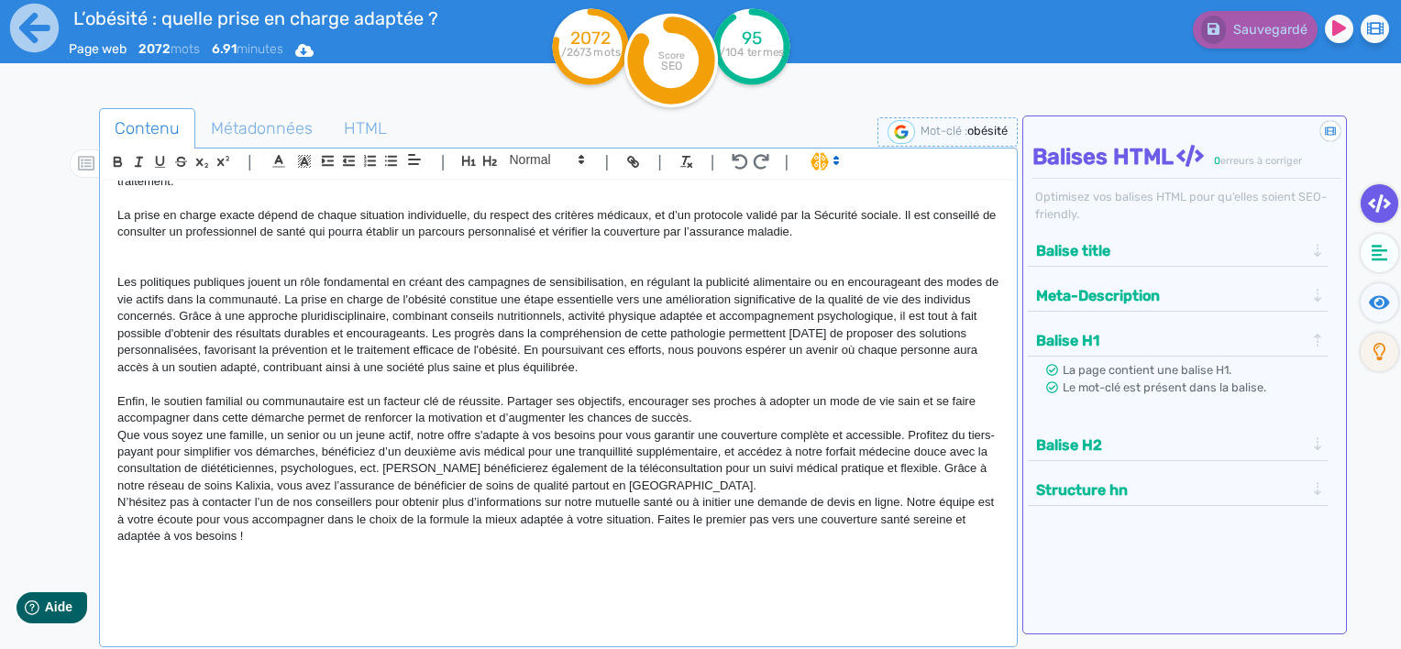
click at [118, 403] on p "Enfin, le soutien familial ou communautaire est un facteur clé de réussite. Par…" at bounding box center [558, 410] width 882 height 34
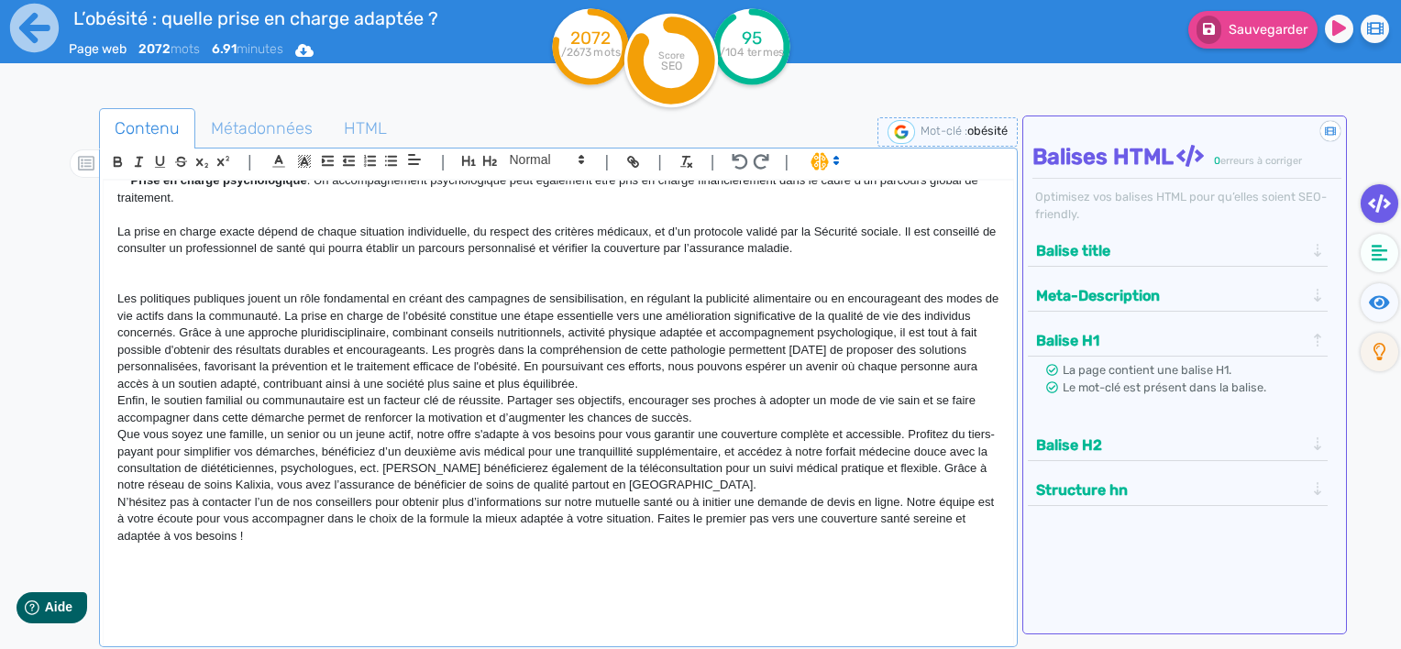
scroll to position [2441, 0]
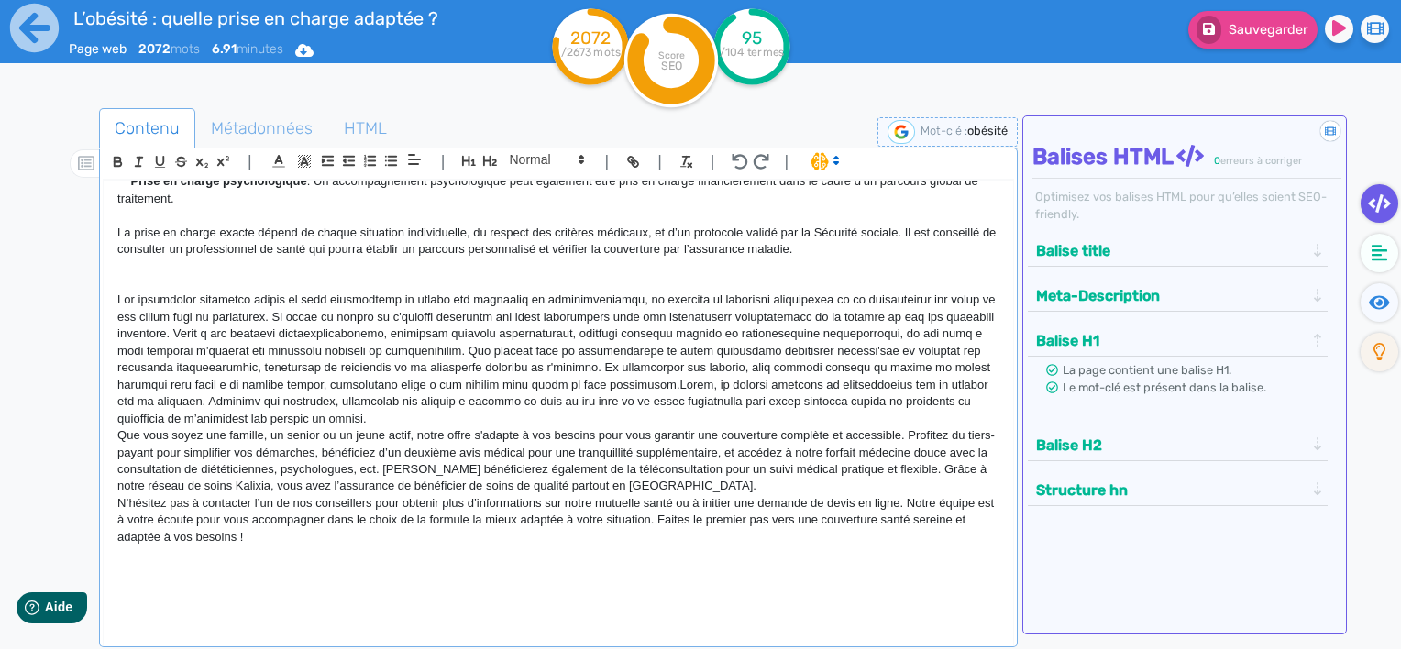
click at [463, 422] on p at bounding box center [558, 360] width 882 height 136
click at [657, 384] on p at bounding box center [558, 360] width 882 height 136
click at [415, 416] on p at bounding box center [558, 360] width 882 height 136
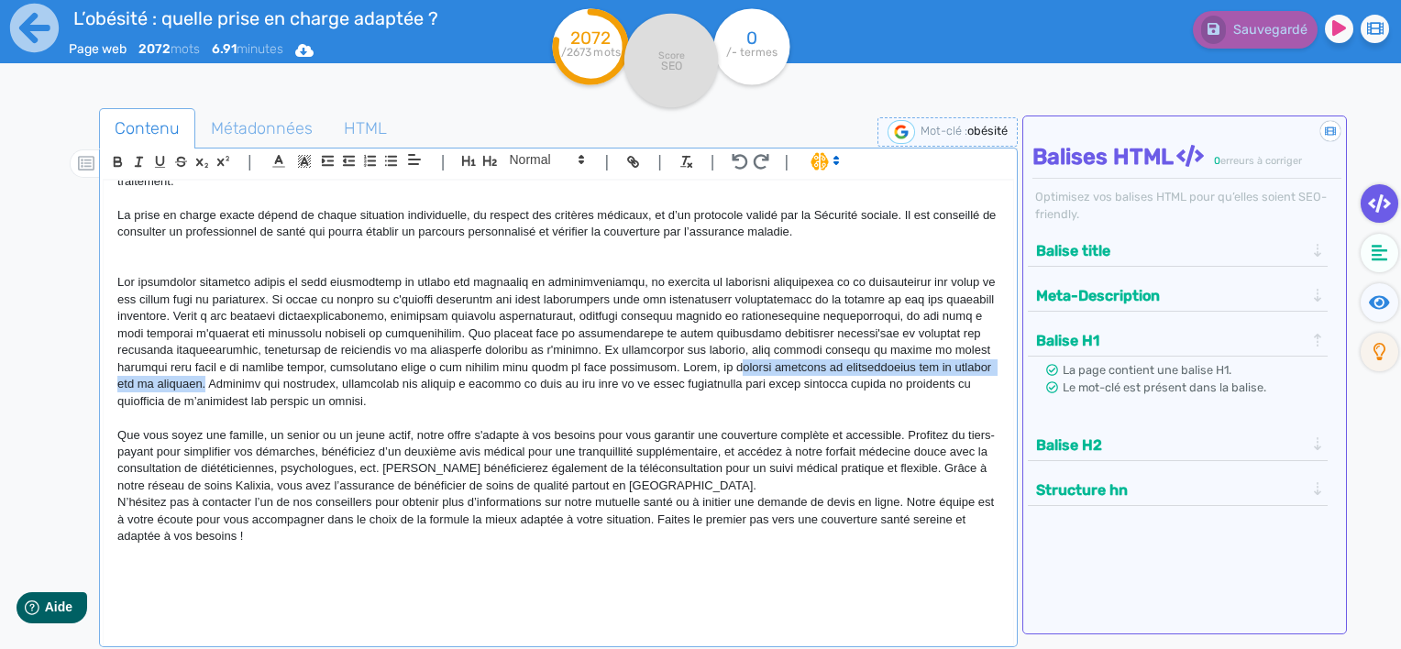
drag, startPoint x: 711, startPoint y: 363, endPoint x: 179, endPoint y: 382, distance: 532.3
click at [179, 382] on p at bounding box center [558, 342] width 882 height 136
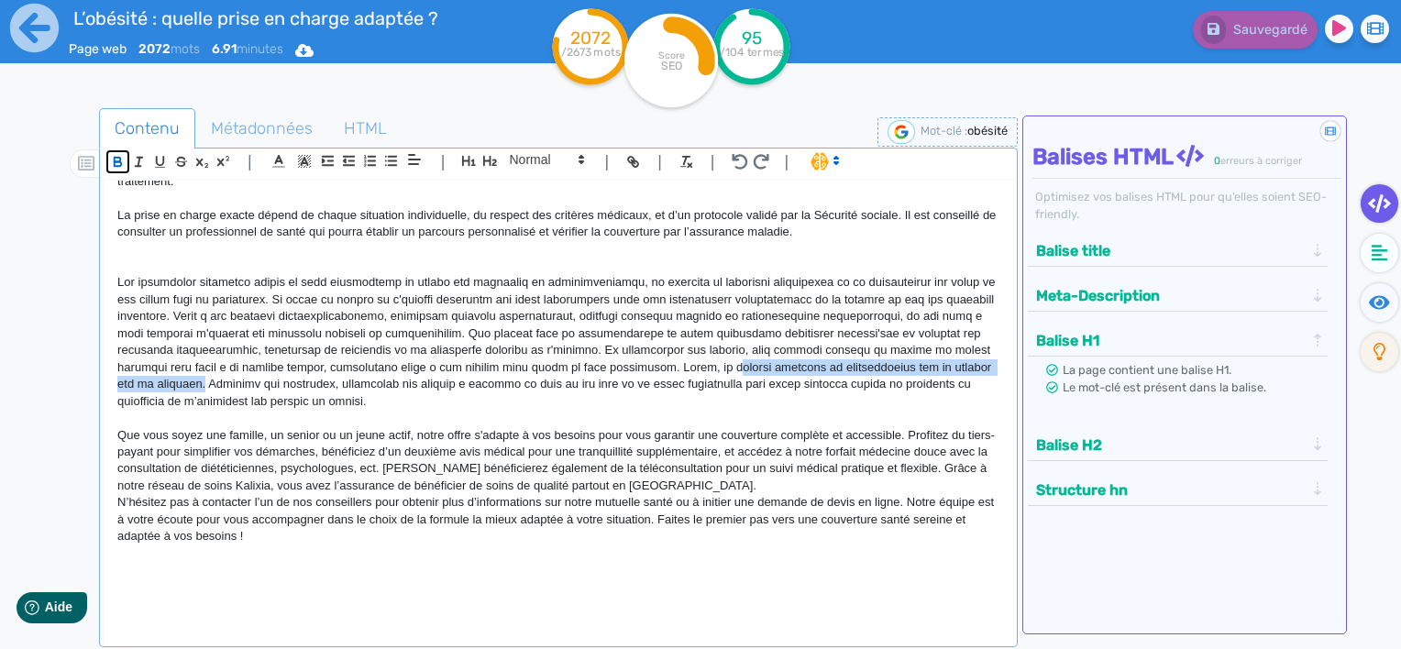
click at [122, 154] on icon "button" at bounding box center [118, 162] width 16 height 16
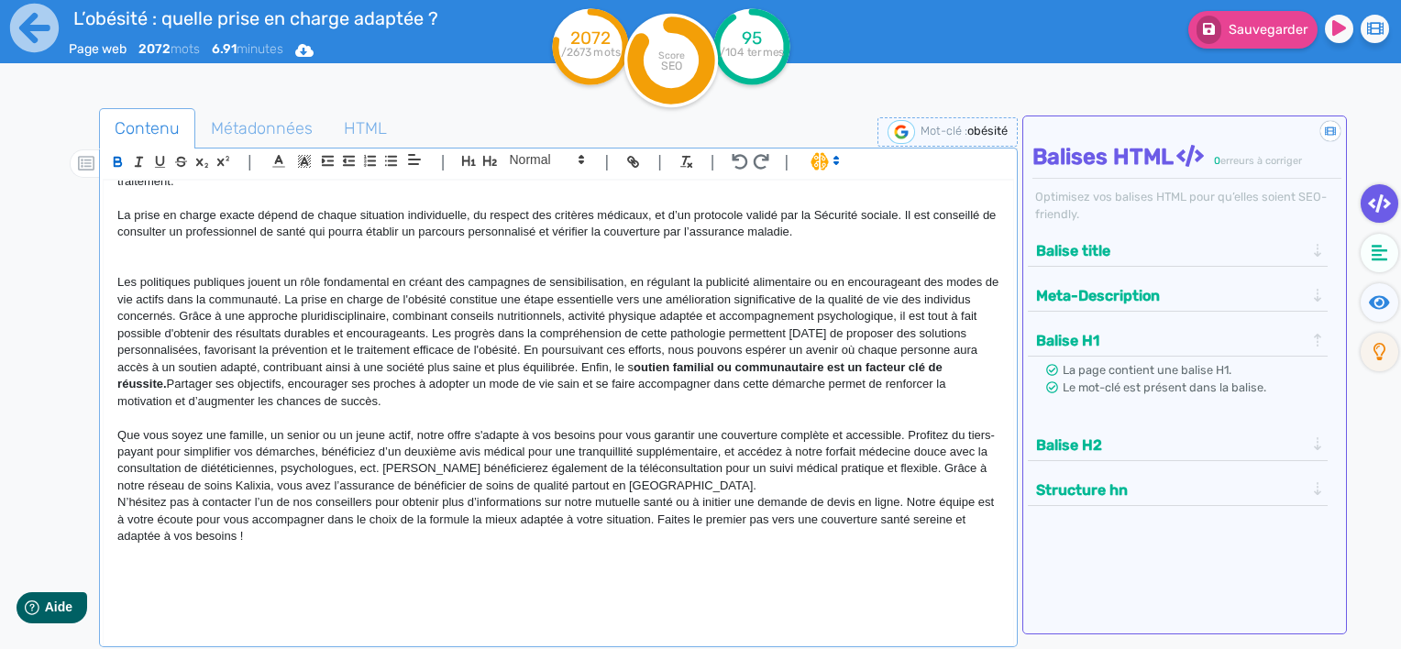
click at [715, 367] on p "Les politiques publiques jouent un rôle fondamental en créant des campagnes de …" at bounding box center [558, 342] width 882 height 136
click at [117, 162] on icon "button" at bounding box center [118, 162] width 16 height 16
click at [569, 407] on p "Les politiques publiques jouent un rôle fondamental en créant des campagnes de …" at bounding box center [558, 342] width 882 height 136
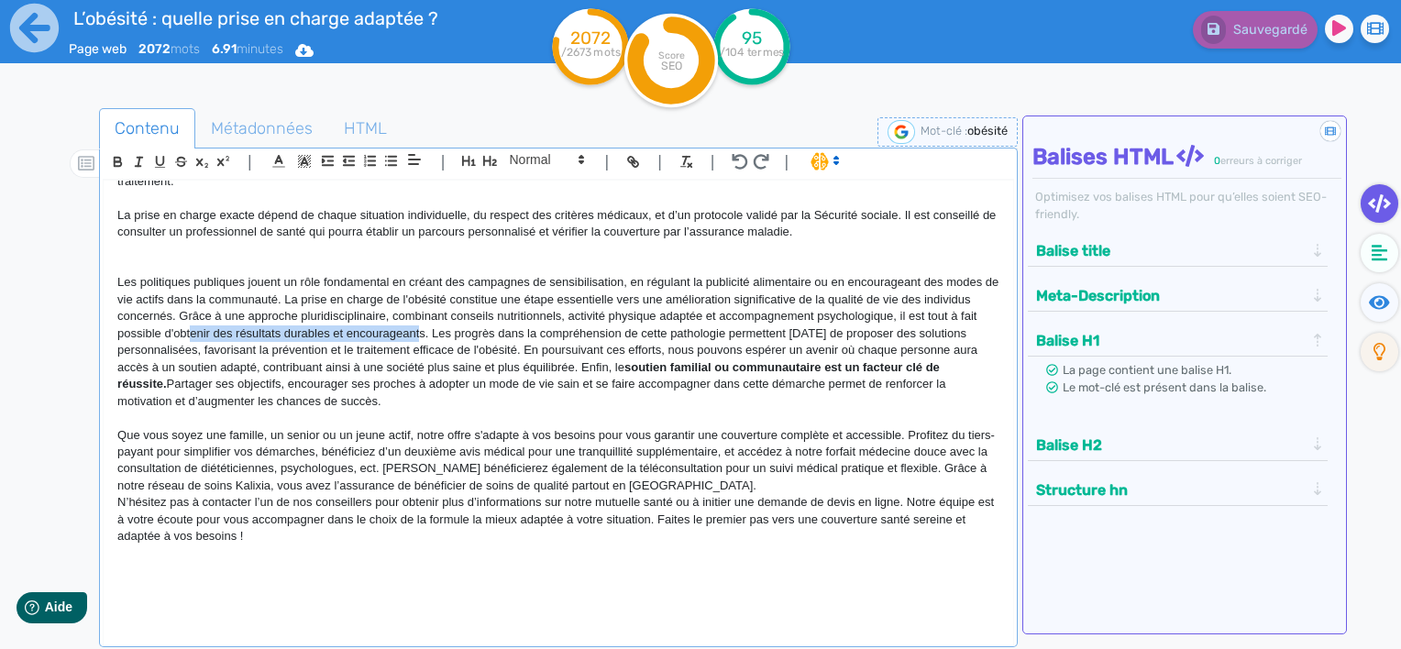
drag, startPoint x: 473, startPoint y: 332, endPoint x: 244, endPoint y: 333, distance: 229.3
click at [244, 333] on p "Les politiques publiques jouent un rôle fondamental en créant des campagnes de …" at bounding box center [558, 342] width 882 height 136
click at [619, 351] on p "Les politiques publiques jouent un rôle fondamental en créant des campagnes de …" at bounding box center [558, 342] width 882 height 136
click at [406, 398] on p "Les politiques publiques jouent un rôle fondamental en créant des campagnes de …" at bounding box center [558, 342] width 882 height 136
click at [38, 18] on icon at bounding box center [34, 28] width 49 height 49
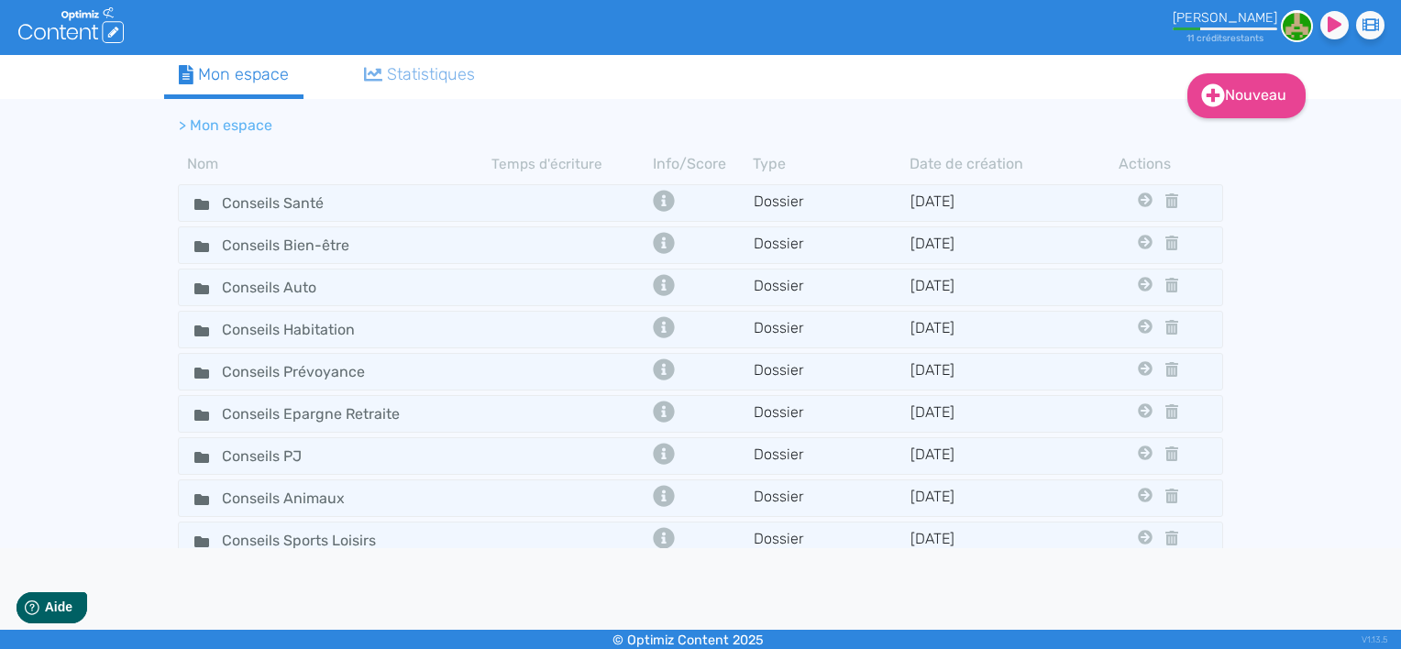
scroll to position [113, 0]
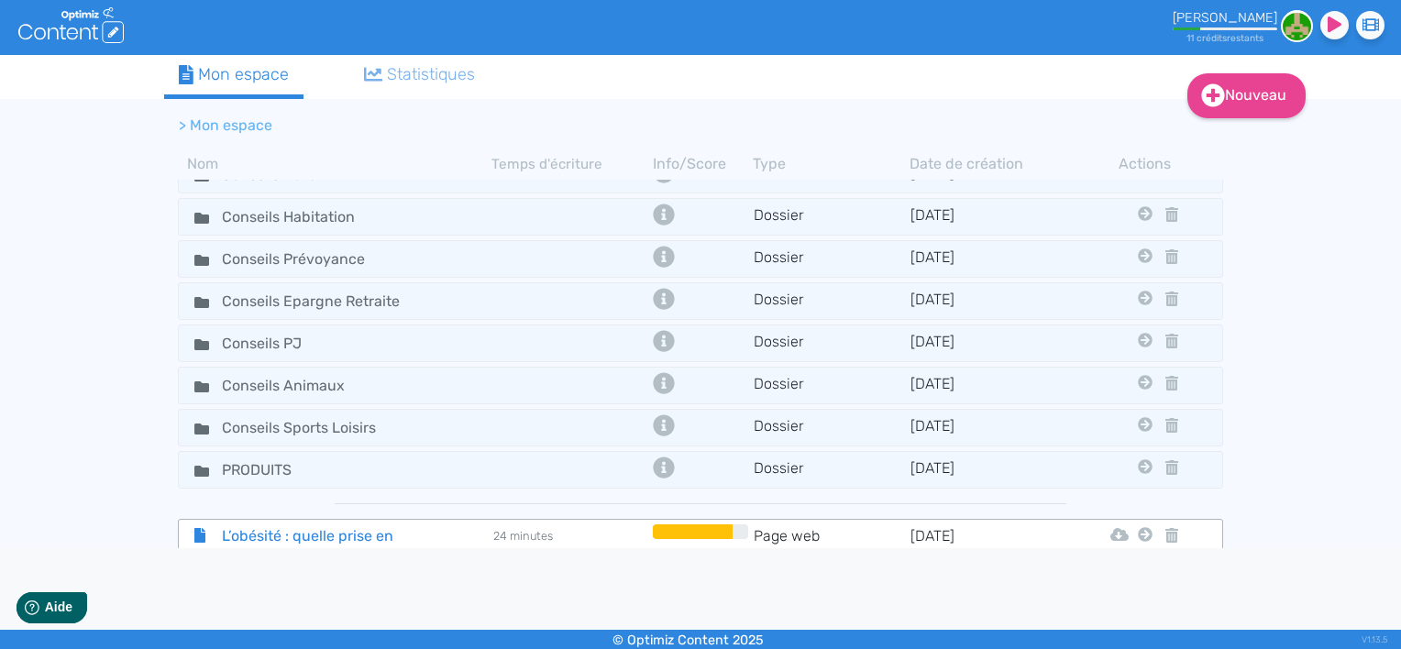
click at [260, 525] on span "L’obésité : quelle prise en charge adaptée ?" at bounding box center [311, 548] width 206 height 46
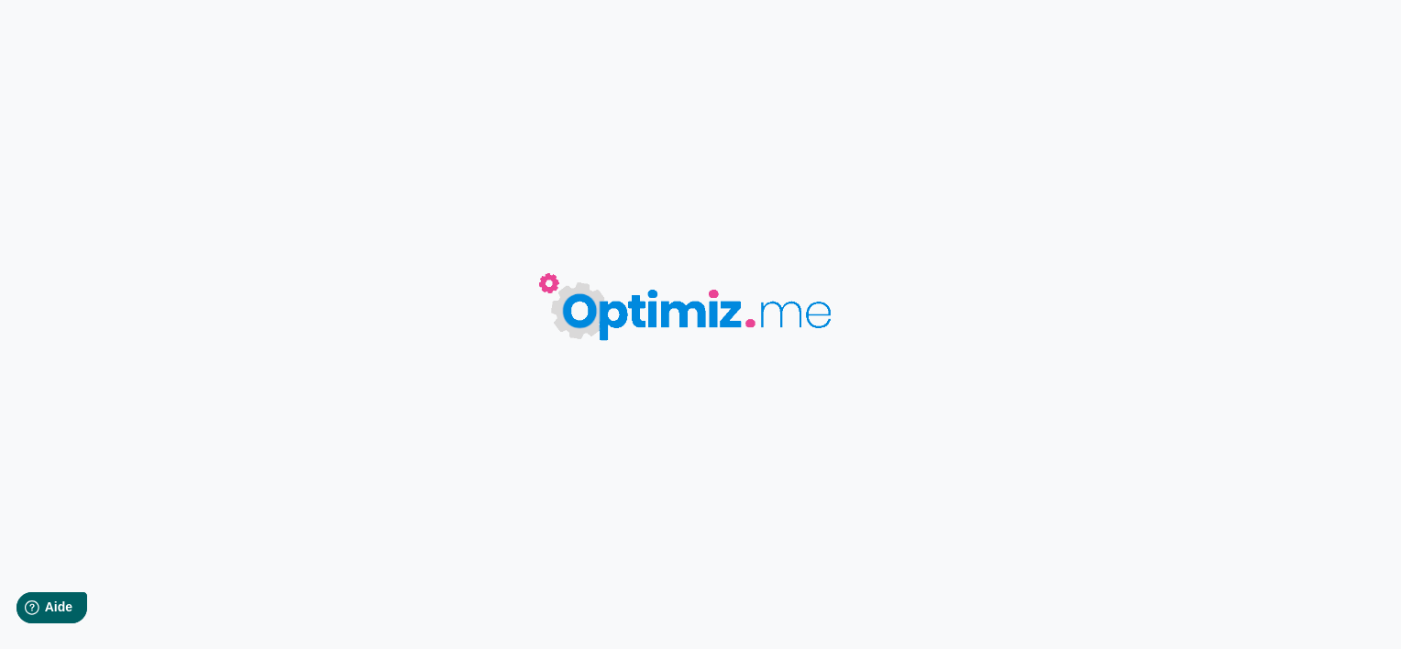
type input "L’obésité : quelle prise en charge adaptée ?"
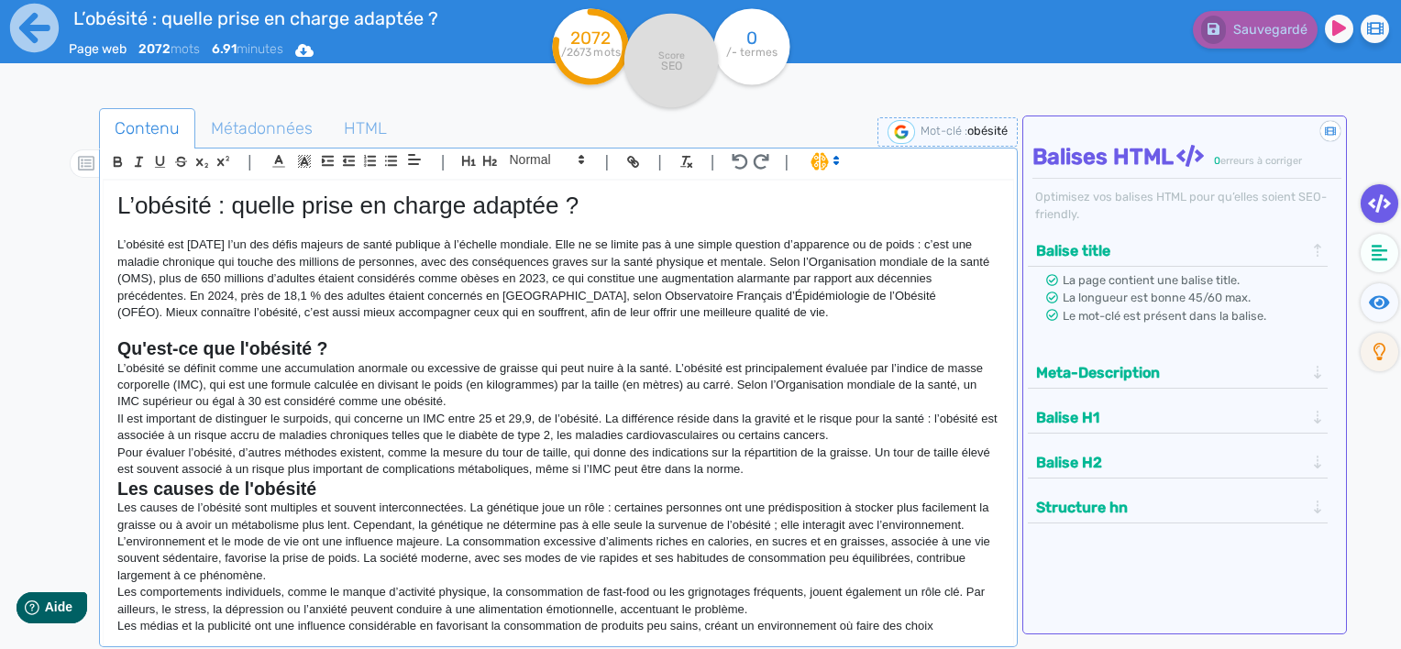
click at [649, 389] on p "L’obésité se définit comme une accumulation anormale ou excessive de graisse qu…" at bounding box center [558, 385] width 882 height 50
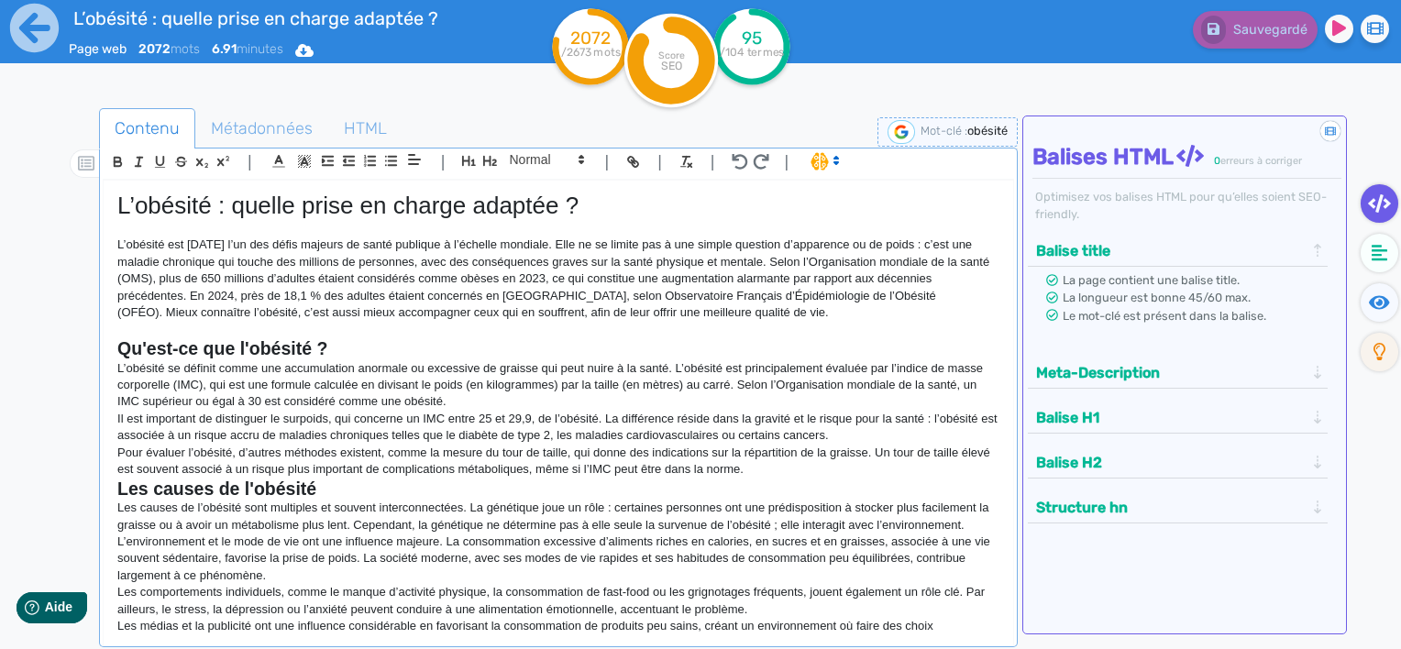
click at [818, 473] on p "Pour évaluer l’obésité, d’autres méthodes existent, comme la mesure du tour de …" at bounding box center [558, 462] width 882 height 34
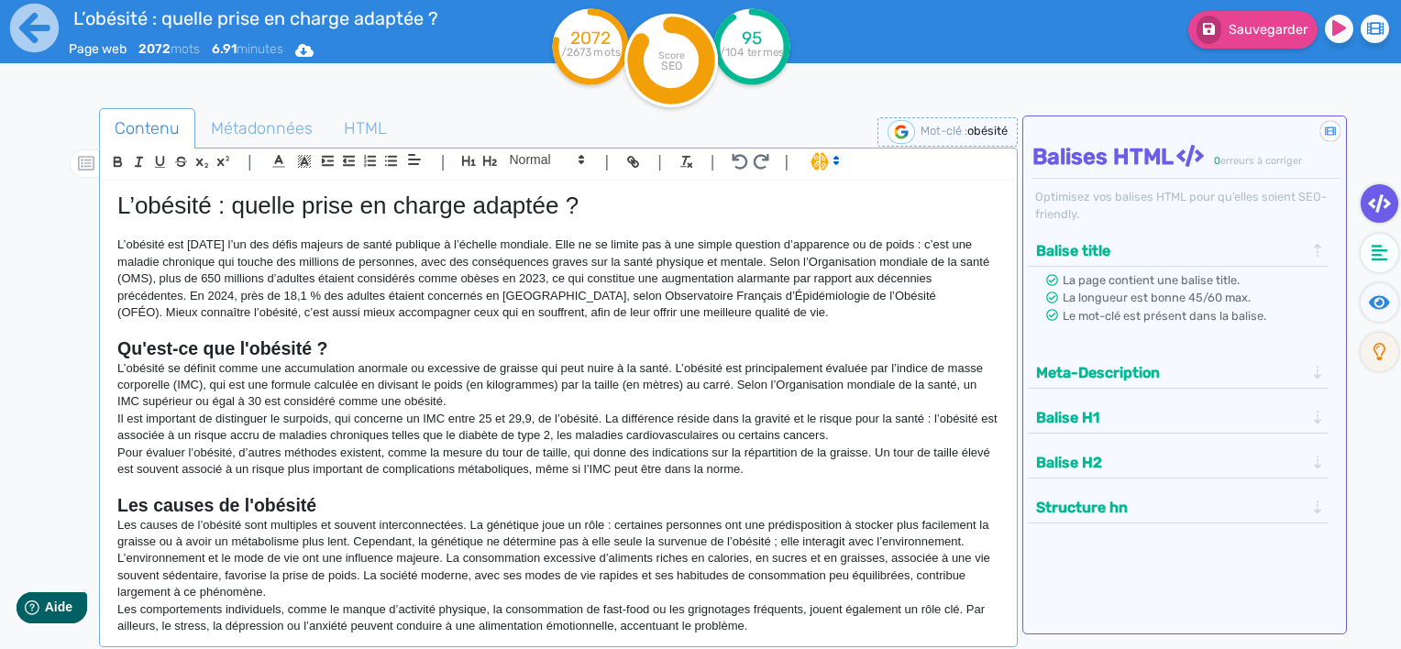
click at [118, 499] on strong "Les causes de l'obésité" at bounding box center [216, 505] width 199 height 20
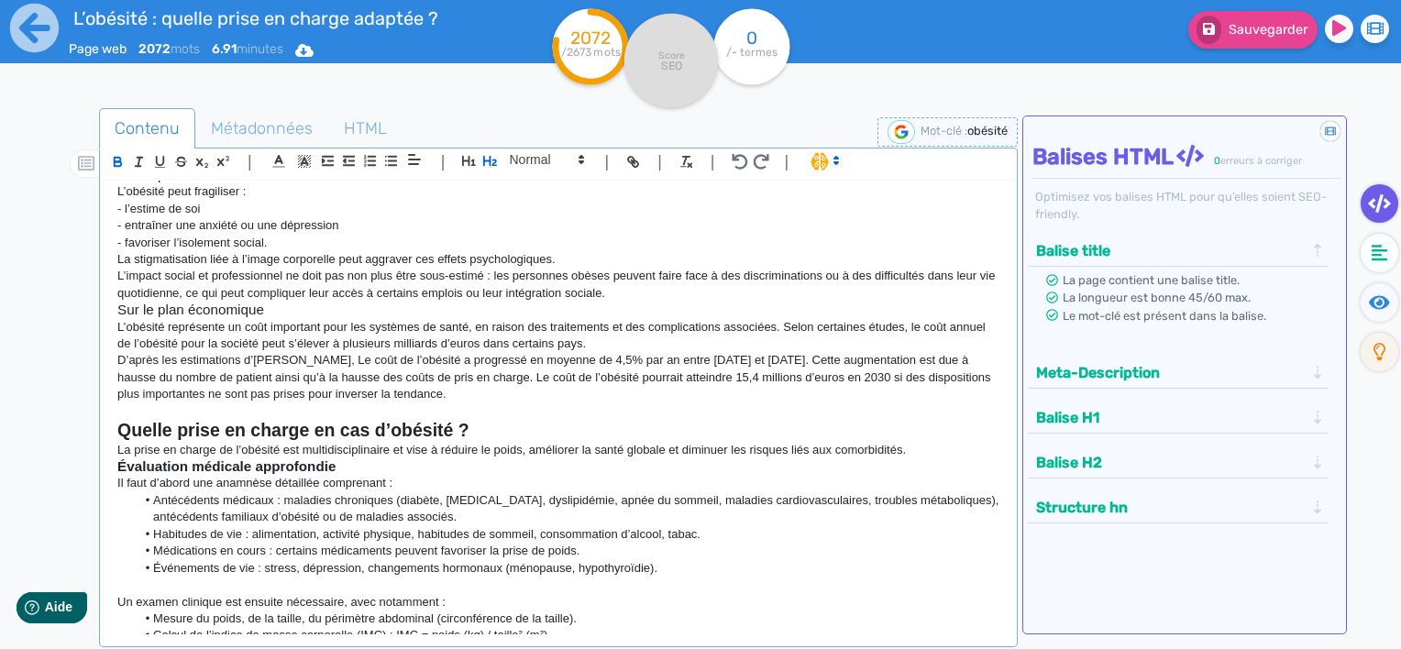
scroll to position [1101, 0]
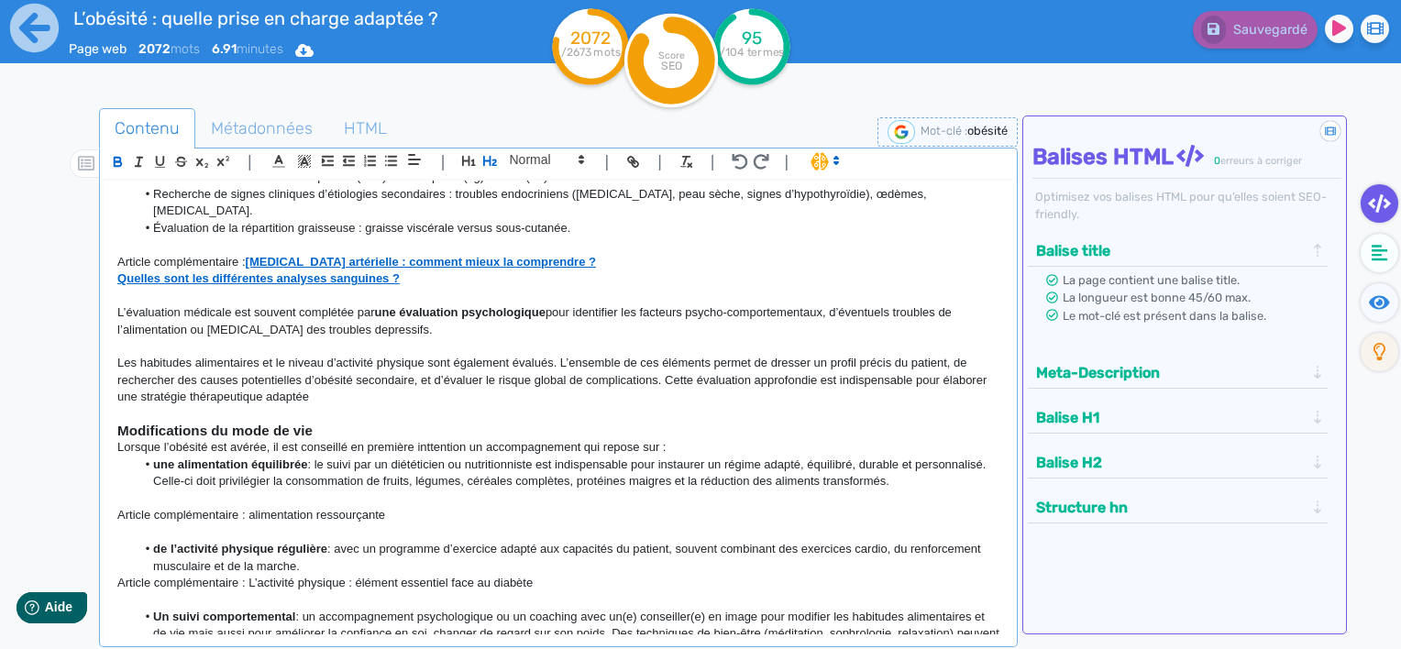
drag, startPoint x: 986, startPoint y: 462, endPoint x: 314, endPoint y: 450, distance: 672.4
click at [314, 457] on li "une alimentation équilibrée : le suivi par un diététicien ou nutritionniste est…" at bounding box center [568, 474] width 865 height 34
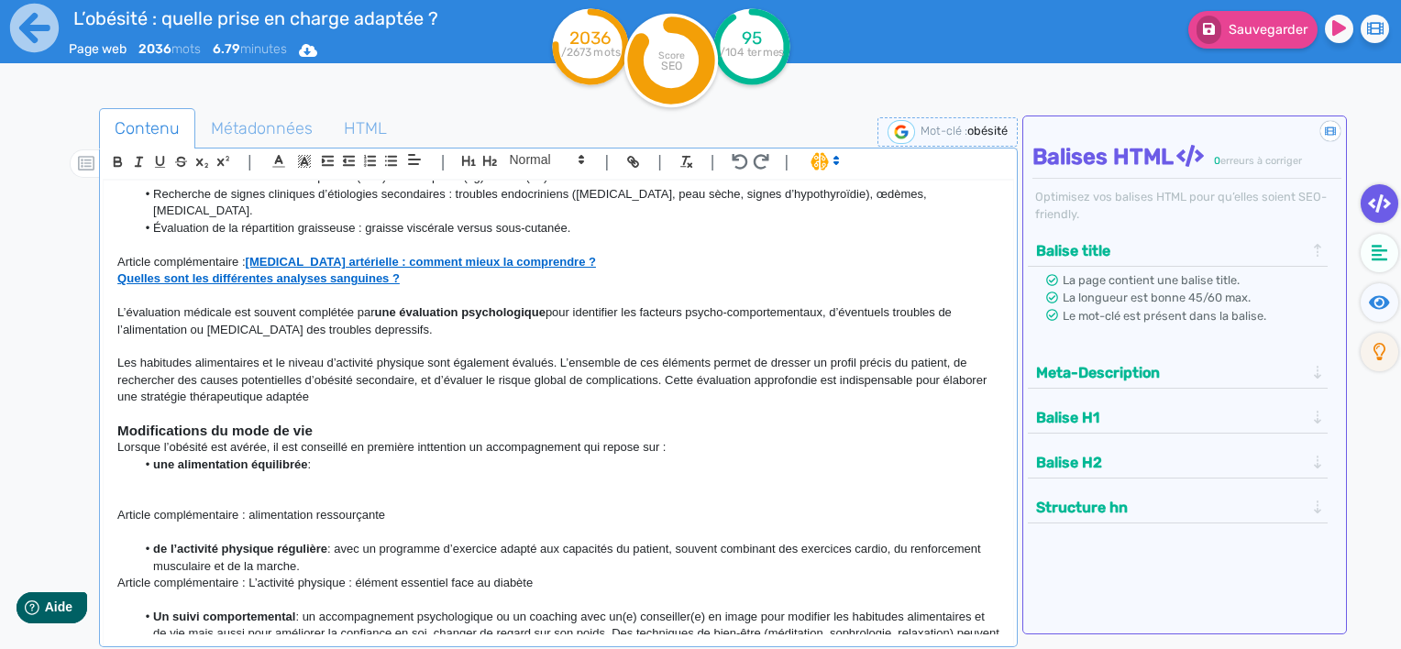
scroll to position [1123, 0]
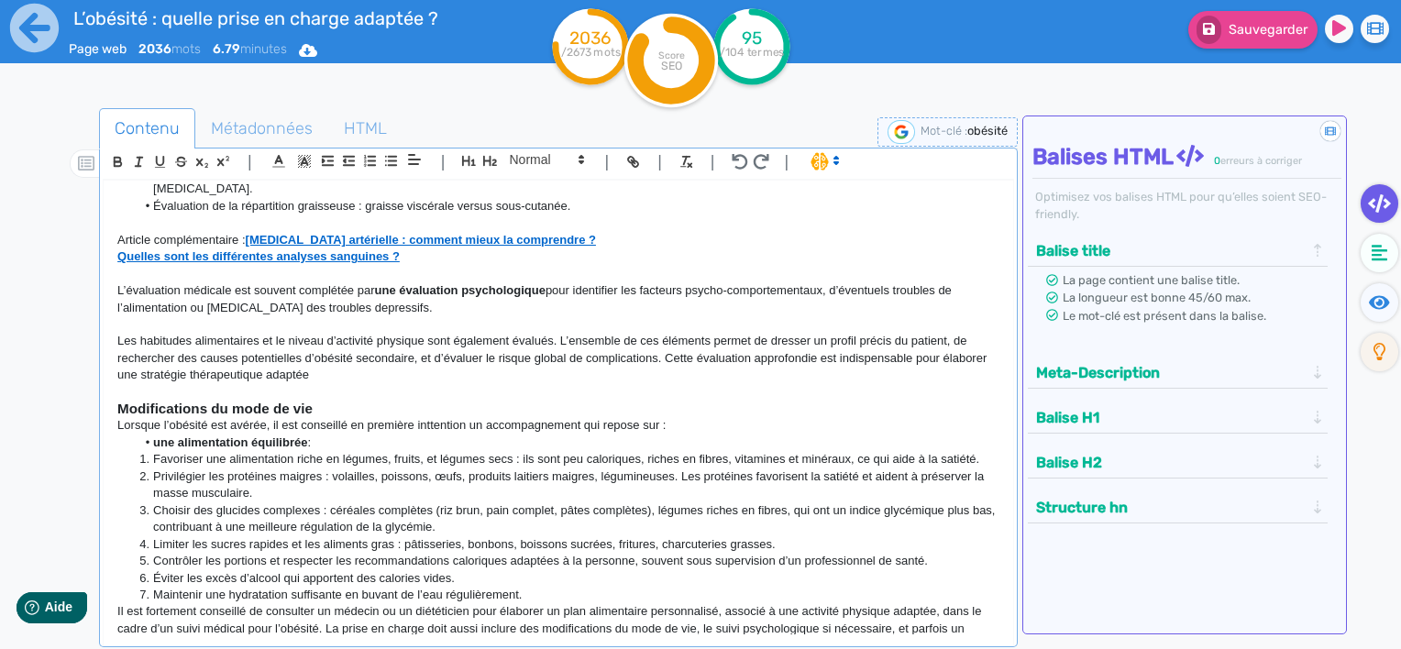
click at [347, 435] on li "une alimentation équilibrée :" at bounding box center [568, 443] width 865 height 17
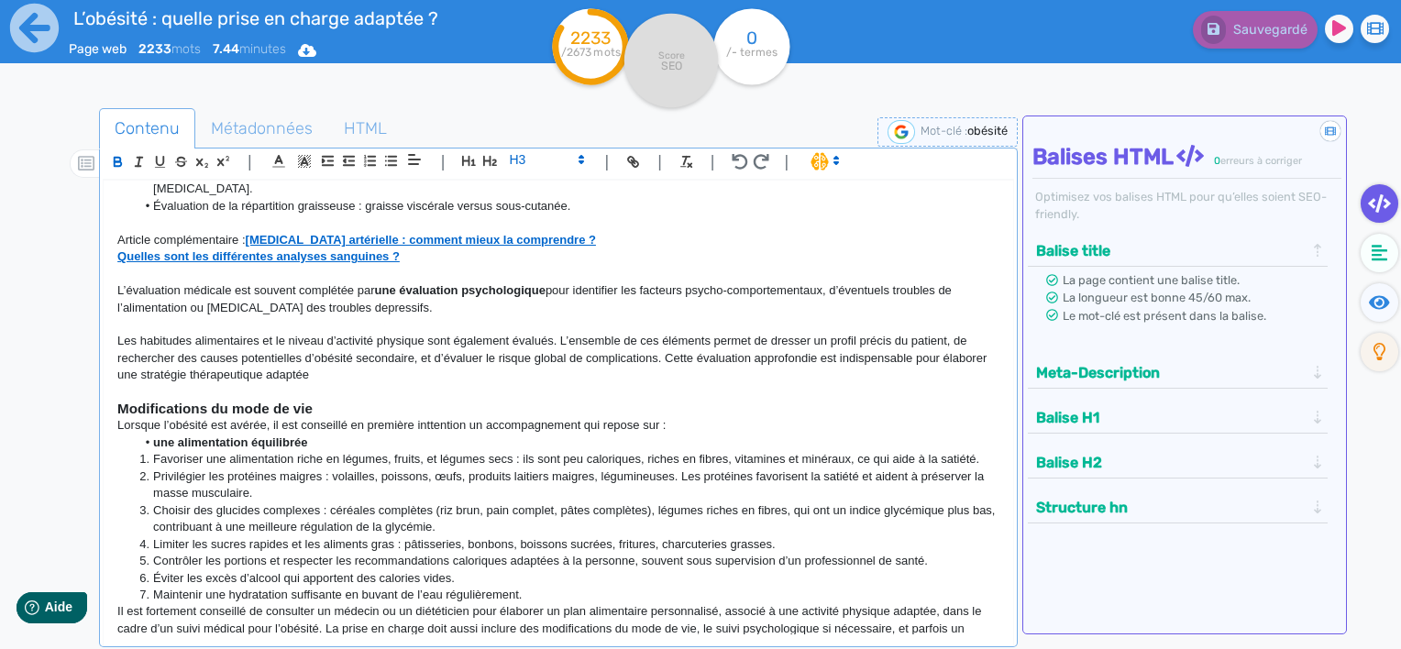
drag, startPoint x: 427, startPoint y: 398, endPoint x: 420, endPoint y: 418, distance: 21.5
click at [420, 435] on li "une alimentation équilibrée" at bounding box center [568, 443] width 865 height 17
click at [441, 417] on p "Lorsque l’obésité est avérée, il est conseillé en première inttention un accomp…" at bounding box center [558, 425] width 882 height 17
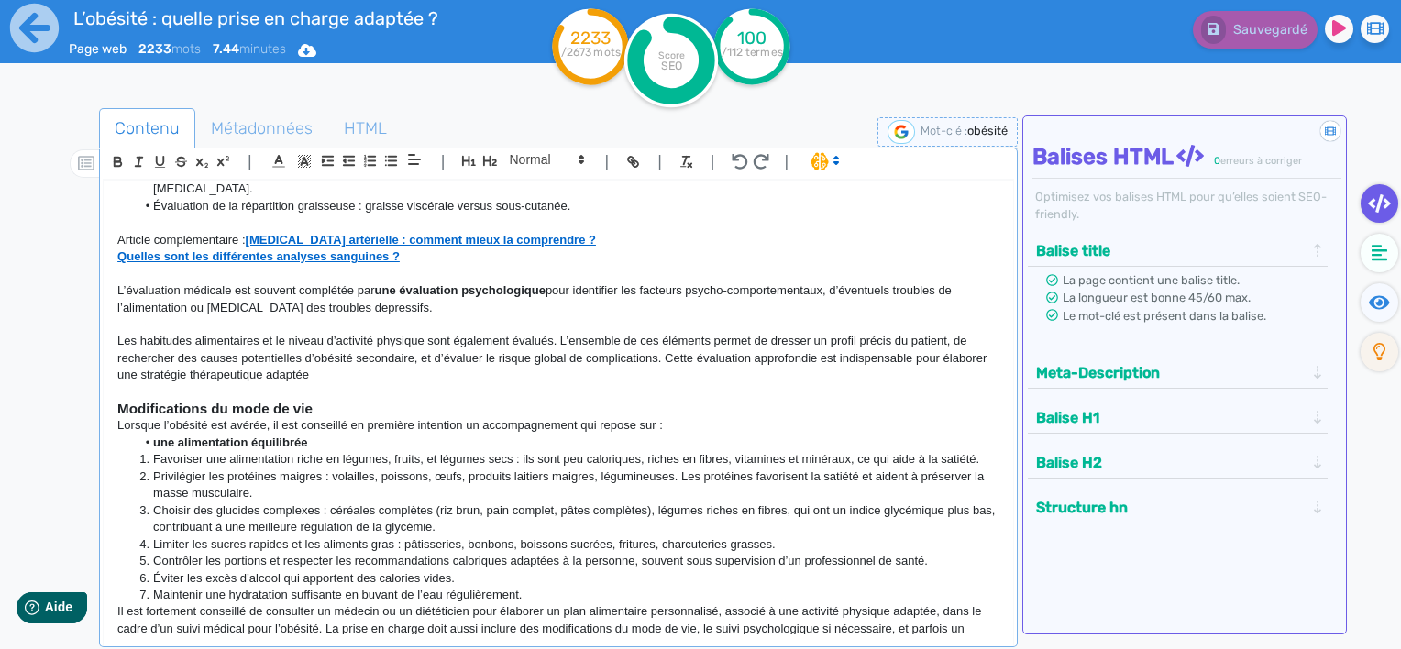
click at [154, 451] on li "Favoriser une alimentation riche en légumes, fruits, et légumes secs : ils sont…" at bounding box center [568, 459] width 865 height 17
click at [223, 401] on strong "Modifications du mode de vie" at bounding box center [214, 409] width 195 height 16
click at [151, 435] on li "une alimentation équilibrée" at bounding box center [568, 443] width 865 height 17
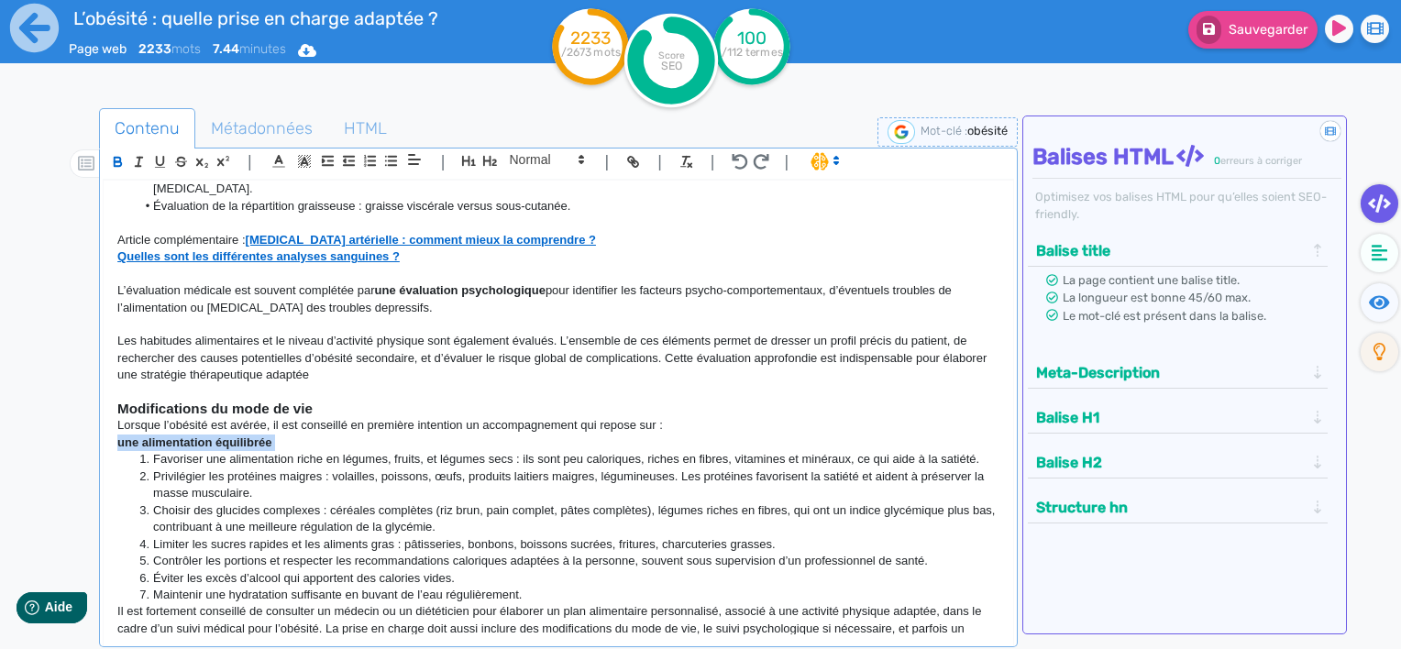
drag, startPoint x: 276, startPoint y: 426, endPoint x: 108, endPoint y: 426, distance: 167.8
click at [108, 426] on div "L’obésité : quelle prise en charge adaptée ? L’obésité est [DATE] l’un des défi…" at bounding box center [559, 408] width 910 height 455
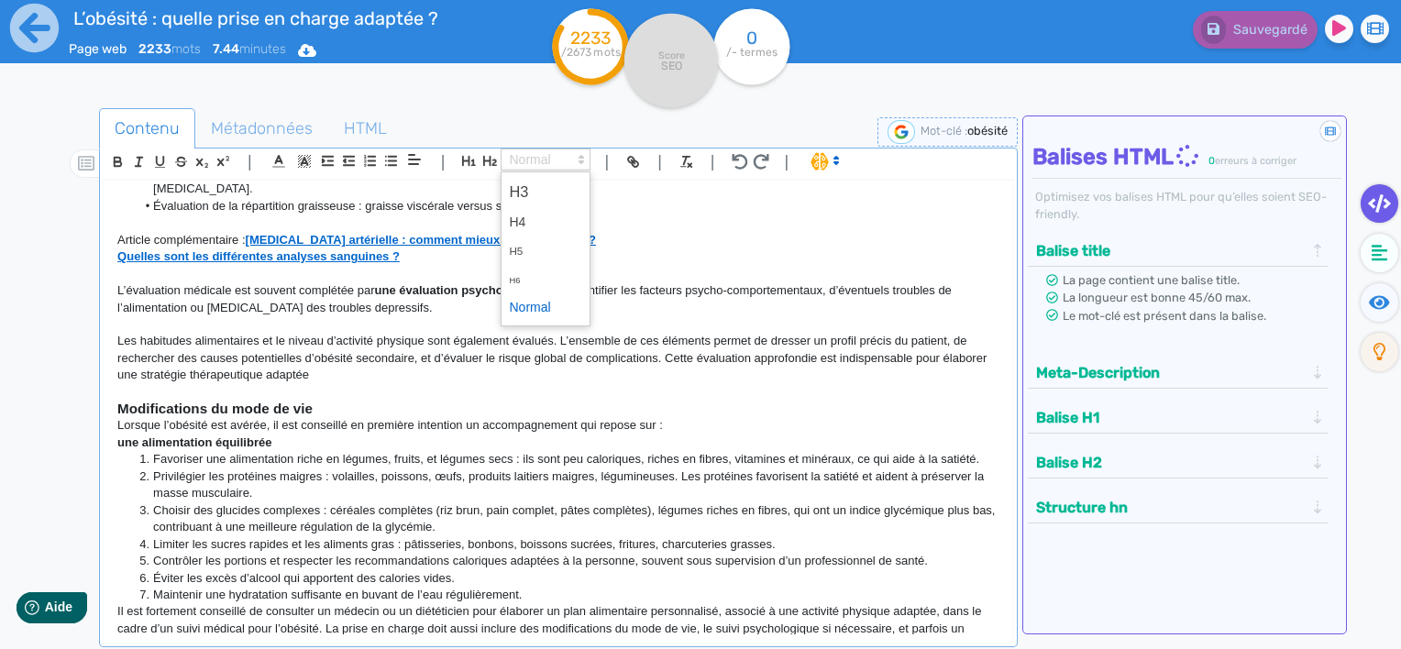
click at [560, 153] on span at bounding box center [546, 160] width 90 height 22
click at [536, 214] on span at bounding box center [545, 222] width 73 height 28
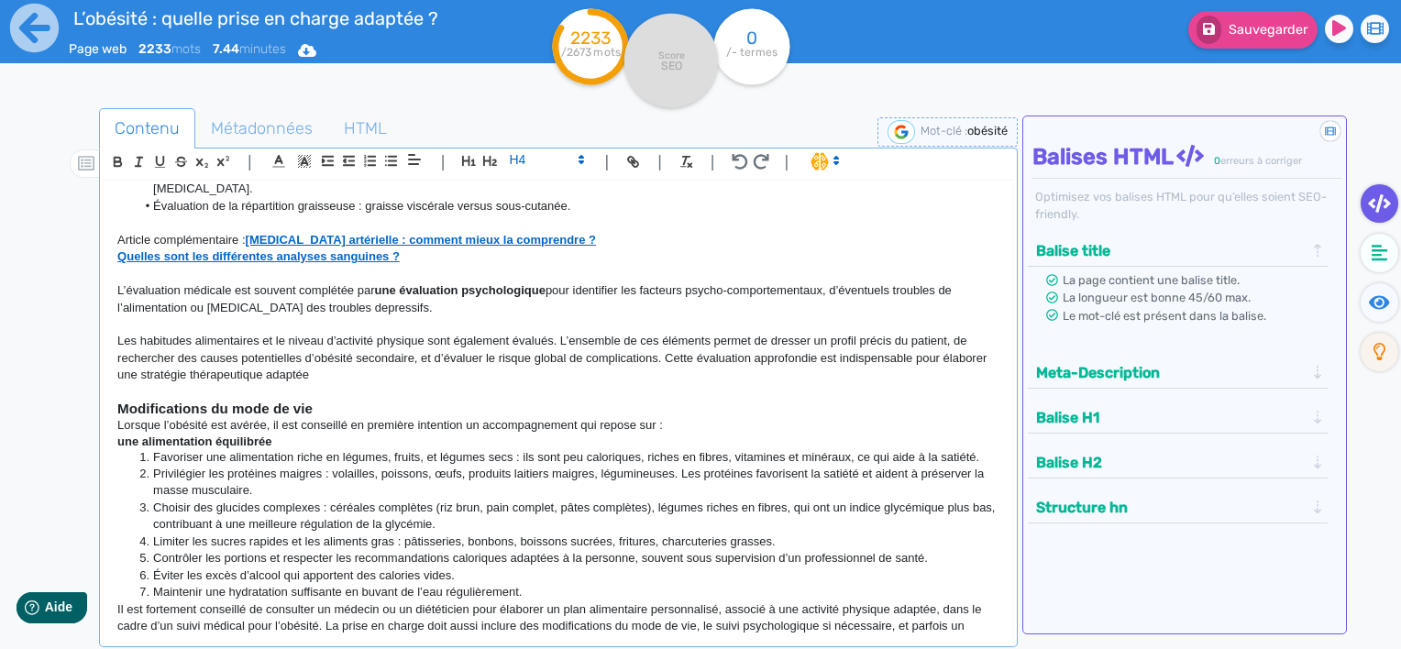
click at [154, 449] on li "Favoriser une alimentation riche en légumes, fruits, et légumes secs : ils sont…" at bounding box center [568, 457] width 865 height 17
click at [322, 435] on h4 "une alimentation équilibrée" at bounding box center [558, 442] width 882 height 15
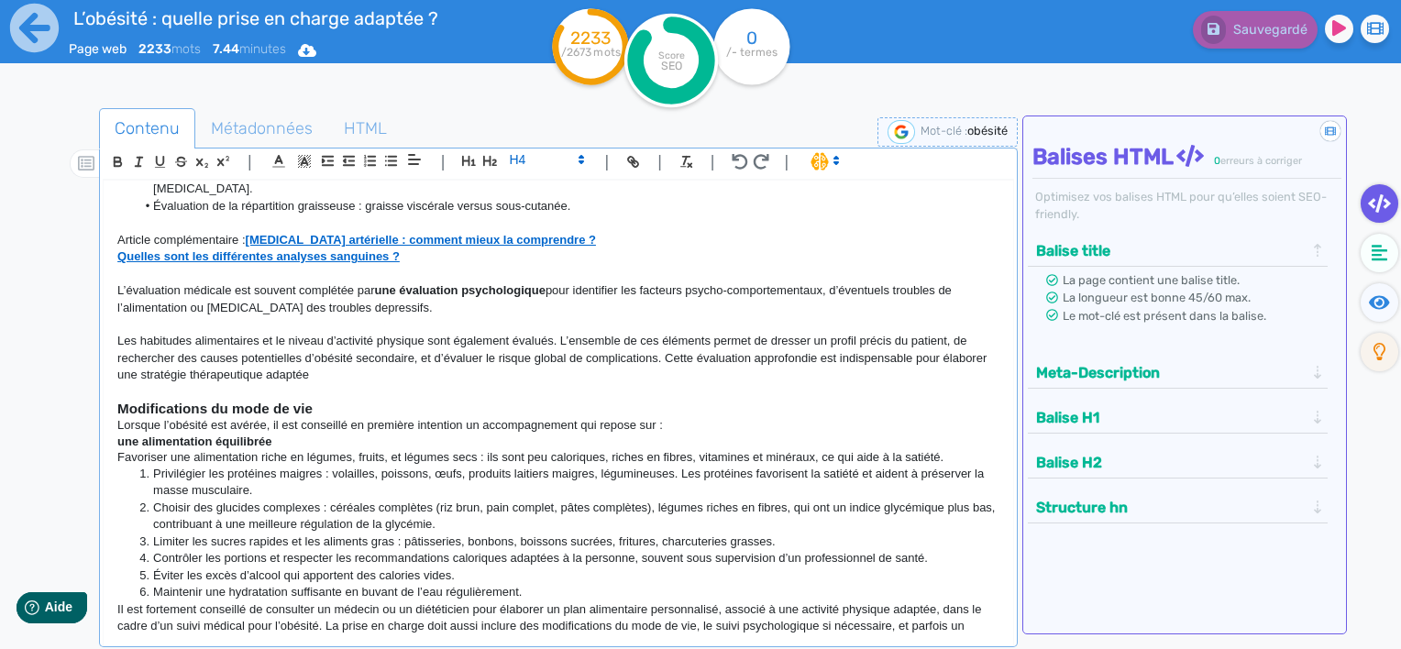
click at [117, 449] on p "Favoriser une alimentation riche en légumes, fruits, et légumes secs : ils sont…" at bounding box center [558, 457] width 882 height 17
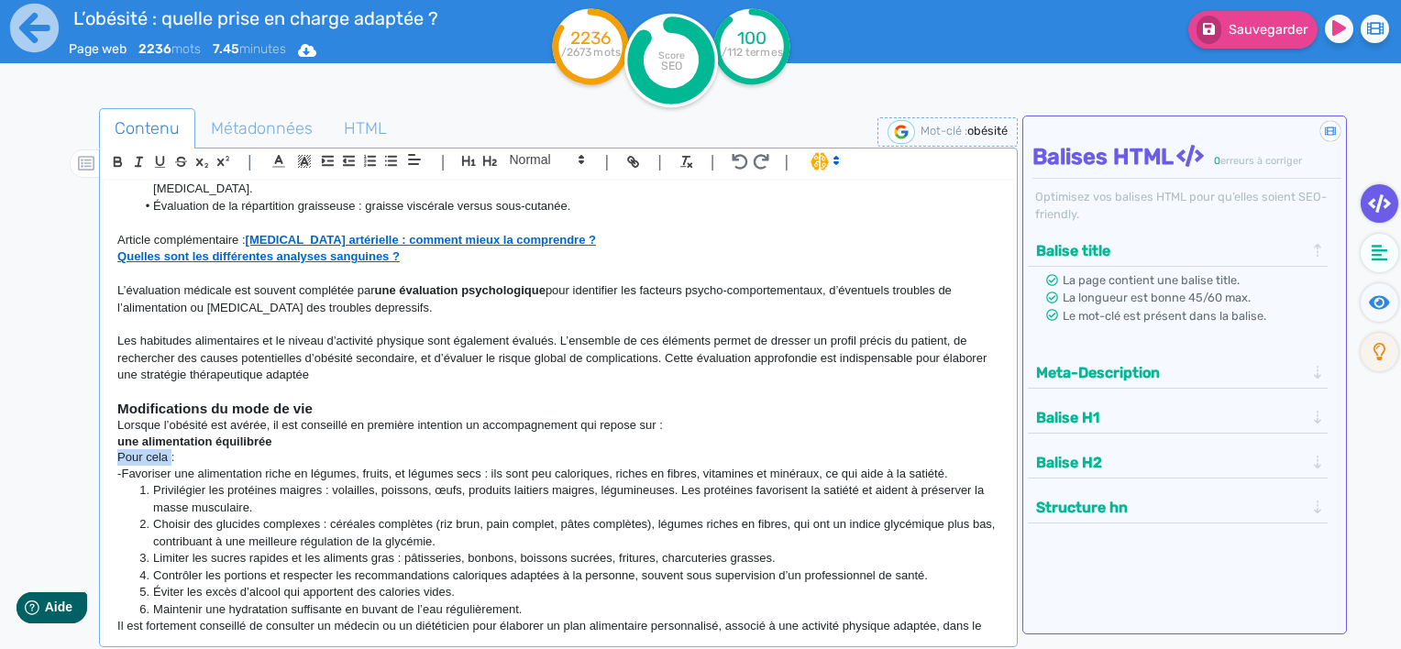
drag, startPoint x: 169, startPoint y: 437, endPoint x: 114, endPoint y: 445, distance: 55.6
click at [114, 445] on div "L’obésité : quelle prise en charge adaptée ? L’obésité est [DATE] l’un des défi…" at bounding box center [559, 408] width 910 height 455
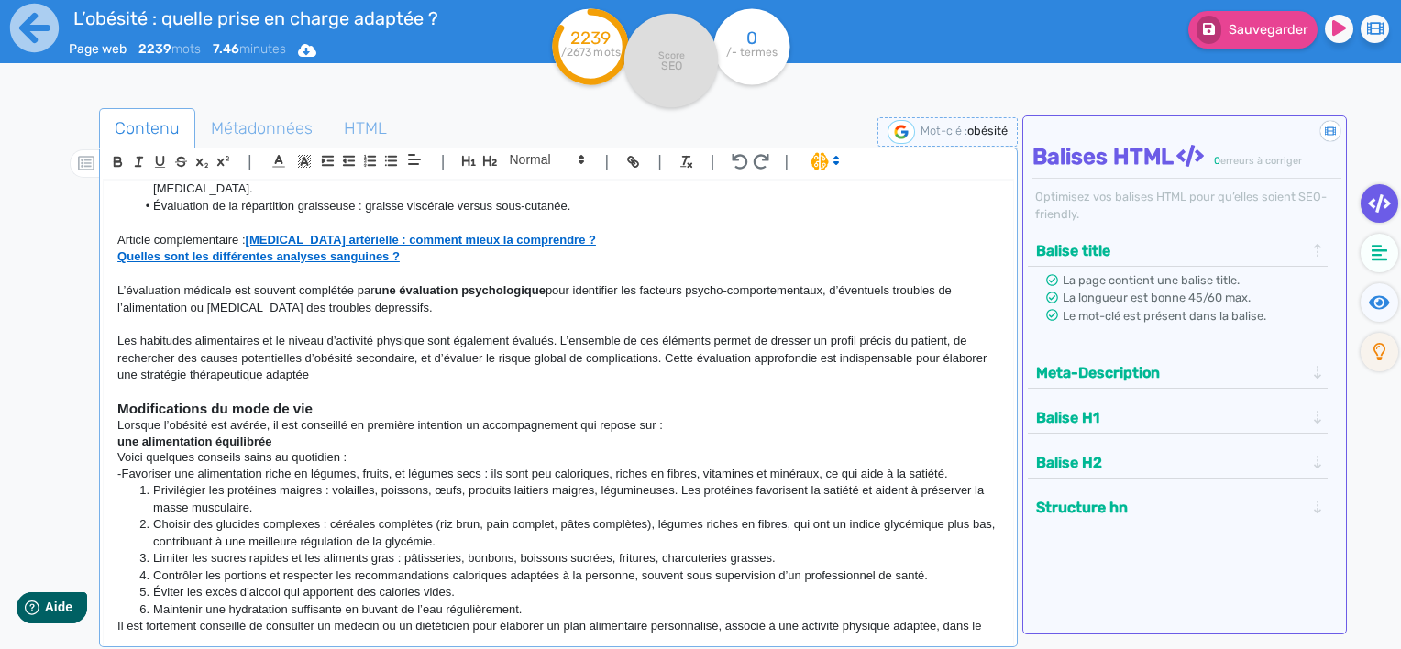
click at [155, 482] on li "Privilégier les protéines maigres : volailles, poissons, œufs, produits laitier…" at bounding box center [568, 499] width 865 height 34
click at [548, 602] on li "Maintenir une hydratation suffisante en buvant de l’eau régulièrement." at bounding box center [568, 610] width 865 height 17
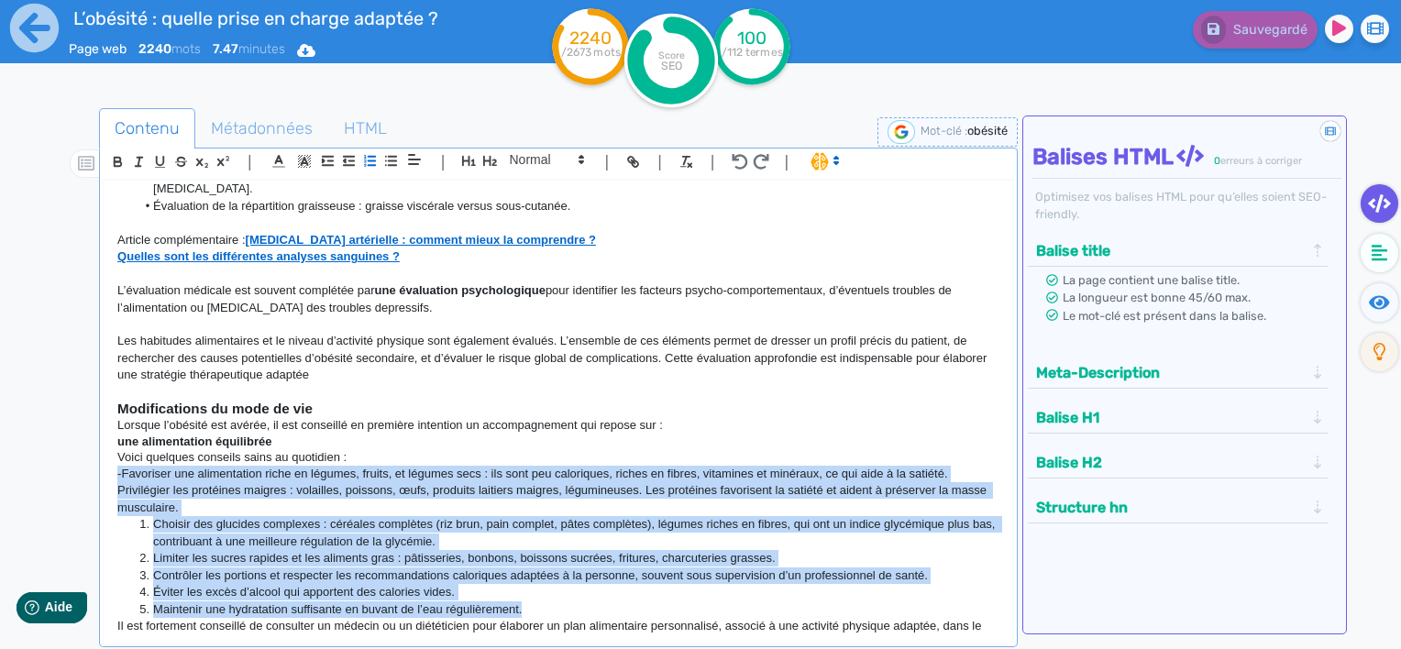
drag, startPoint x: 546, startPoint y: 587, endPoint x: 107, endPoint y: 462, distance: 455.8
click at [107, 462] on div "L’obésité : quelle prise en charge adaptée ? L’obésité est [DATE] l’un des défi…" at bounding box center [559, 408] width 910 height 455
click at [399, 156] on button "button" at bounding box center [391, 160] width 21 height 21
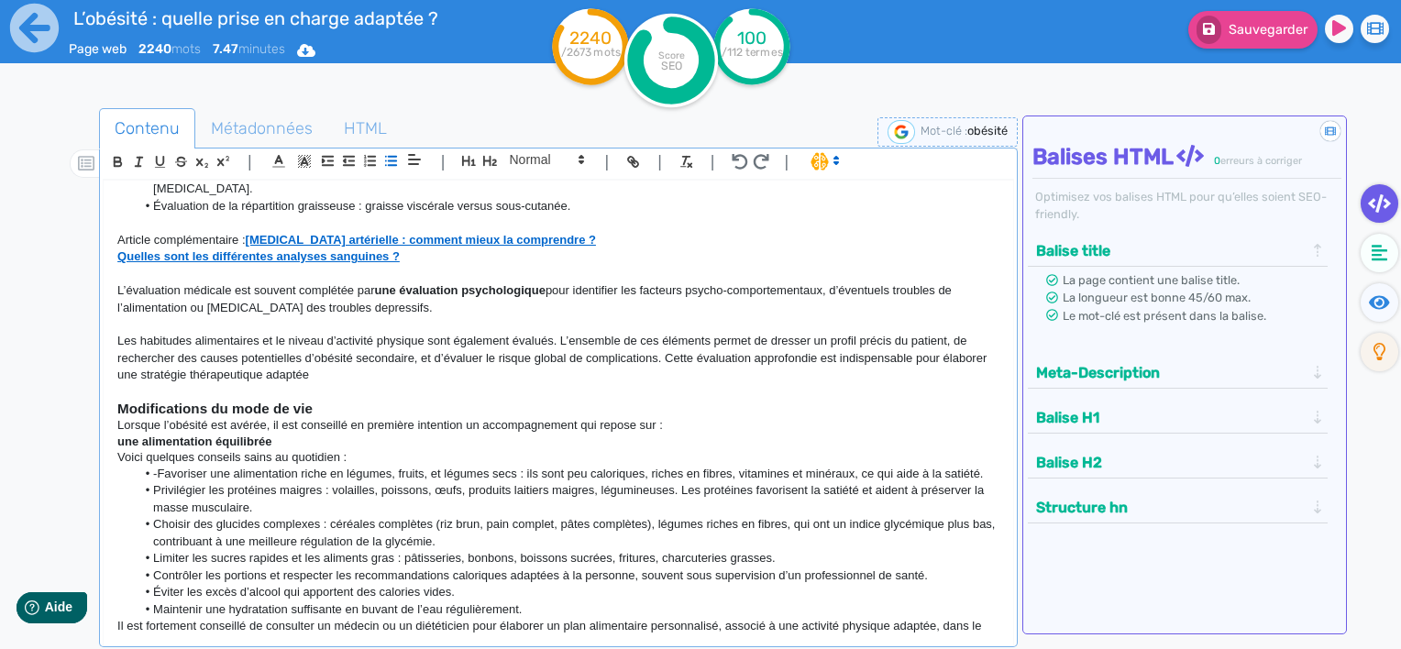
click at [162, 482] on li "Privilégier les protéines maigres : volailles, poissons, œufs, produits laitier…" at bounding box center [568, 499] width 865 height 34
click at [154, 466] on li "-Favoriser une alimentation riche en légumes, fruits, et légumes secs : ils son…" at bounding box center [568, 474] width 865 height 17
click at [415, 550] on li "Limiter les sucres rapides et les aliments gras : pâtisseries, bonbons, boisson…" at bounding box center [568, 558] width 865 height 17
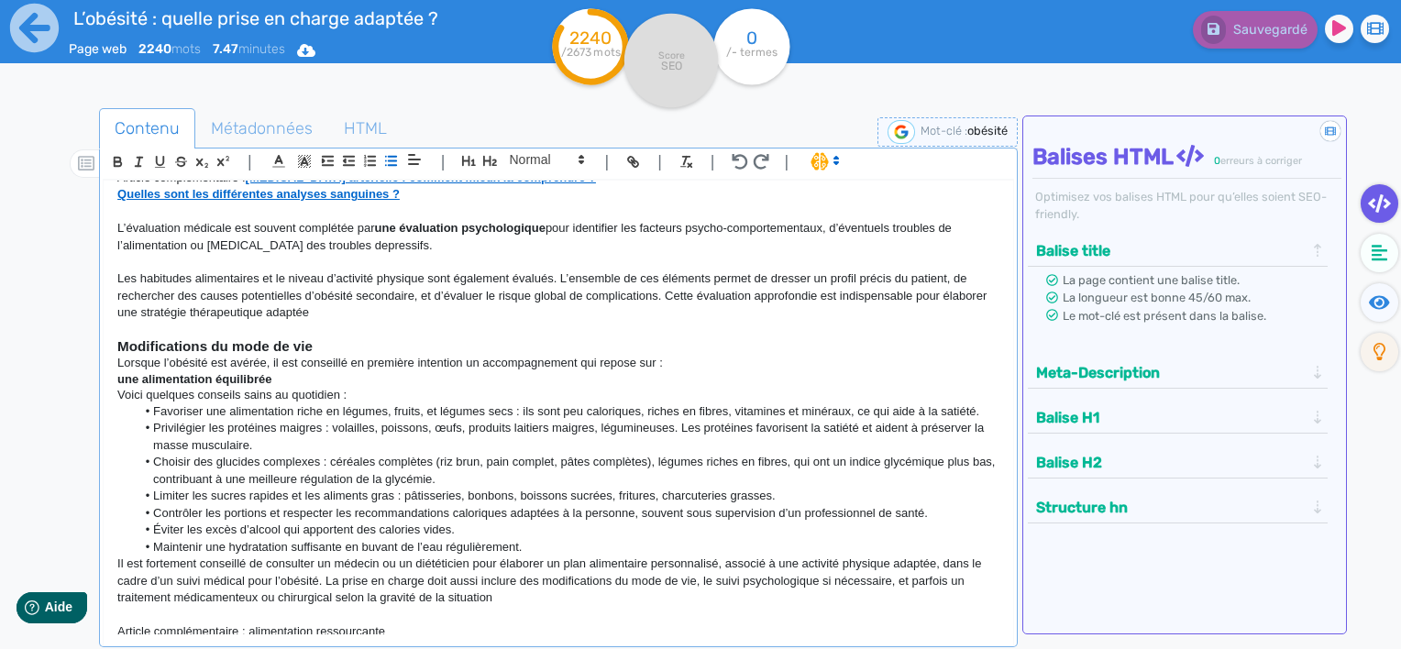
scroll to position [1214, 0]
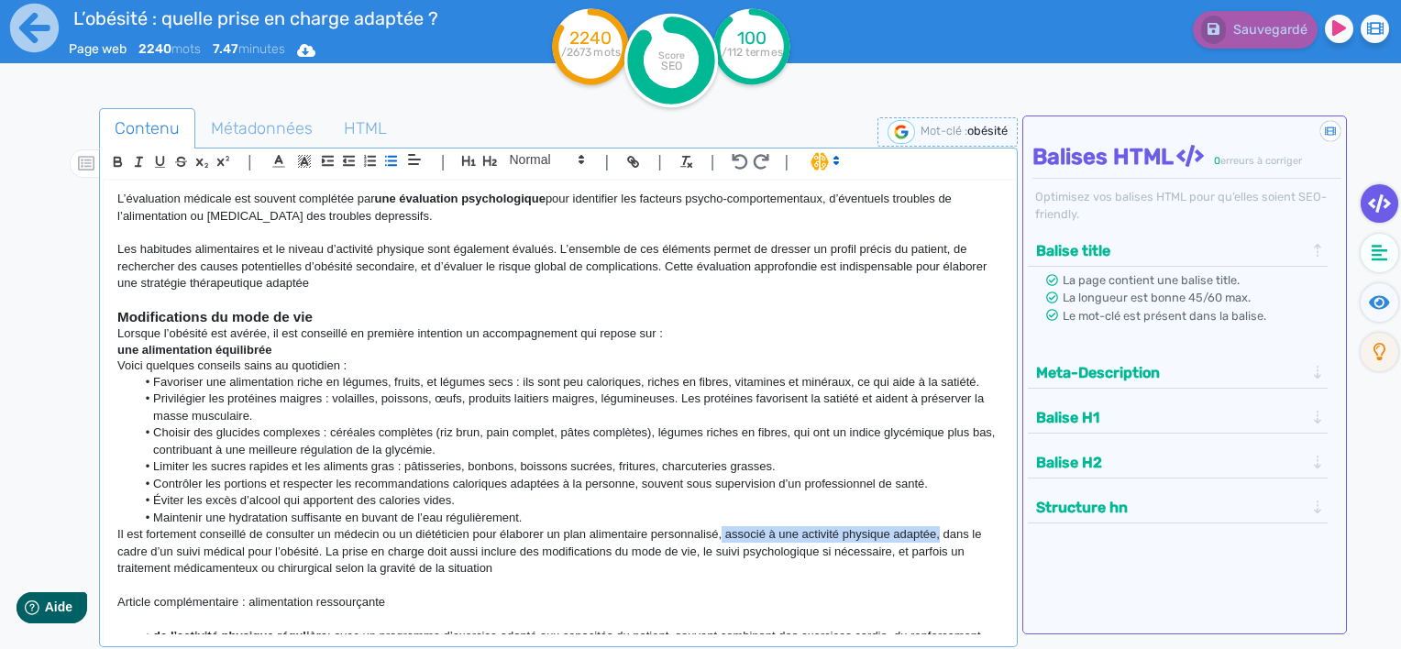
drag, startPoint x: 939, startPoint y: 518, endPoint x: 817, endPoint y: 512, distance: 122.2
click at [721, 526] on p "Il est fortement conseillé de consulter un médecin ou un diététicien pour élabo…" at bounding box center [558, 551] width 882 height 50
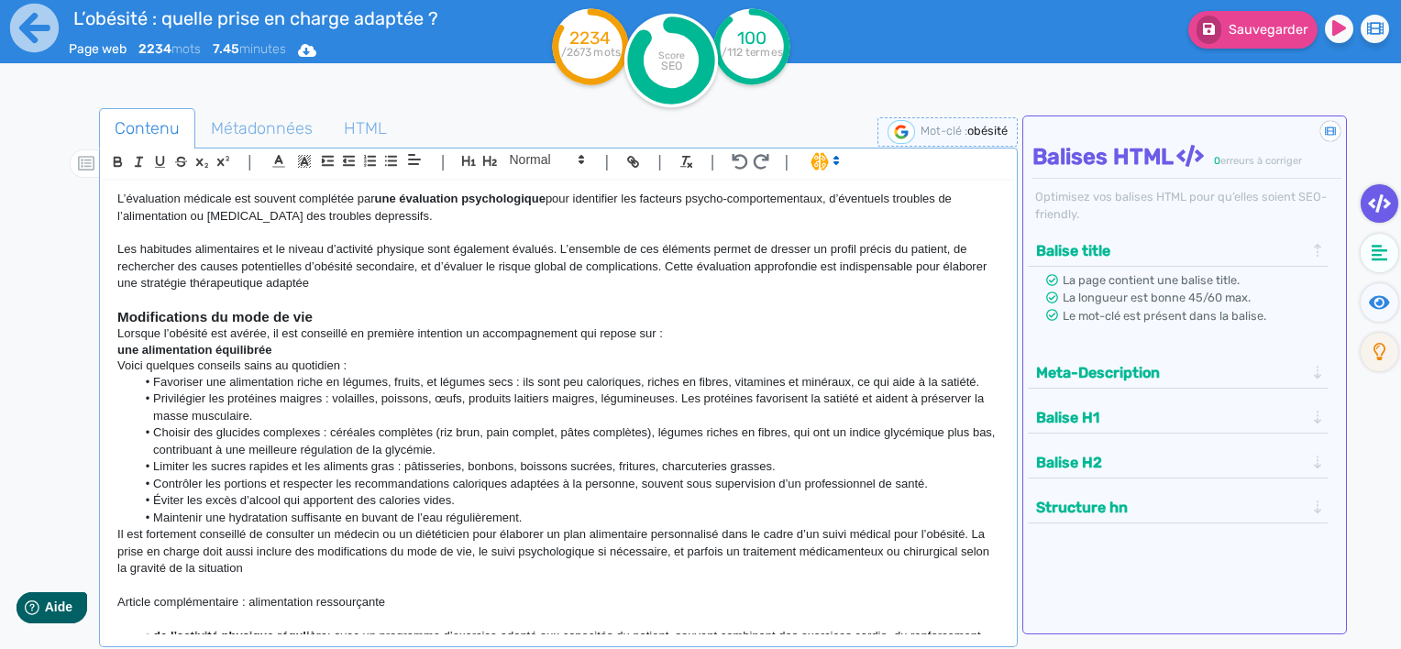
click at [543, 557] on p "Il est fortement conseillé de consulter un médecin ou un diététicien pour élabo…" at bounding box center [558, 551] width 882 height 50
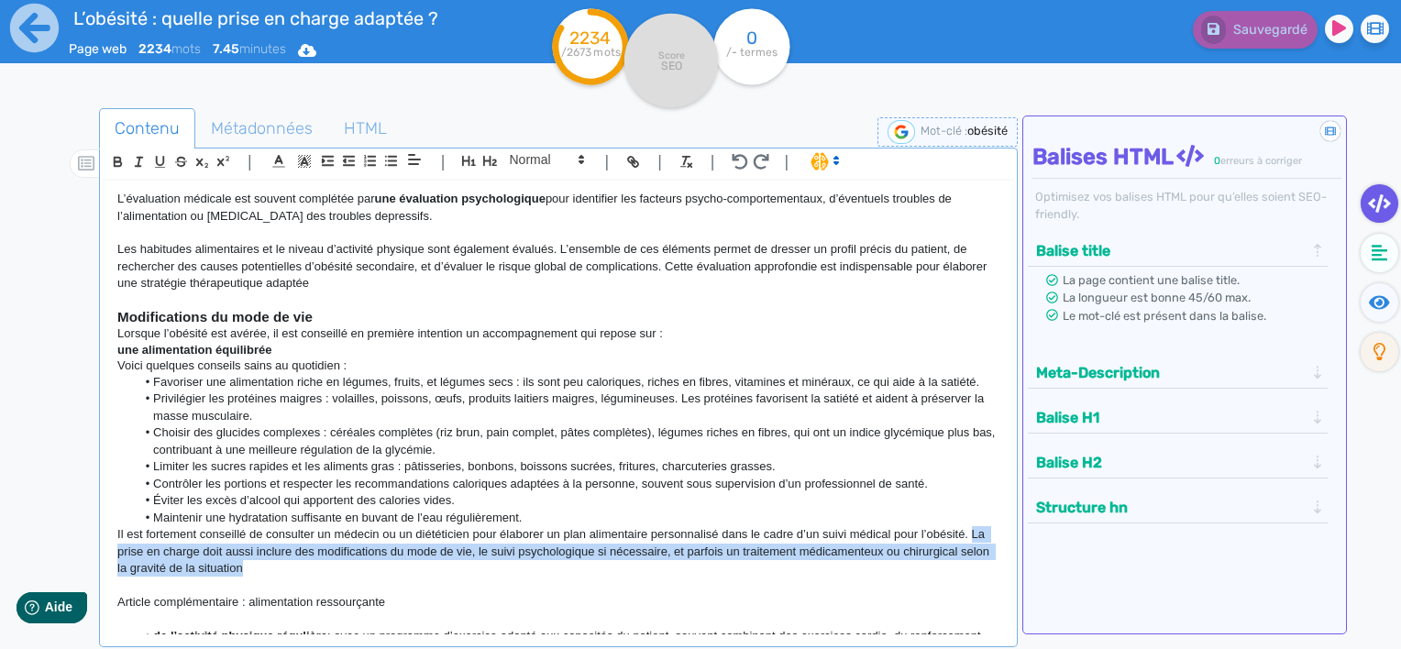
drag, startPoint x: 972, startPoint y: 558, endPoint x: 971, endPoint y: 516, distance: 41.3
click at [971, 526] on p "Il est fortement conseillé de consulter un médecin ou un diététicien pour élabo…" at bounding box center [558, 551] width 882 height 50
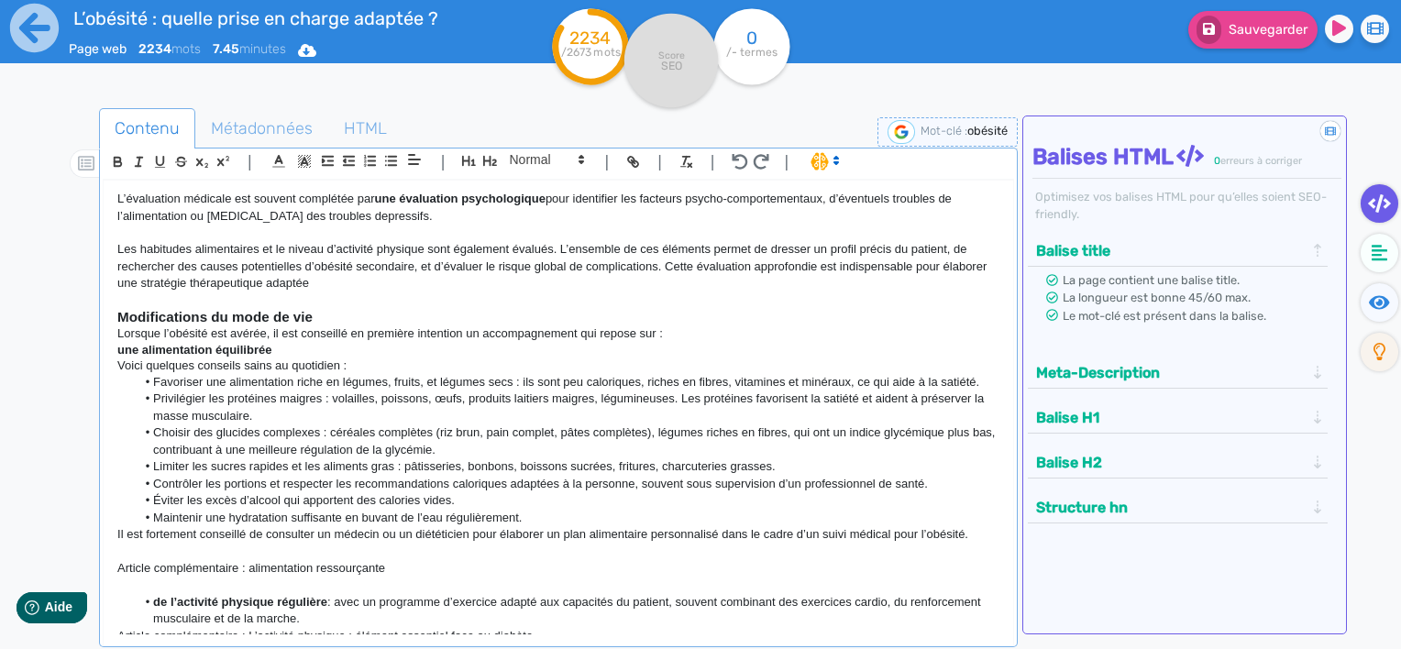
click at [156, 595] on strong "de l’activité physique régulière" at bounding box center [240, 602] width 174 height 14
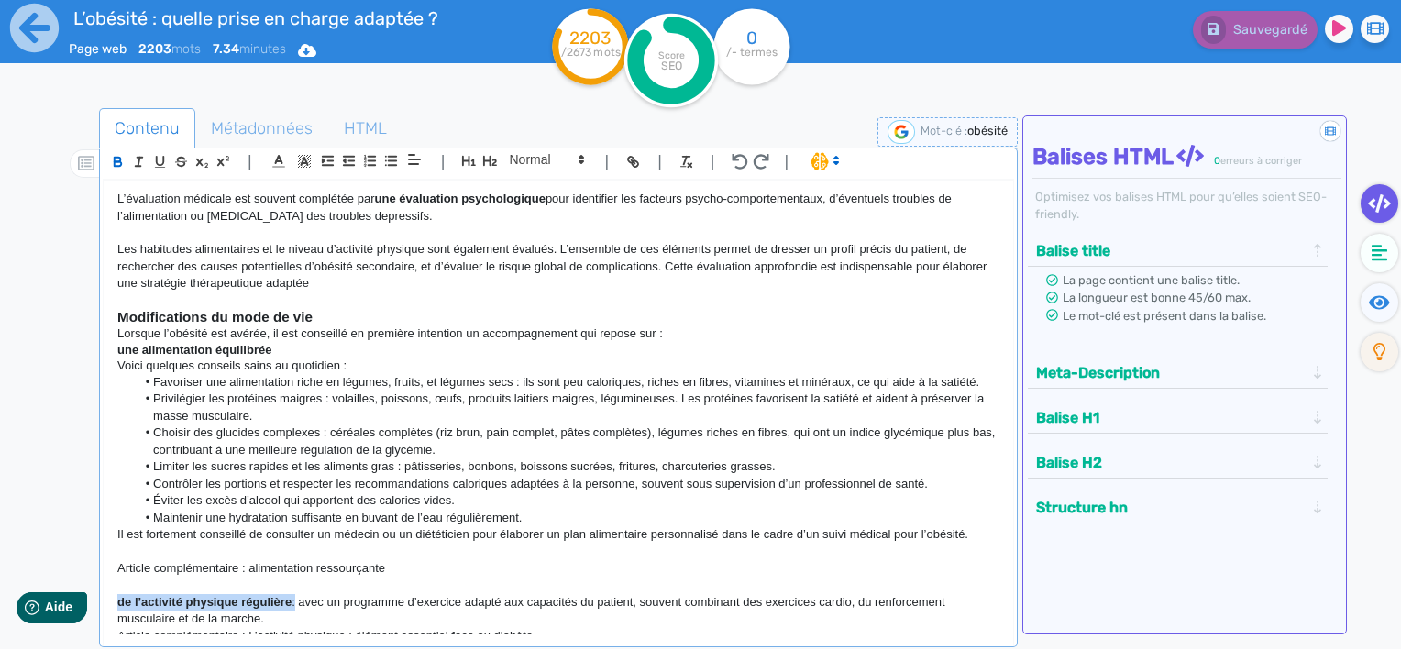
drag, startPoint x: 294, startPoint y: 586, endPoint x: 114, endPoint y: 579, distance: 180.8
click at [114, 579] on div "L’obésité : quelle prise en charge adaptée ? L’obésité est [DATE] l’un des défi…" at bounding box center [559, 408] width 910 height 455
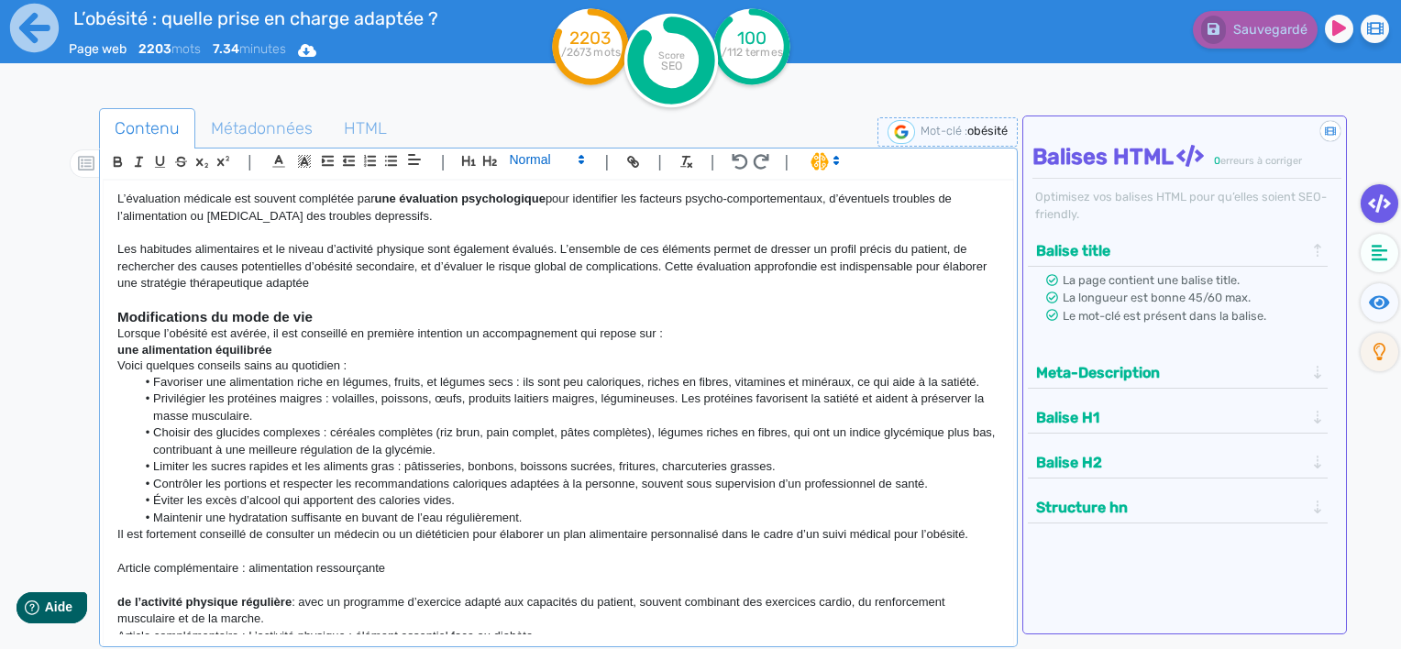
click at [566, 161] on span at bounding box center [546, 160] width 90 height 22
click at [539, 222] on span at bounding box center [545, 222] width 73 height 28
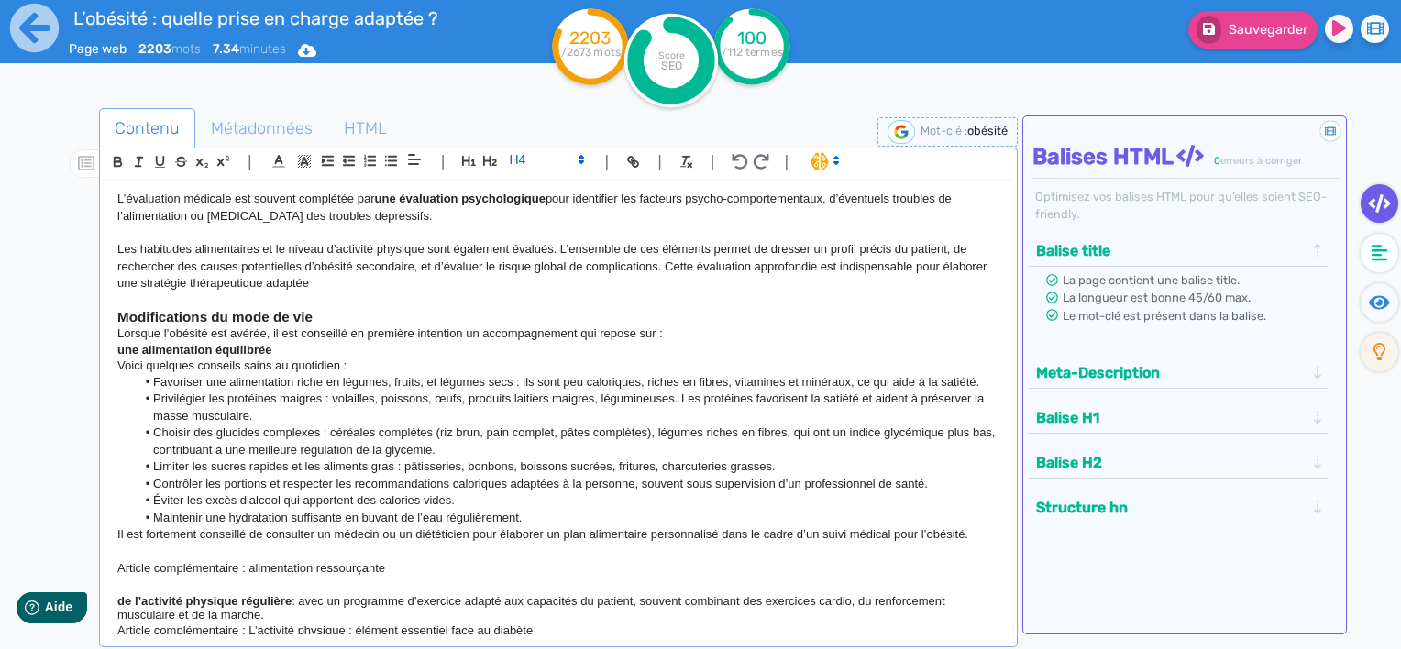
click at [289, 577] on p at bounding box center [558, 585] width 882 height 17
click at [299, 594] on h4 "de l’activité physique régulière : avec un programme d’exercice adapté aux capa…" at bounding box center [558, 608] width 882 height 28
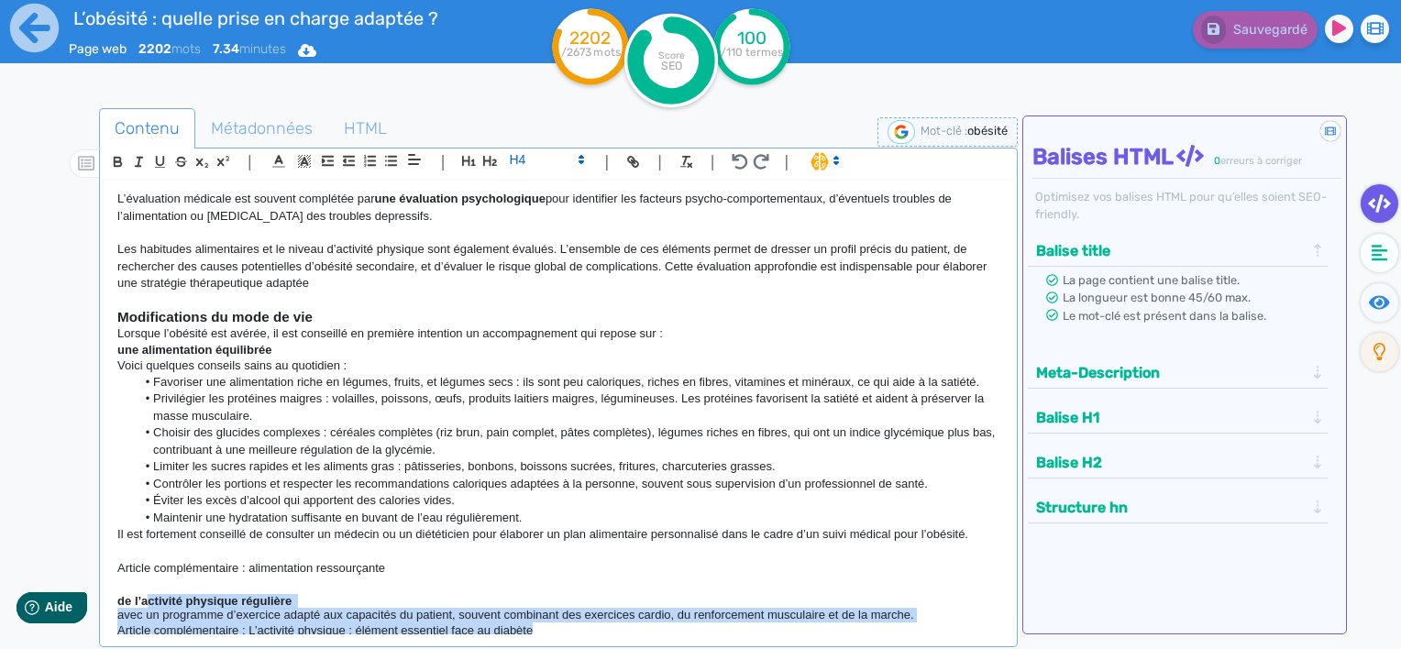
drag, startPoint x: 571, startPoint y: 616, endPoint x: 145, endPoint y: 585, distance: 427.6
click at [145, 585] on div "L’obésité : quelle prise en charge adaptée ? L’obésité est [DATE] l’un des défi…" at bounding box center [559, 408] width 910 height 455
click at [522, 623] on p "Article complémentaire : L’activité physique : élément essentiel face au diabète" at bounding box center [558, 631] width 882 height 17
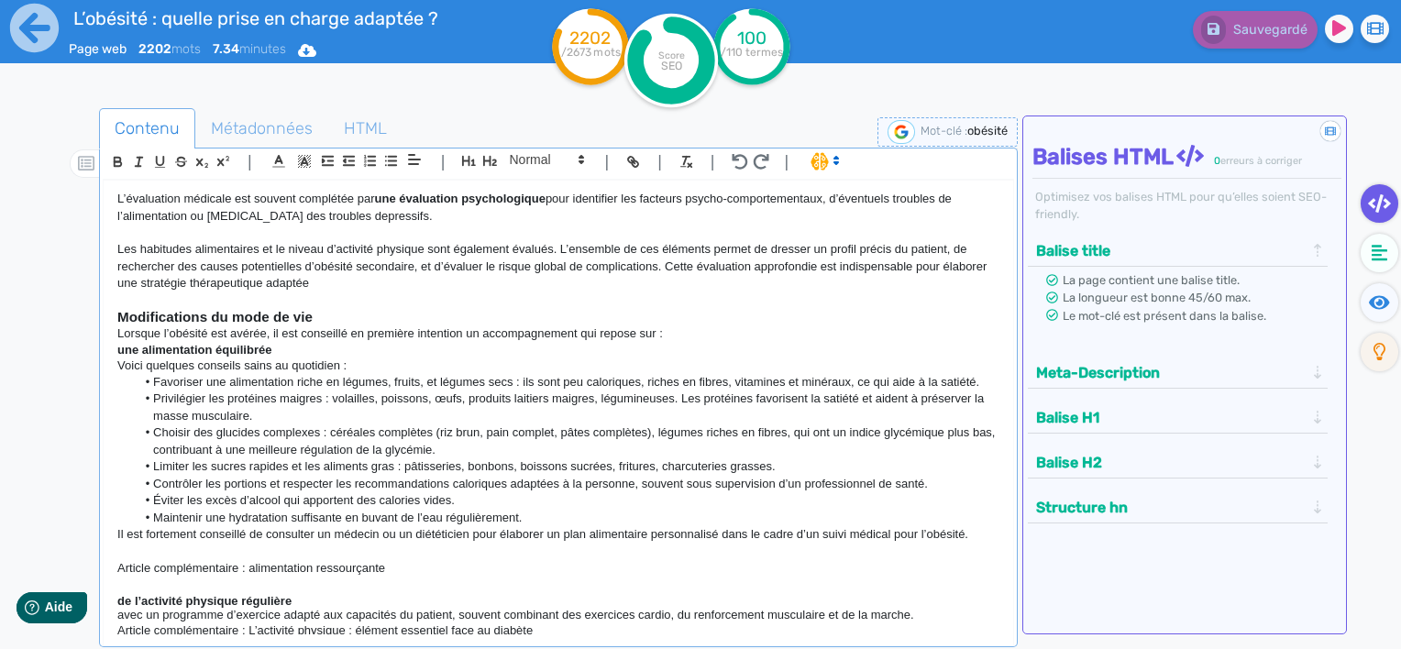
click at [111, 607] on div "L’obésité : quelle prise en charge adaptée ? L’obésité est [DATE] l’un des défi…" at bounding box center [559, 408] width 910 height 455
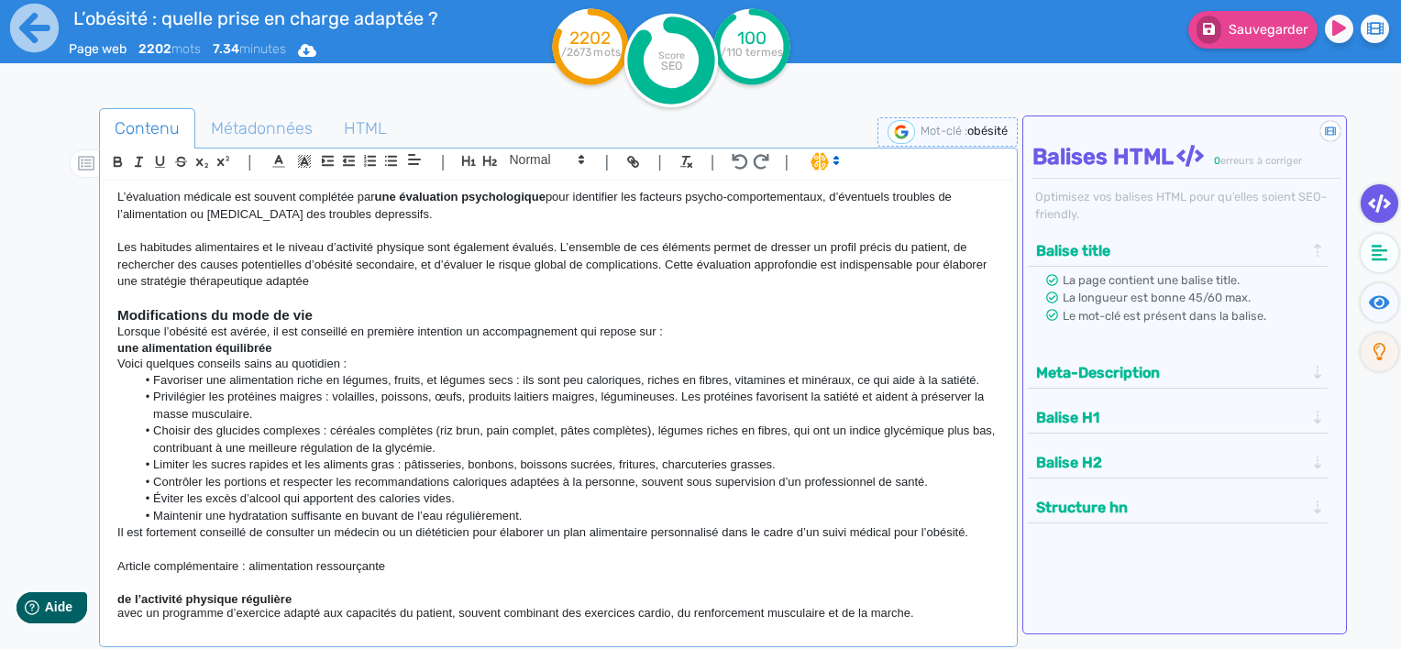
scroll to position [1233, 0]
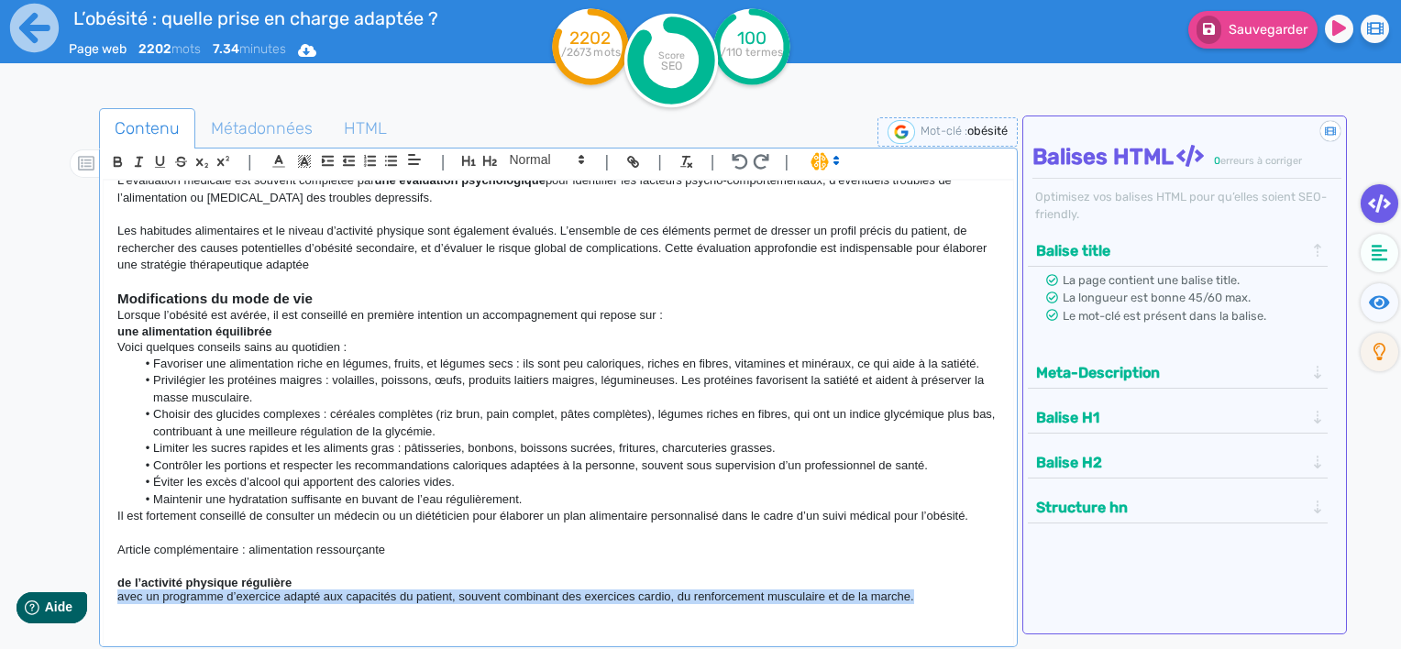
drag, startPoint x: 939, startPoint y: 584, endPoint x: 96, endPoint y: 580, distance: 842.9
click at [96, 580] on div "Contenu Métadonnées HTML | | H3 H4 H5 H6 Normal | | | | L’obésité : quelle pris…" at bounding box center [727, 434] width 1348 height 661
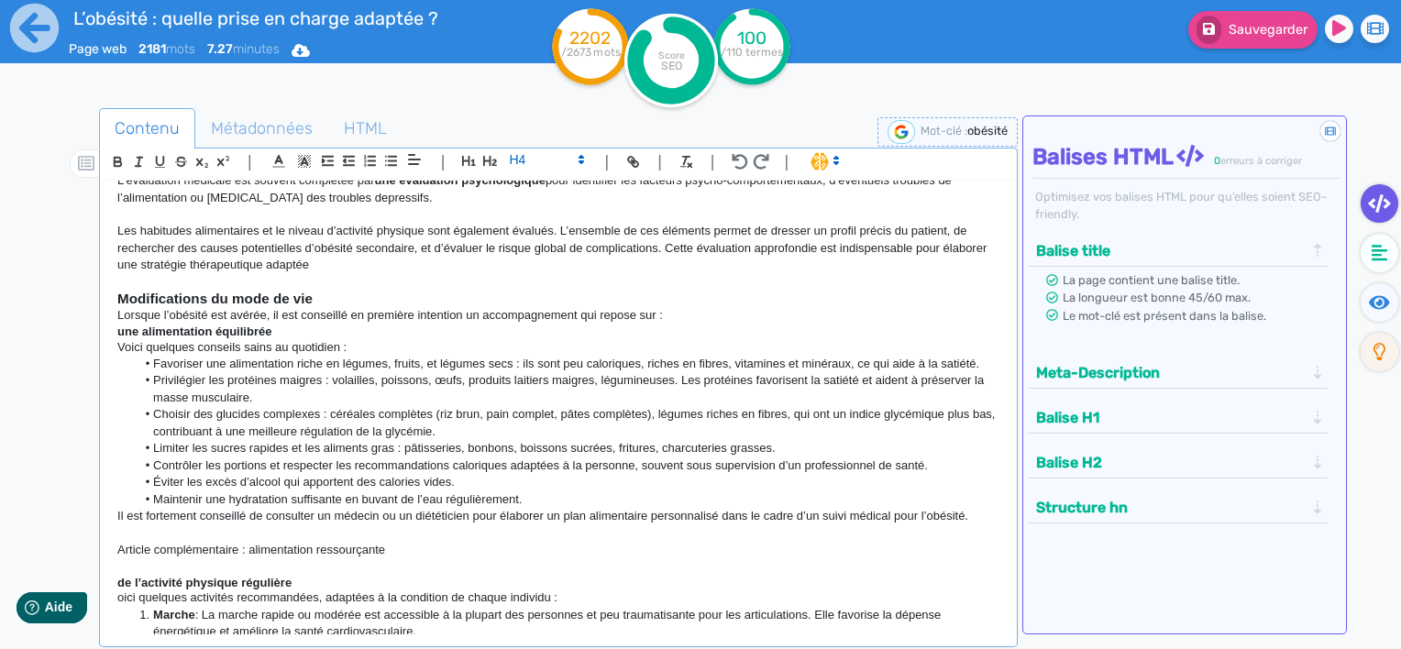
scroll to position [1353, 0]
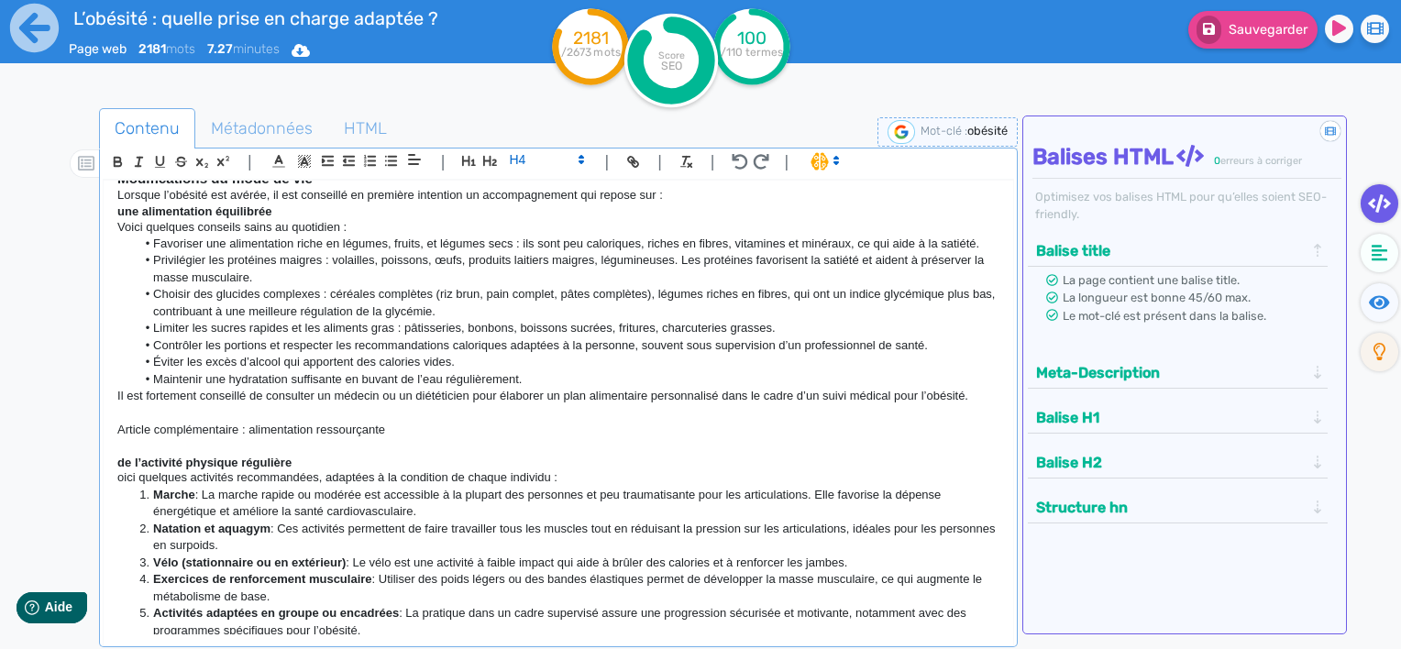
click at [117, 470] on p "oici quelques activités recommandées, adaptées à la condition de chaque individ…" at bounding box center [558, 478] width 882 height 17
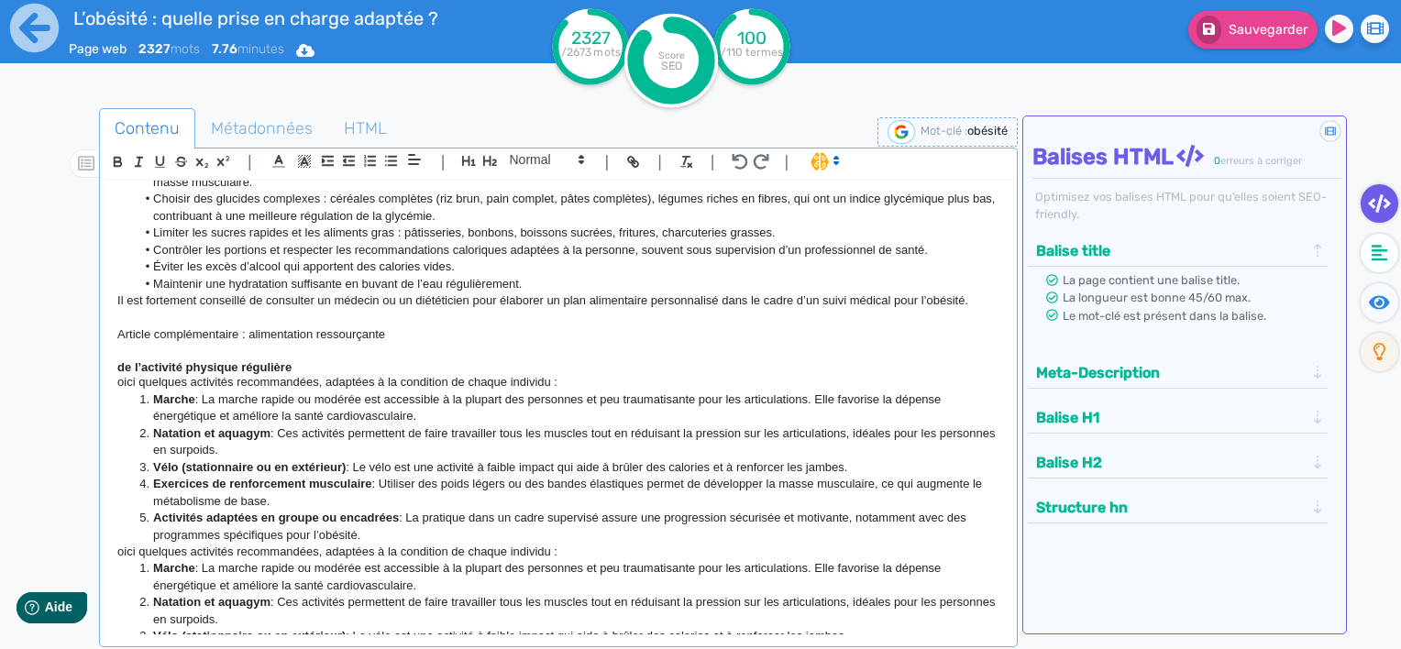
scroll to position [1537, 0]
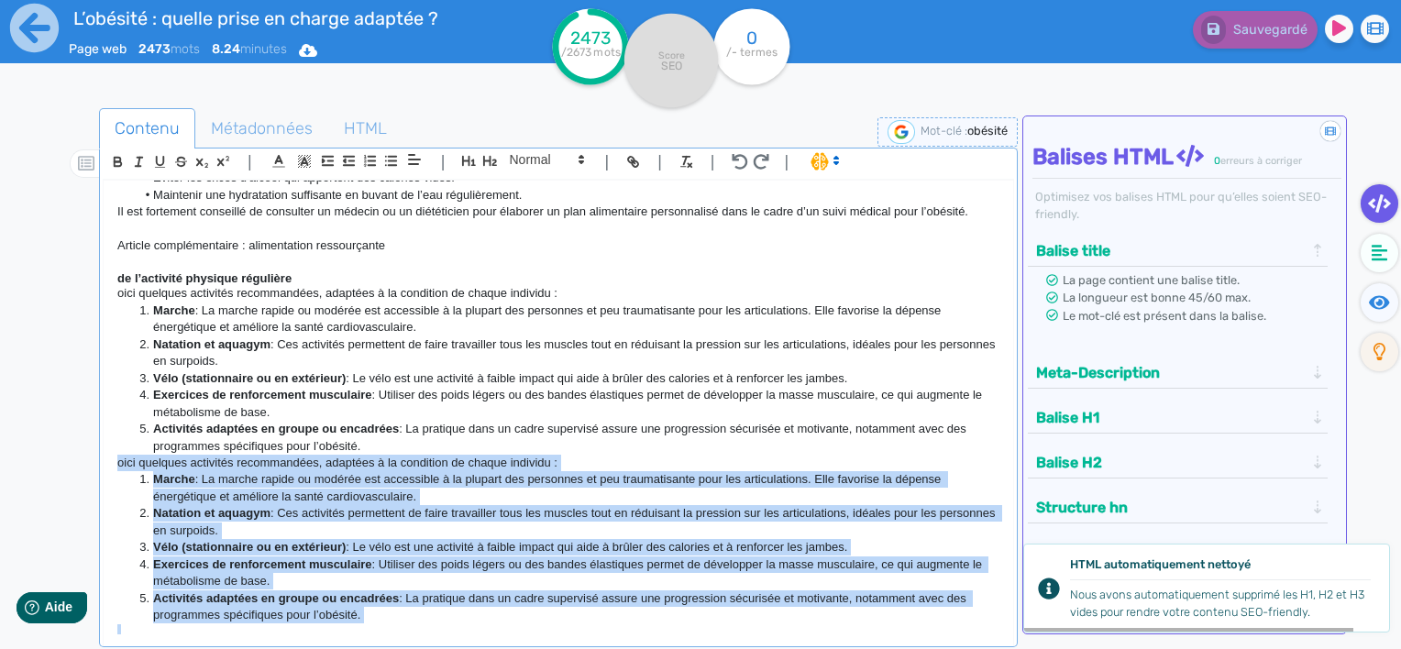
drag, startPoint x: 401, startPoint y: 616, endPoint x: 75, endPoint y: 440, distance: 370.2
click at [75, 440] on div "Contenu Métadonnées HTML | | H3 H4 H5 H6 Normal | | | | L’obésité : quelle pris…" at bounding box center [727, 434] width 1348 height 661
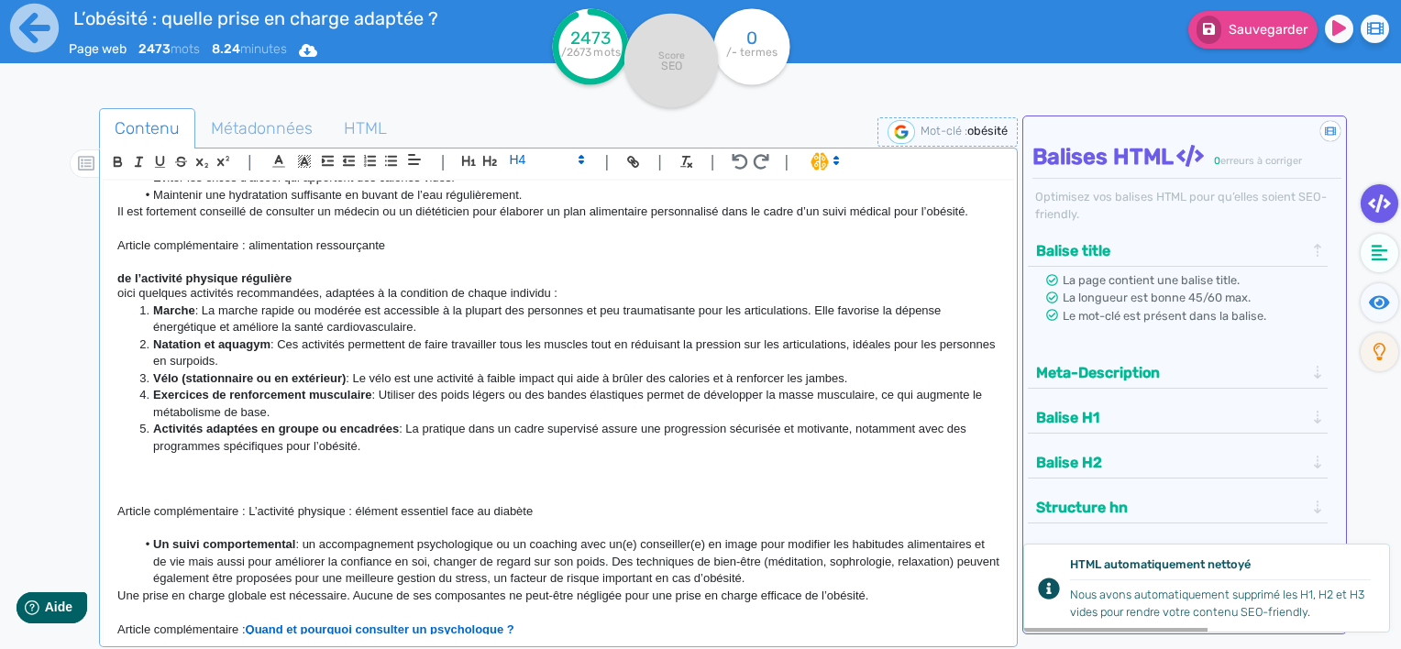
click at [116, 267] on div "L’obésité : quelle prise en charge adaptée ? L’obésité est [DATE] l’un des défi…" at bounding box center [559, 408] width 910 height 455
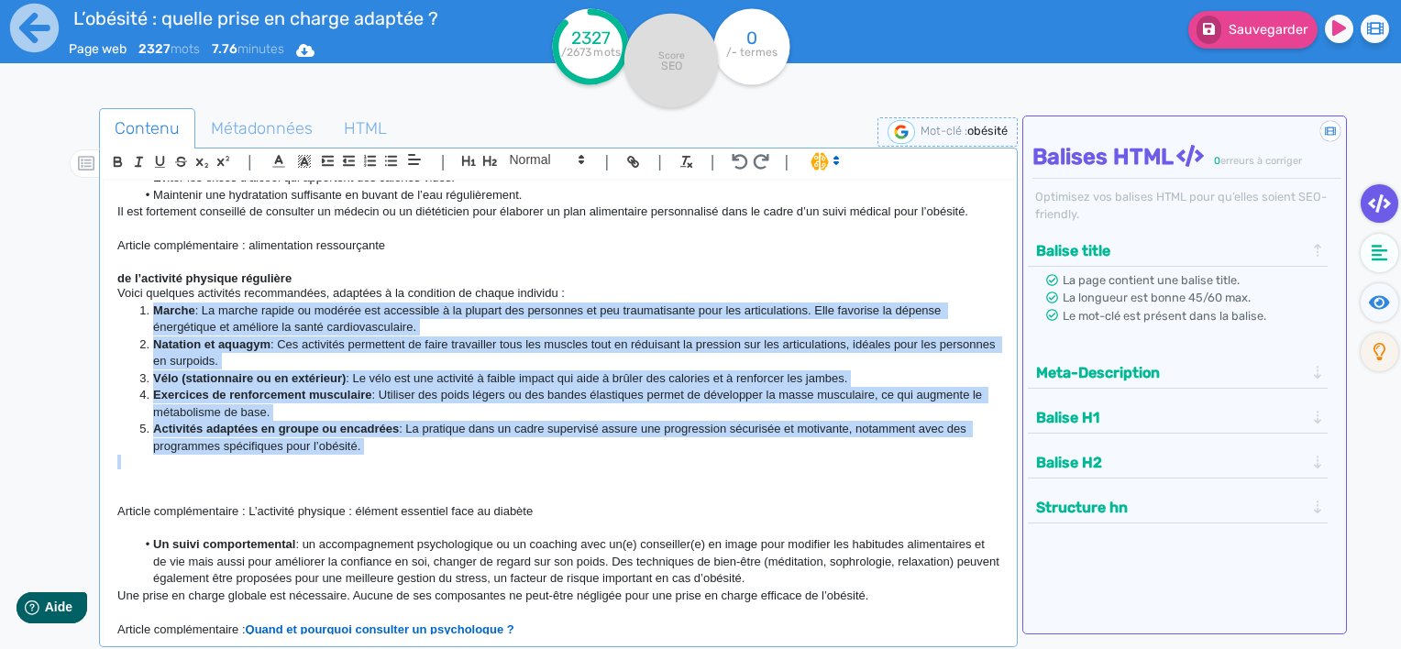
drag, startPoint x: 448, startPoint y: 445, endPoint x: 133, endPoint y: 293, distance: 349.1
click at [133, 293] on div "L’obésité : quelle prise en charge adaptée ? L’obésité est [DATE] l’un des défi…" at bounding box center [559, 408] width 910 height 455
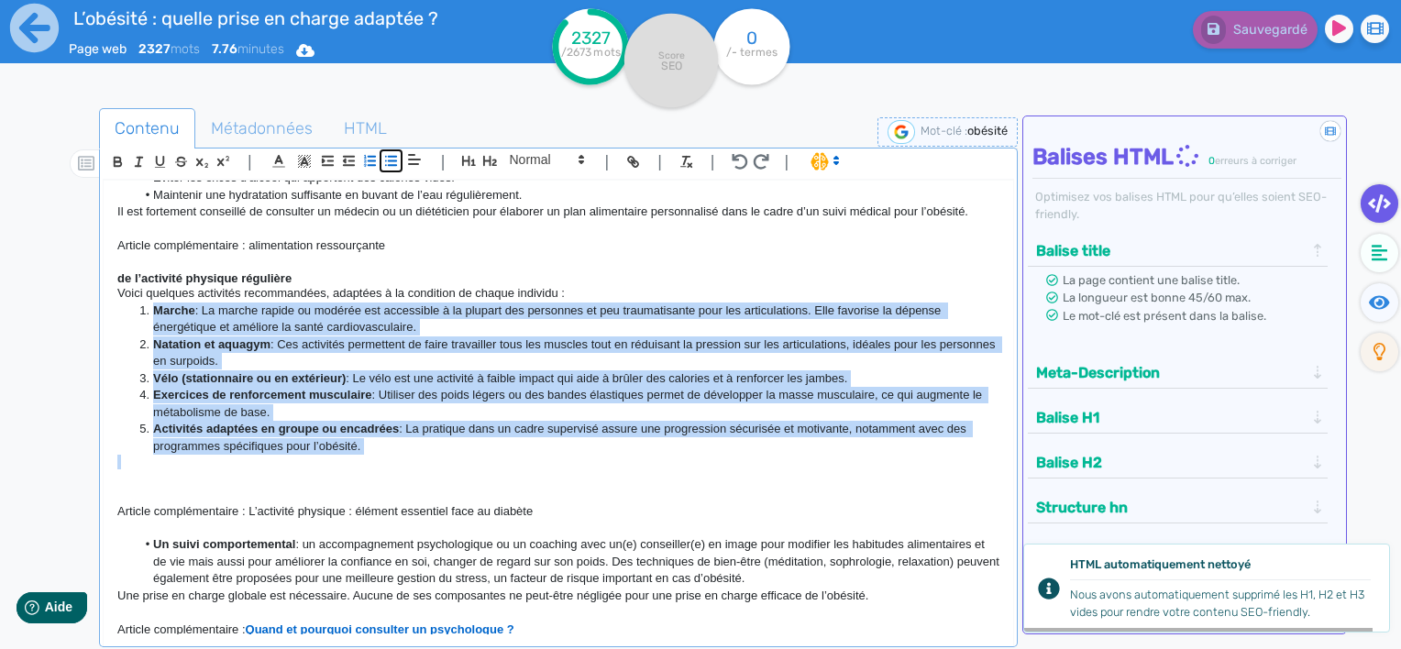
click at [386, 161] on icon "button" at bounding box center [391, 161] width 16 height 16
click at [386, 426] on li "Activités adaptées en groupe ou encadrées : La pratique dans un cadre supervisé…" at bounding box center [568, 438] width 865 height 34
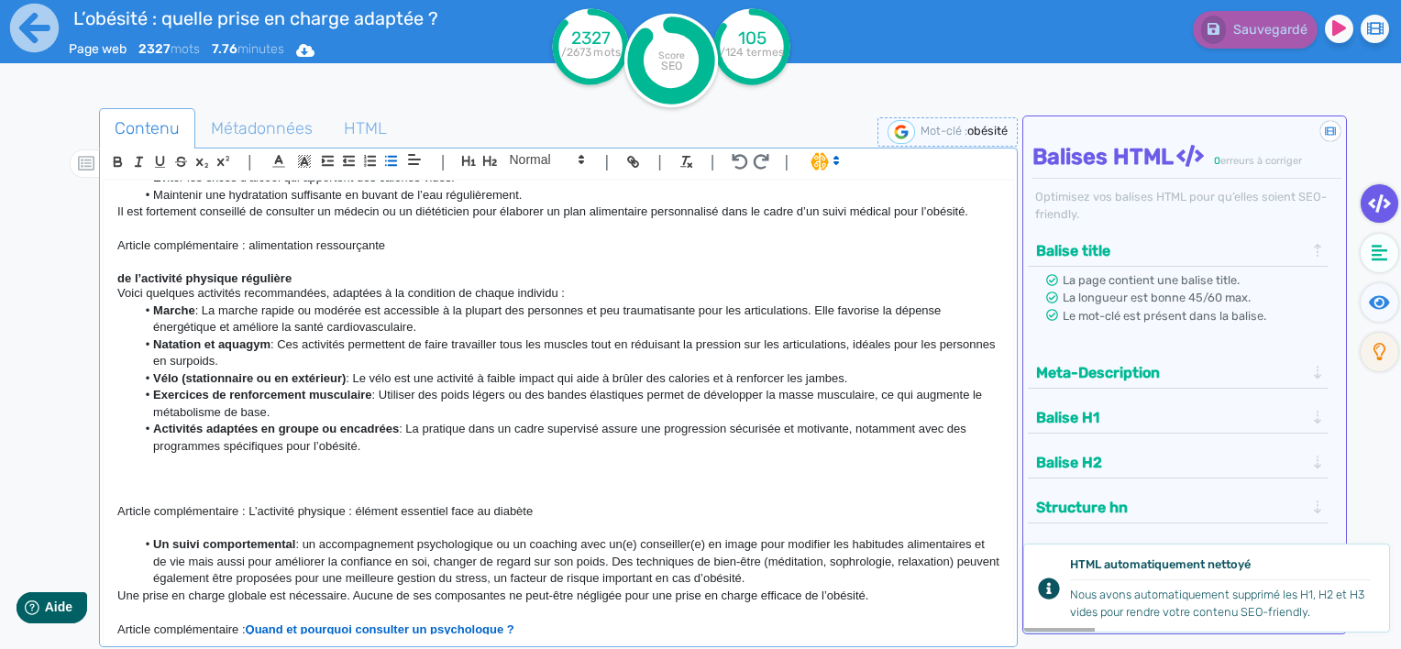
click at [117, 486] on p at bounding box center [558, 494] width 882 height 17
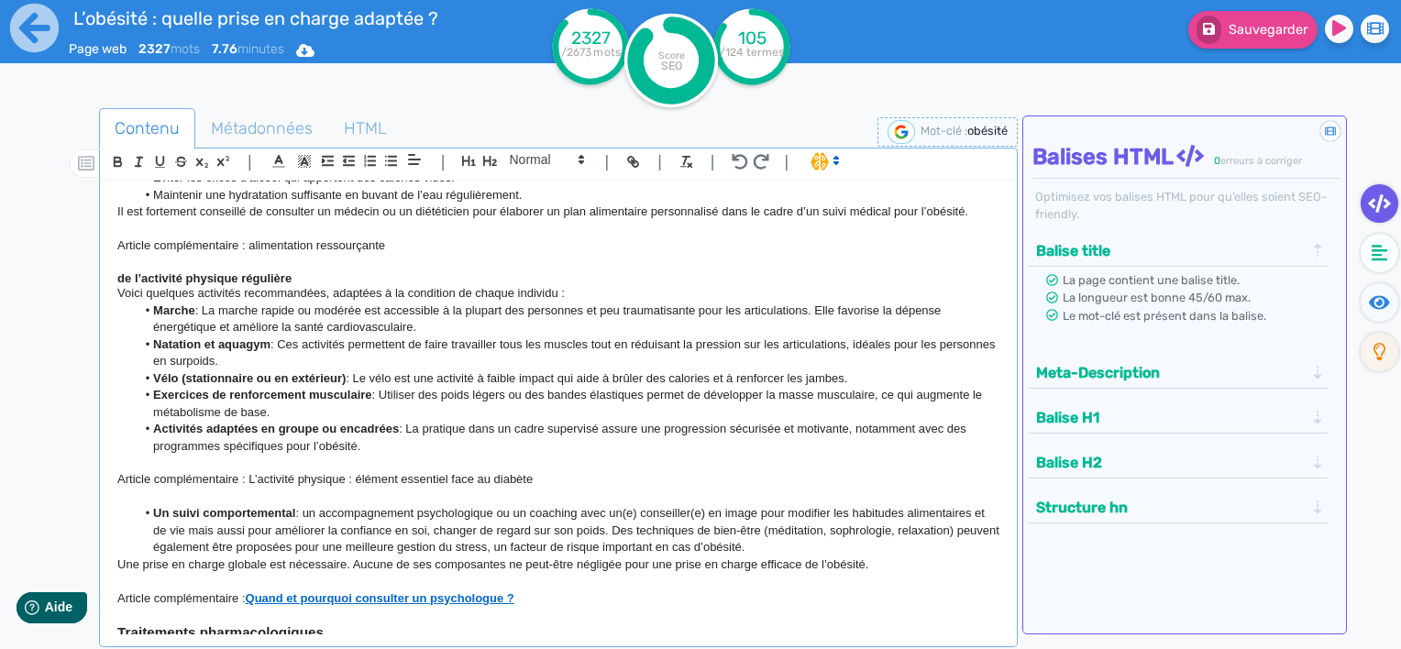
click at [323, 505] on li "Un suivi comportemental : un accompagnement psychologique ou un coaching avec u…" at bounding box center [568, 530] width 865 height 50
click at [154, 506] on strong "Un suivi comportemental" at bounding box center [224, 513] width 142 height 14
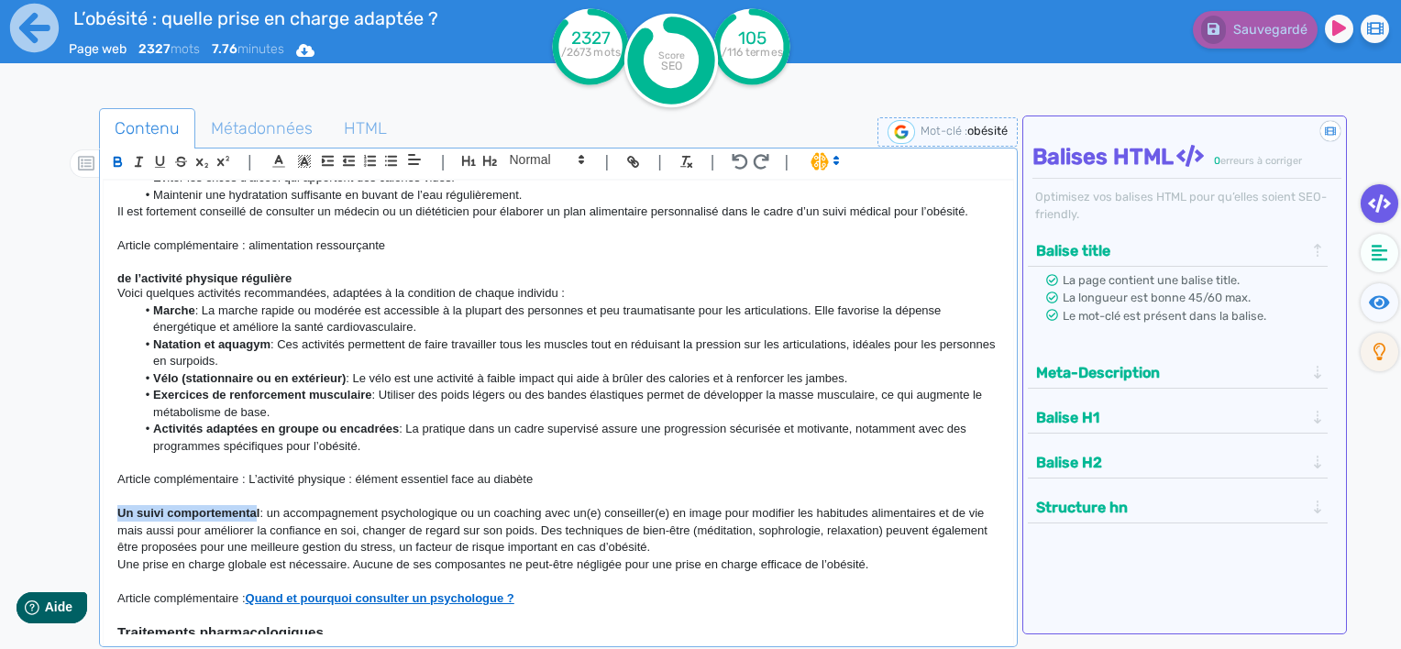
drag, startPoint x: 257, startPoint y: 495, endPoint x: 116, endPoint y: 495, distance: 140.3
click at [117, 506] on strong "Un suivi comportemental" at bounding box center [188, 513] width 142 height 14
click at [528, 160] on span at bounding box center [546, 160] width 90 height 22
click at [532, 221] on span at bounding box center [545, 222] width 73 height 28
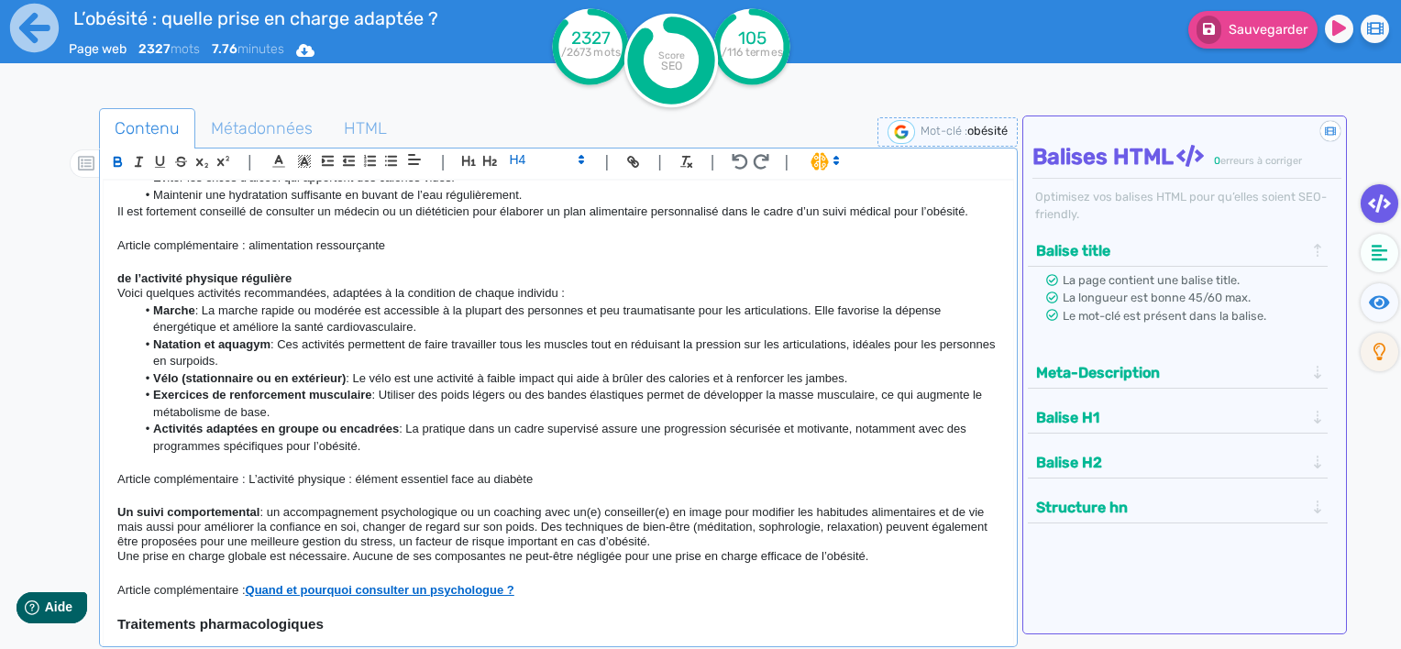
click at [123, 271] on strong "de l’activité physique régulière" at bounding box center [204, 278] width 174 height 14
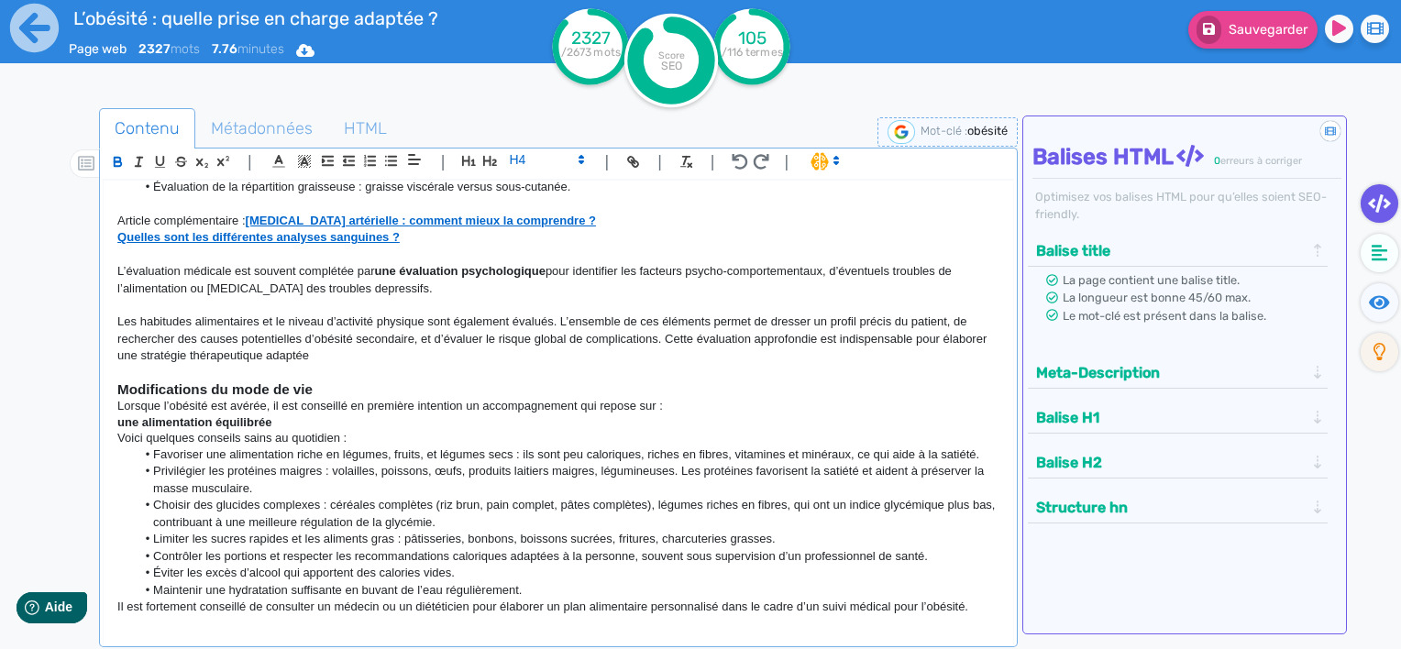
scroll to position [1170, 0]
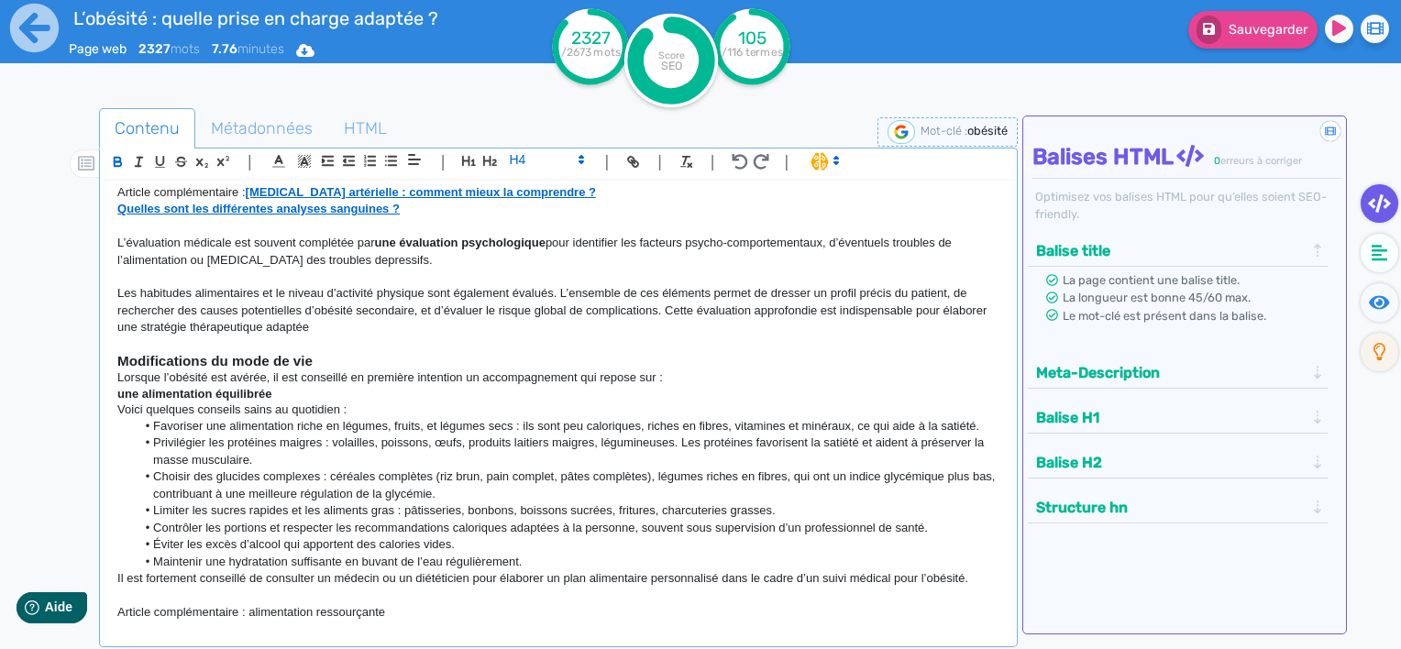
click at [118, 370] on p "Lorsque l’obésité est avérée, il est conseillé en première intention un accompa…" at bounding box center [558, 378] width 882 height 17
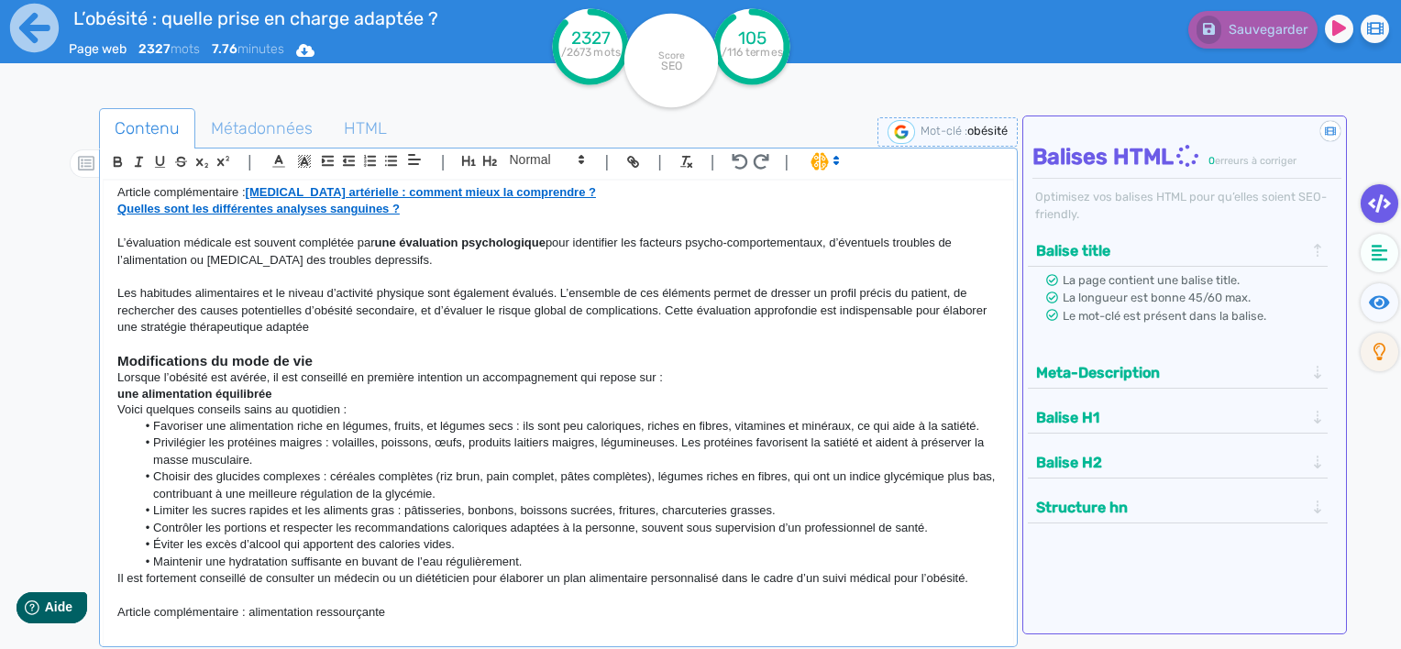
click at [131, 387] on strong "une alimentation équilibrée" at bounding box center [194, 394] width 154 height 14
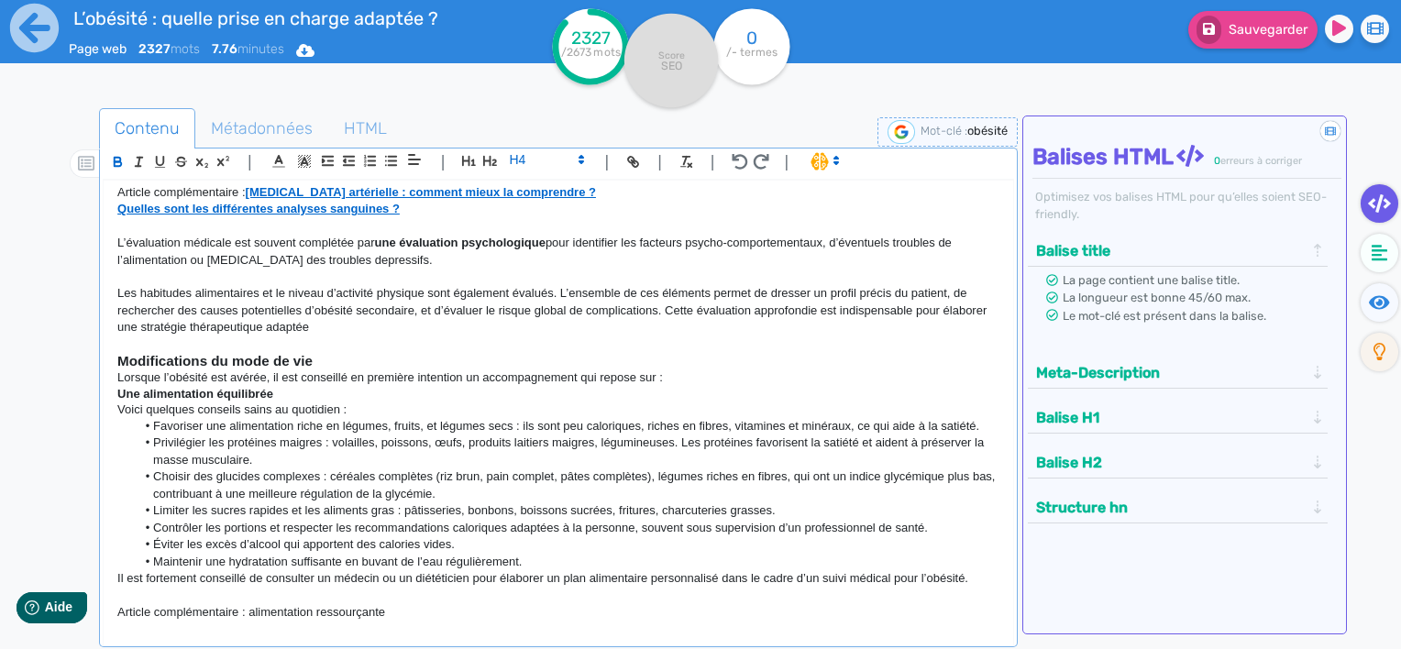
click at [307, 638] on h4 "De l’activité physique régulière" at bounding box center [558, 645] width 882 height 15
click at [218, 638] on strong "De l’activité physique régulière" at bounding box center [204, 645] width 175 height 14
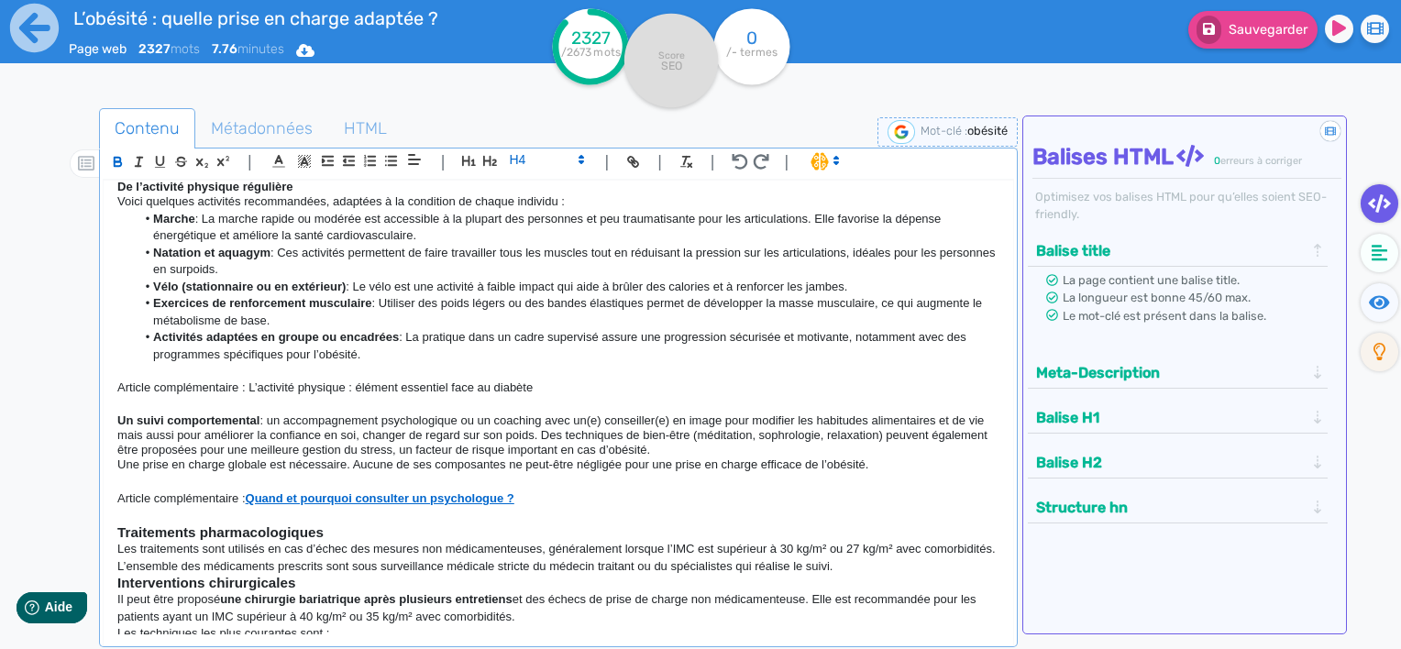
scroll to position [1629, 0]
click at [172, 414] on strong "Un suivi comportemental" at bounding box center [188, 421] width 142 height 14
click at [269, 414] on h4 "Un suivi comportemental : un accompagnement psychologique ou un coaching avec u…" at bounding box center [558, 435] width 882 height 43
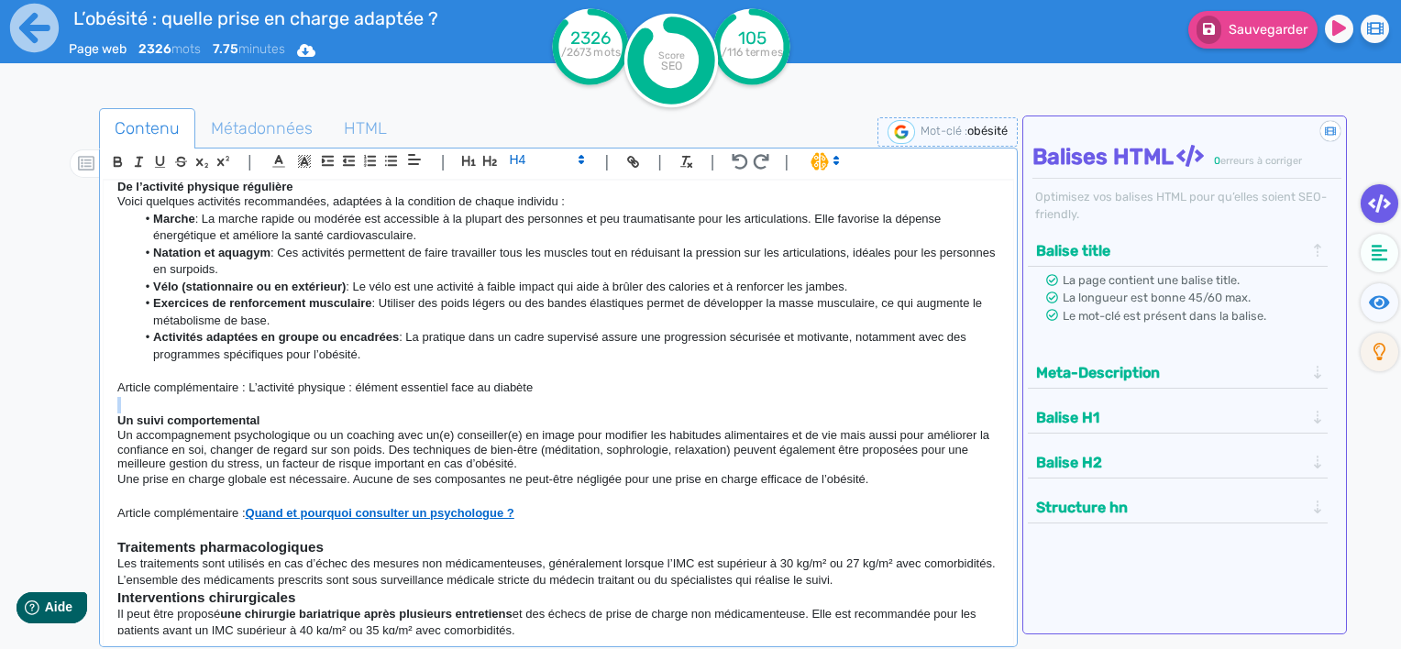
drag, startPoint x: 271, startPoint y: 393, endPoint x: 115, endPoint y: 400, distance: 157.0
click at [112, 401] on div "L’obésité : quelle prise en charge adaptée ? L’obésité est [DATE] l’un des défi…" at bounding box center [559, 408] width 910 height 455
drag, startPoint x: 282, startPoint y: 404, endPoint x: 120, endPoint y: 399, distance: 162.4
click at [120, 414] on h4 "Un suivi comportemental" at bounding box center [558, 421] width 882 height 15
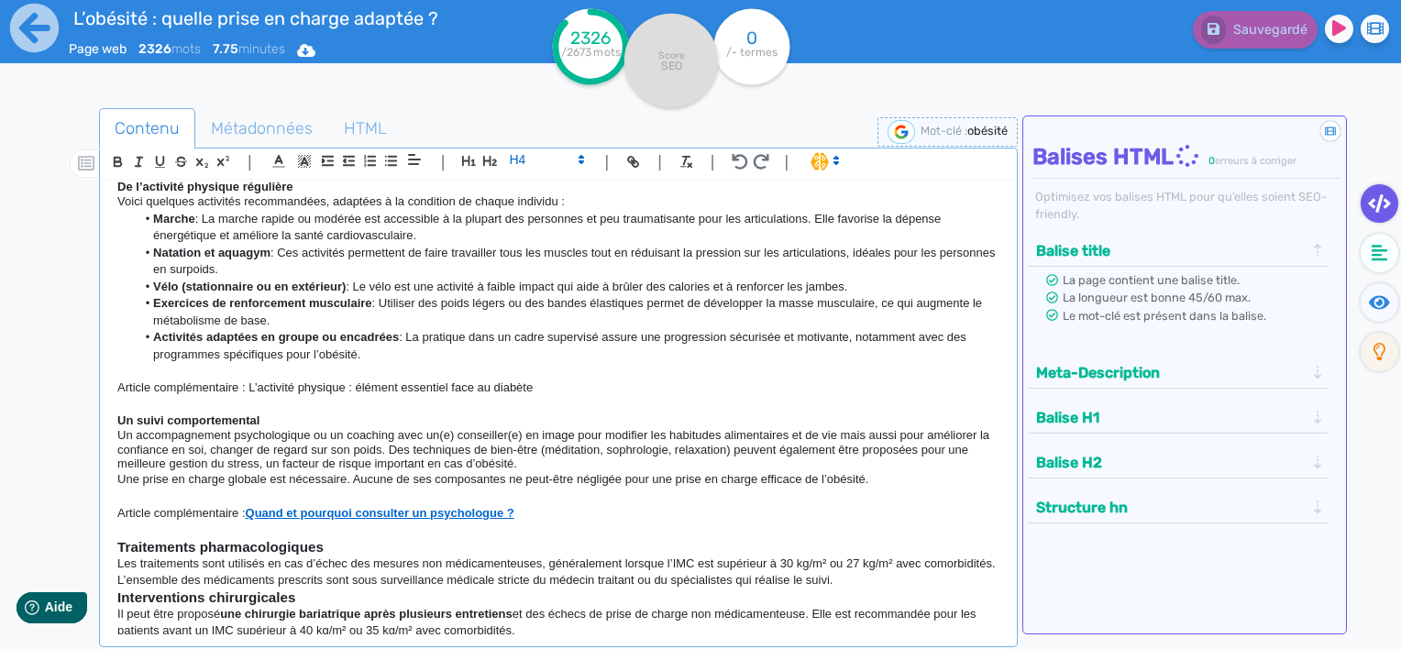
click at [531, 154] on span at bounding box center [546, 160] width 90 height 22
click at [422, 506] on strong "Quand et pourquoi consulter un psychologue ?" at bounding box center [380, 513] width 269 height 14
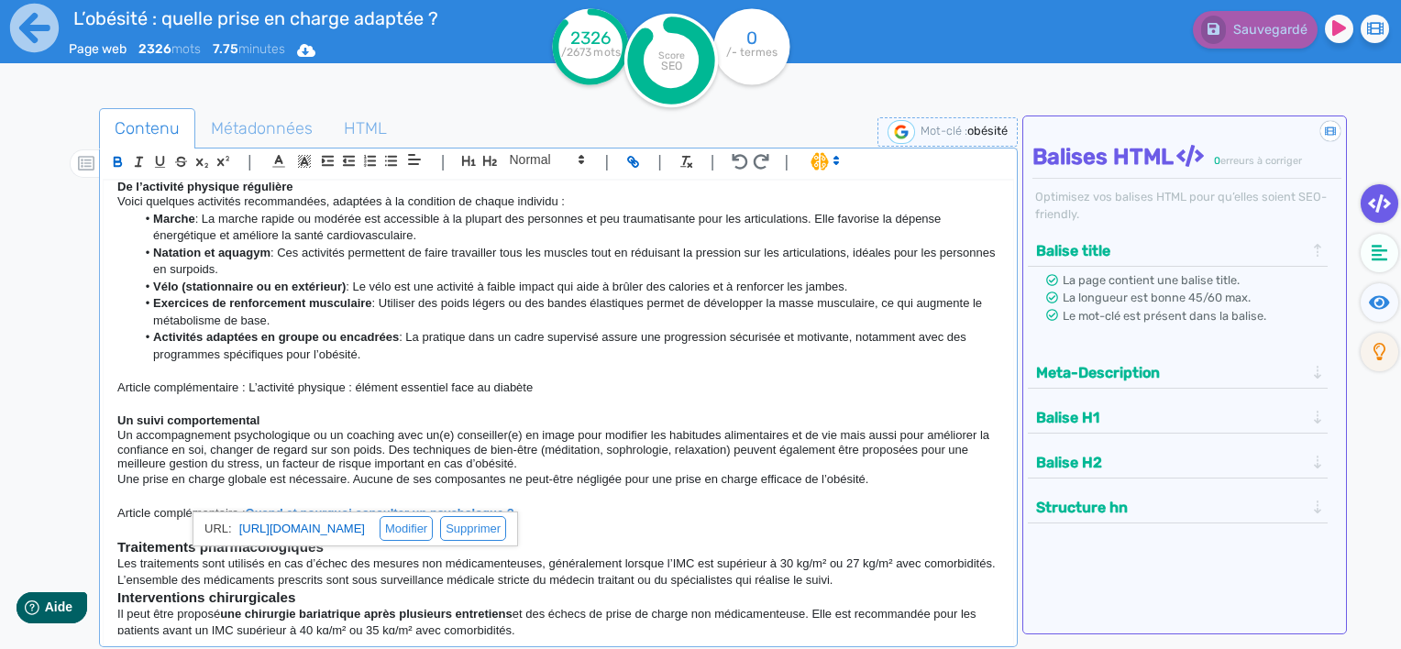
click at [569, 428] on h4 "Un accompagnement psychologique ou un coaching avec un(e) conseiller(e) en imag…" at bounding box center [558, 449] width 882 height 43
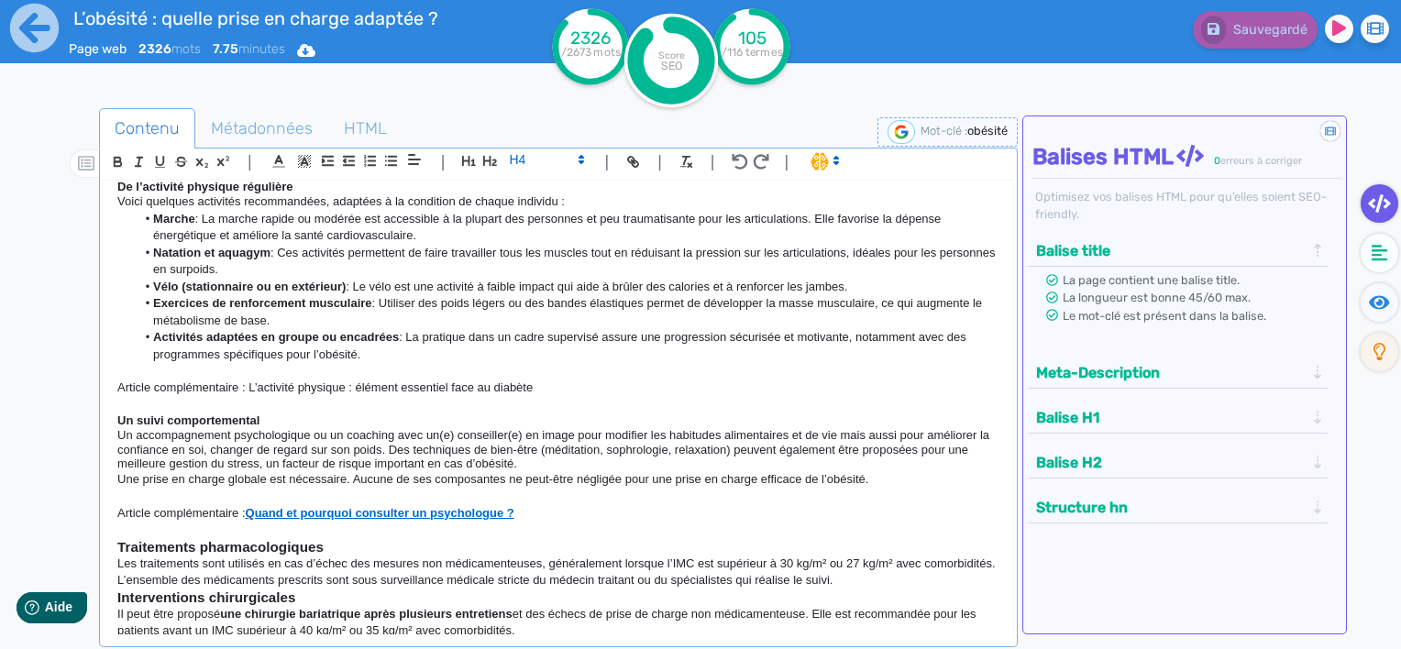
click at [624, 380] on p "Article complémentaire : L’activité physique : élément essentiel face au diabète" at bounding box center [558, 388] width 882 height 17
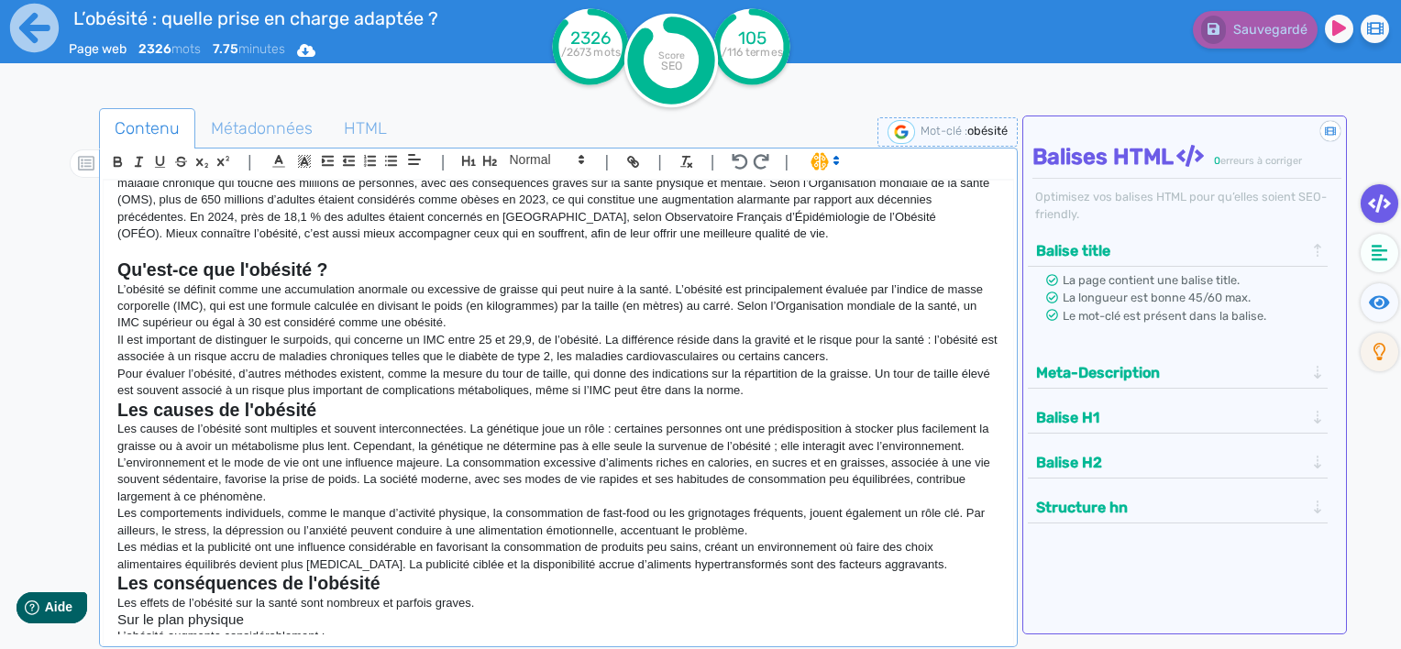
scroll to position [0, 0]
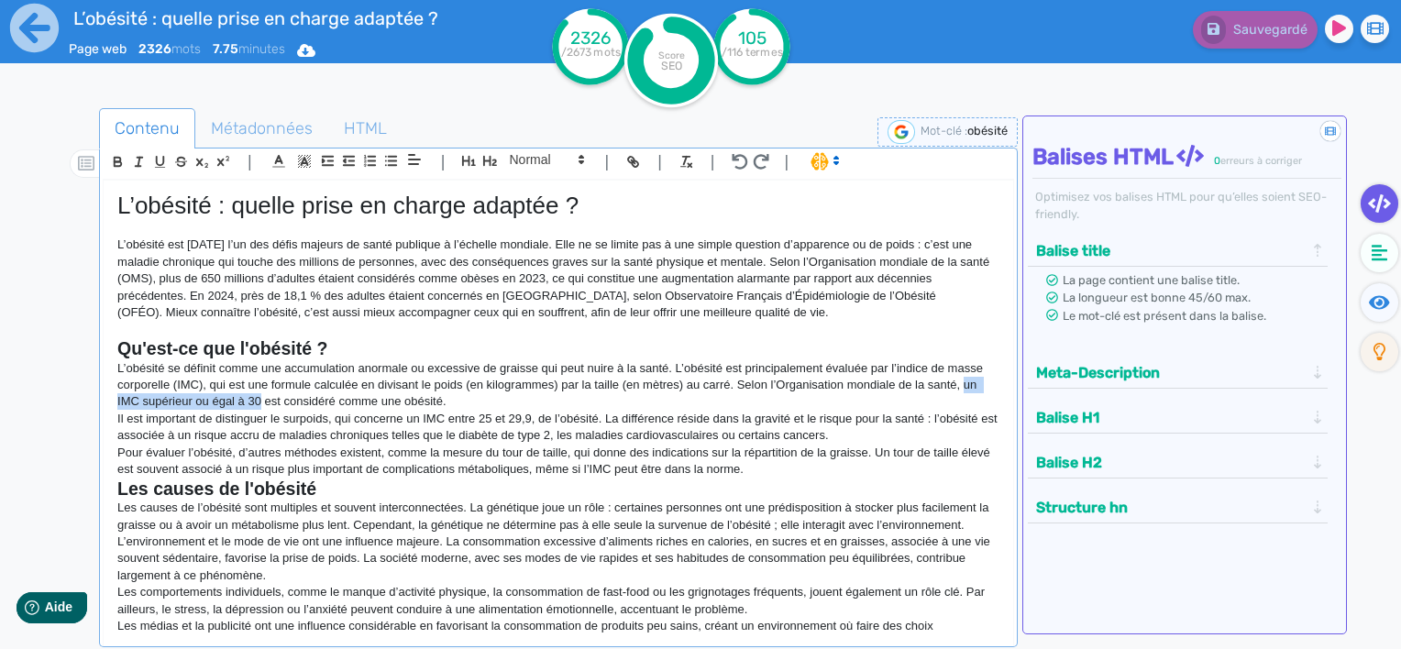
drag, startPoint x: 965, startPoint y: 386, endPoint x: 260, endPoint y: 398, distance: 704.5
click at [260, 398] on p "L’obésité se définit comme une accumulation anormale ou excessive de graisse qu…" at bounding box center [558, 385] width 882 height 50
click at [117, 161] on icon "button" at bounding box center [118, 163] width 7 height 5
click at [316, 544] on p "L’environnement et le mode de vie ont une influence majeure. La consommation ex…" at bounding box center [558, 559] width 882 height 50
click at [323, 544] on p "L’environnement et le mode de vie ont une influence majeure. La consommation ex…" at bounding box center [558, 559] width 882 height 50
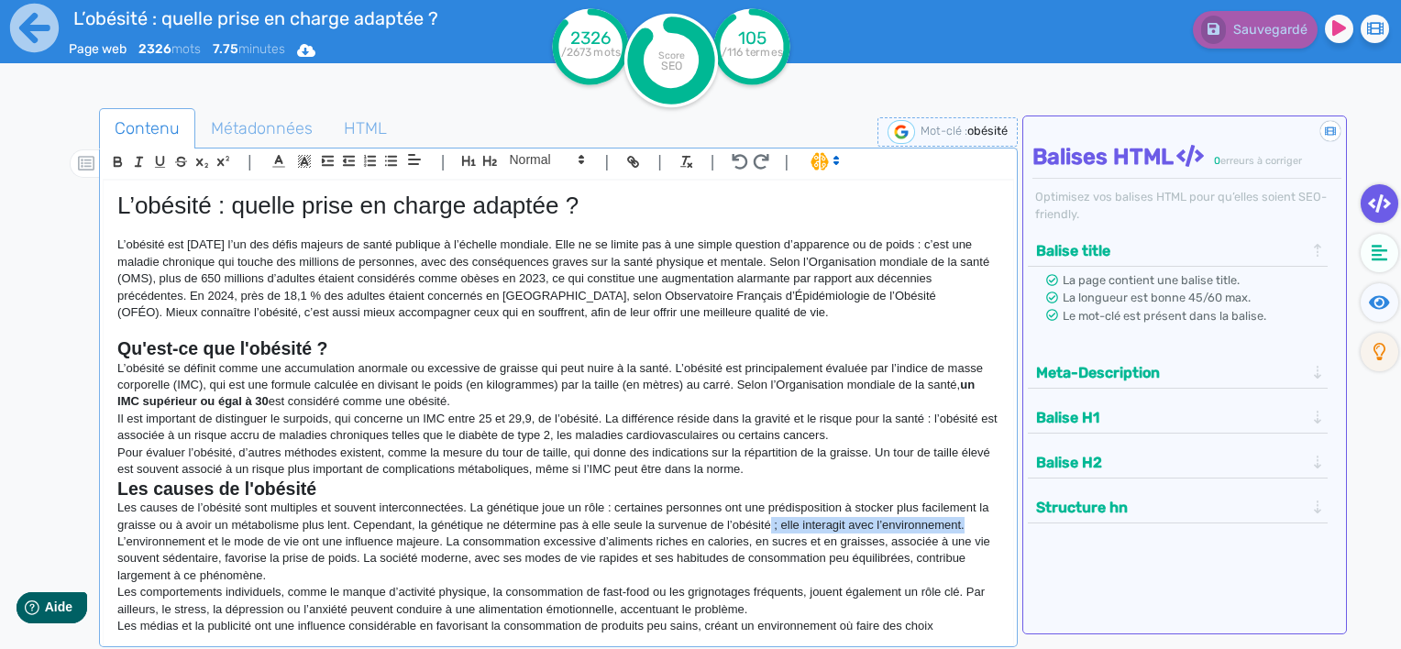
drag, startPoint x: 982, startPoint y: 523, endPoint x: 781, endPoint y: 526, distance: 200.9
click at [781, 526] on p "Les causes de l’obésité sont multiples et souvent interconnectées. La génétique…" at bounding box center [558, 517] width 882 height 34
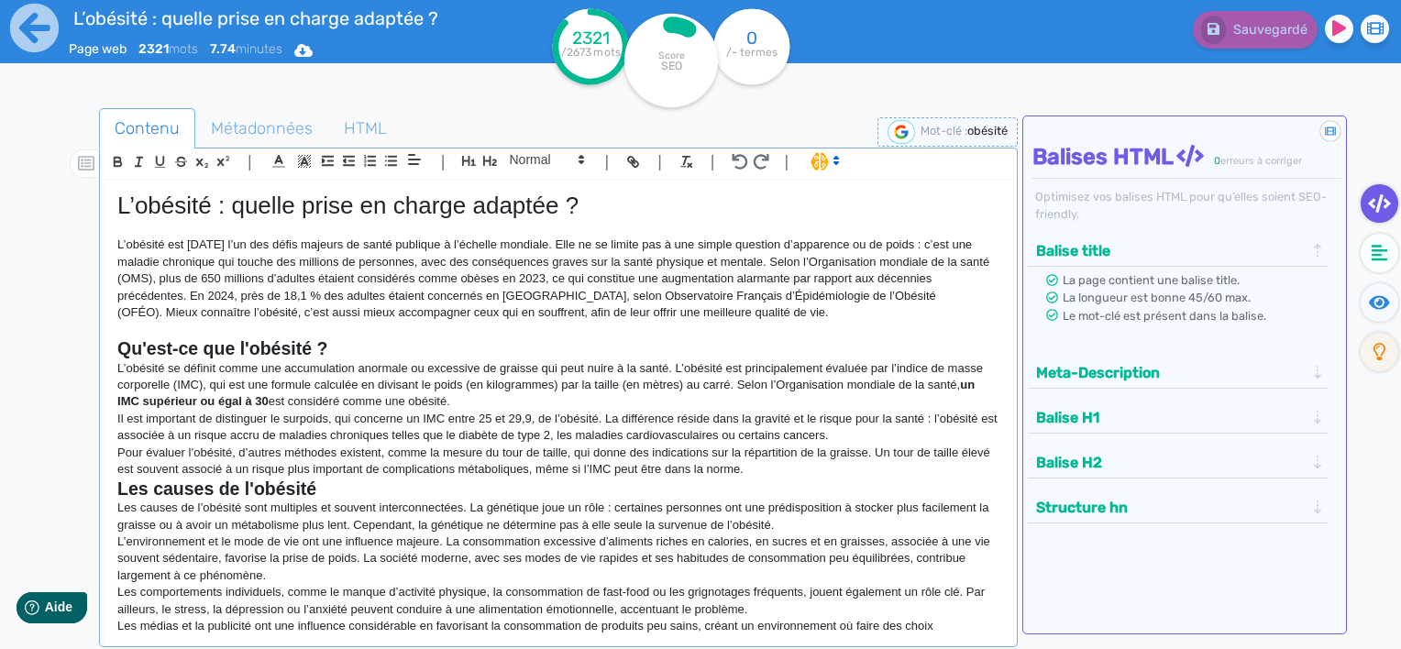
click at [572, 574] on p "L’environnement et le mode de vie ont une influence majeure. La consommation ex…" at bounding box center [558, 559] width 882 height 50
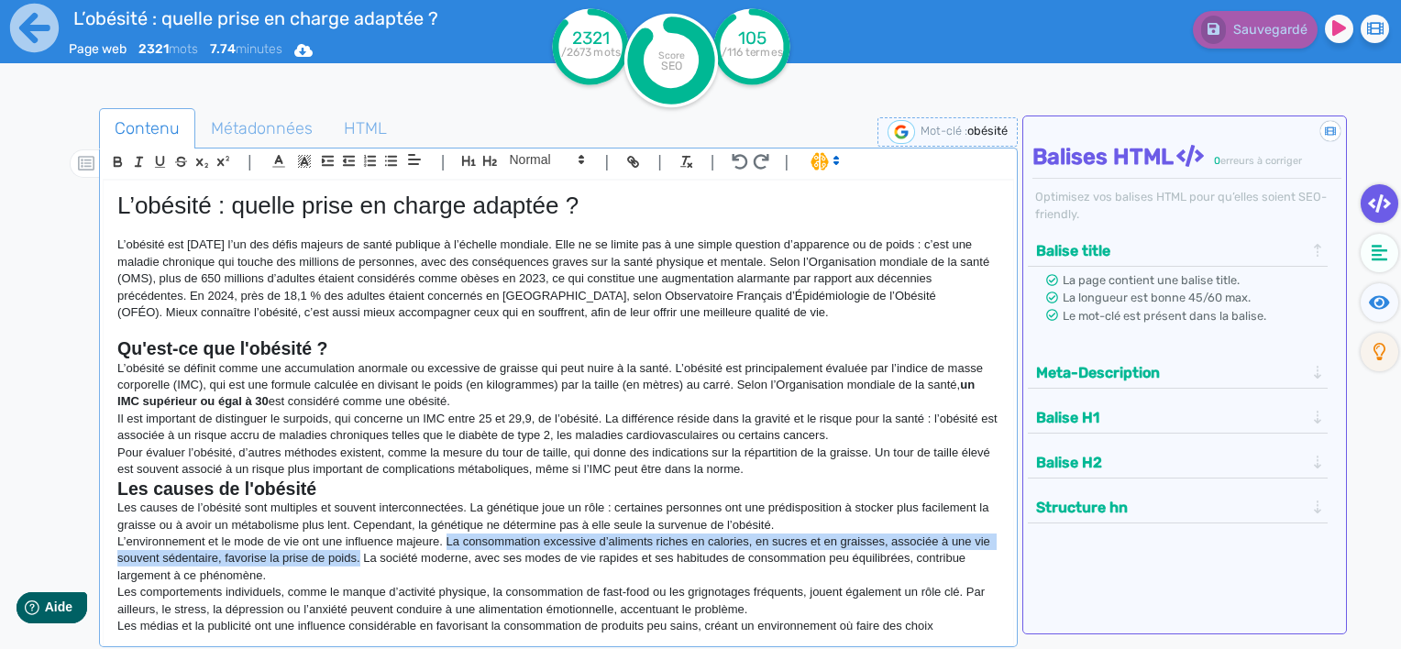
drag, startPoint x: 377, startPoint y: 553, endPoint x: 448, endPoint y: 542, distance: 71.5
click at [448, 542] on p "L’environnement et le mode de vie ont une influence majeure. La consommation ex…" at bounding box center [558, 559] width 882 height 50
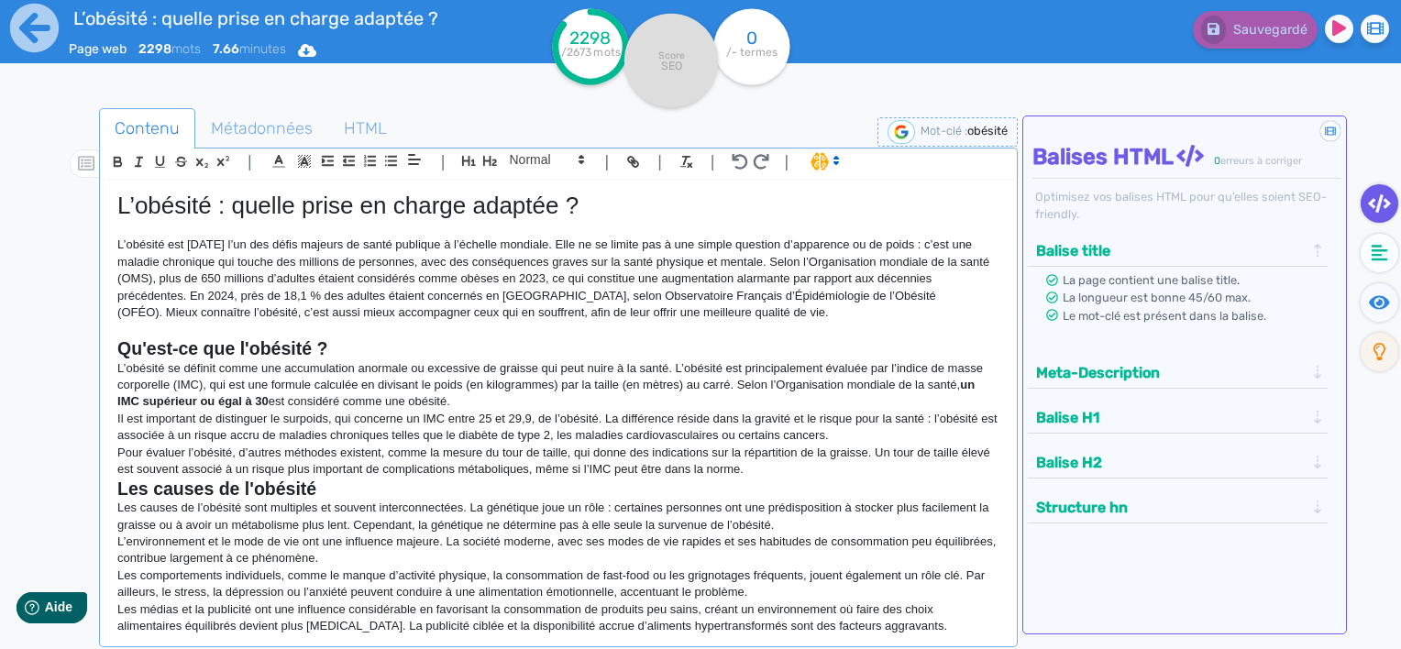
click at [274, 605] on p "Les médias et la publicité ont une influence considérable en favorisant la cons…" at bounding box center [558, 619] width 882 height 34
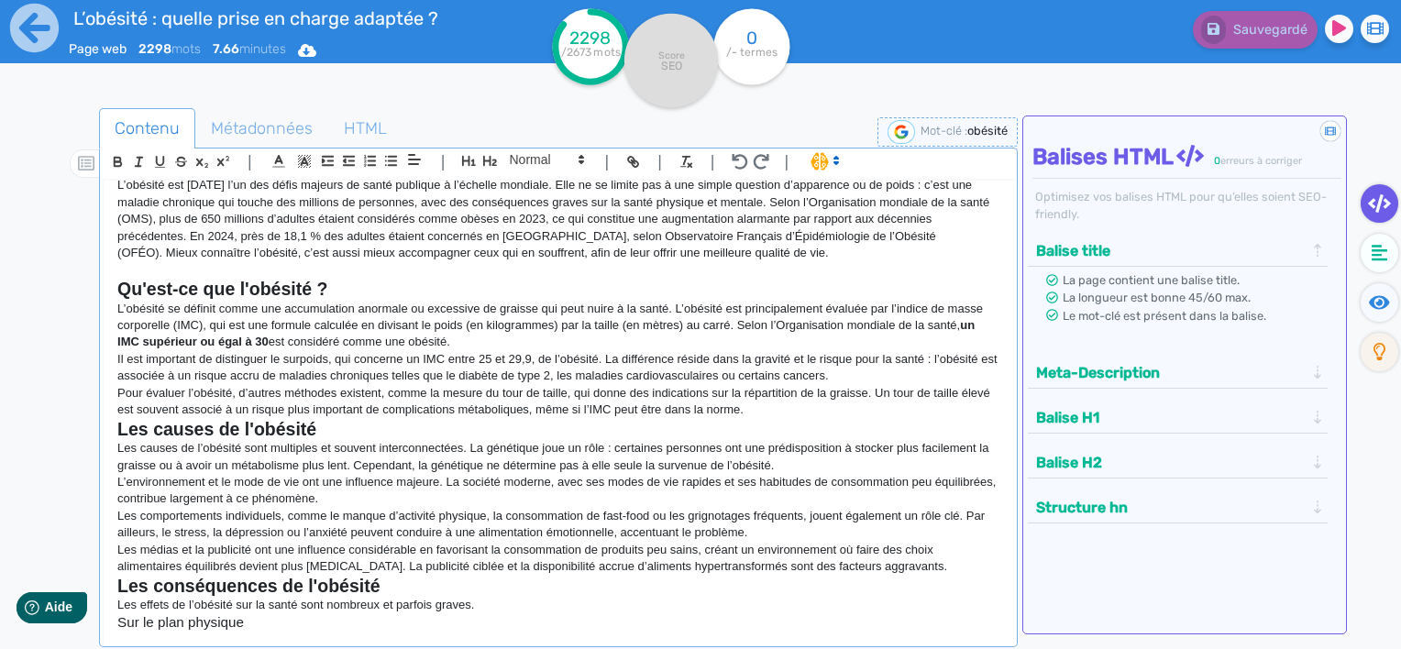
scroll to position [92, 0]
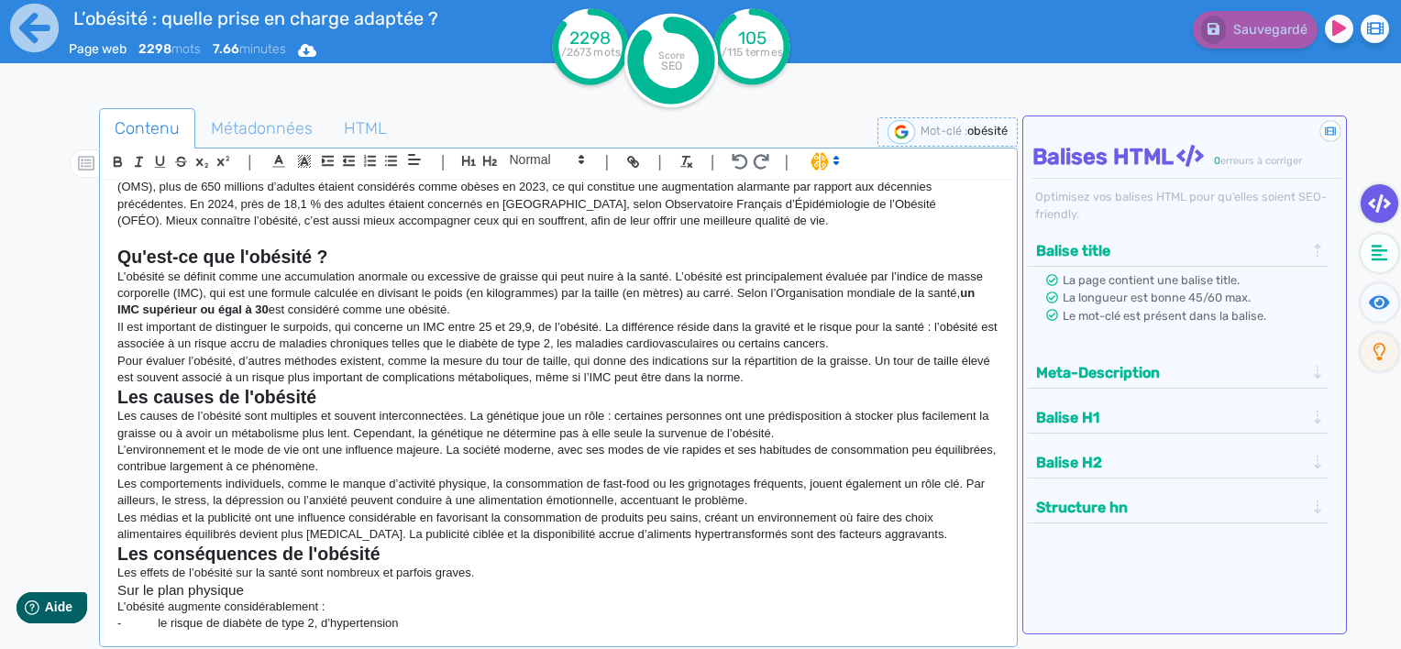
click at [143, 587] on h3 "Sur le plan physique" at bounding box center [558, 590] width 882 height 17
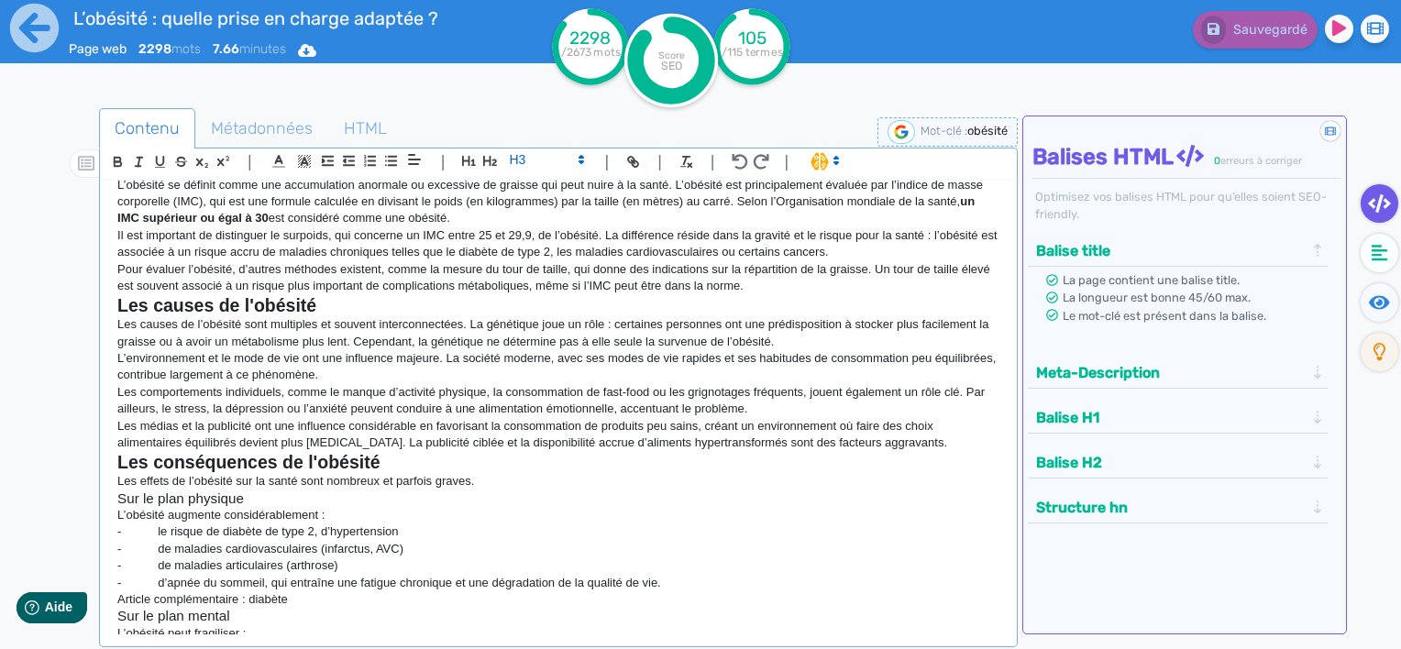
click at [703, 586] on p "- d’apnée du sommeil, qui entraîne une fatigue chronique et une dégradation de …" at bounding box center [558, 583] width 882 height 17
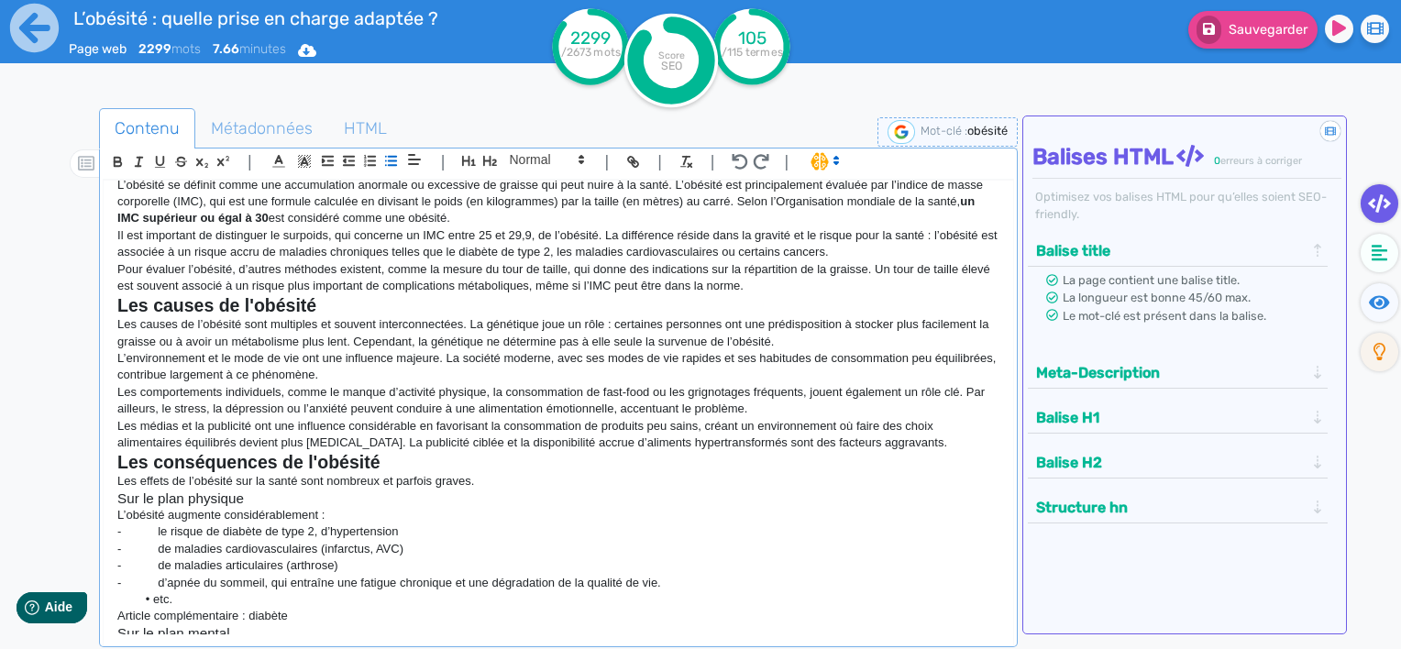
click at [158, 592] on li "etc." at bounding box center [568, 600] width 865 height 17
click at [782, 588] on p "- d’apnée du sommeil, qui entraîne une fatigue chronique et une dégradation de …" at bounding box center [558, 583] width 882 height 17
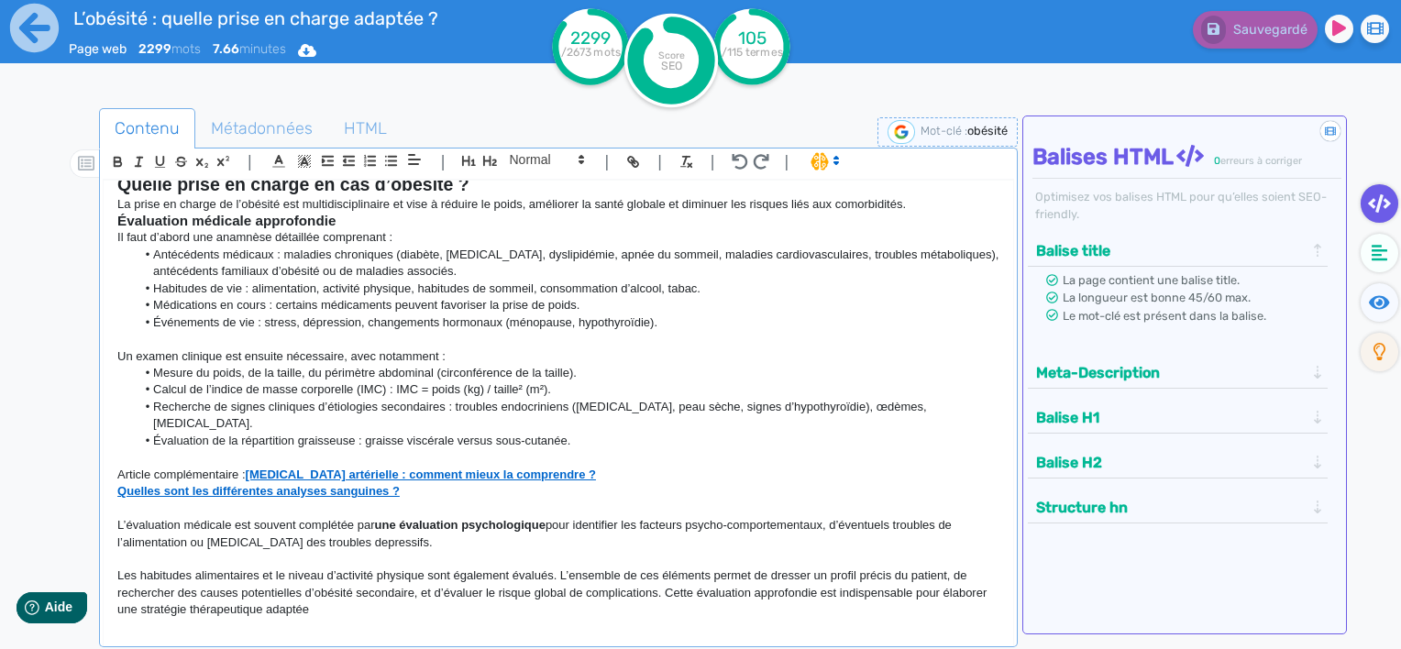
scroll to position [917, 0]
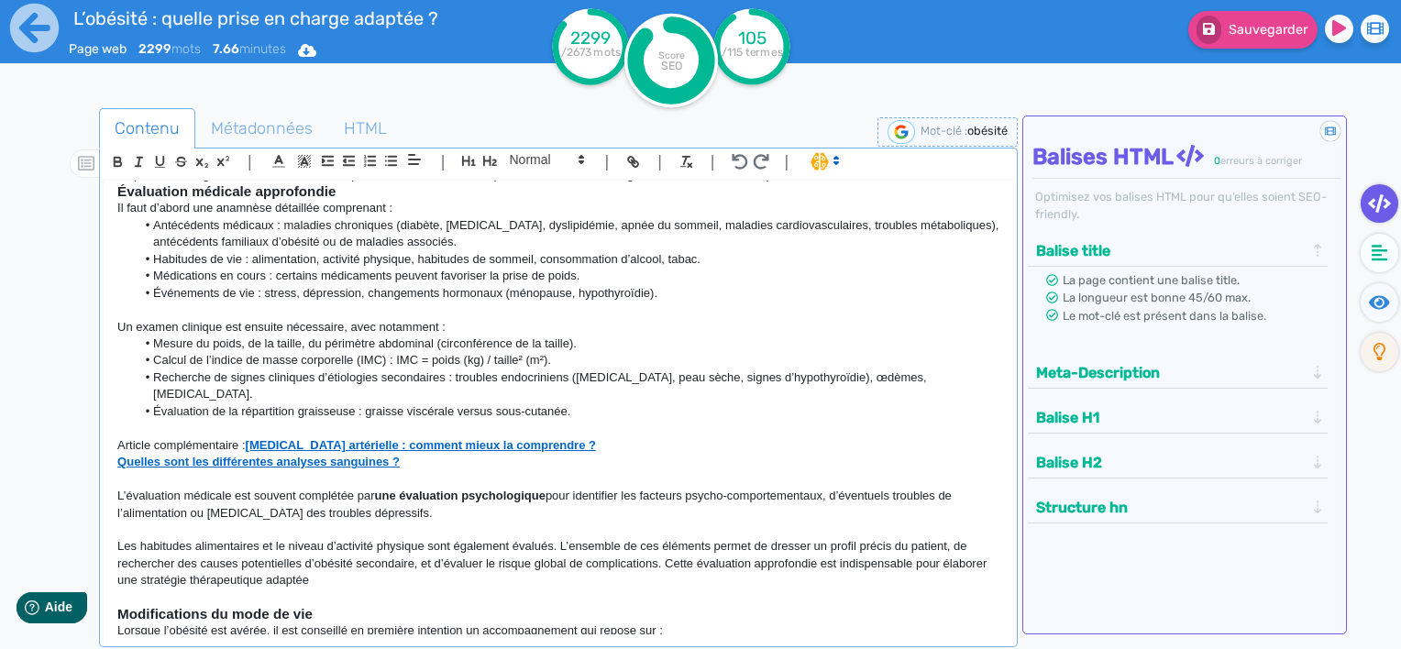
click at [328, 546] on p "Les habitudes alimentaires et le niveau d’activité physique sont également éval…" at bounding box center [558, 563] width 882 height 50
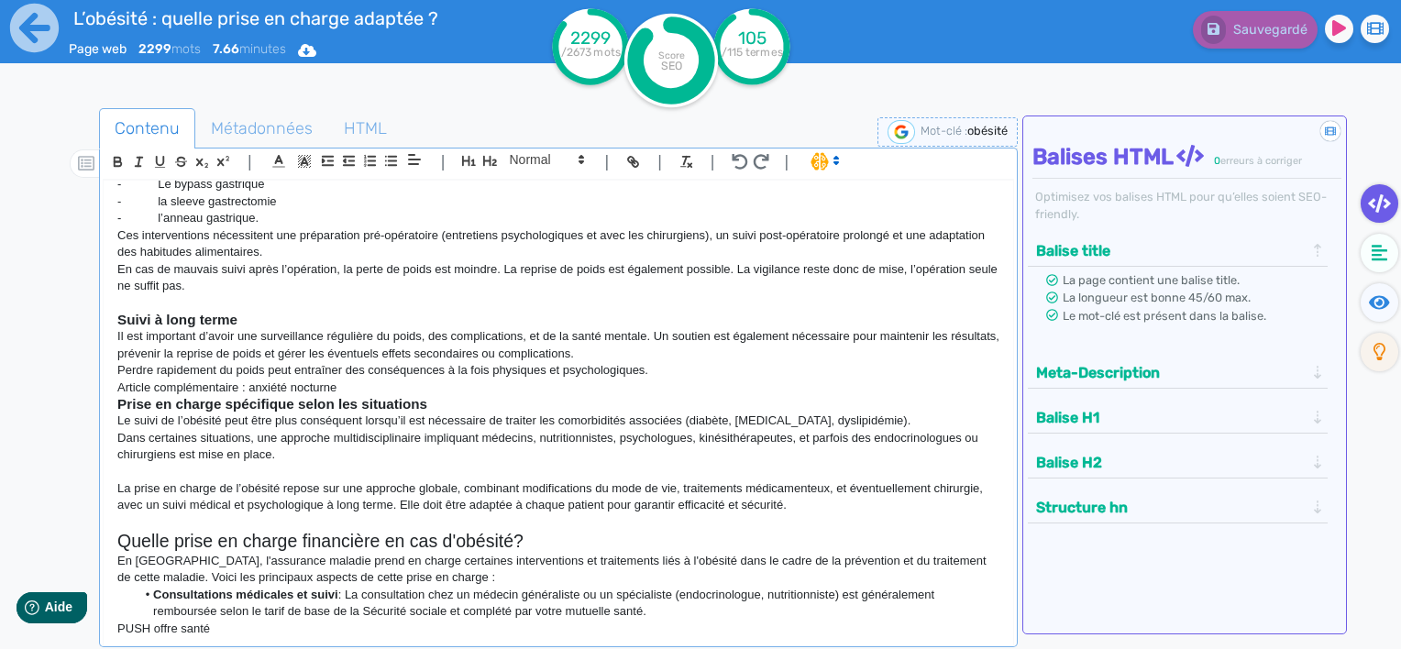
scroll to position [2201, 0]
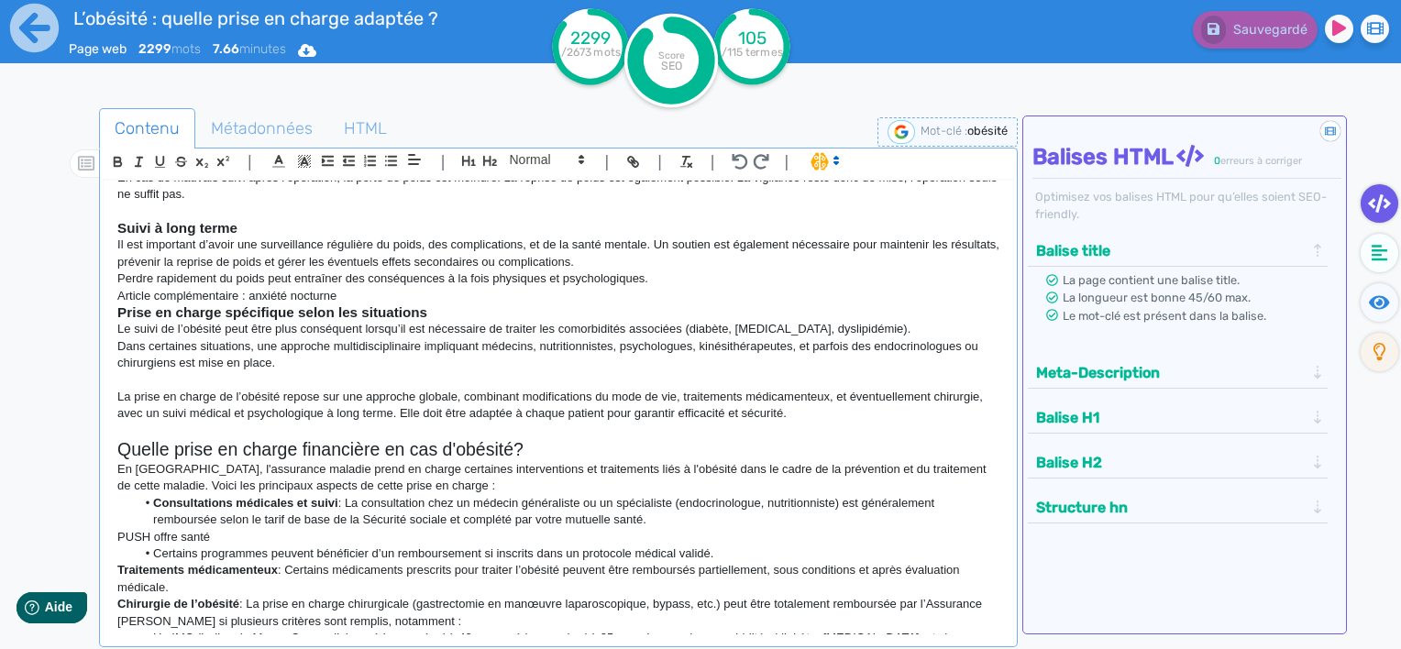
click at [215, 226] on strong "Suivi à long terme" at bounding box center [177, 228] width 120 height 16
click at [237, 220] on strong "Suivi à long terme" at bounding box center [177, 228] width 120 height 16
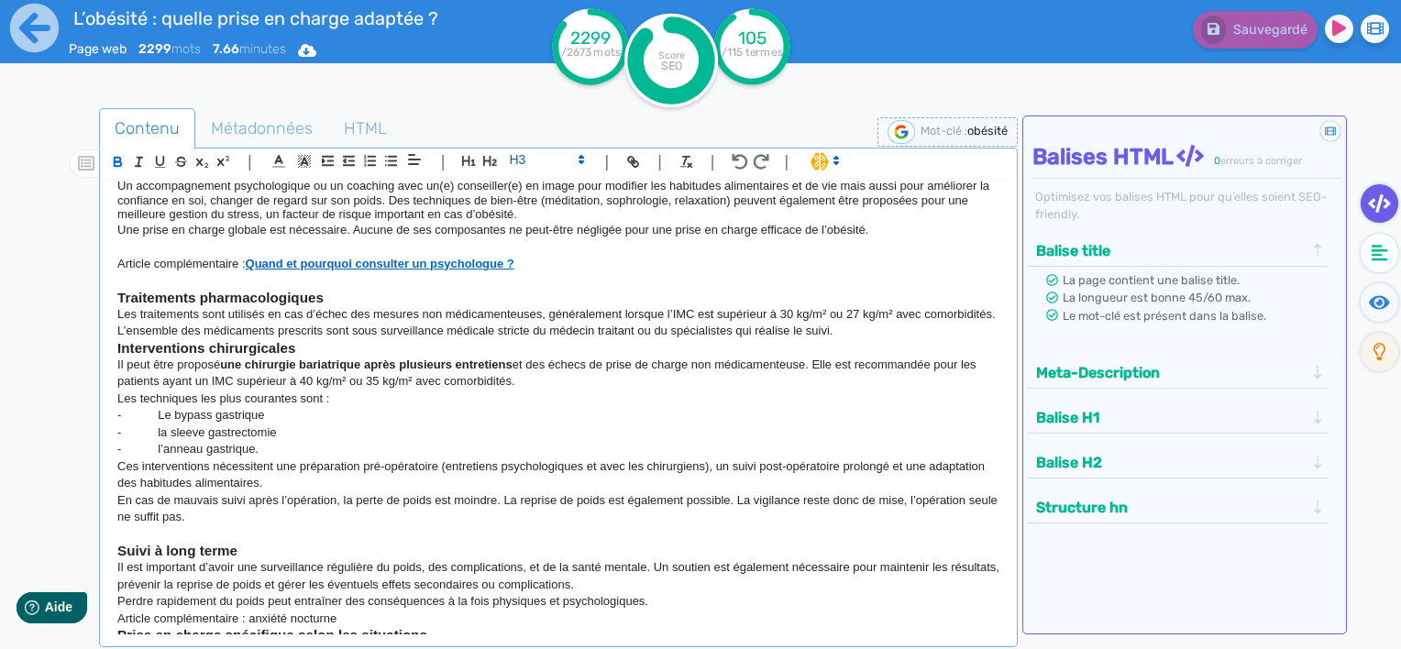
scroll to position [1834, 0]
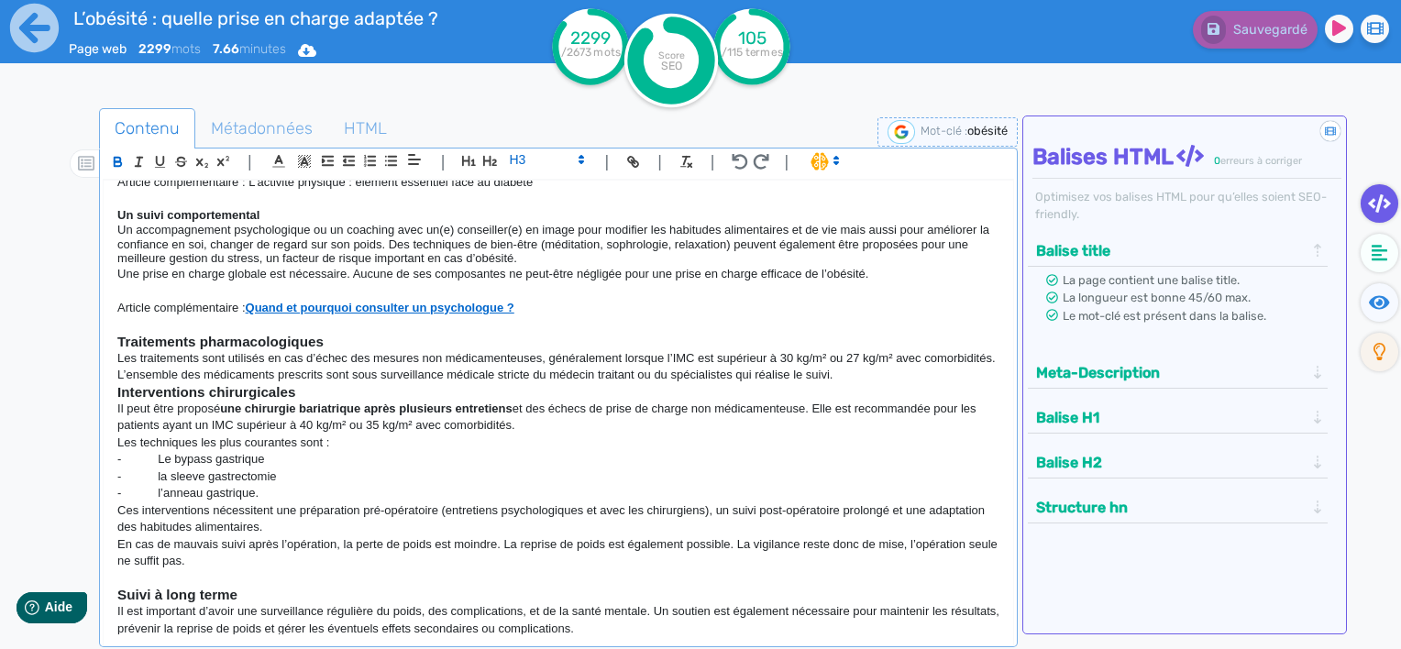
click at [204, 334] on strong "Traitements pharmacologiques" at bounding box center [220, 342] width 206 height 16
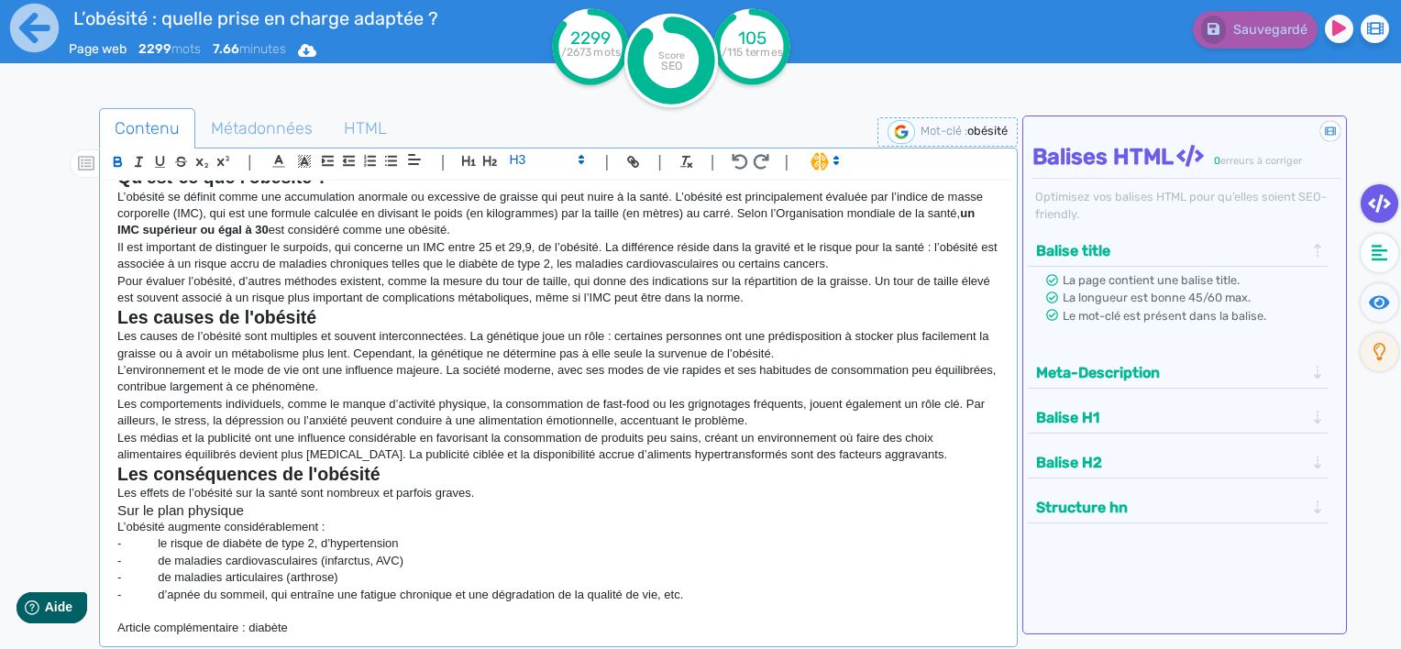
scroll to position [0, 0]
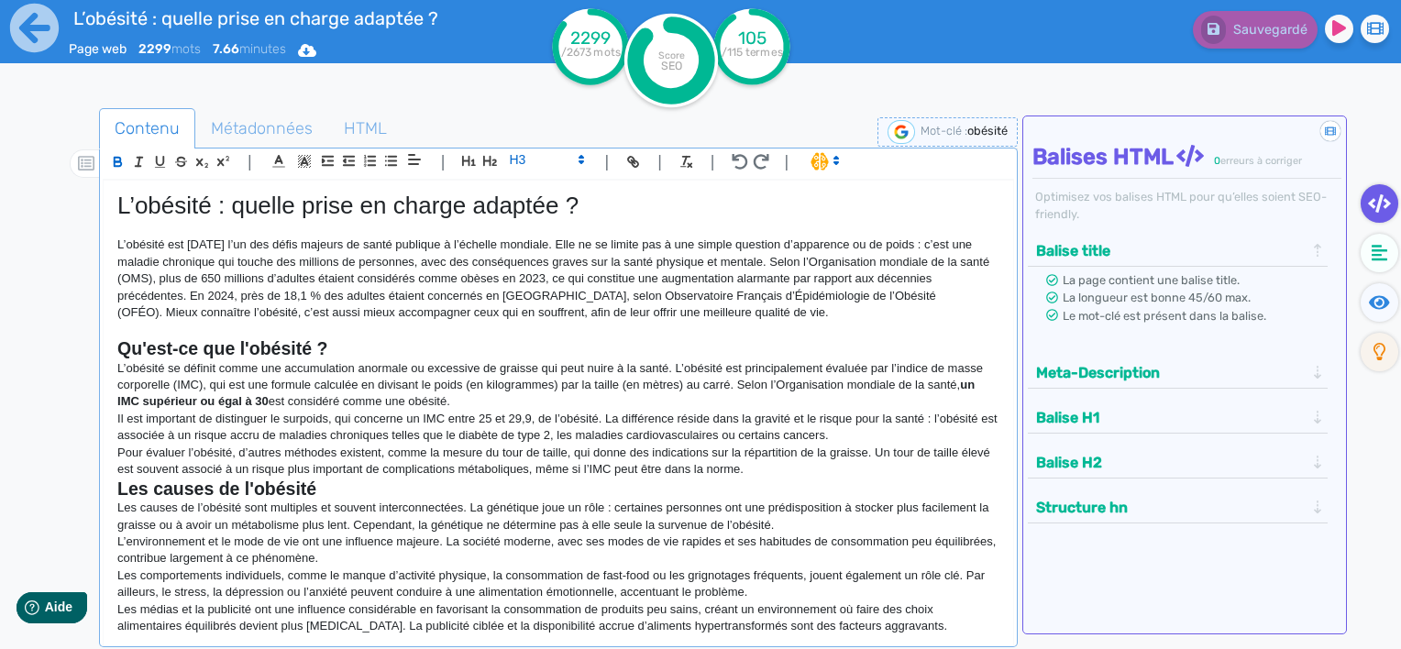
click at [202, 340] on strong "Qu'est-ce que l'obésité ?" at bounding box center [222, 348] width 210 height 20
click at [183, 488] on strong "Les causes de l'obésité" at bounding box center [216, 489] width 199 height 20
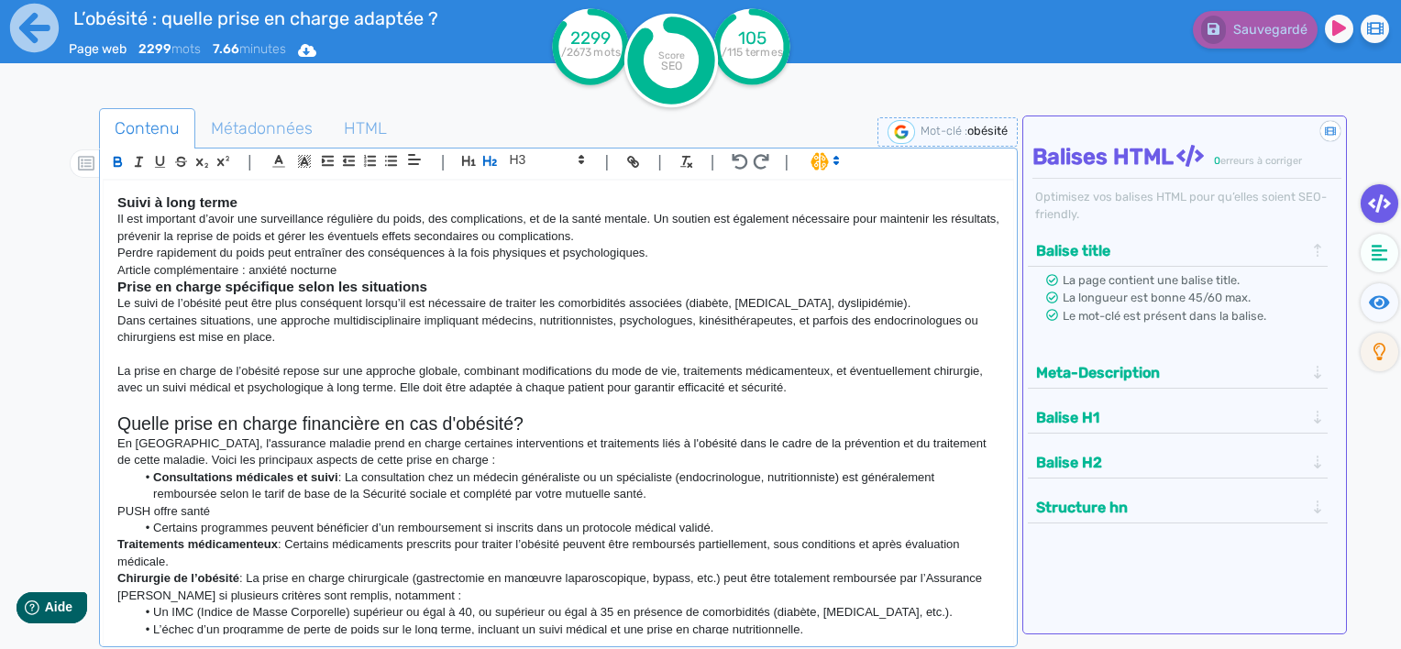
scroll to position [2222, 0]
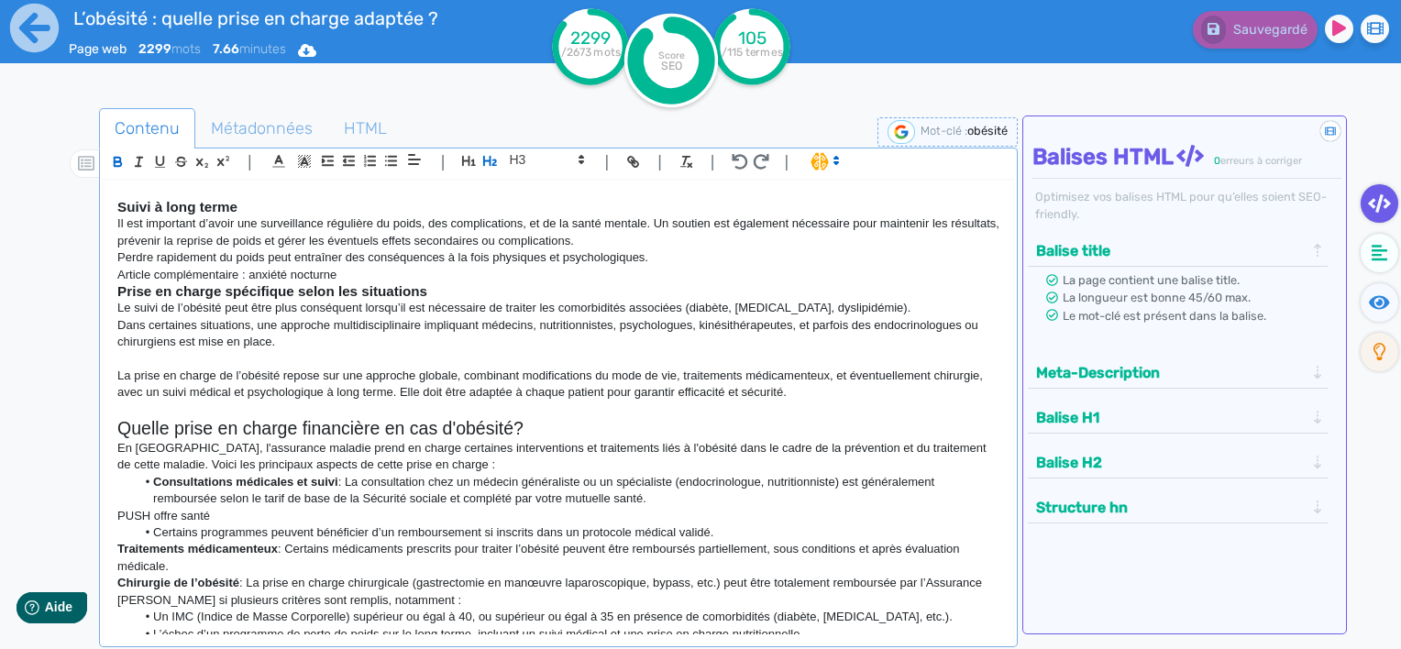
click at [176, 429] on h2 "Quelle prise en charge financière en cas d'obésité?" at bounding box center [558, 428] width 882 height 21
click at [524, 426] on h2 "Quelle prise en charge financière en cas d'obésité?" at bounding box center [558, 428] width 882 height 21
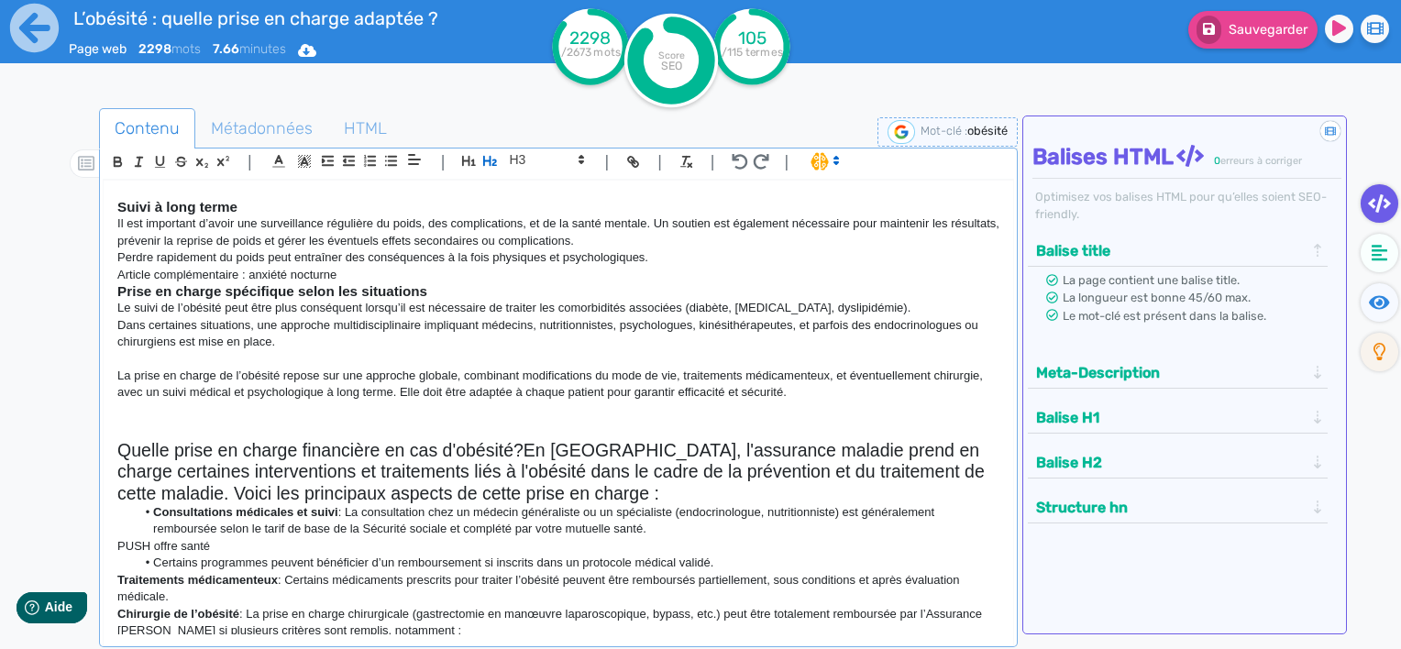
drag, startPoint x: 590, startPoint y: 493, endPoint x: 512, endPoint y: 474, distance: 80.1
click at [513, 475] on h2 "Quelle prise en charge financière en cas d'obésité?En [GEOGRAPHIC_DATA], l'assu…" at bounding box center [558, 472] width 882 height 64
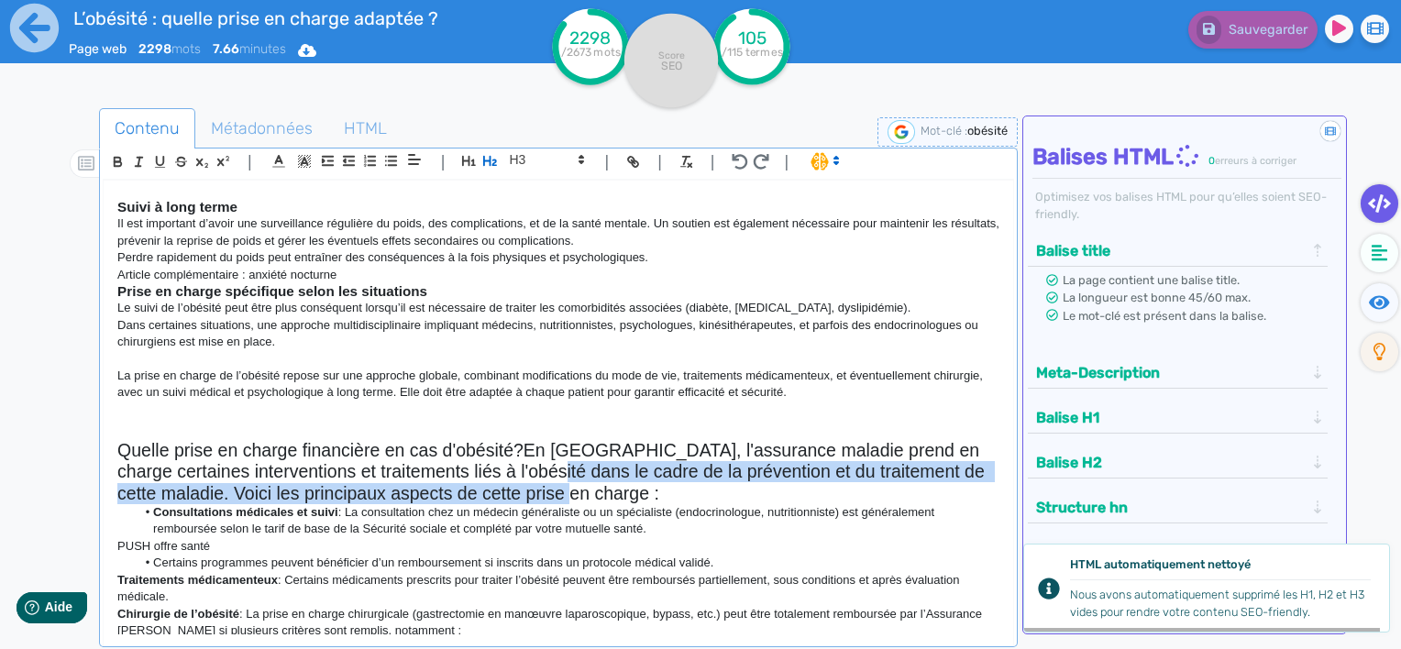
click at [512, 474] on h2 "Quelle prise en charge financière en cas d'obésité?En [GEOGRAPHIC_DATA], l'assu…" at bounding box center [558, 472] width 882 height 64
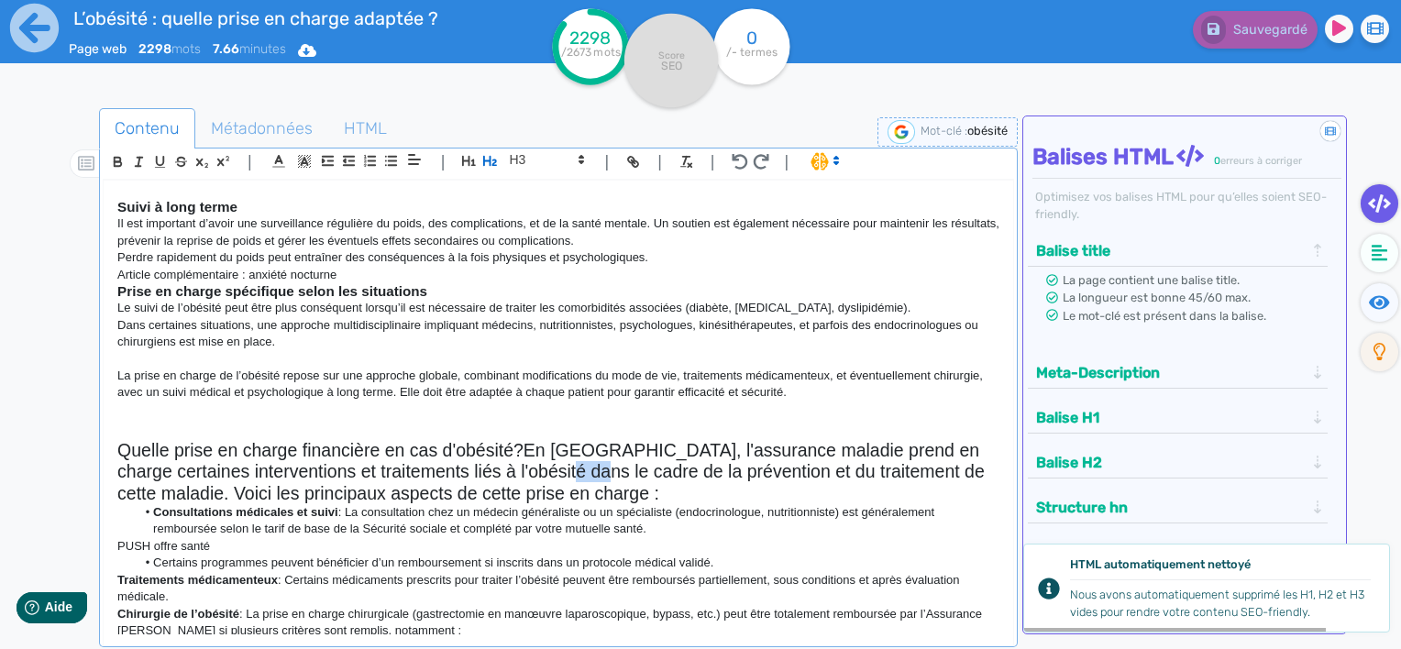
drag, startPoint x: 557, startPoint y: 481, endPoint x: 527, endPoint y: 462, distance: 34.6
click at [527, 462] on h2 "Quelle prise en charge financière en cas d'obésité?En [GEOGRAPHIC_DATA], l'assu…" at bounding box center [558, 472] width 882 height 64
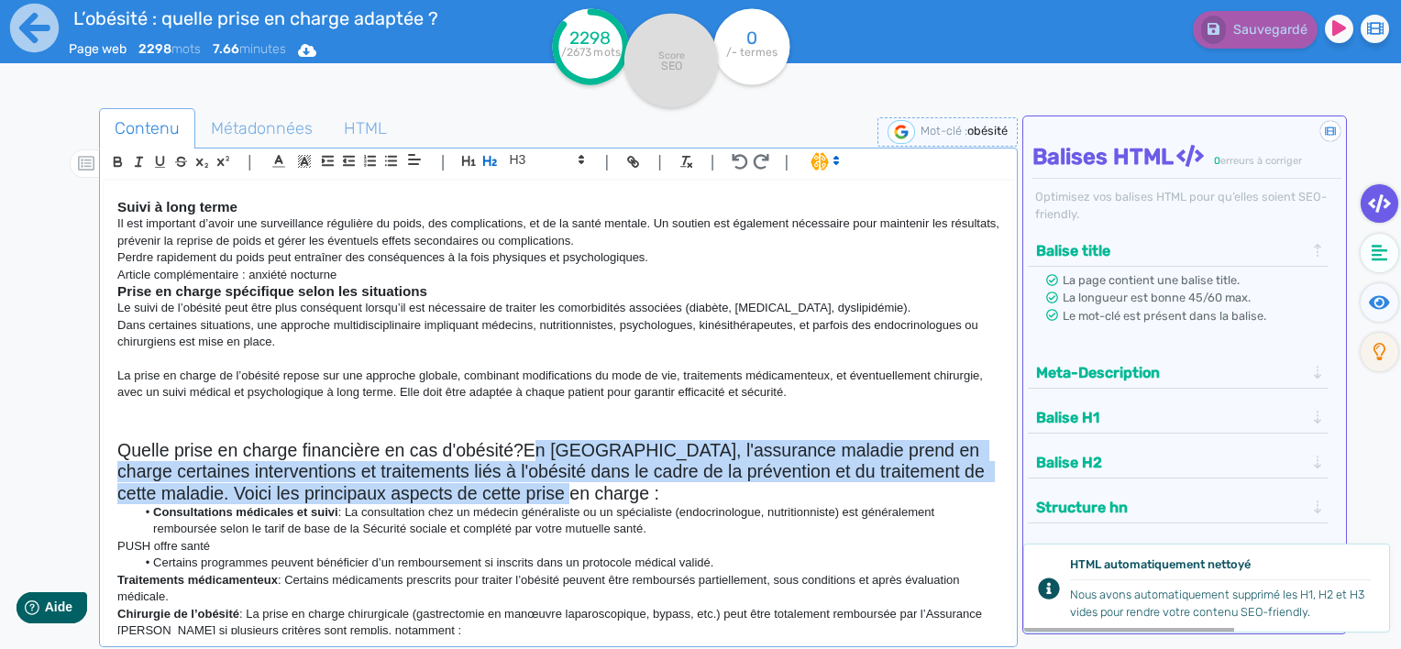
drag, startPoint x: 546, startPoint y: 492, endPoint x: 530, endPoint y: 442, distance: 51.9
click at [530, 442] on h2 "Quelle prise en charge financière en cas d'obésité?En [GEOGRAPHIC_DATA], l'assu…" at bounding box center [558, 472] width 882 height 64
click at [558, 492] on h2 "Quelle prise en charge financière en cas d'obésité?En [GEOGRAPHIC_DATA], l'assu…" at bounding box center [558, 472] width 882 height 64
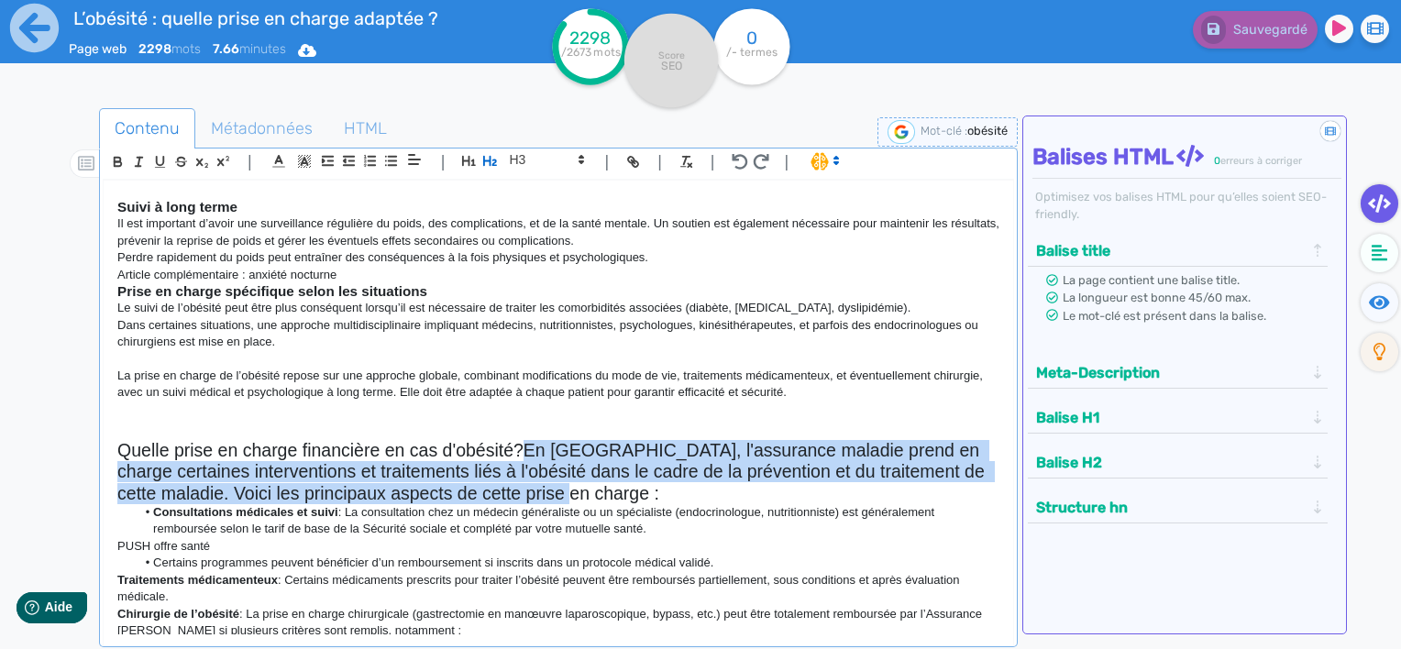
drag, startPoint x: 545, startPoint y: 496, endPoint x: 523, endPoint y: 450, distance: 50.9
click at [523, 450] on h2 "Quelle prise en charge financière en cas d'obésité?En [GEOGRAPHIC_DATA], l'assu…" at bounding box center [558, 472] width 882 height 64
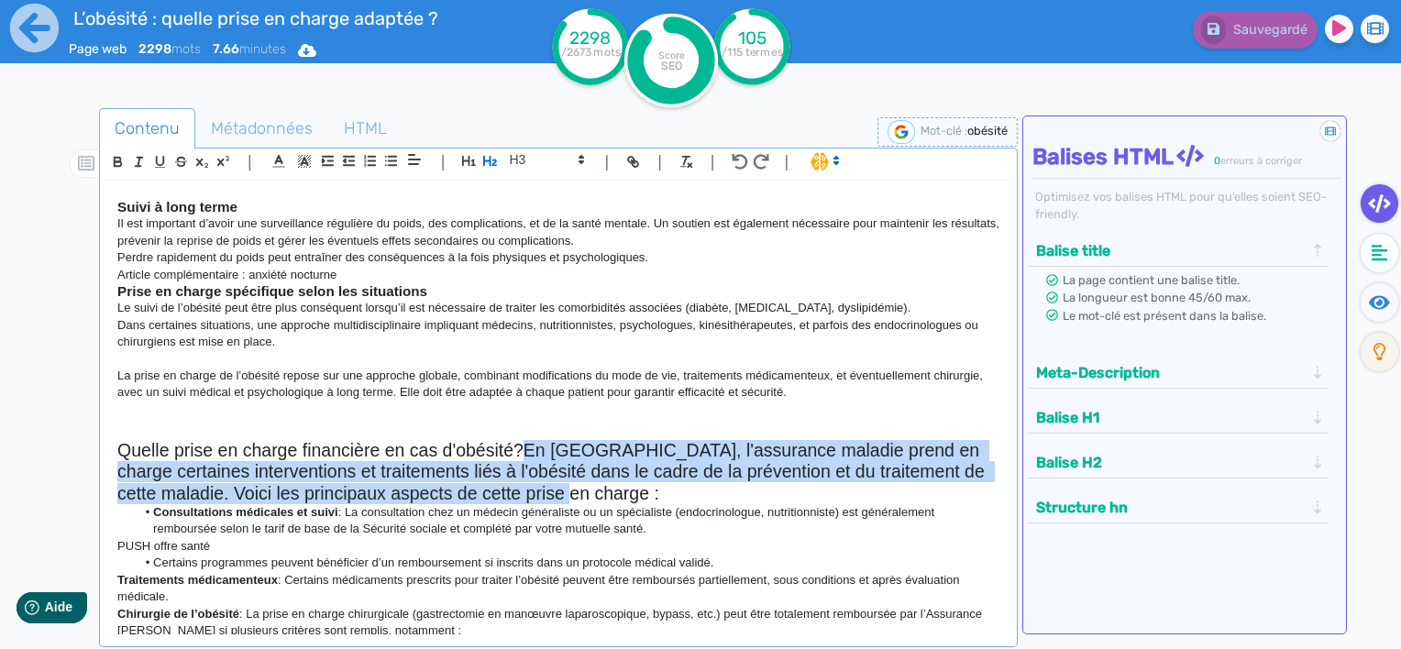
click at [535, 450] on h2 "Quelle prise en charge financière en cas d'obésité?En [GEOGRAPHIC_DATA], l'assu…" at bounding box center [558, 472] width 882 height 64
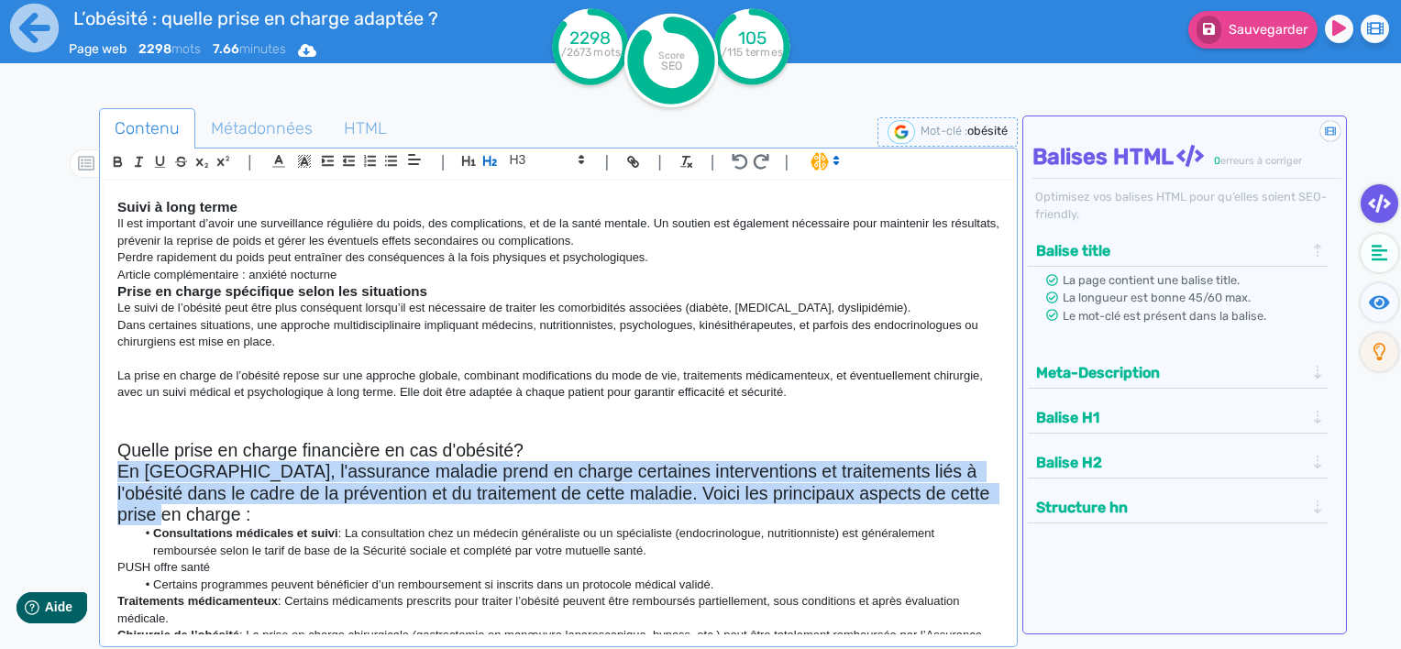
drag, startPoint x: 124, startPoint y: 521, endPoint x: 113, endPoint y: 478, distance: 44.5
click at [113, 478] on div "L’obésité : quelle prise en charge adaptée ? L’obésité est [DATE] l’un des défi…" at bounding box center [559, 408] width 910 height 455
click at [493, 154] on icon "button" at bounding box center [490, 161] width 16 height 16
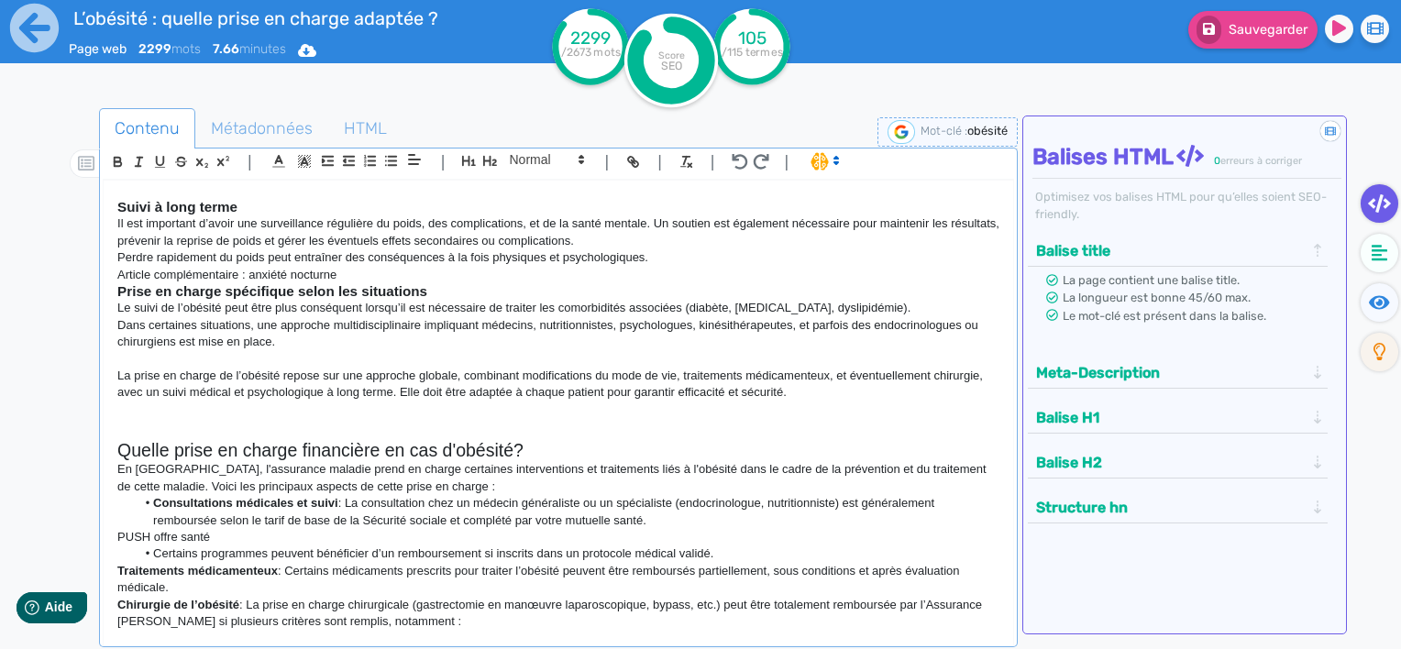
click at [510, 495] on li "Consultations médicales et suivi : La consultation chez un médecin généraliste …" at bounding box center [568, 512] width 865 height 34
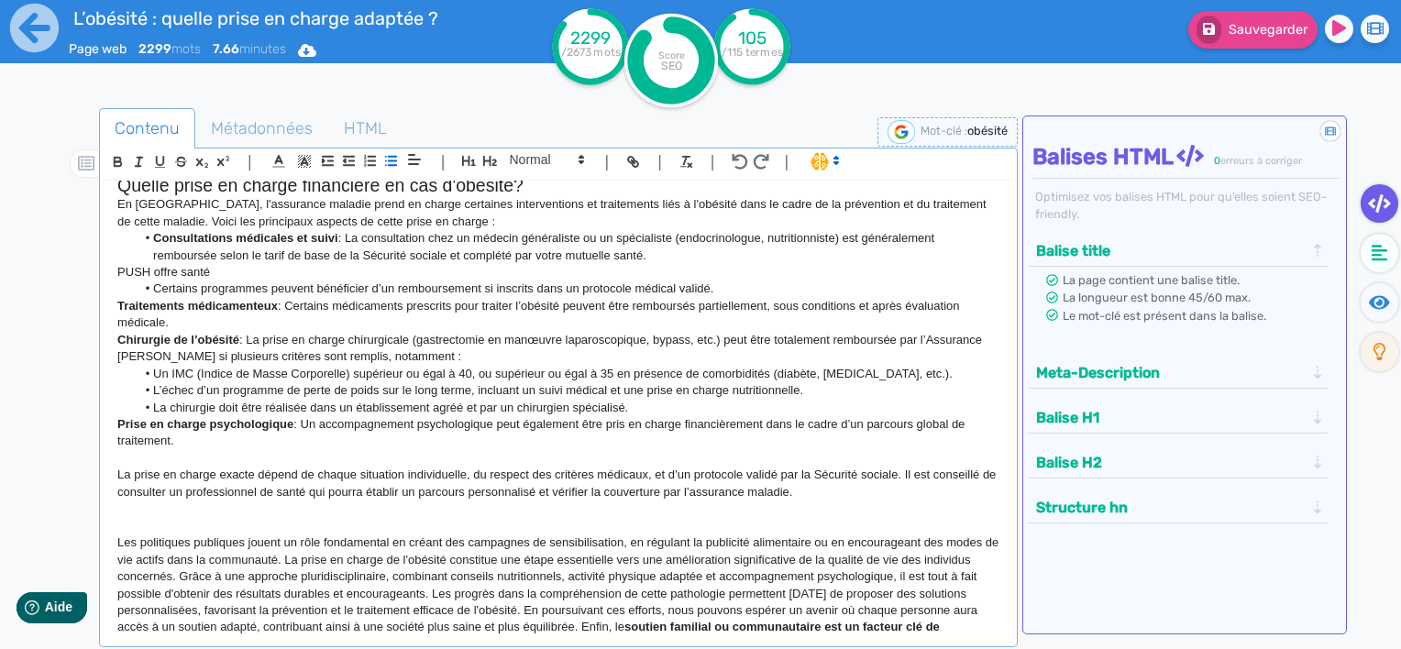
scroll to position [2497, 0]
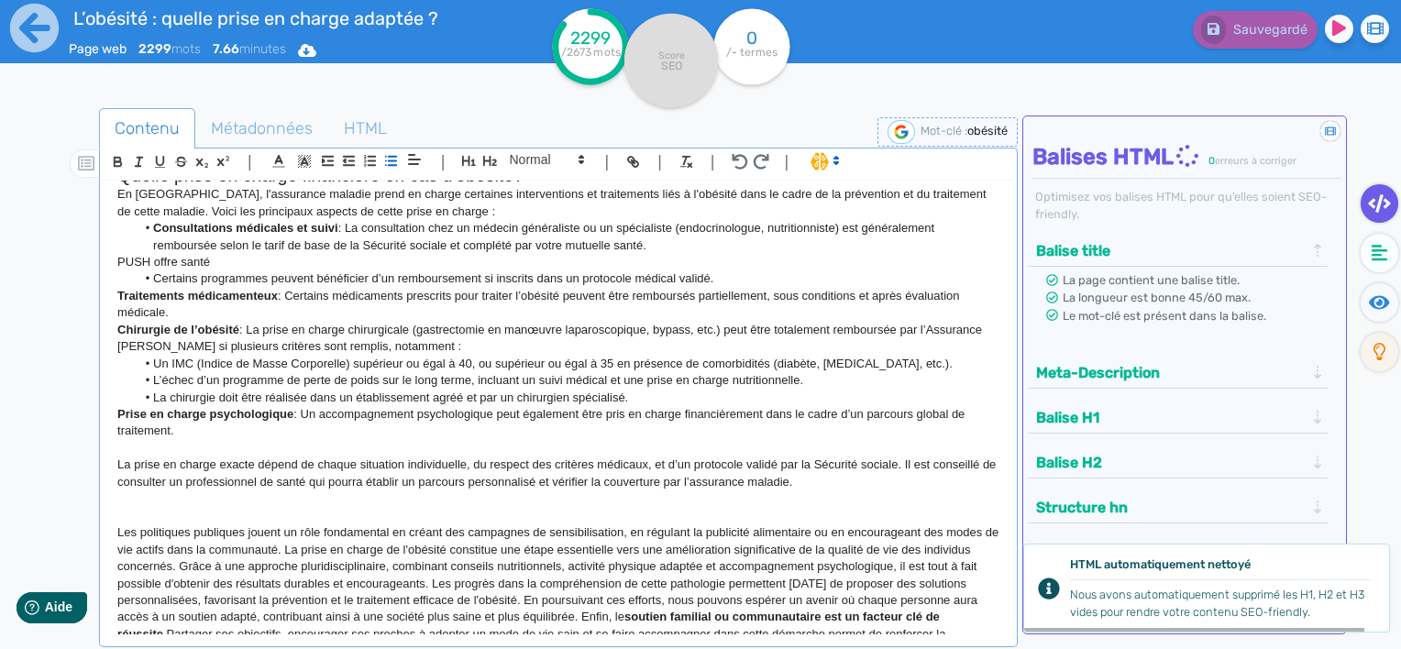
click at [156, 417] on strong "Prise en charge psychologique" at bounding box center [205, 414] width 176 height 14
click at [171, 458] on p "La prise en charge exacte dépend de chaque situation individuelle, du respect d…" at bounding box center [558, 474] width 882 height 34
click at [189, 499] on p at bounding box center [558, 499] width 882 height 17
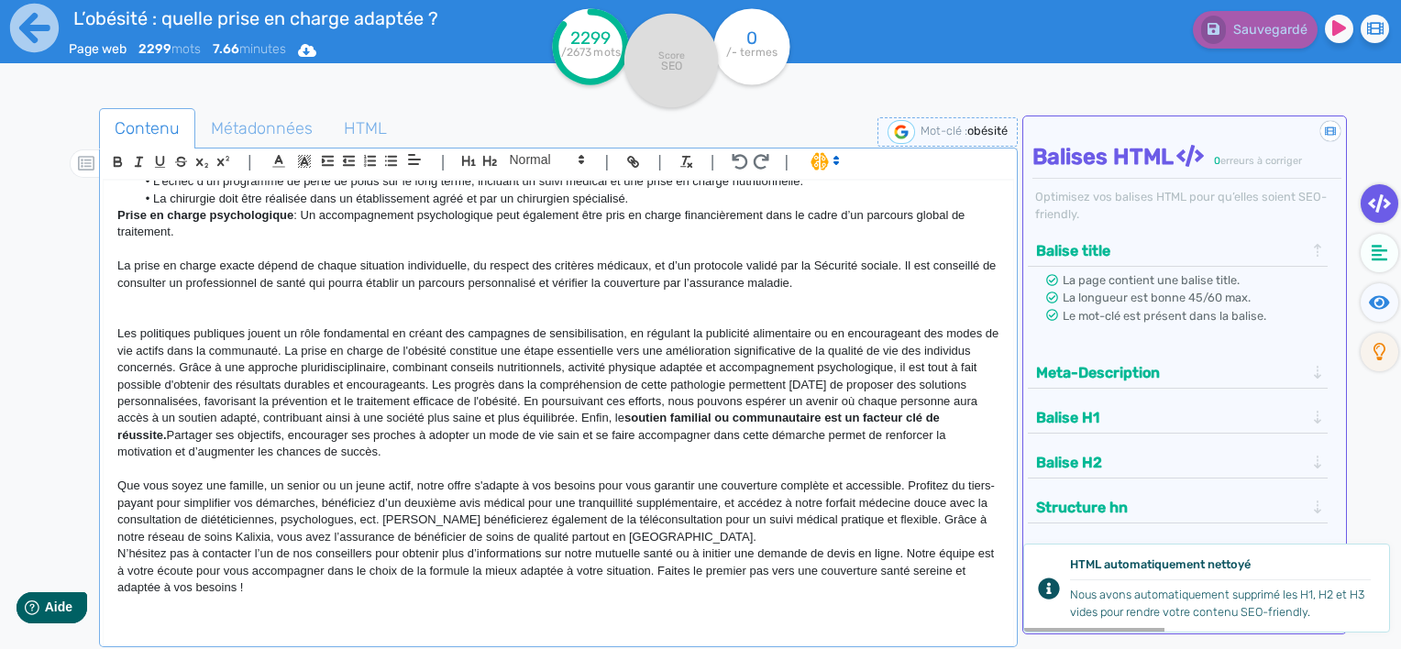
scroll to position [2702, 0]
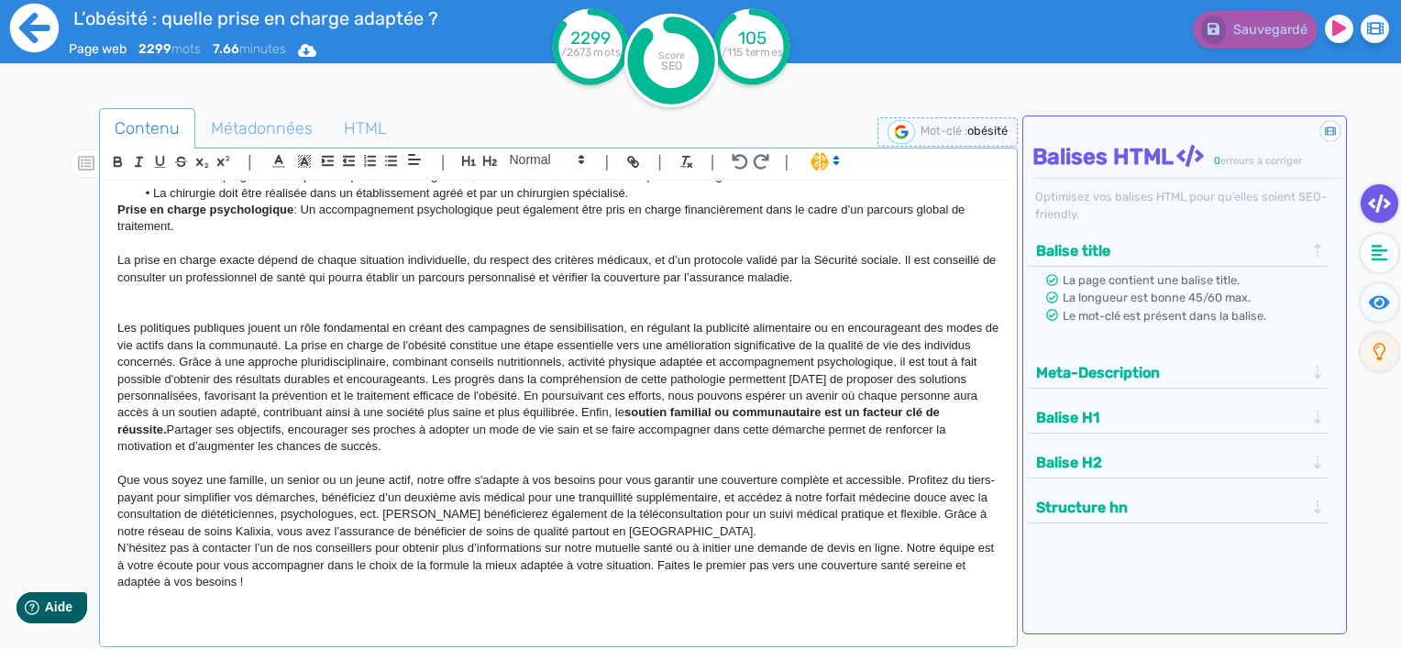
click at [53, 30] on icon at bounding box center [34, 28] width 49 height 49
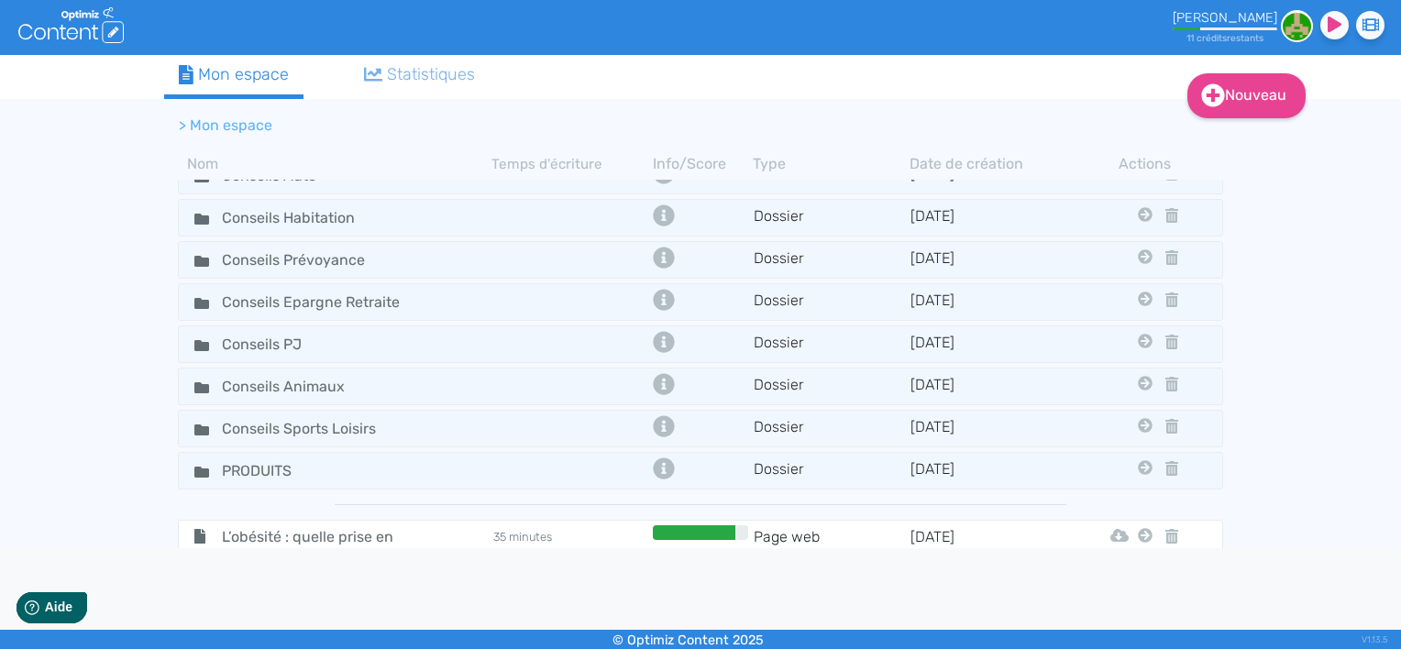
scroll to position [113, 0]
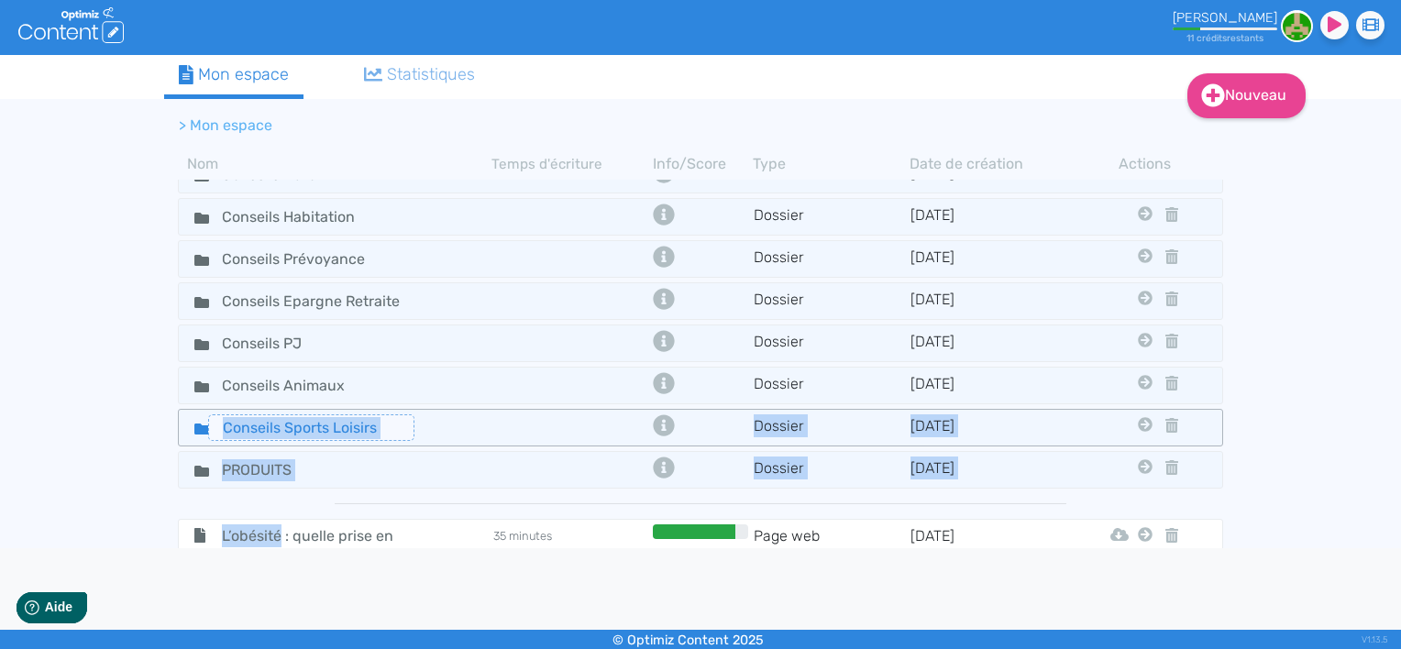
drag, startPoint x: 279, startPoint y: 527, endPoint x: 281, endPoint y: 426, distance: 101.8
click at [281, 426] on tbody "Conseils Santé Dossier [DATE] Conseils Bien-être Conseils Auto Conseils Habitat…" at bounding box center [700, 375] width 1073 height 390
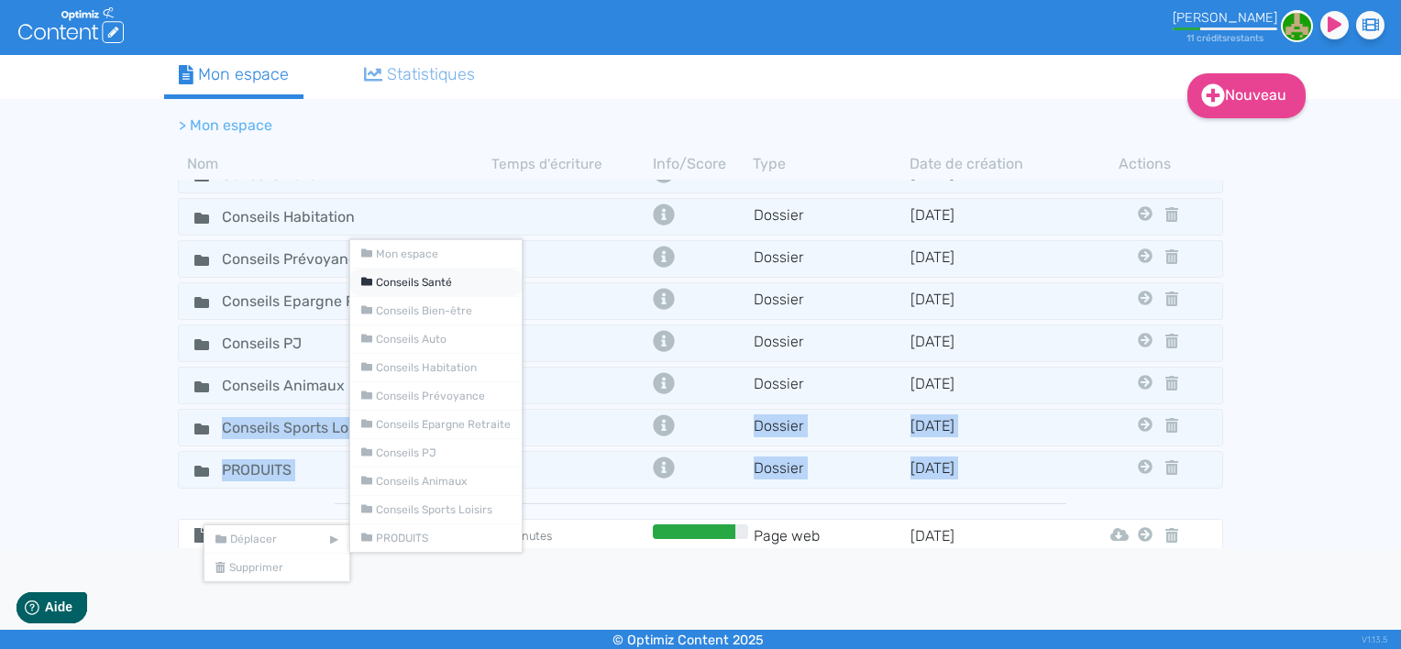
click at [418, 285] on span "Conseils Santé" at bounding box center [414, 282] width 76 height 13
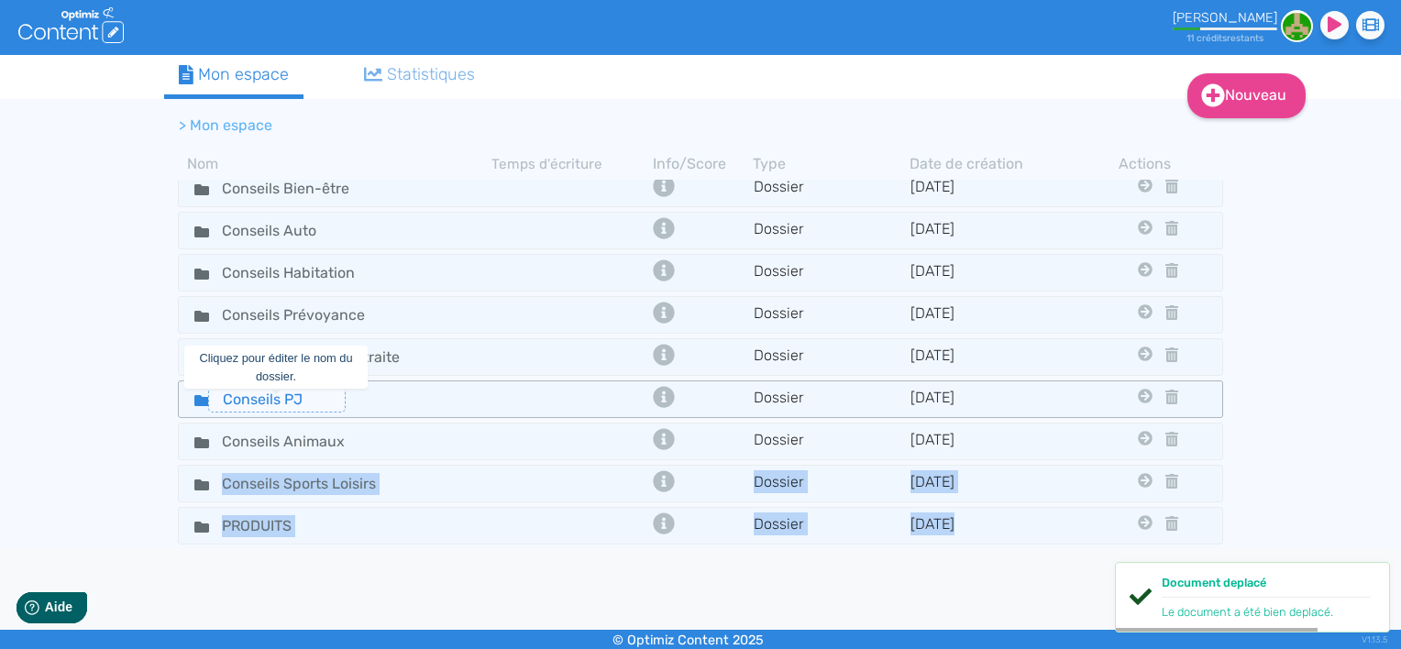
scroll to position [0, 0]
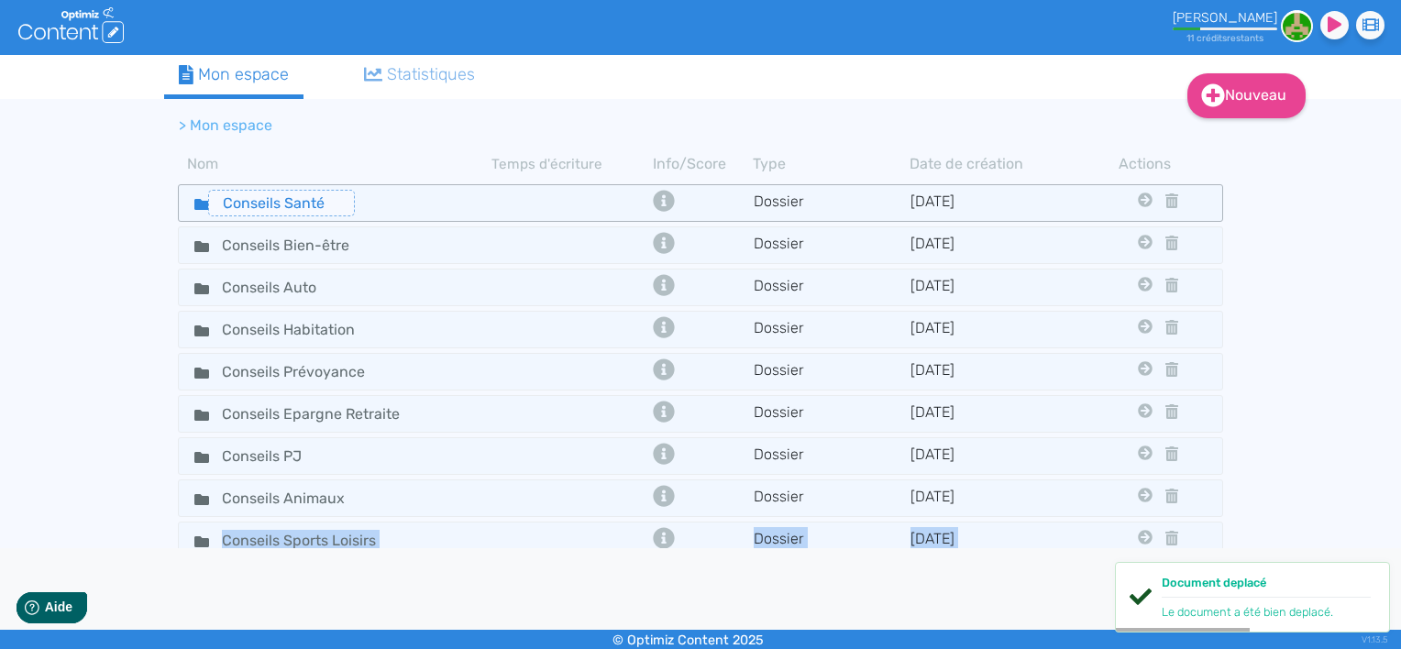
click at [289, 202] on input "Conseils Santé" at bounding box center [281, 203] width 147 height 27
click at [193, 205] on fa-icon at bounding box center [195, 203] width 28 height 27
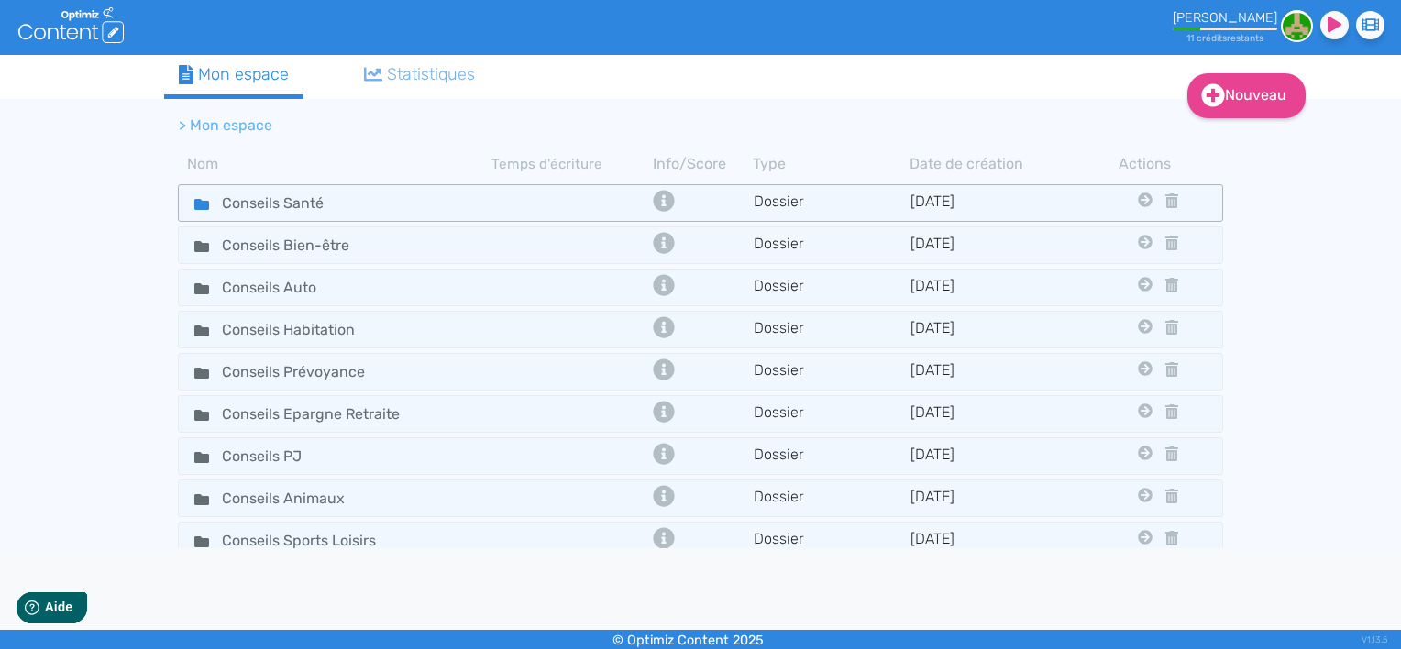
click at [198, 205] on icon at bounding box center [201, 204] width 15 height 11
click at [327, 204] on input "Conseils Santé" at bounding box center [281, 203] width 147 height 27
click at [389, 202] on div "Conseils Santé" at bounding box center [336, 203] width 310 height 27
